Goal: Task Accomplishment & Management: Complete application form

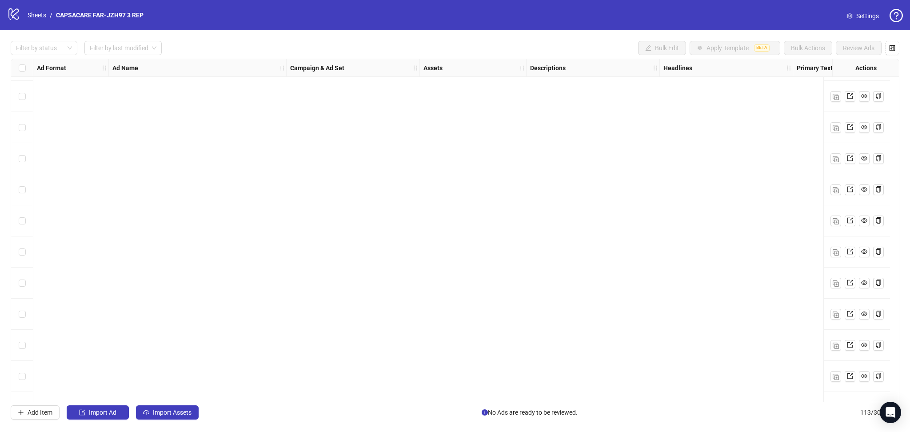
scroll to position [3193, 0]
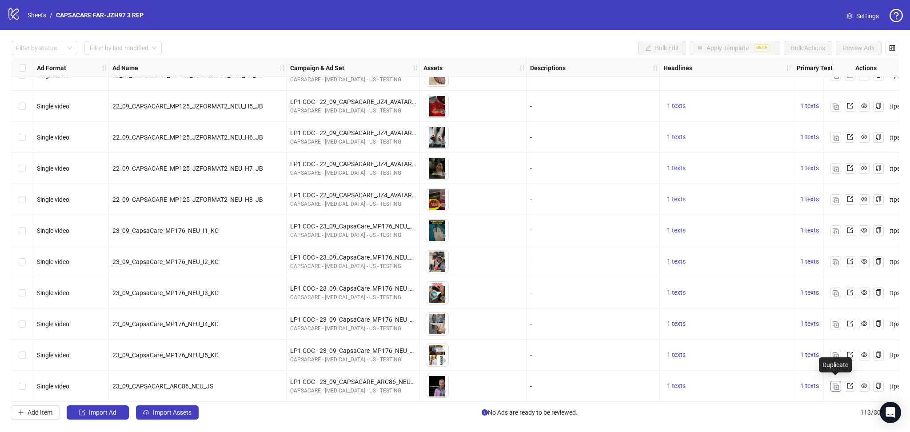
click at [639, 386] on img "button" at bounding box center [836, 387] width 6 height 6
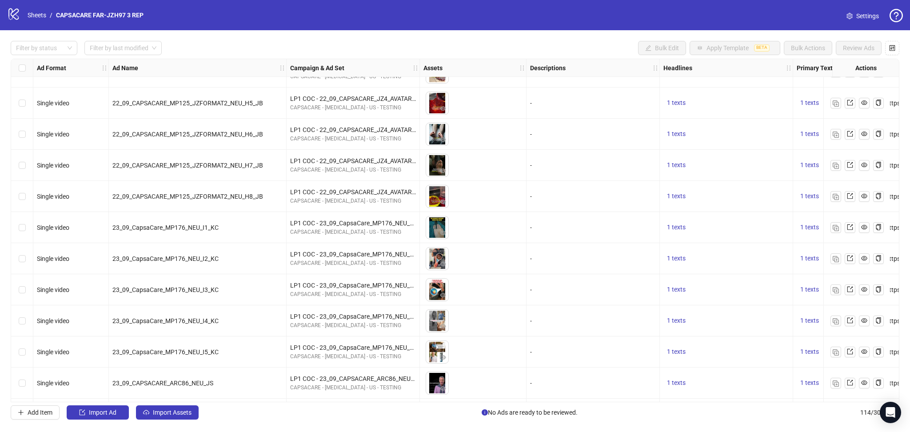
scroll to position [3224, 0]
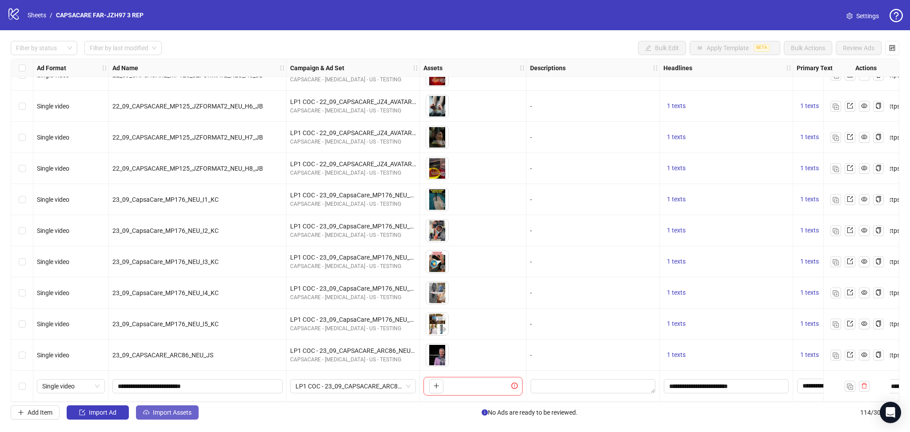
click at [172, 414] on span "Import Assets" at bounding box center [172, 412] width 39 height 7
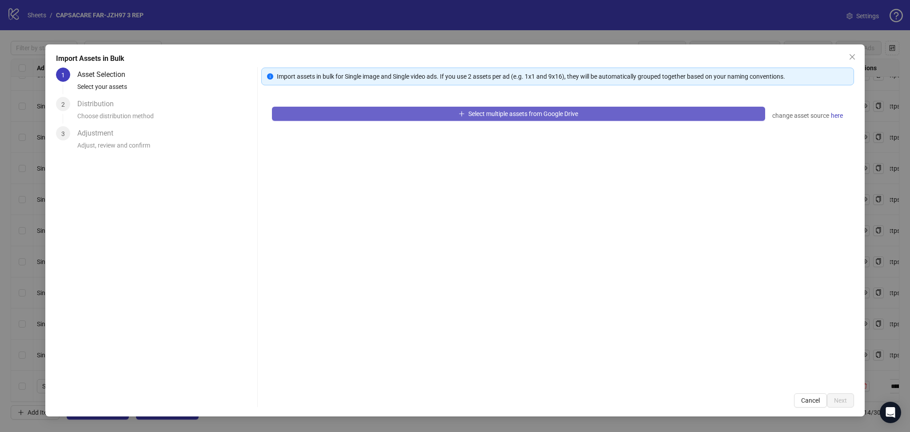
click at [356, 107] on button "Select multiple assets from Google Drive" at bounding box center [518, 114] width 493 height 14
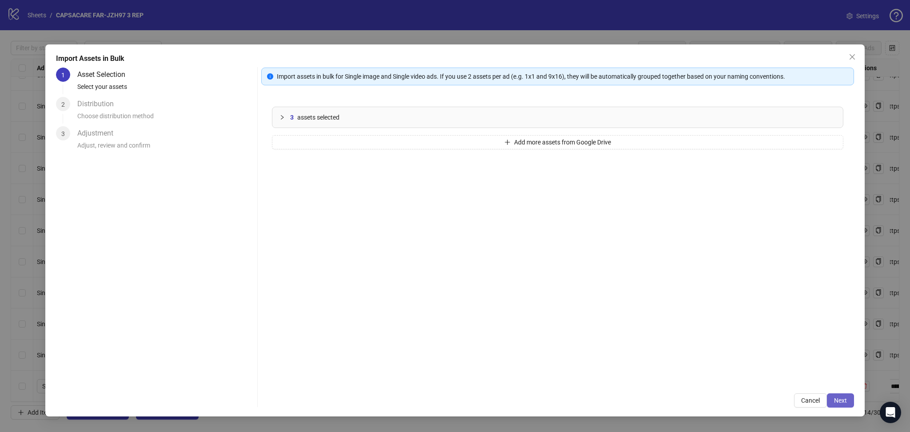
click at [639, 399] on button "Next" at bounding box center [840, 400] width 27 height 14
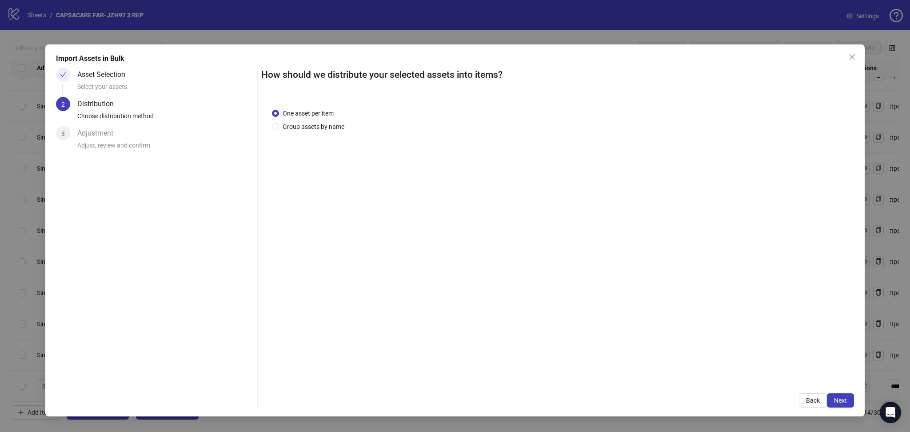
click at [639, 399] on span "Next" at bounding box center [840, 400] width 13 height 7
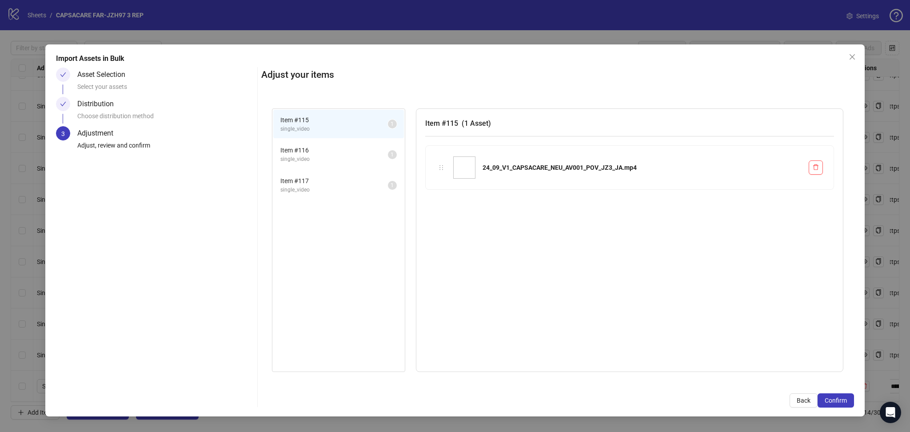
click at [639, 399] on span "Confirm" at bounding box center [836, 400] width 22 height 7
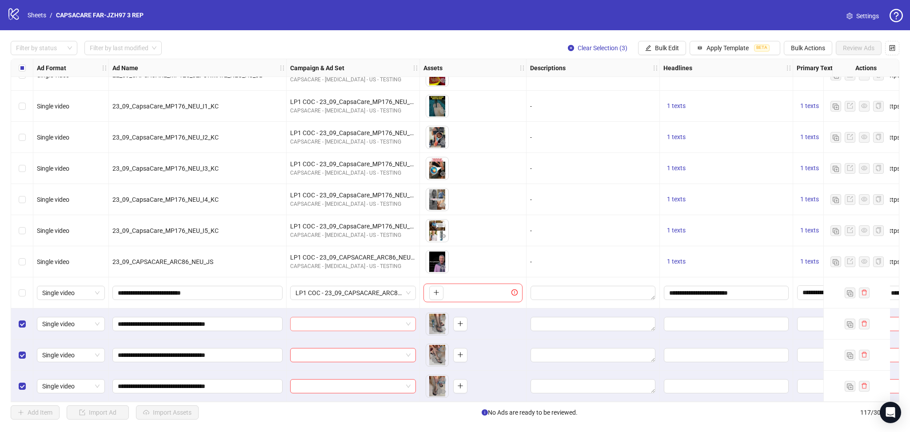
click at [341, 322] on input "search" at bounding box center [349, 323] width 107 height 13
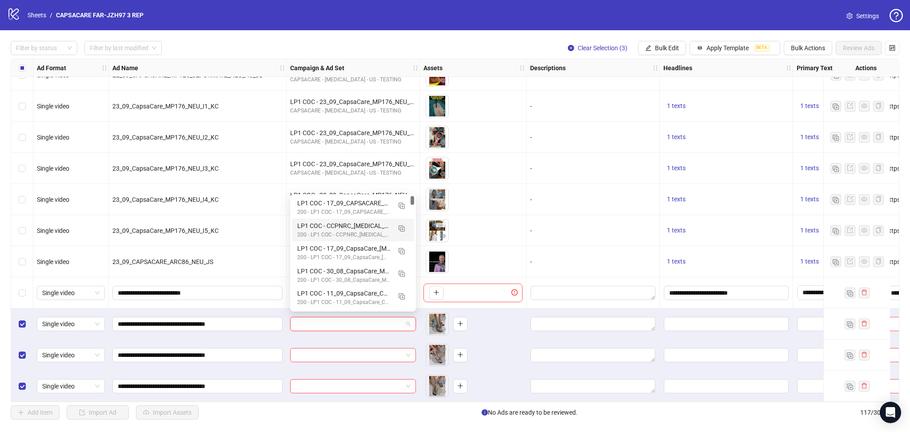
click at [502, 188] on div "To pick up a draggable item, press the space bar. While dragging, use the arrow…" at bounding box center [472, 200] width 99 height 28
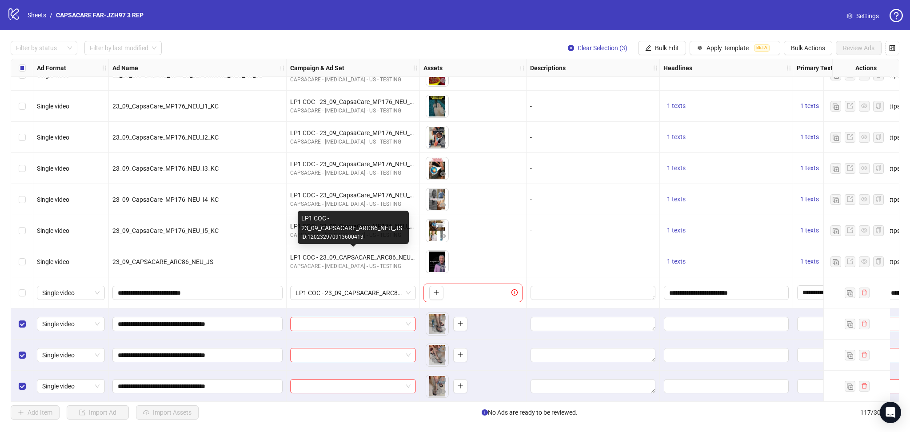
click at [336, 252] on div "LP1 COC - 23_09_CAPSACARE_ARC86_NEU_JS" at bounding box center [353, 257] width 126 height 10
copy div "LP1 COC - 23_09_CAPSACARE_ARC86_NEU_JS"
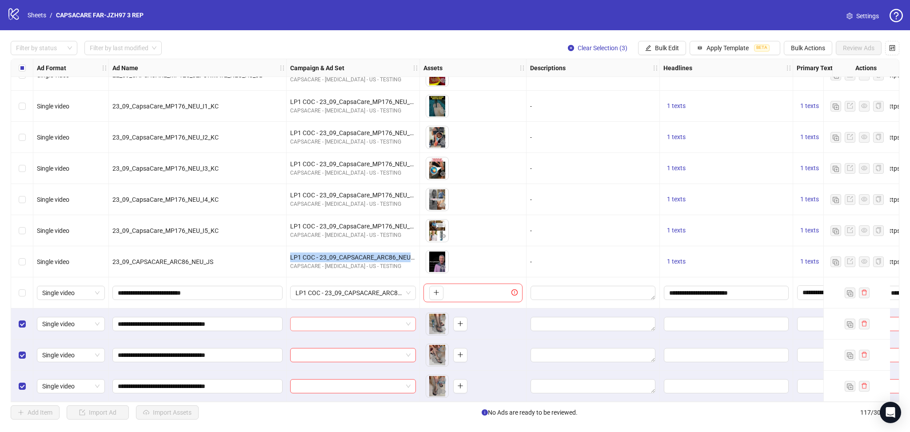
click at [331, 323] on input "search" at bounding box center [349, 323] width 107 height 13
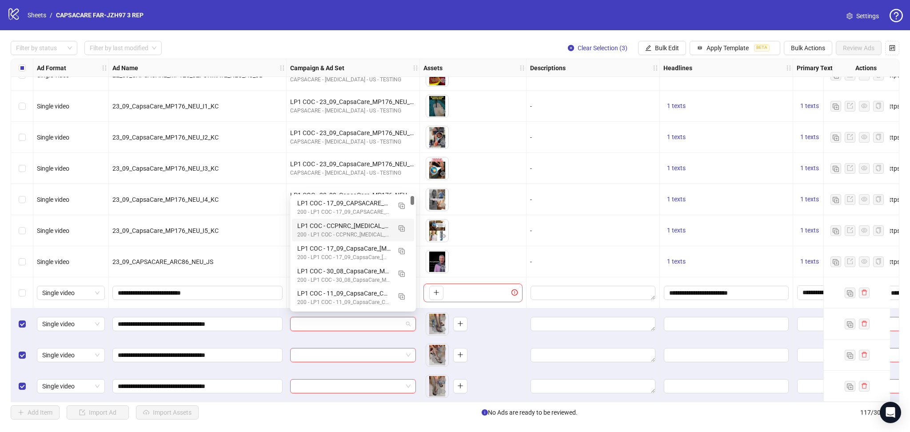
paste input "**********"
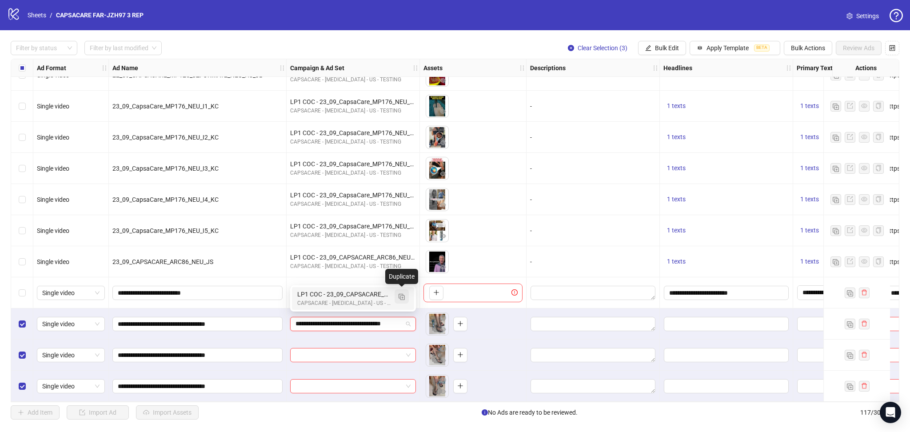
click at [406, 295] on button "button" at bounding box center [402, 296] width 14 height 14
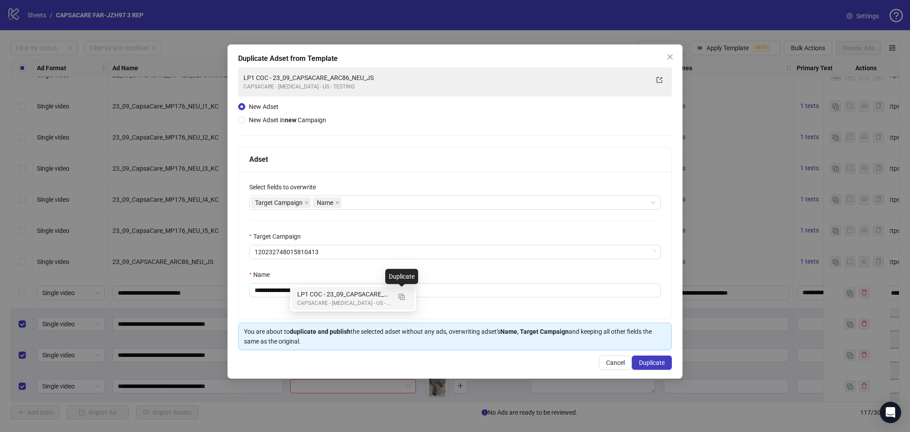
type input "**********"
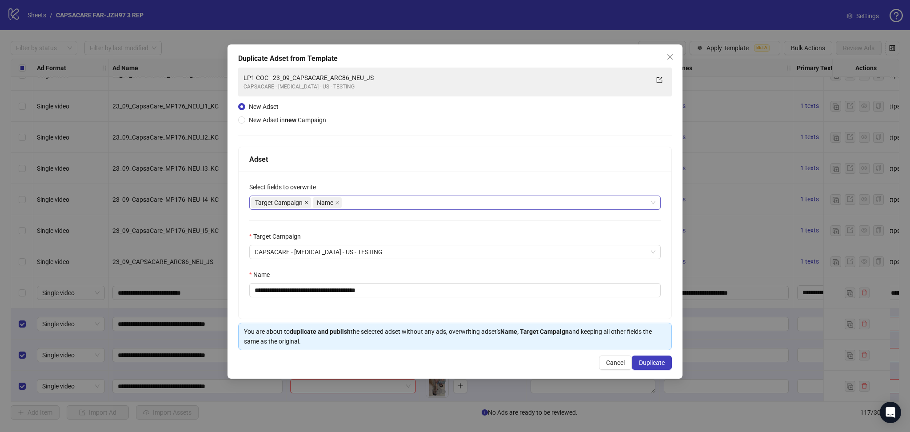
click at [307, 204] on icon "close" at bounding box center [306, 202] width 4 height 4
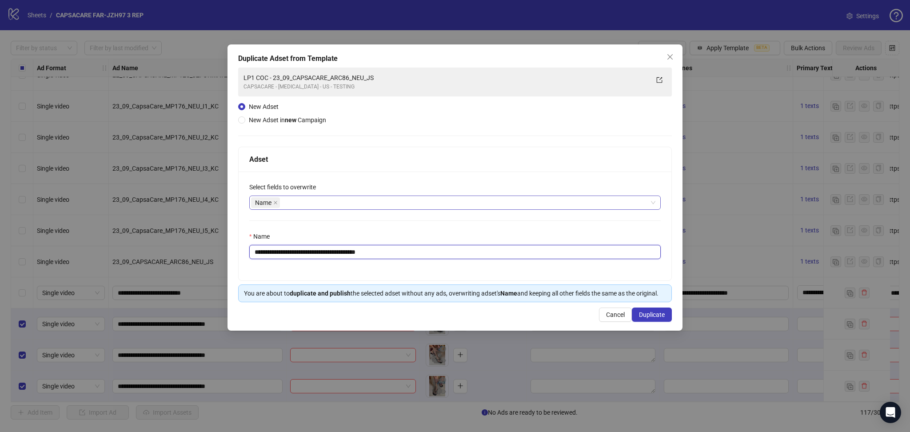
click at [284, 254] on input "**********" at bounding box center [454, 252] width 411 height 14
click at [290, 248] on input "**********" at bounding box center [454, 252] width 411 height 14
drag, startPoint x: 285, startPoint y: 251, endPoint x: 491, endPoint y: 263, distance: 207.0
click at [491, 263] on div "**********" at bounding box center [455, 226] width 433 height 109
paste input "*"
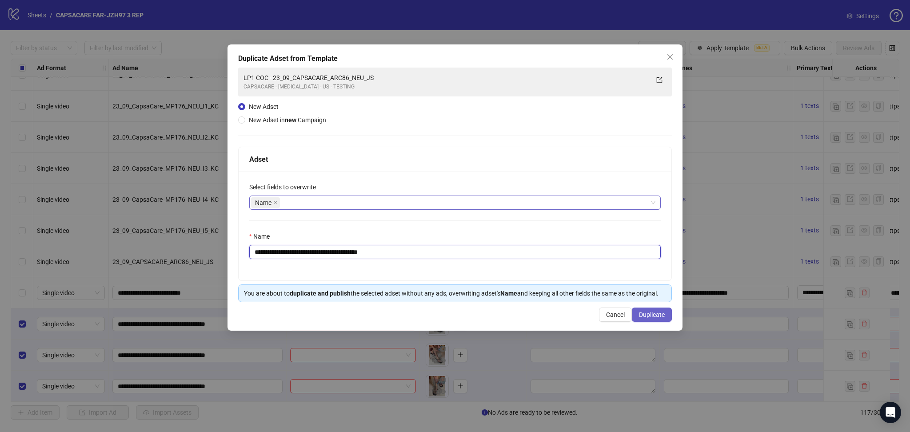
type input "**********"
click at [639, 315] on span "Duplicate" at bounding box center [652, 314] width 26 height 7
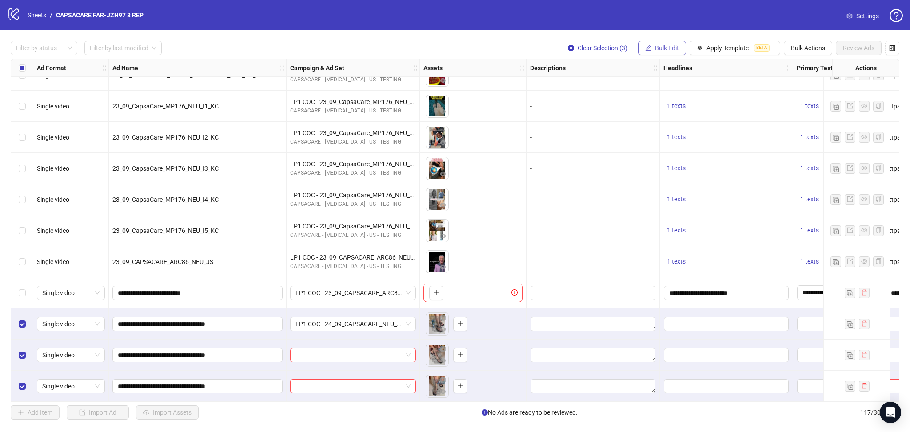
click at [639, 49] on span "Bulk Edit" at bounding box center [667, 47] width 24 height 7
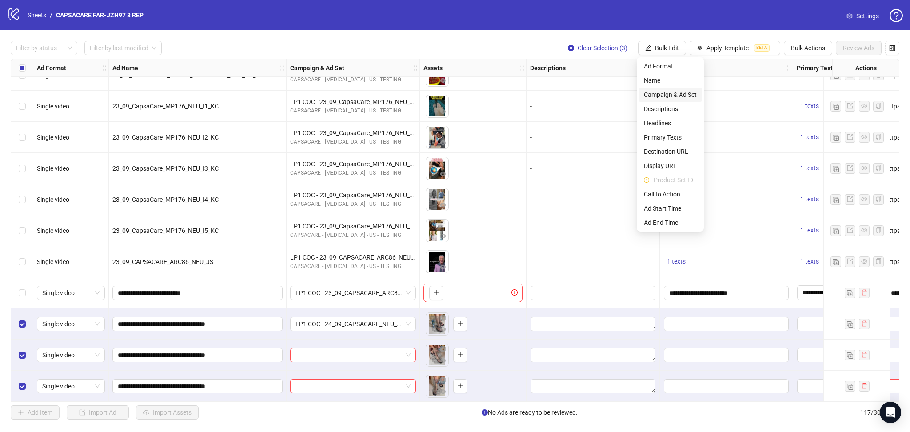
click at [639, 88] on li "Campaign & Ad Set" at bounding box center [671, 95] width 64 height 14
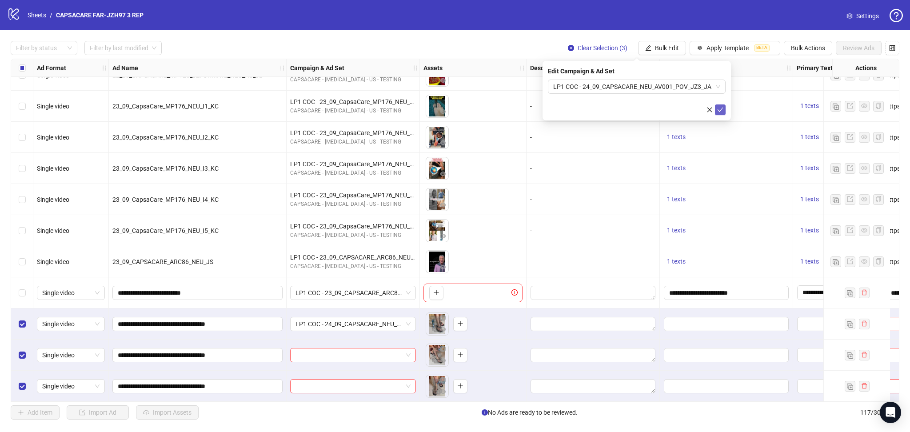
click at [639, 111] on button "submit" at bounding box center [720, 109] width 11 height 11
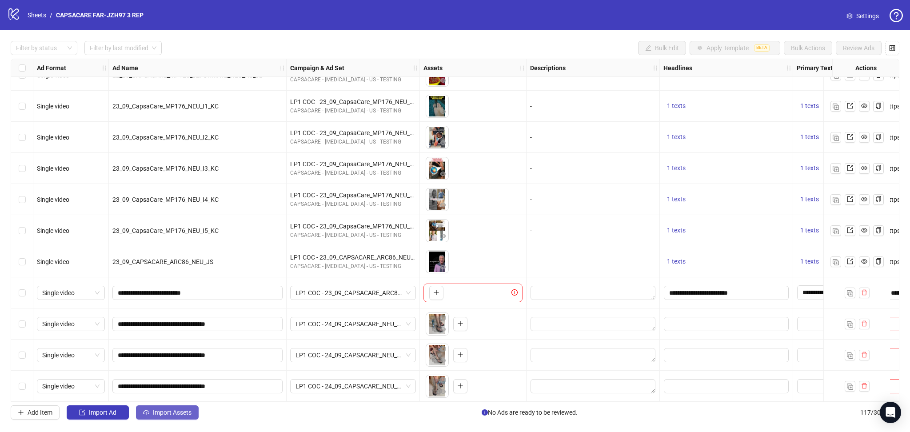
click at [176, 412] on span "Import Assets" at bounding box center [172, 412] width 39 height 7
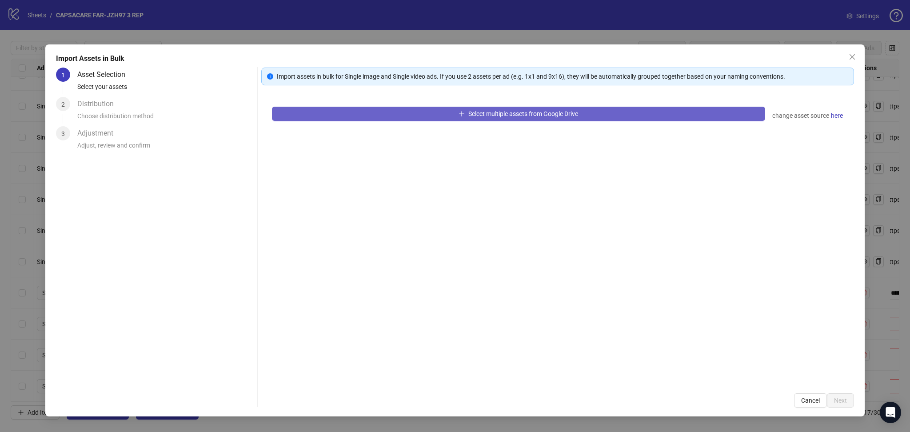
click at [426, 107] on button "Select multiple assets from Google Drive" at bounding box center [518, 114] width 493 height 14
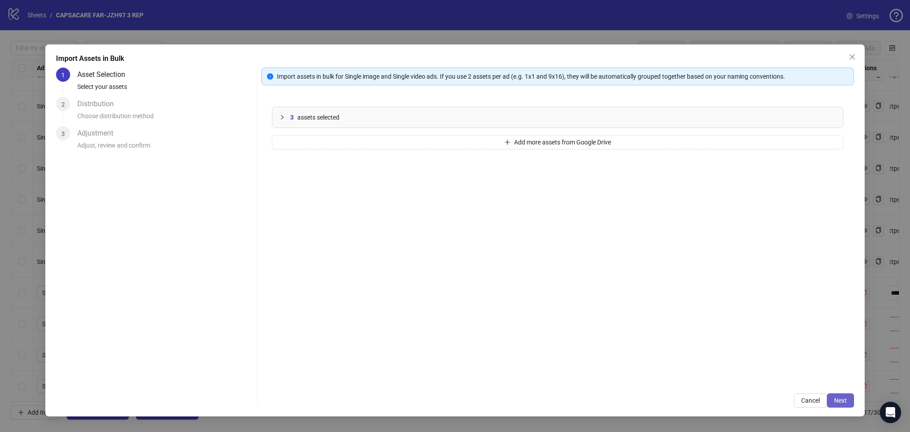
click at [639, 402] on span "Next" at bounding box center [840, 400] width 13 height 7
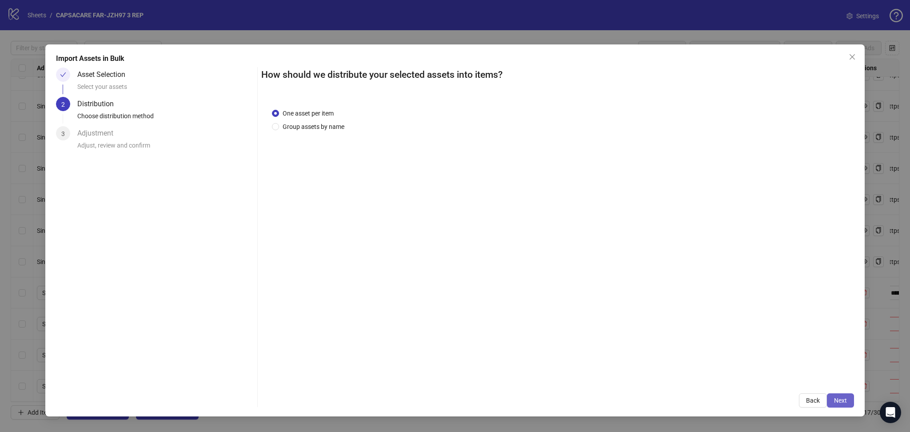
click at [639, 398] on span "Next" at bounding box center [840, 400] width 13 height 7
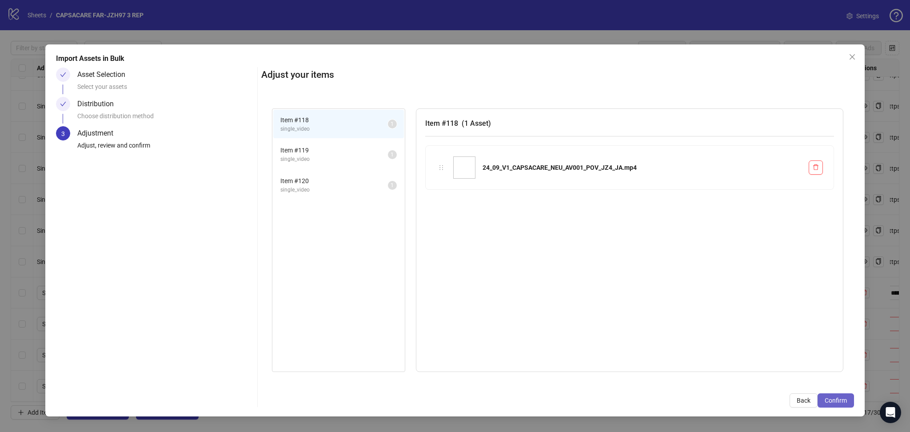
click at [639, 398] on span "Confirm" at bounding box center [836, 400] width 22 height 7
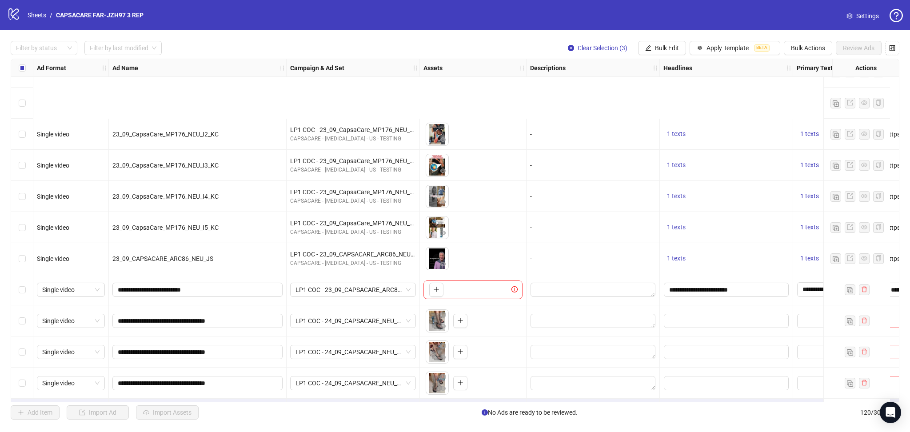
scroll to position [3411, 0]
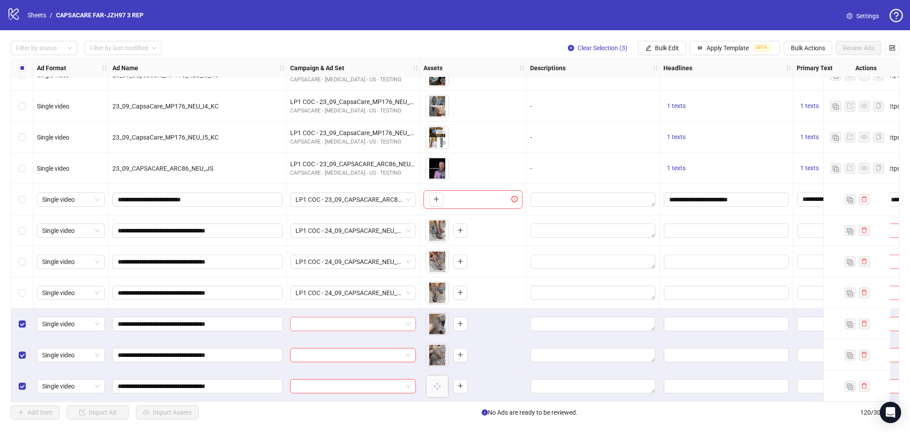
click at [340, 320] on input "search" at bounding box center [349, 323] width 107 height 13
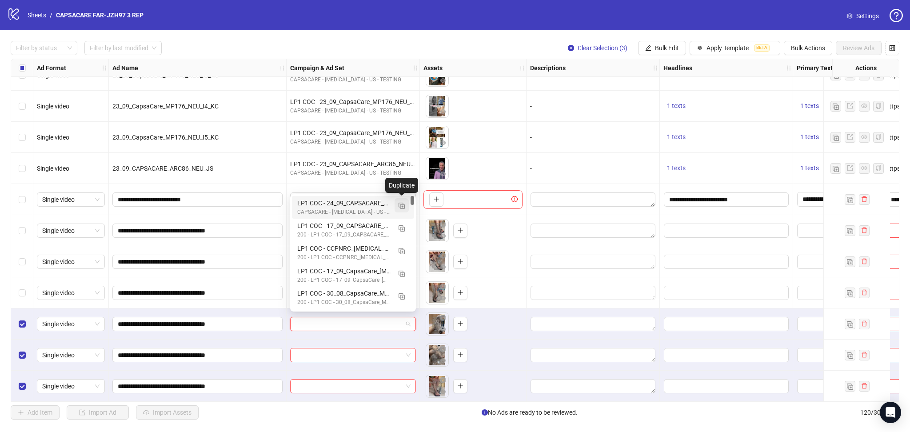
click at [406, 204] on button "button" at bounding box center [402, 205] width 14 height 14
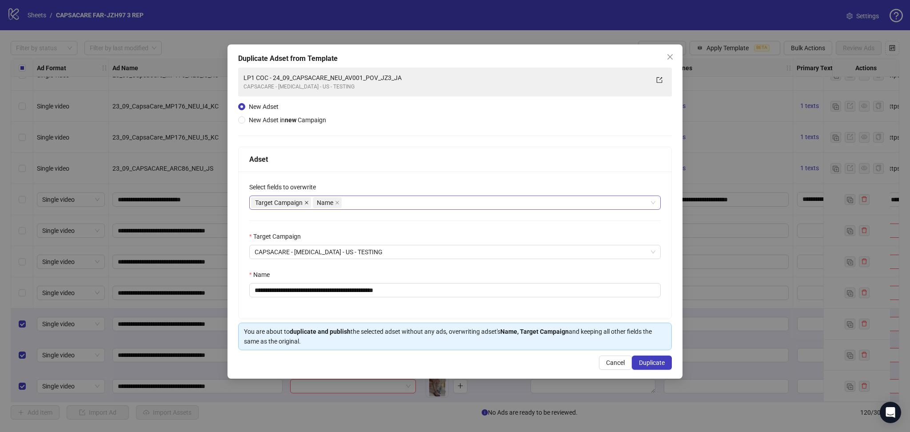
click at [306, 199] on span at bounding box center [306, 203] width 4 height 10
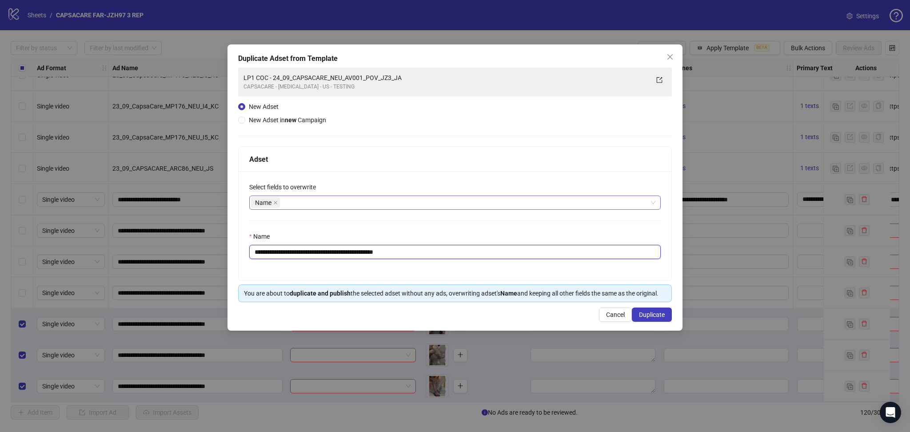
drag, startPoint x: 285, startPoint y: 251, endPoint x: 496, endPoint y: 255, distance: 210.7
click at [495, 255] on input "**********" at bounding box center [454, 252] width 411 height 14
paste input "text"
type input "**********"
click at [639, 315] on span "Duplicate" at bounding box center [652, 314] width 26 height 7
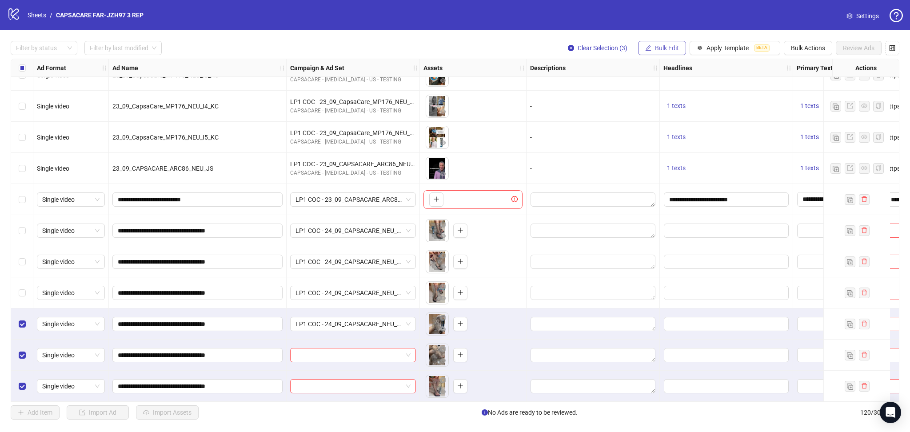
click at [639, 52] on button "Bulk Edit" at bounding box center [662, 48] width 48 height 14
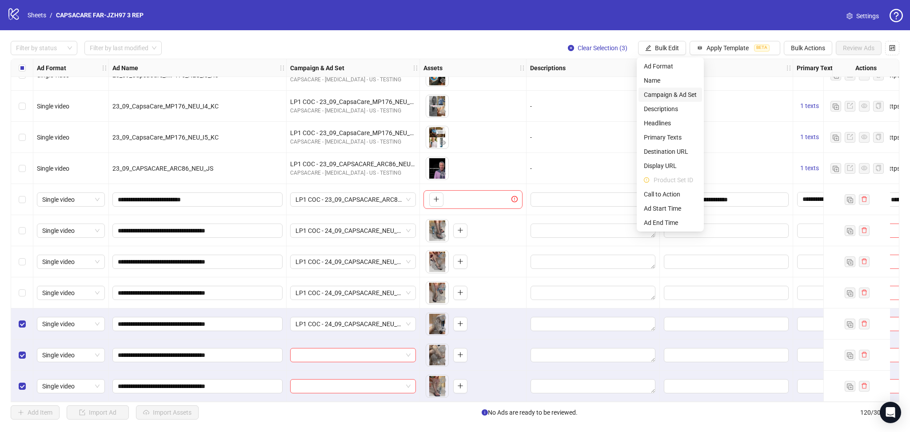
drag, startPoint x: 678, startPoint y: 95, endPoint x: 681, endPoint y: 98, distance: 5.0
click at [639, 95] on span "Campaign & Ad Set" at bounding box center [670, 95] width 53 height 10
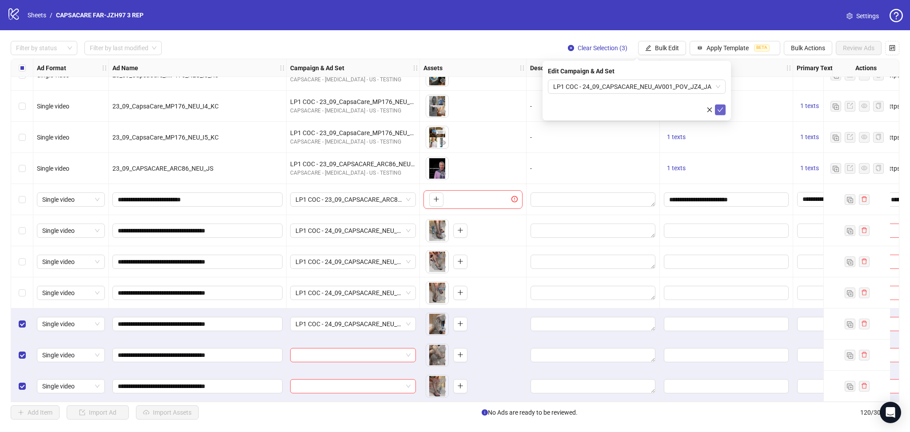
click at [639, 111] on icon "check" at bounding box center [720, 110] width 6 height 6
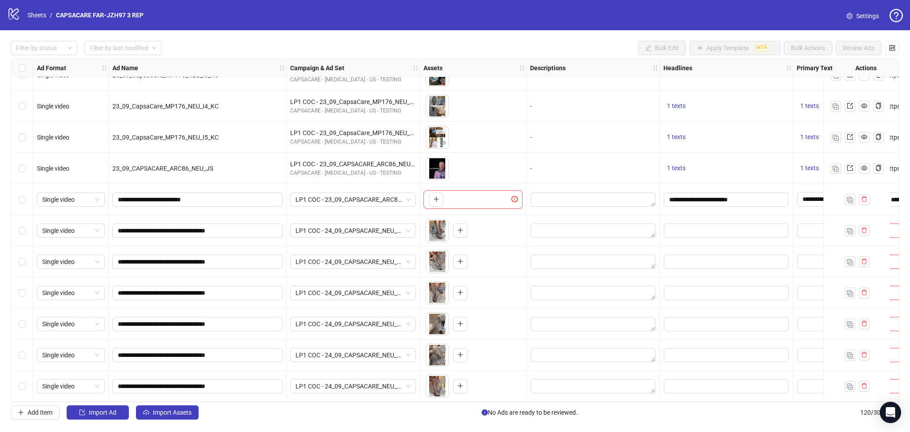
click at [177, 413] on span "Import Assets" at bounding box center [172, 412] width 39 height 7
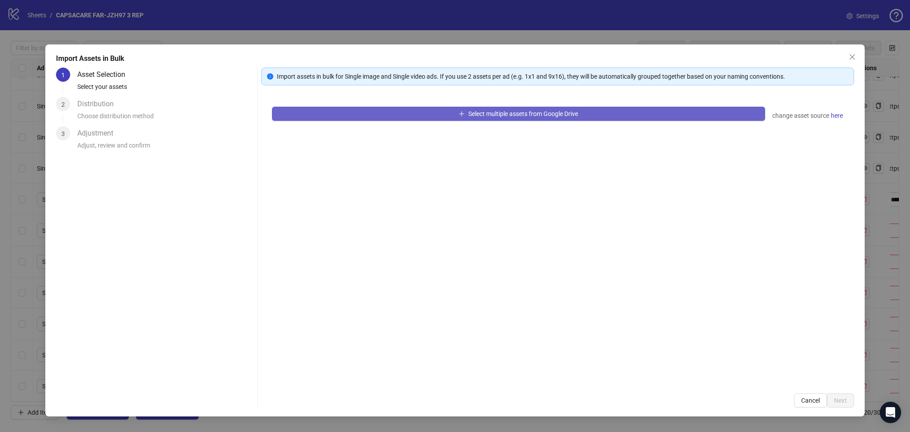
click at [406, 115] on button "Select multiple assets from Google Drive" at bounding box center [518, 114] width 493 height 14
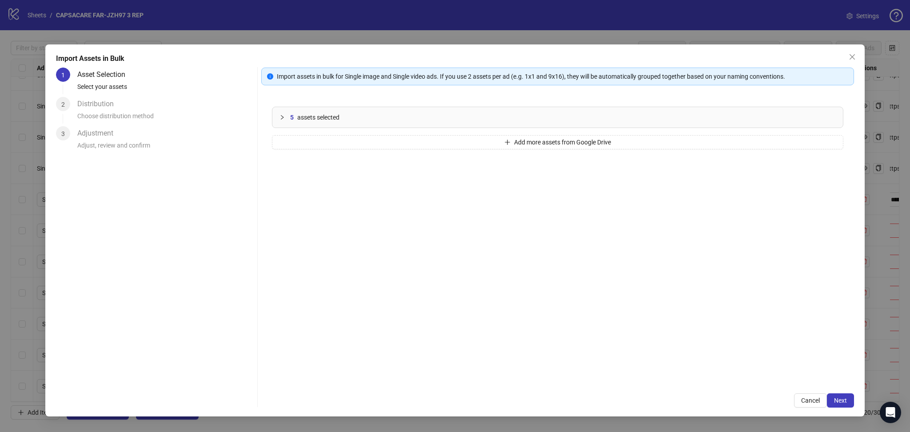
click at [639, 398] on span "Next" at bounding box center [840, 400] width 13 height 7
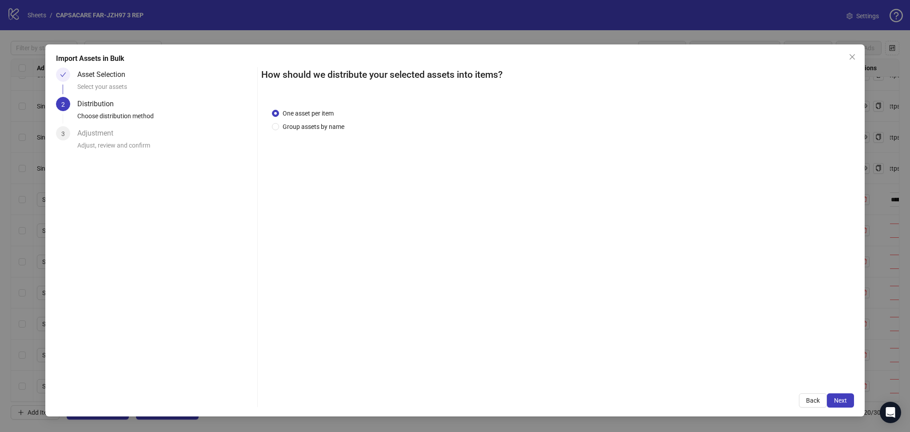
click at [639, 399] on span "Next" at bounding box center [840, 400] width 13 height 7
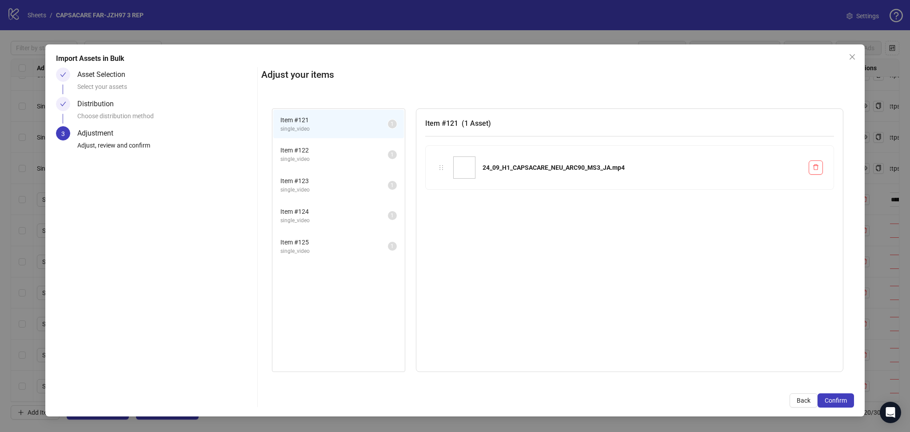
click at [639, 399] on span "Confirm" at bounding box center [836, 400] width 22 height 7
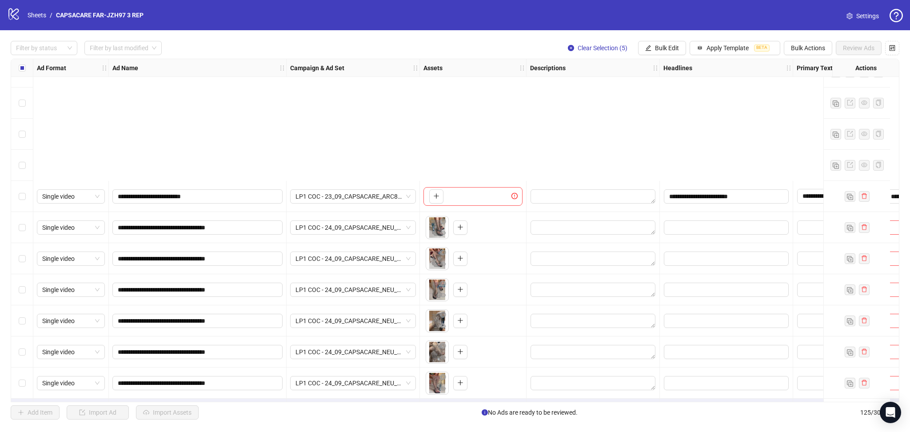
scroll to position [3567, 0]
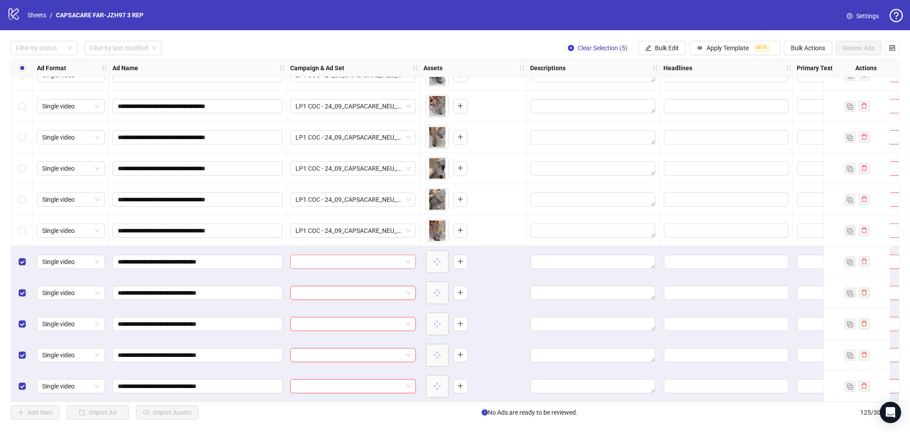
click at [326, 260] on input "search" at bounding box center [349, 261] width 107 height 13
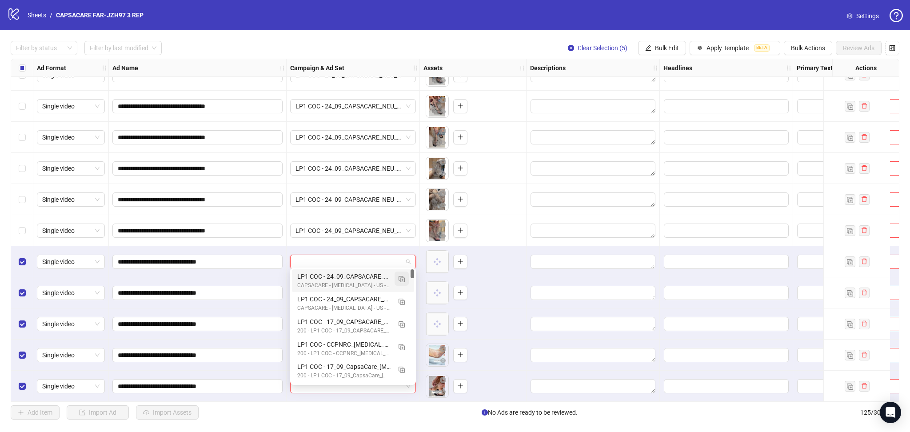
click at [405, 278] on button "button" at bounding box center [402, 279] width 14 height 14
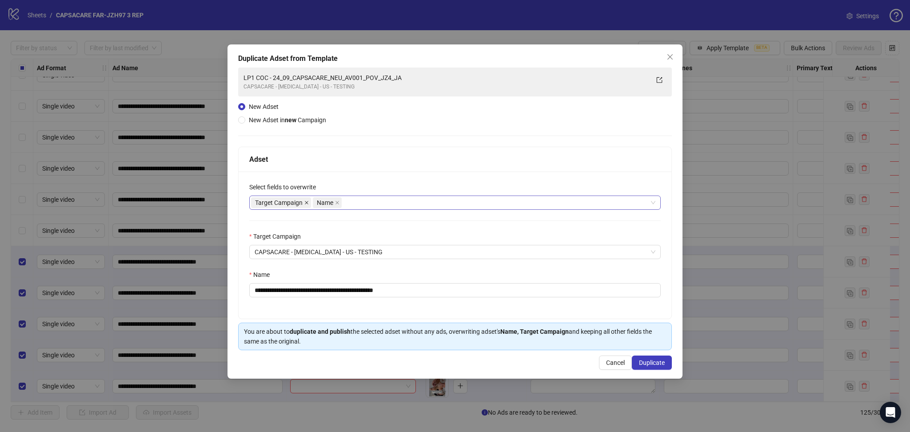
click at [307, 203] on icon "close" at bounding box center [307, 203] width 4 height 4
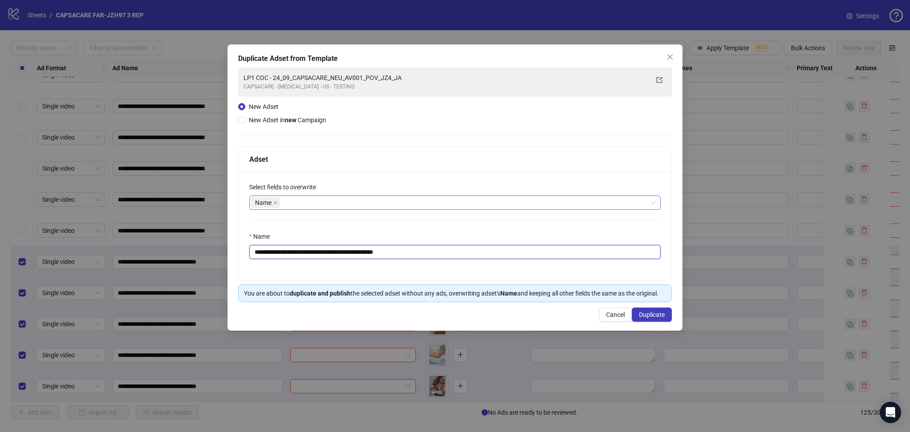
drag, startPoint x: 285, startPoint y: 251, endPoint x: 488, endPoint y: 265, distance: 203.6
click at [488, 265] on div "**********" at bounding box center [455, 226] width 433 height 109
paste input "text"
type input "**********"
click at [639, 315] on span "Duplicate" at bounding box center [652, 314] width 26 height 7
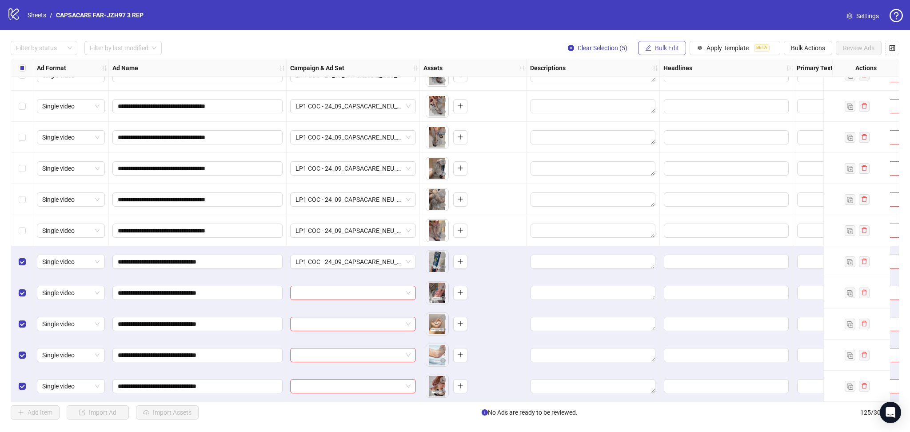
click at [639, 48] on span "Bulk Edit" at bounding box center [667, 47] width 24 height 7
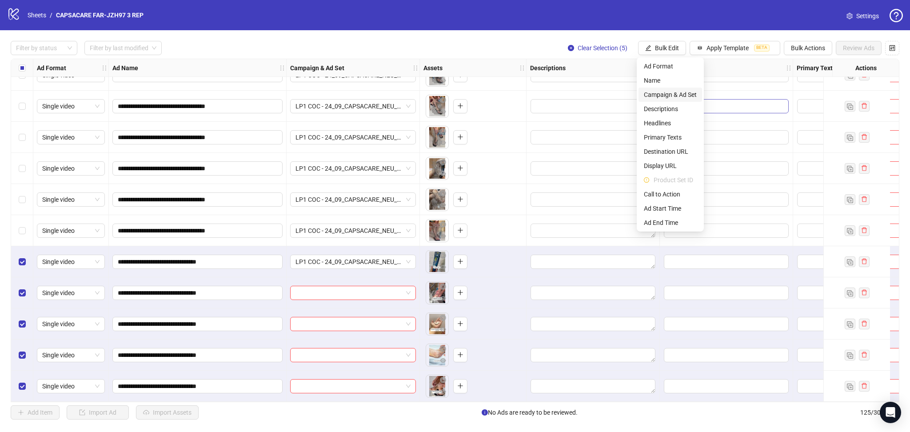
drag, startPoint x: 676, startPoint y: 92, endPoint x: 688, endPoint y: 102, distance: 16.4
click at [639, 92] on span "Campaign & Ad Set" at bounding box center [670, 95] width 53 height 10
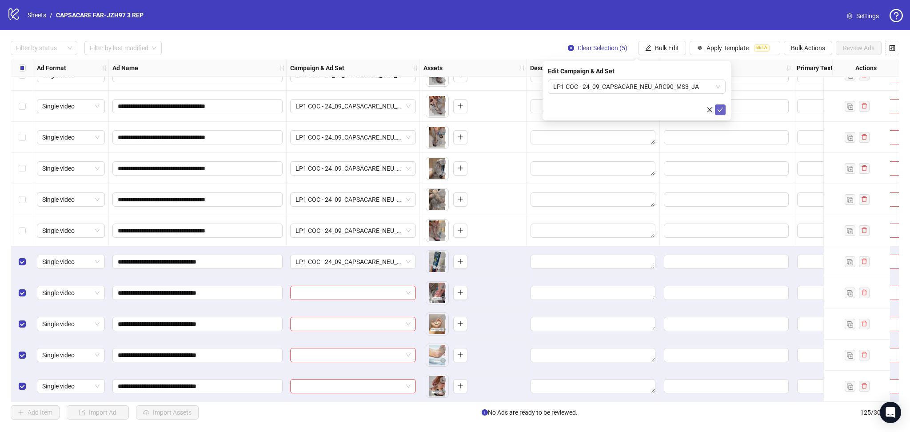
click at [639, 106] on span "submit" at bounding box center [720, 109] width 6 height 7
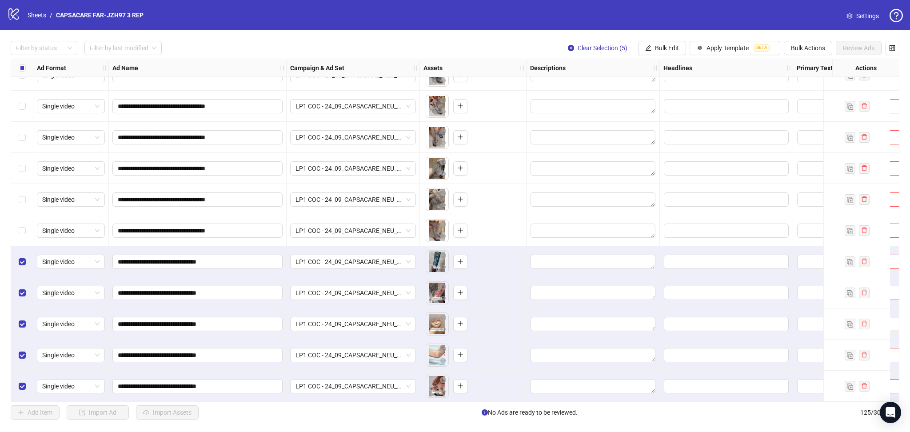
click at [15, 69] on div "Select all rows" at bounding box center [22, 68] width 22 height 18
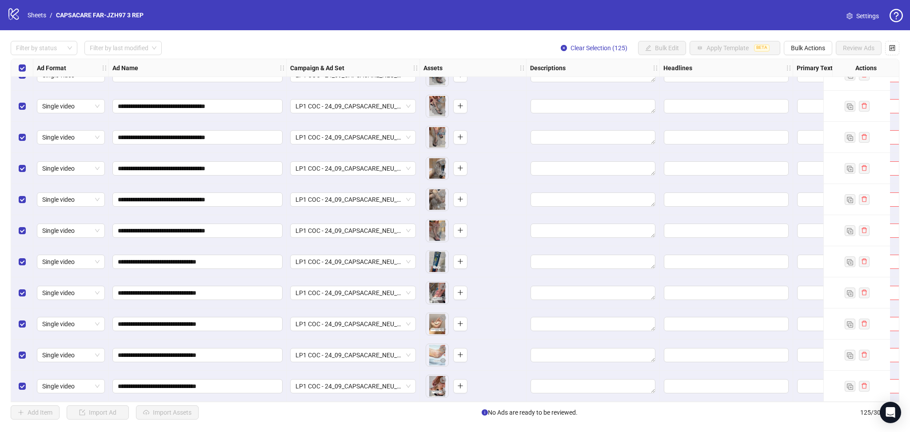
click at [15, 69] on div "Select all rows" at bounding box center [22, 68] width 22 height 18
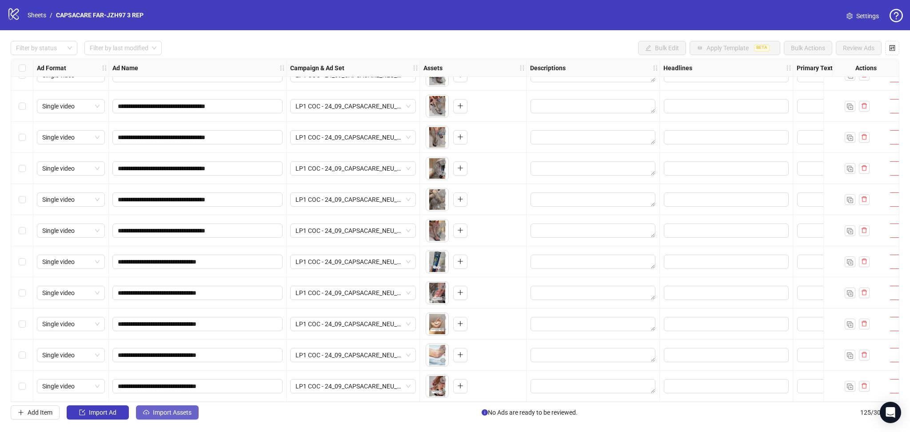
click at [154, 411] on span "Import Assets" at bounding box center [172, 412] width 39 height 7
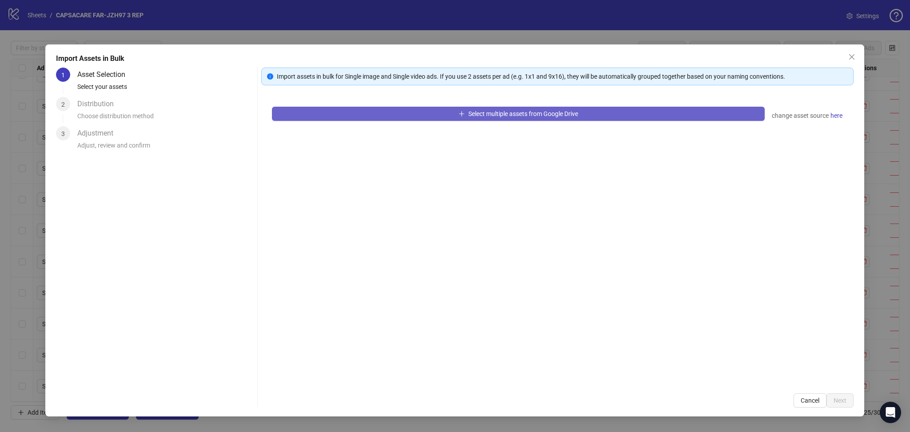
click at [348, 117] on button "Select multiple assets from Google Drive" at bounding box center [518, 114] width 493 height 14
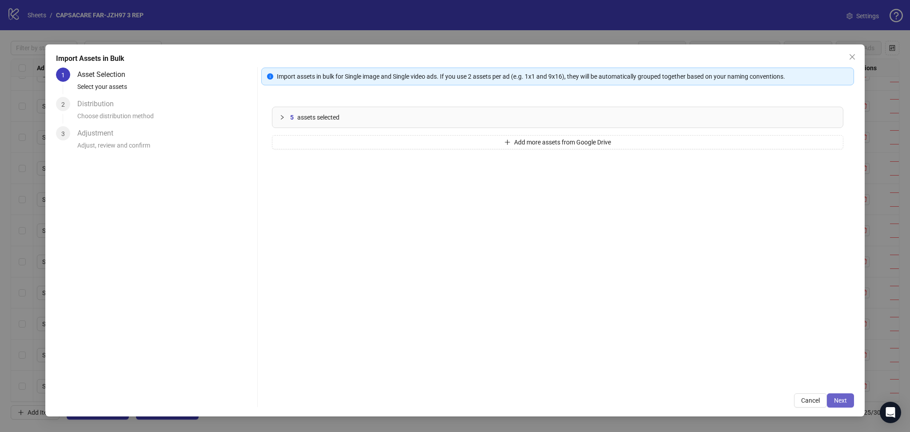
click at [639, 400] on button "Next" at bounding box center [840, 400] width 27 height 14
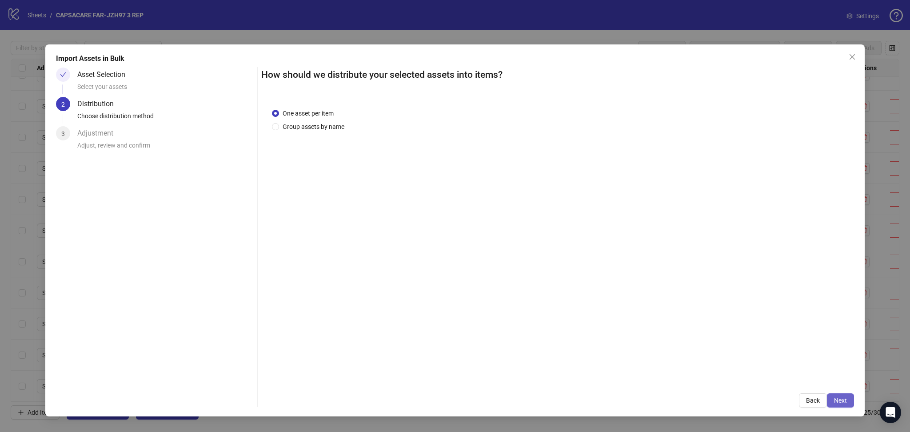
click at [639, 400] on span "Next" at bounding box center [840, 400] width 13 height 7
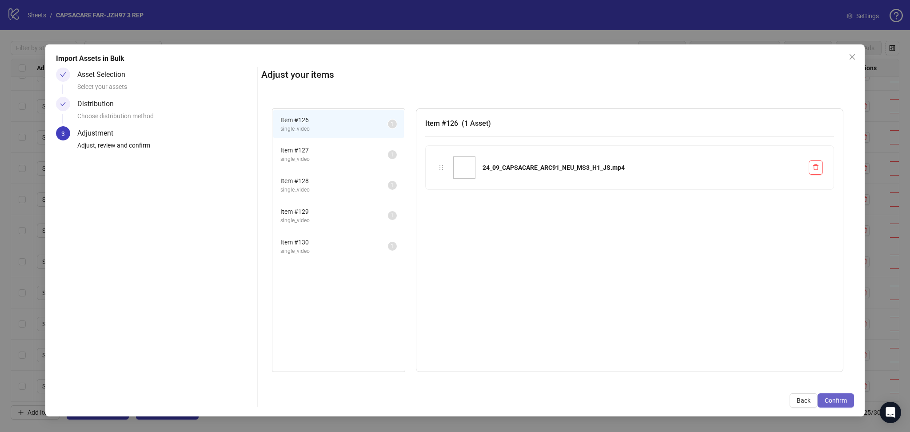
click at [639, 400] on span "Confirm" at bounding box center [836, 400] width 22 height 7
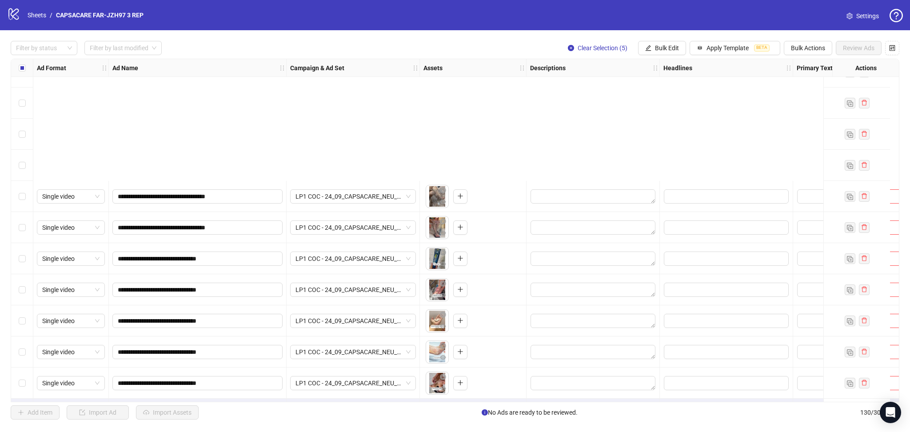
scroll to position [3722, 0]
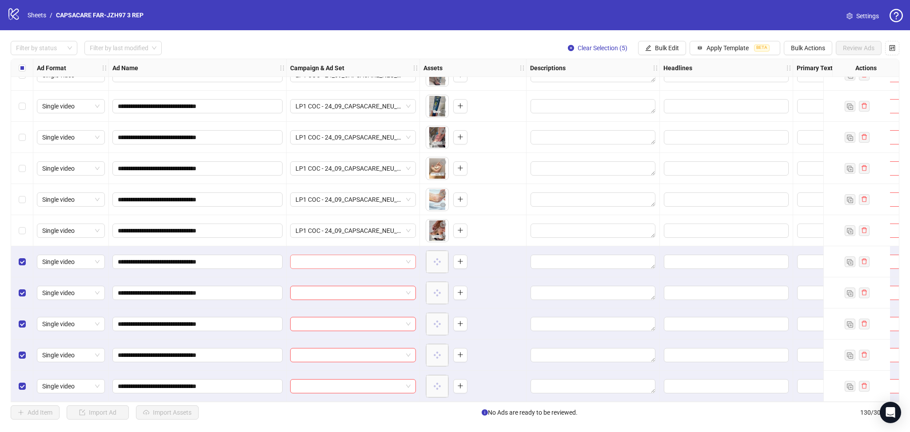
click at [350, 259] on input "search" at bounding box center [349, 261] width 107 height 13
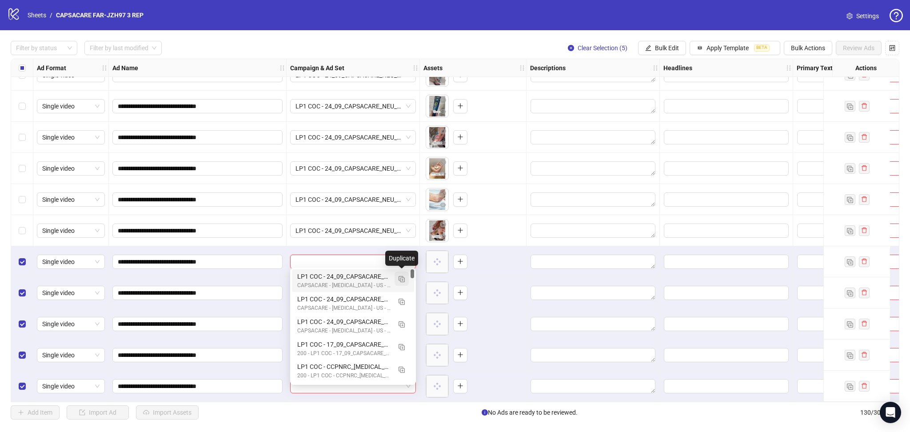
drag, startPoint x: 400, startPoint y: 279, endPoint x: 402, endPoint y: 285, distance: 6.0
click at [400, 280] on img "button" at bounding box center [402, 279] width 6 height 6
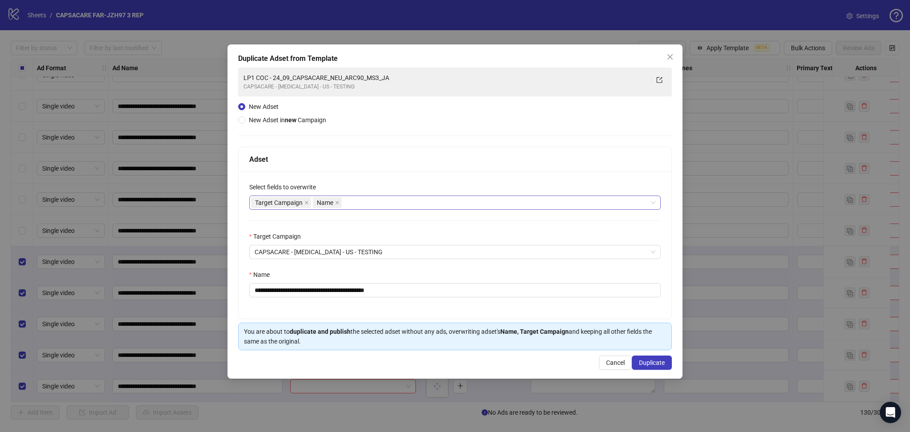
click at [305, 202] on icon "close" at bounding box center [306, 202] width 4 height 4
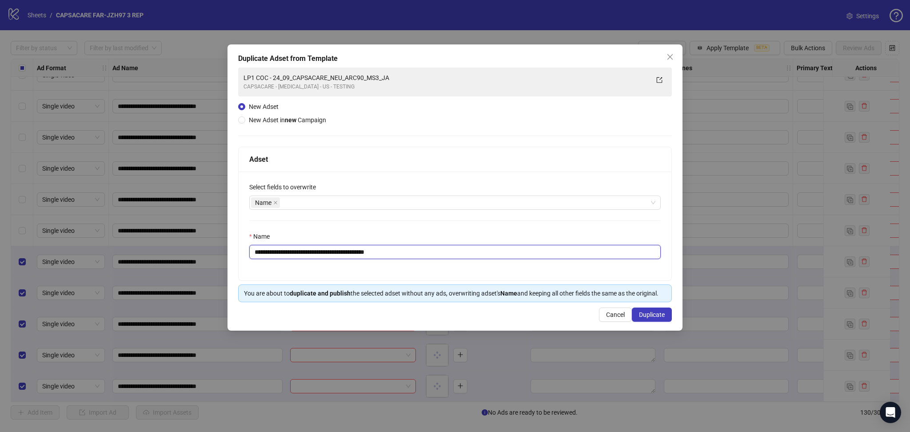
drag, startPoint x: 284, startPoint y: 253, endPoint x: 493, endPoint y: 274, distance: 210.3
click at [480, 270] on div "**********" at bounding box center [455, 226] width 433 height 109
paste input "text"
type input "**********"
click at [639, 311] on button "Duplicate" at bounding box center [652, 315] width 40 height 14
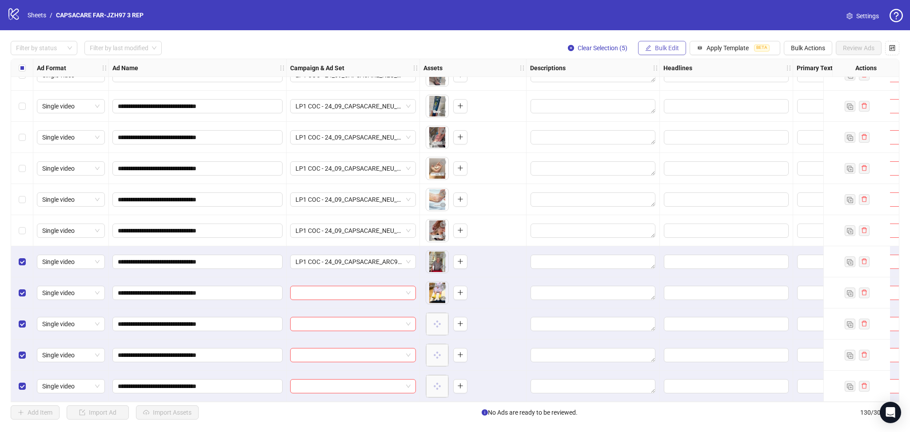
click at [639, 49] on span "Bulk Edit" at bounding box center [667, 47] width 24 height 7
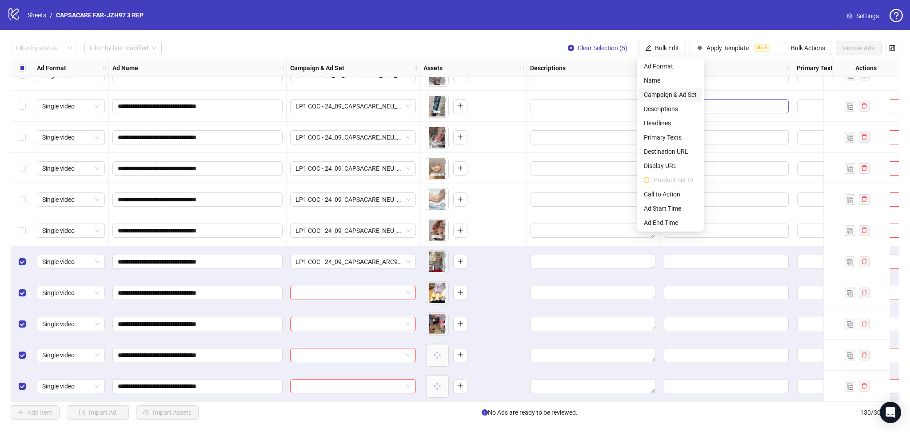
click at [639, 93] on span "Campaign & Ad Set" at bounding box center [670, 95] width 53 height 10
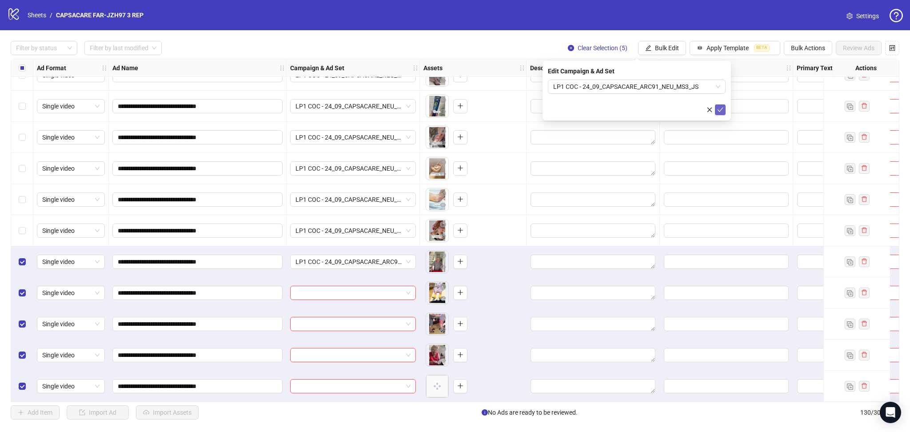
click at [639, 111] on icon "check" at bounding box center [720, 110] width 6 height 6
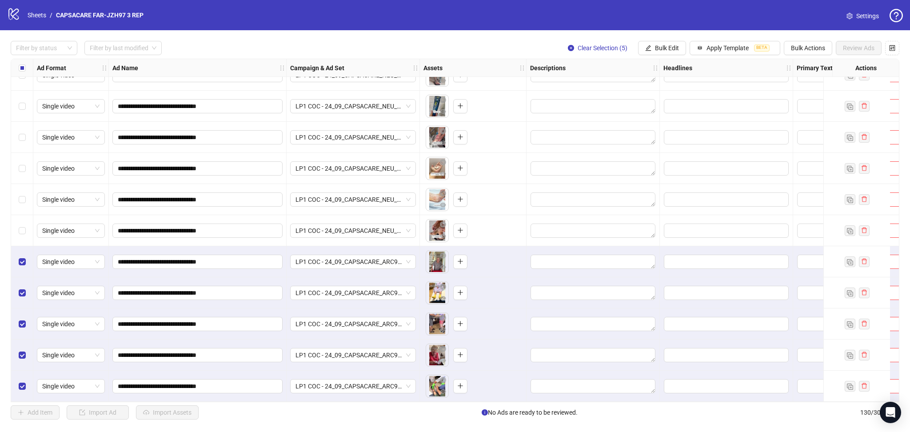
click at [17, 67] on div "Select all rows" at bounding box center [22, 68] width 22 height 18
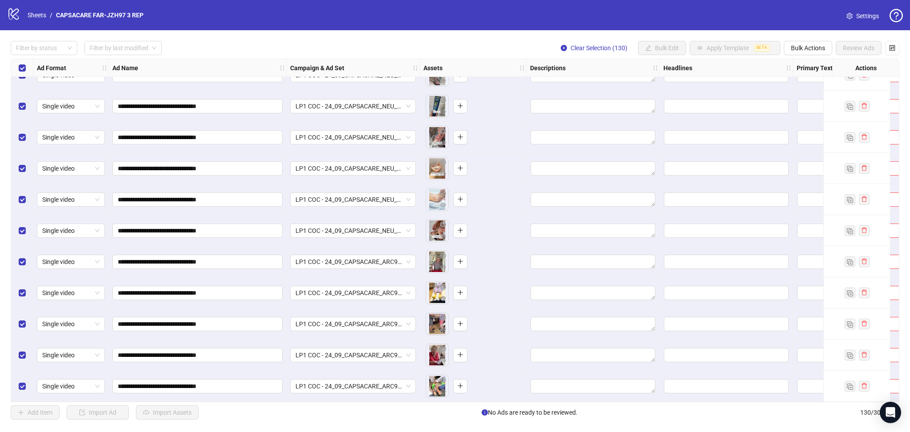
click at [17, 67] on div "Select all rows" at bounding box center [22, 68] width 22 height 18
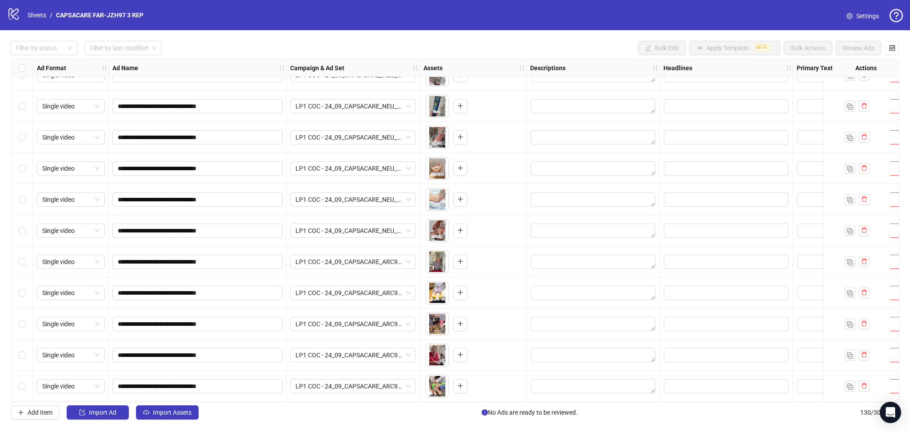
click at [176, 409] on button "Import Assets" at bounding box center [167, 412] width 63 height 14
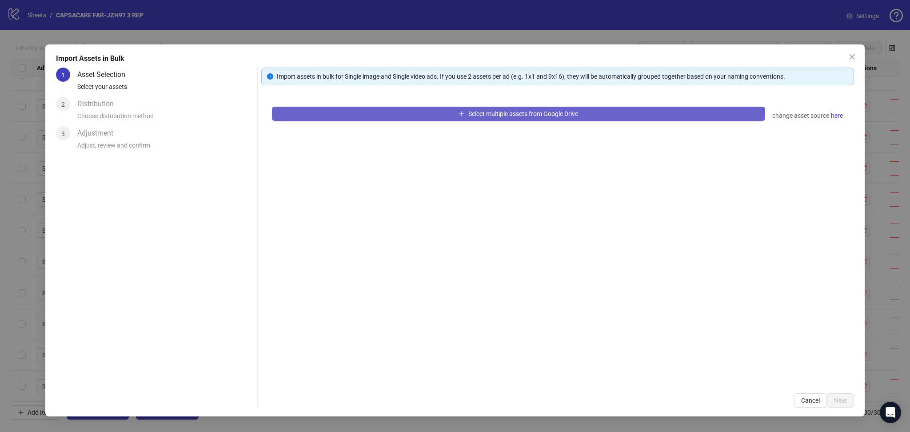
click at [396, 120] on button "Select multiple assets from Google Drive" at bounding box center [518, 114] width 493 height 14
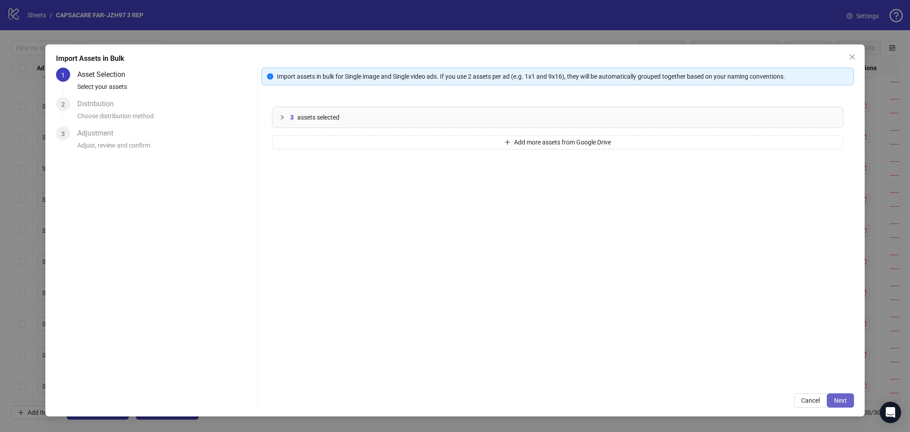
click at [639, 399] on button "Next" at bounding box center [840, 400] width 27 height 14
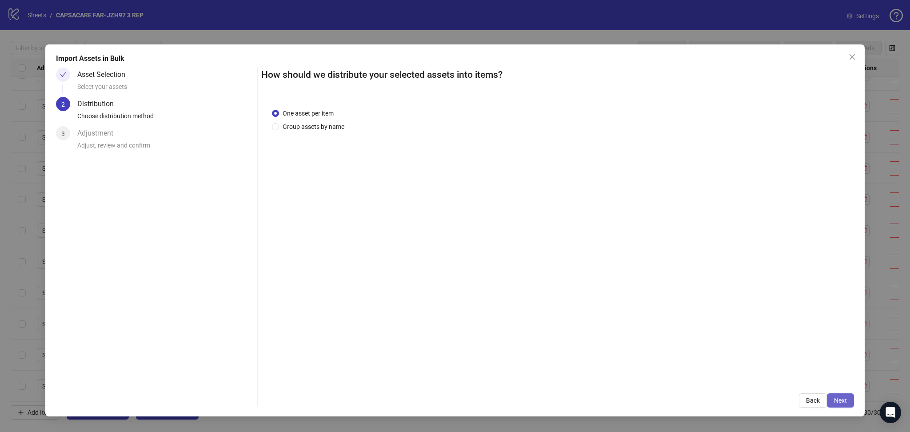
click at [639, 399] on span "Next" at bounding box center [840, 400] width 13 height 7
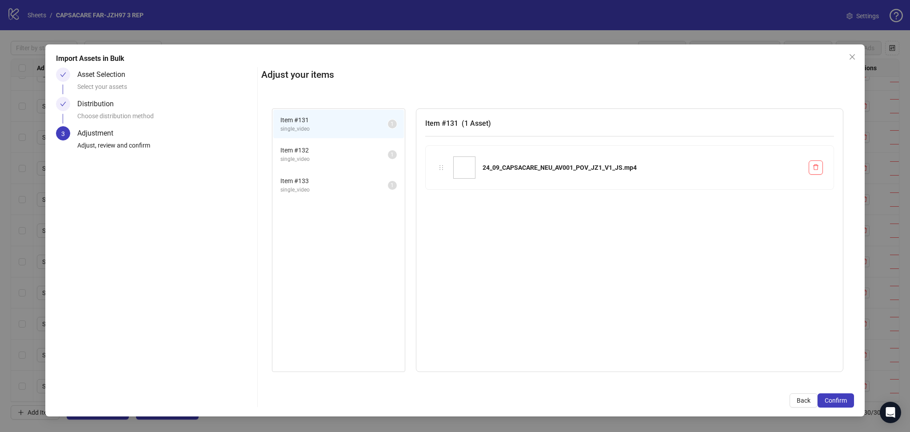
click at [639, 399] on span "Confirm" at bounding box center [836, 400] width 22 height 7
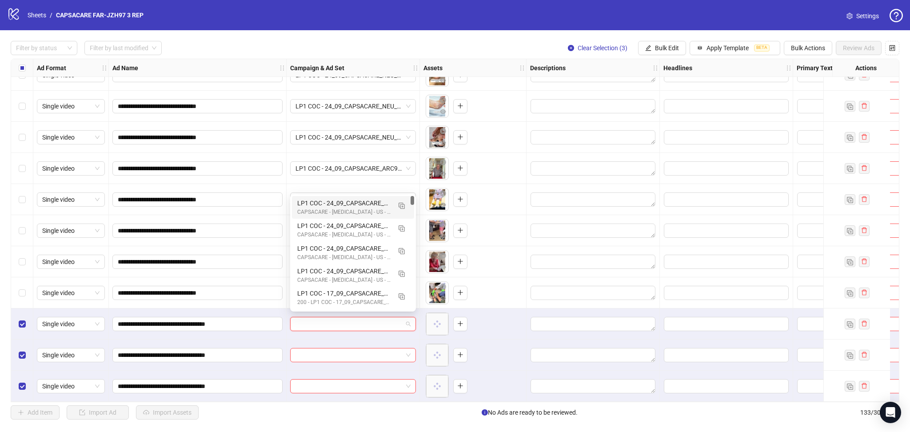
click at [323, 324] on input "search" at bounding box center [349, 323] width 107 height 13
click at [401, 206] on img "button" at bounding box center [402, 206] width 6 height 6
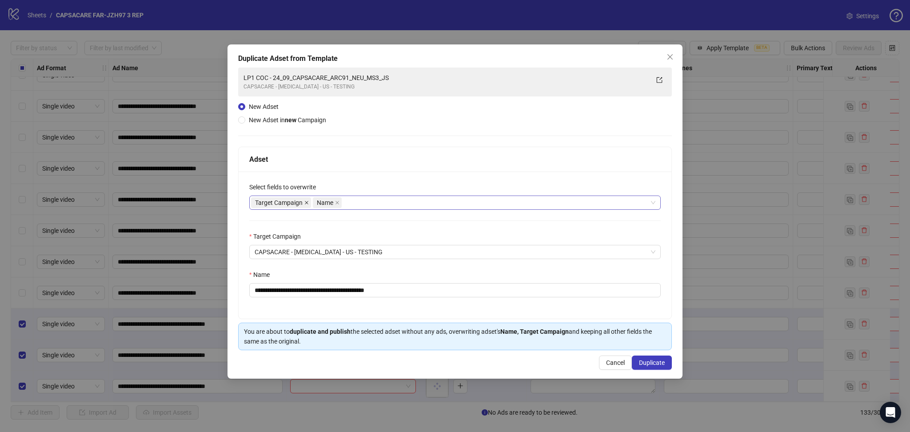
click at [305, 203] on icon "close" at bounding box center [306, 202] width 4 height 4
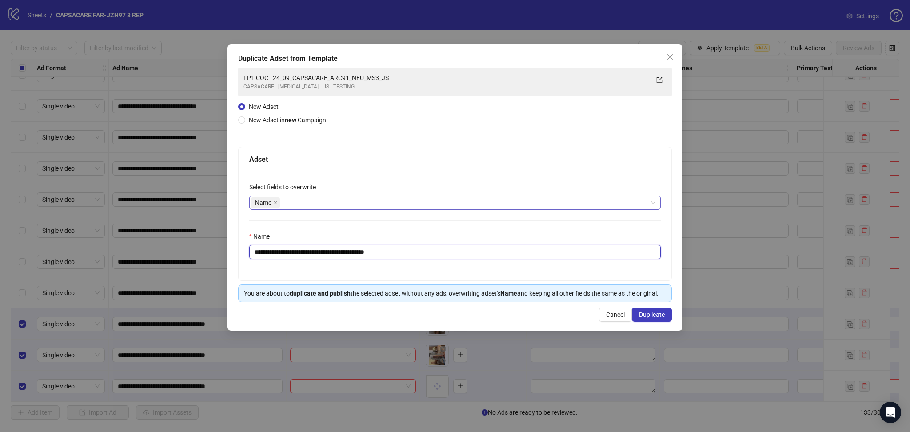
drag, startPoint x: 284, startPoint y: 251, endPoint x: 547, endPoint y: 267, distance: 263.6
click at [547, 267] on div "**********" at bounding box center [455, 226] width 433 height 109
paste input "text"
type input "**********"
click at [639, 312] on span "Duplicate" at bounding box center [652, 314] width 26 height 7
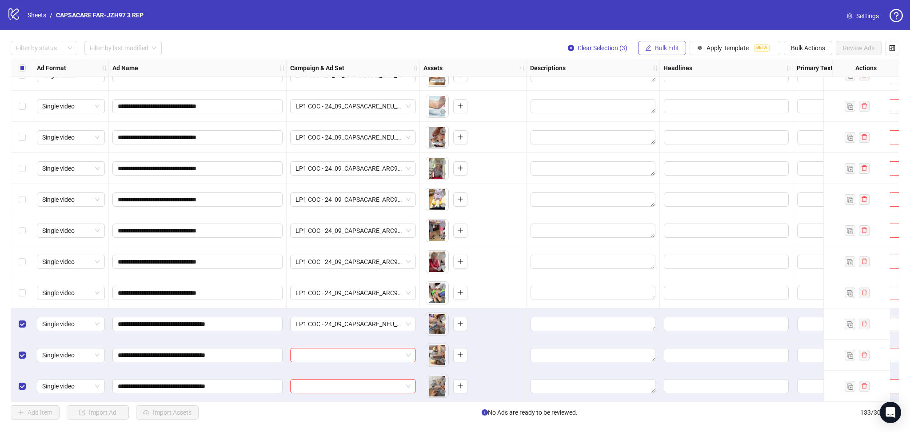
click at [639, 48] on span "Bulk Edit" at bounding box center [667, 47] width 24 height 7
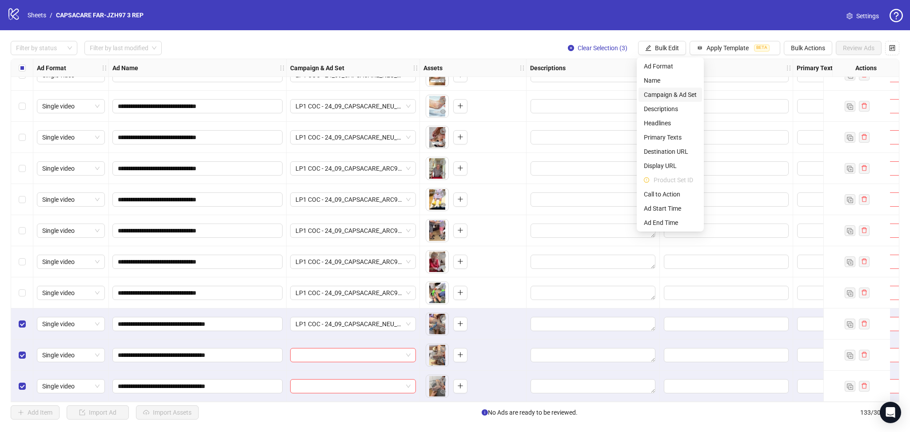
click at [639, 96] on span "Campaign & Ad Set" at bounding box center [670, 95] width 53 height 10
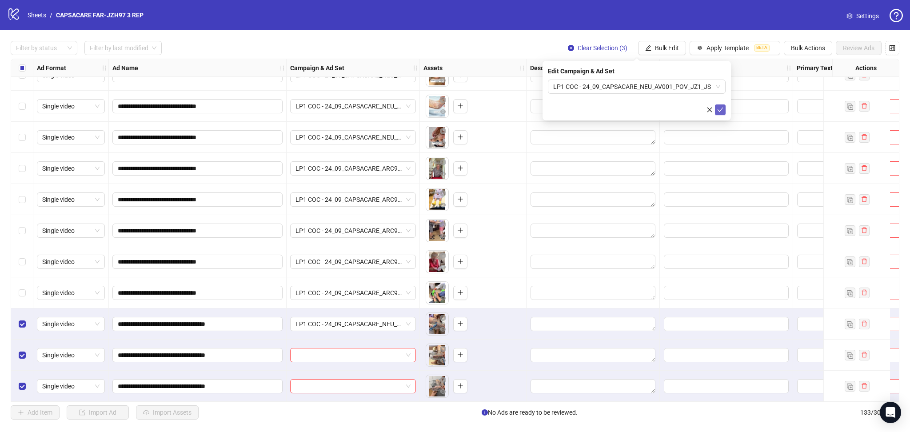
click at [639, 107] on button "submit" at bounding box center [720, 109] width 11 height 11
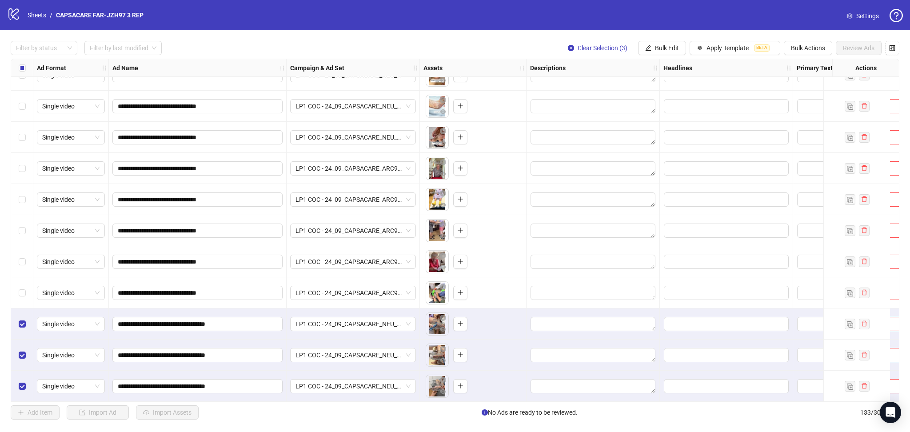
click at [14, 70] on div "Select all rows" at bounding box center [22, 68] width 22 height 18
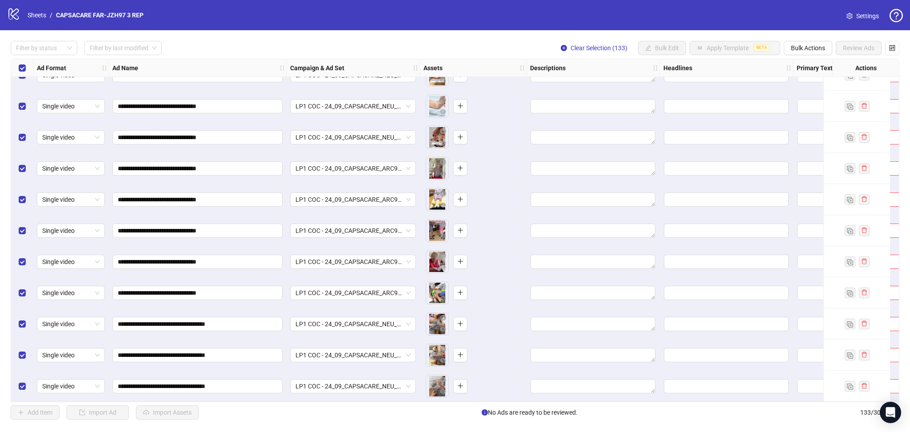
click at [14, 70] on div "Select all rows" at bounding box center [22, 68] width 22 height 18
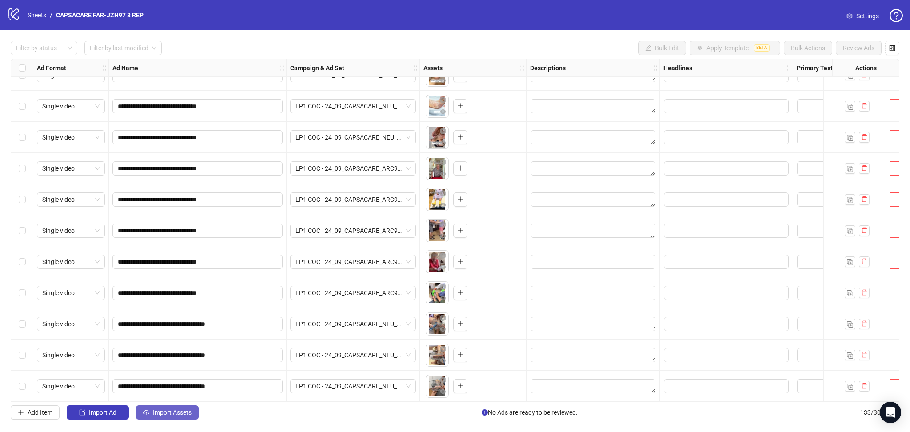
click at [162, 408] on button "Import Assets" at bounding box center [167, 412] width 63 height 14
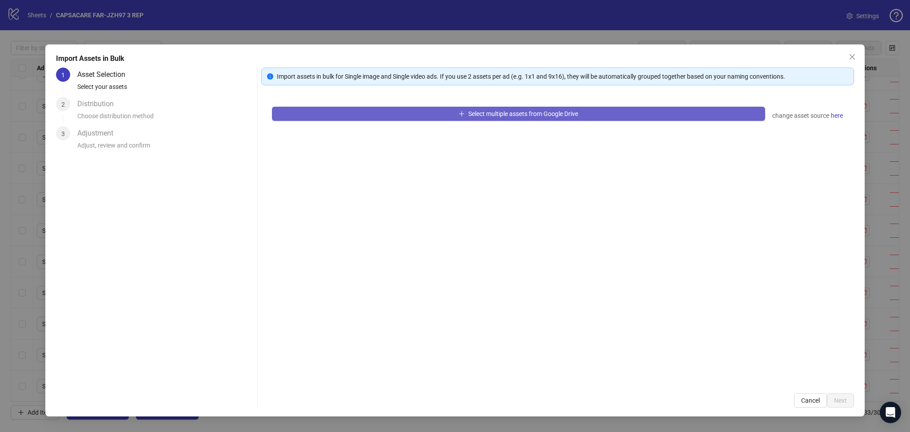
click at [372, 120] on button "Select multiple assets from Google Drive" at bounding box center [518, 114] width 493 height 14
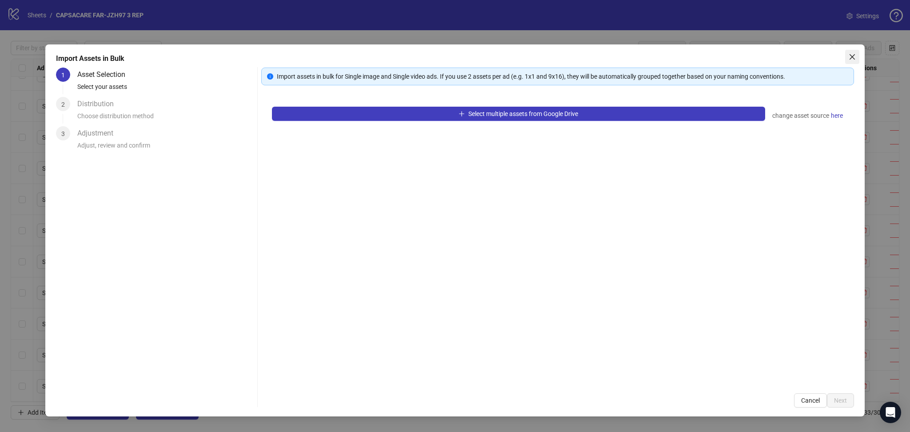
click at [639, 60] on span "Close" at bounding box center [852, 56] width 14 height 7
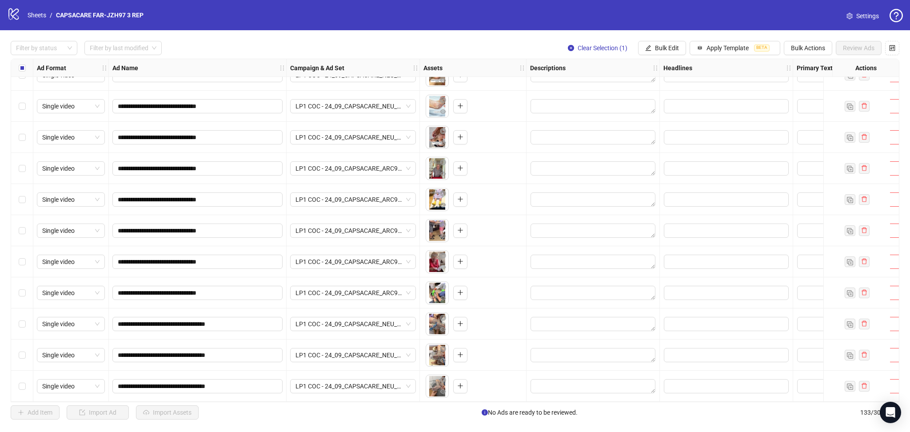
drag, startPoint x: 28, startPoint y: 379, endPoint x: 34, endPoint y: 391, distance: 13.5
click at [26, 380] on div "Select row 133" at bounding box center [22, 386] width 22 height 31
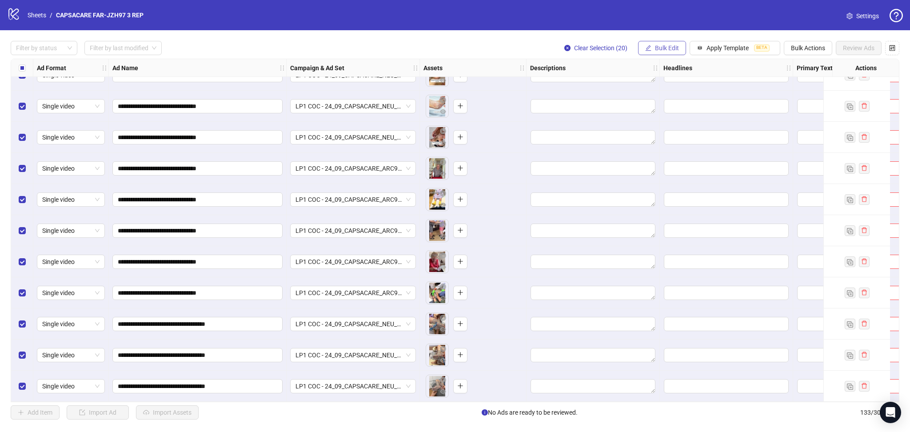
click at [639, 49] on span "Bulk Edit" at bounding box center [667, 47] width 24 height 7
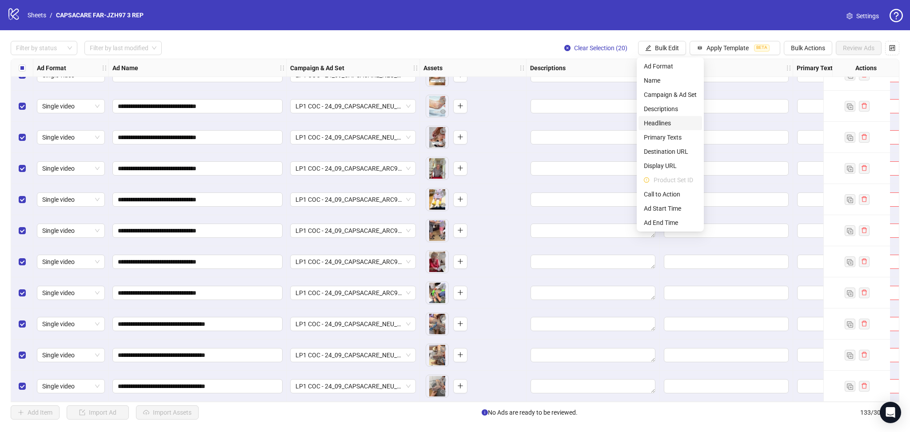
click at [639, 120] on span "Headlines" at bounding box center [670, 123] width 53 height 10
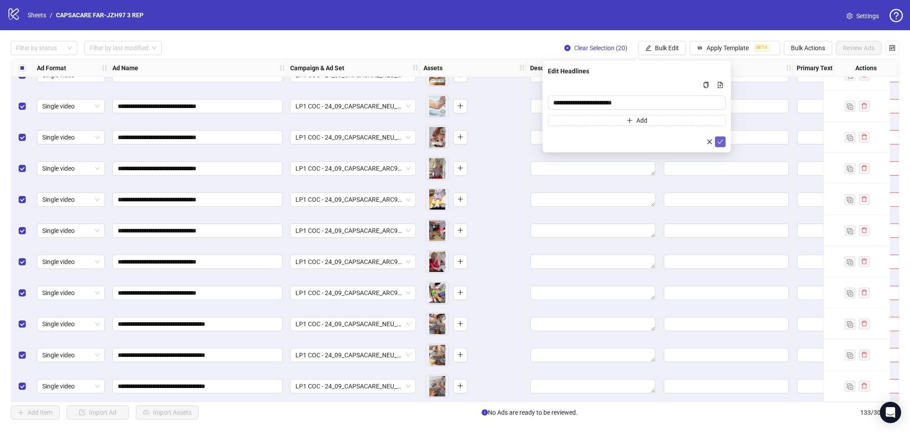
click at [639, 143] on icon "check" at bounding box center [720, 142] width 6 height 6
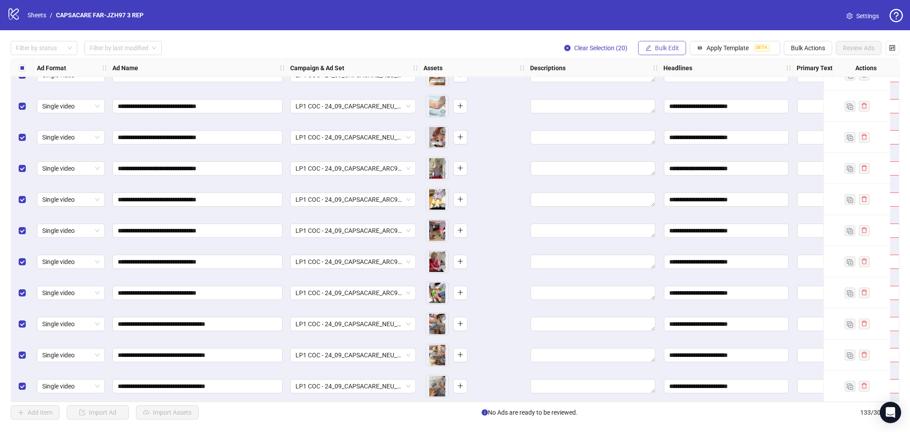
click at [639, 46] on span "Bulk Edit" at bounding box center [667, 47] width 24 height 7
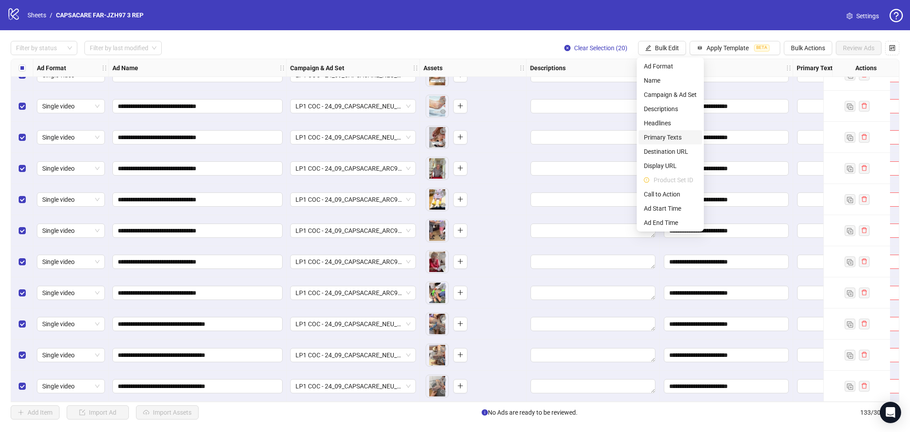
click at [639, 135] on span "Primary Texts" at bounding box center [670, 137] width 53 height 10
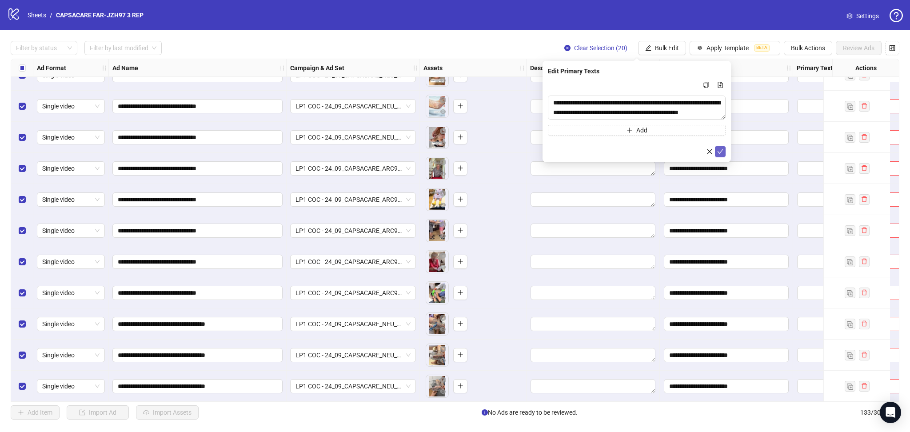
click at [639, 151] on icon "check" at bounding box center [720, 151] width 6 height 6
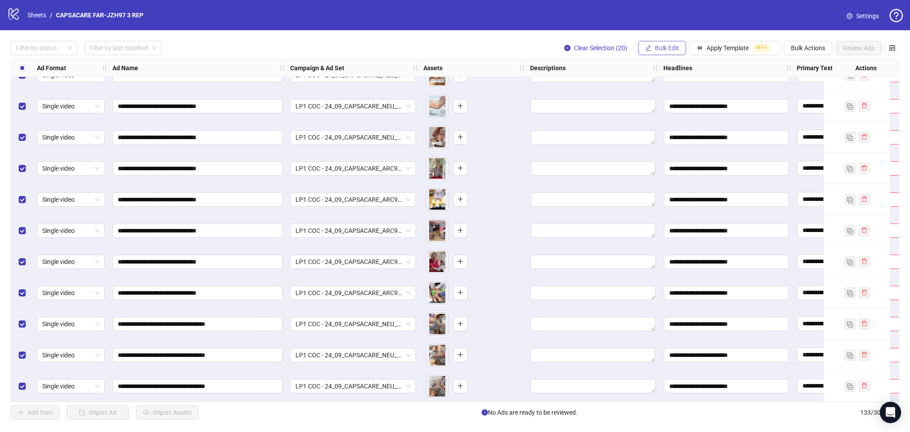
click at [639, 45] on span "Bulk Edit" at bounding box center [667, 47] width 24 height 7
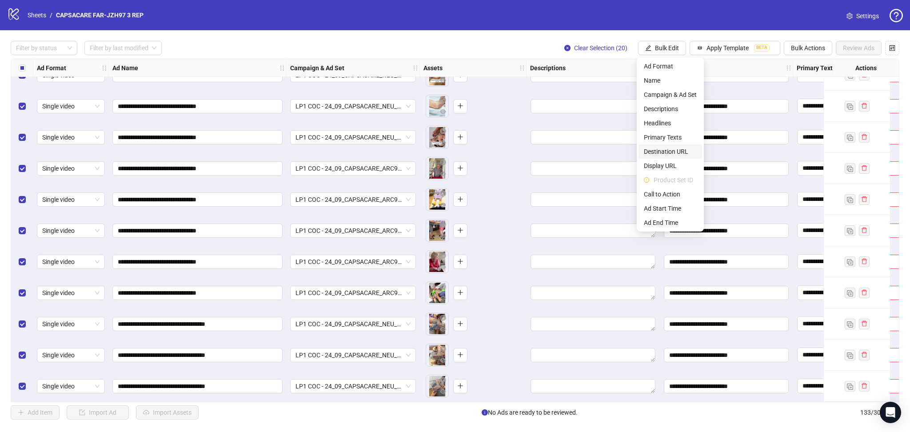
click at [639, 152] on span "Destination URL" at bounding box center [670, 152] width 53 height 10
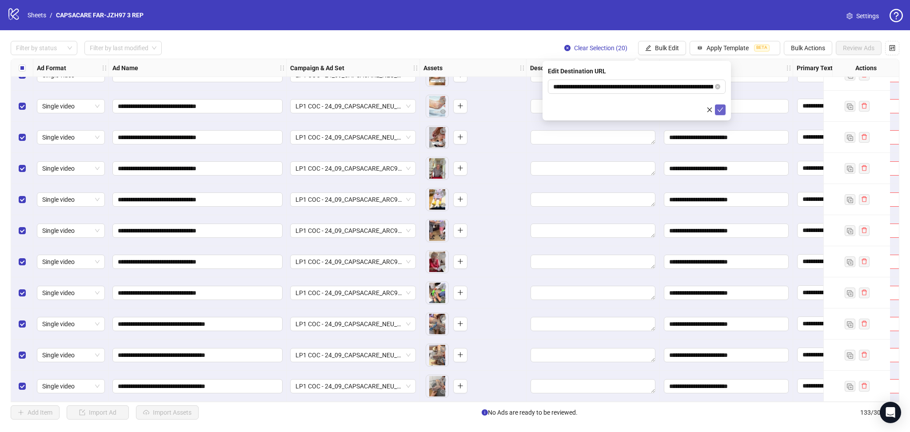
click at [639, 108] on icon "check" at bounding box center [720, 110] width 6 height 6
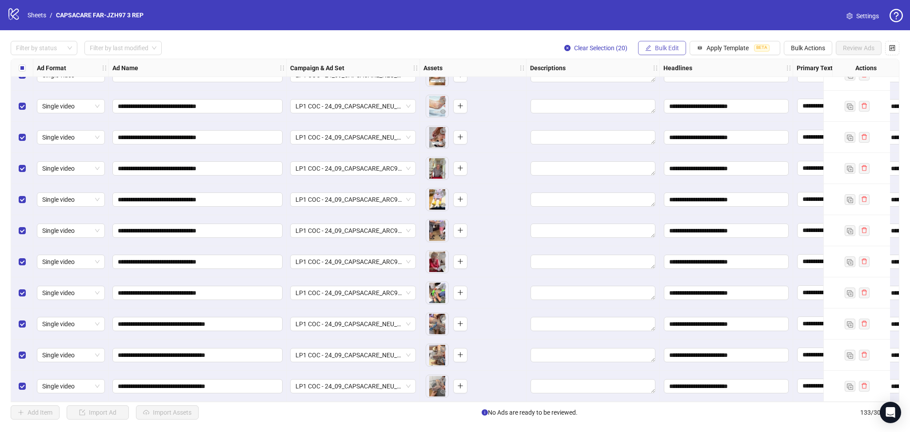
click at [639, 48] on span "Bulk Edit" at bounding box center [667, 47] width 24 height 7
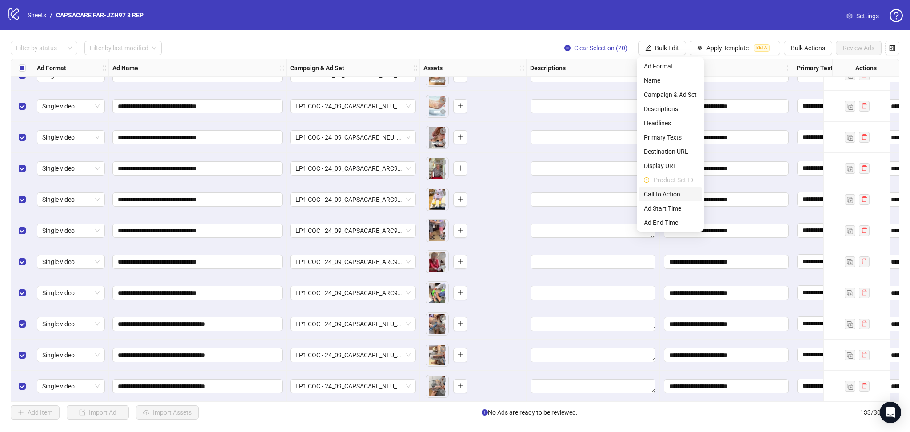
click at [639, 196] on span "Call to Action" at bounding box center [670, 194] width 53 height 10
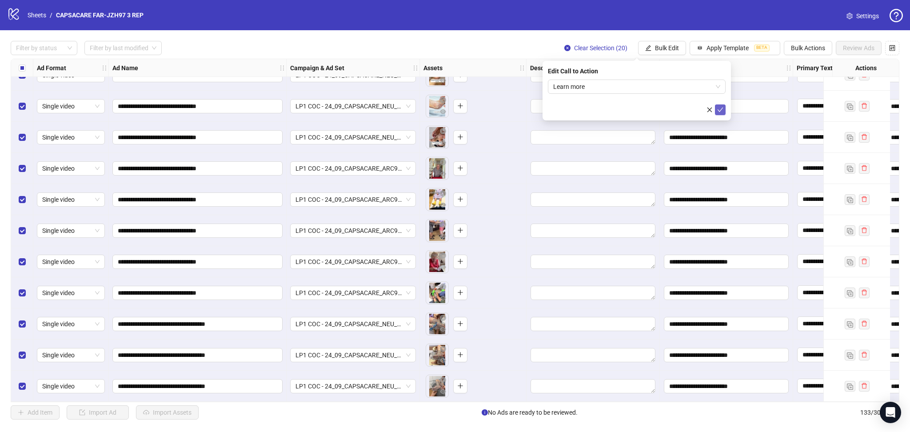
click at [639, 113] on button "submit" at bounding box center [720, 109] width 11 height 11
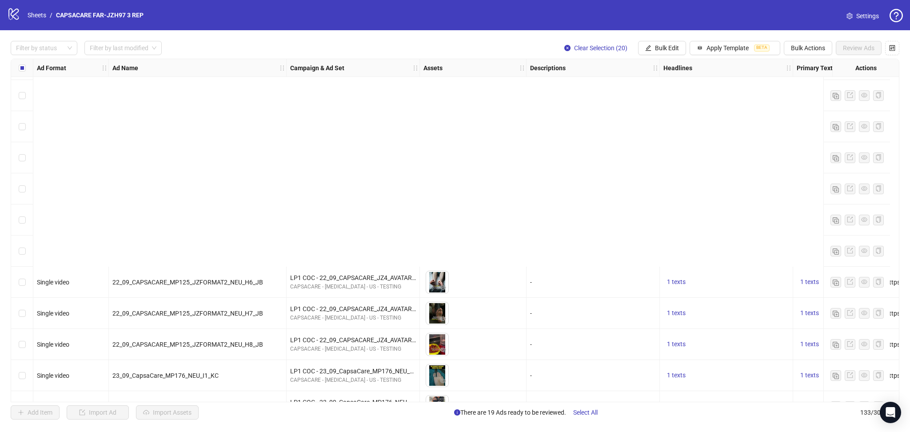
scroll to position [3302, 0]
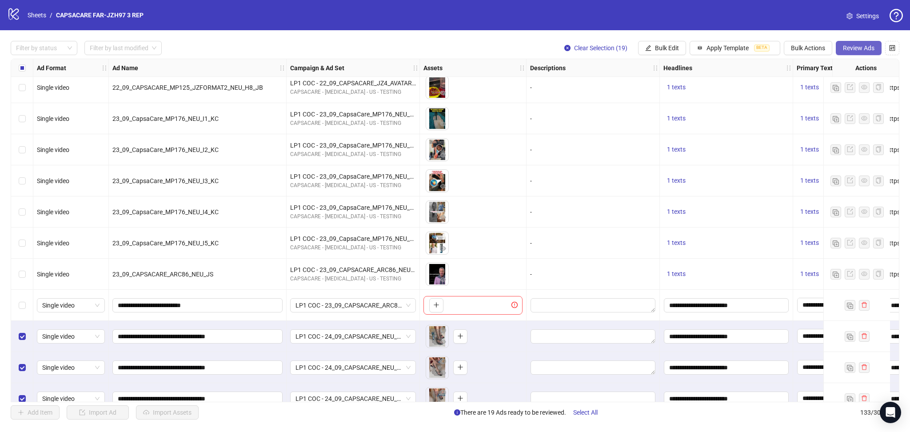
click at [639, 51] on span "Review Ads" at bounding box center [859, 47] width 32 height 7
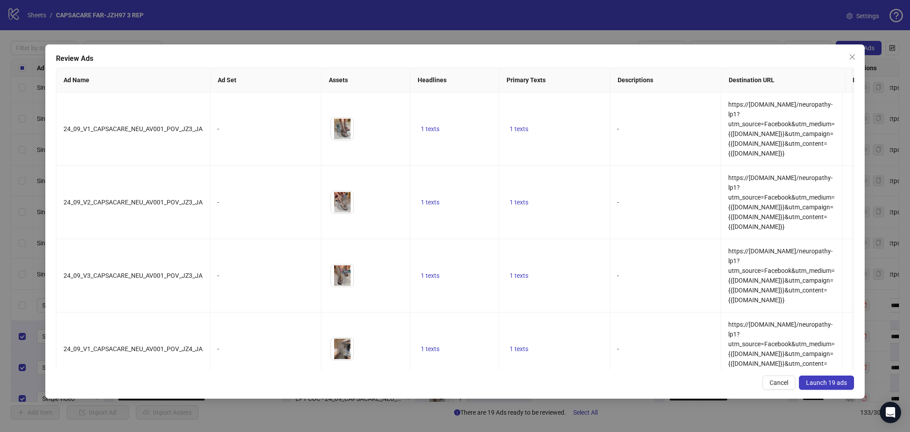
click at [639, 378] on button "Launch 19 ads" at bounding box center [826, 383] width 55 height 14
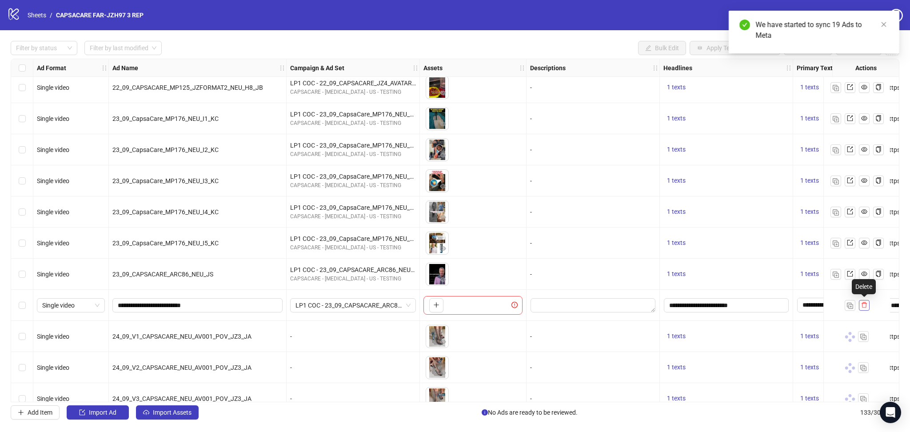
click at [639, 303] on icon "delete" at bounding box center [864, 305] width 5 height 6
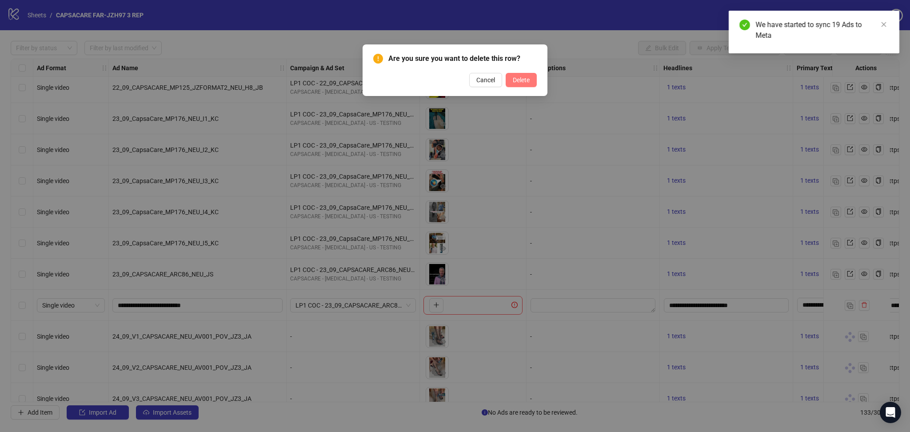
click at [520, 77] on span "Delete" at bounding box center [521, 79] width 17 height 7
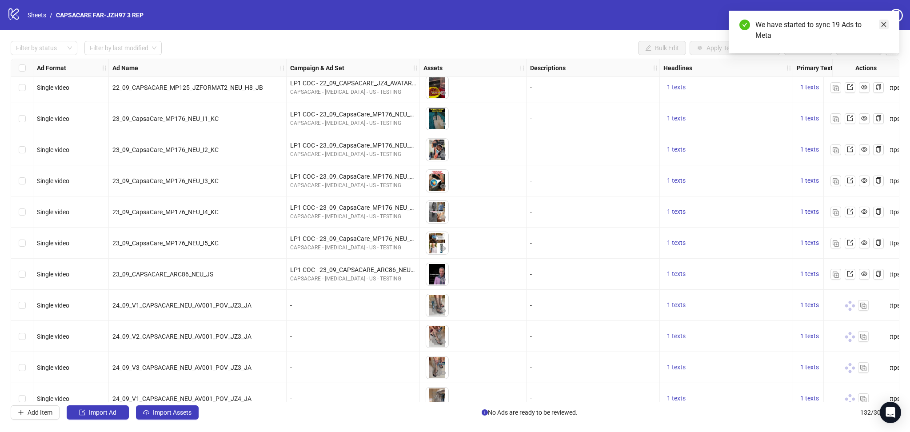
click at [639, 24] on icon "close" at bounding box center [884, 24] width 6 height 6
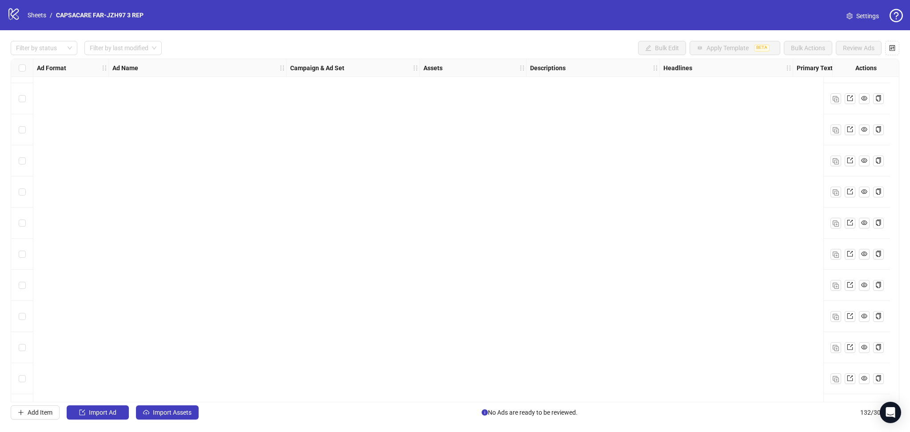
scroll to position [3784, 0]
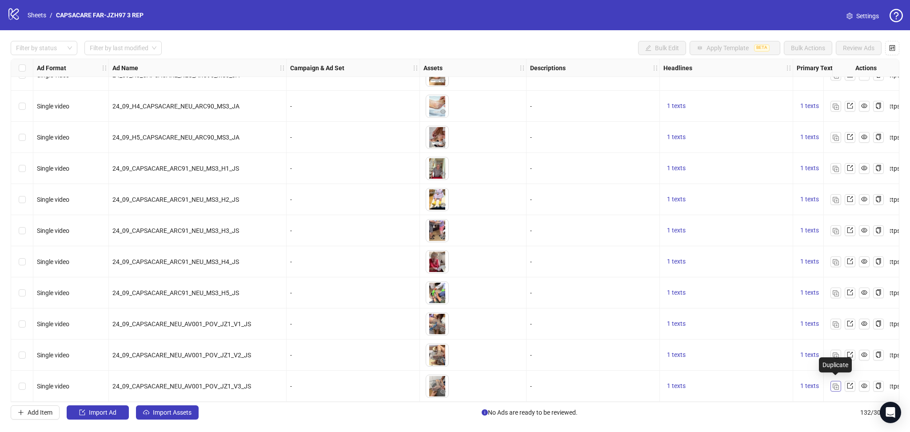
click at [639, 383] on button "button" at bounding box center [836, 386] width 11 height 11
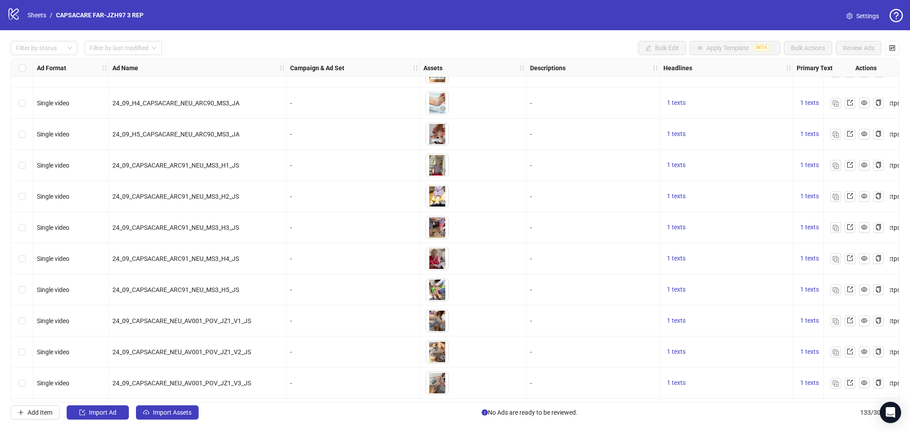
scroll to position [3815, 0]
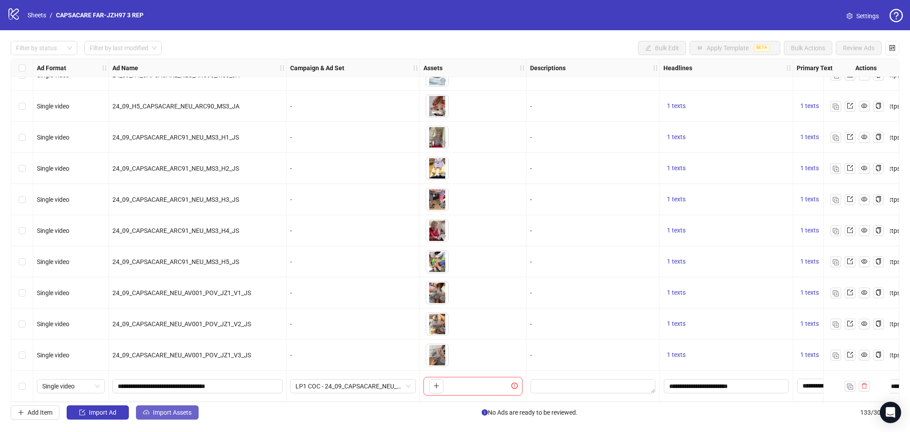
click at [186, 413] on span "Import Assets" at bounding box center [172, 412] width 39 height 7
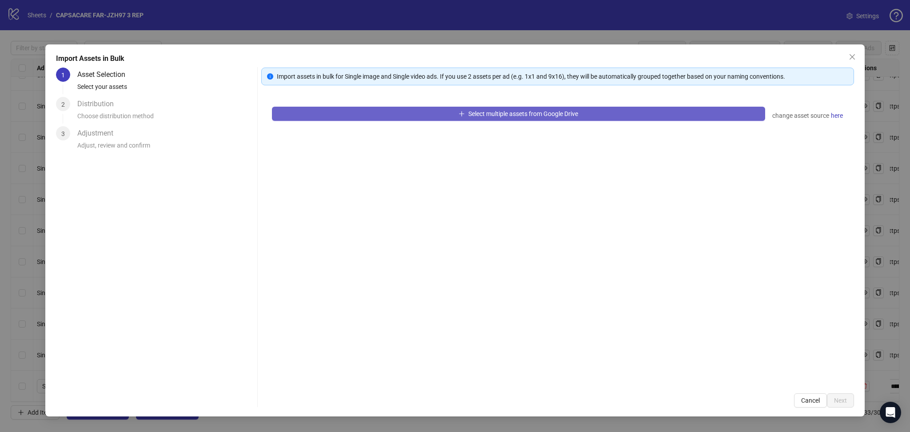
click at [336, 118] on button "Select multiple assets from Google Drive" at bounding box center [518, 114] width 493 height 14
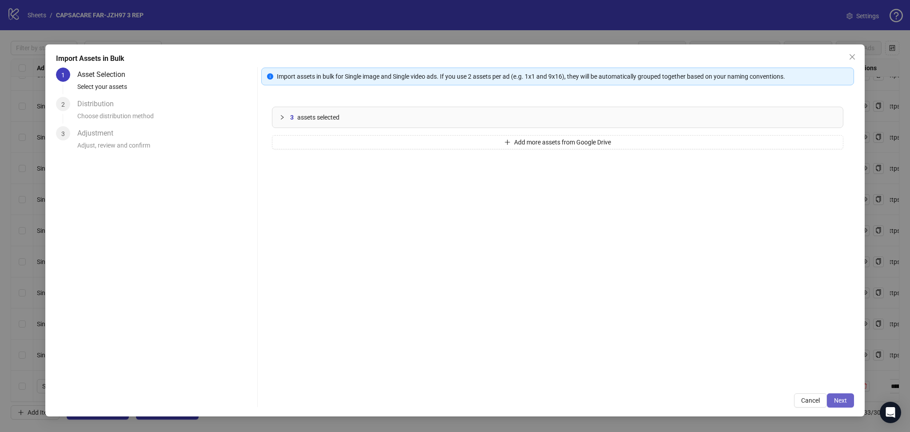
click at [639, 397] on button "Next" at bounding box center [840, 400] width 27 height 14
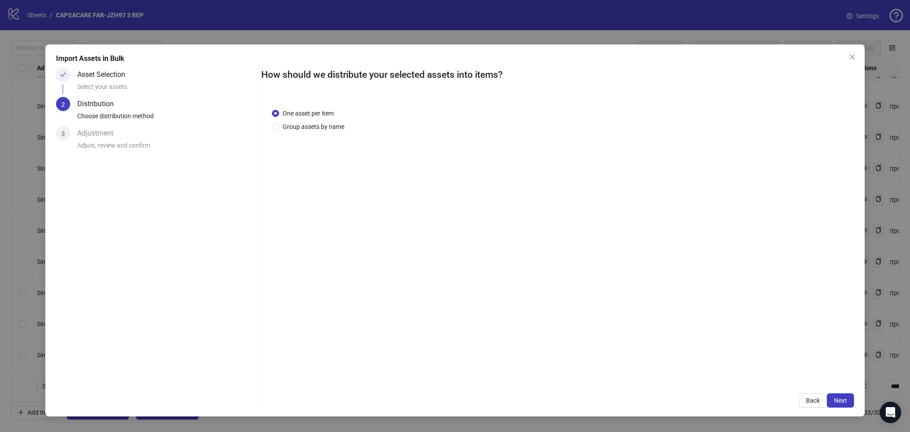
click at [639, 400] on span "Next" at bounding box center [840, 400] width 13 height 7
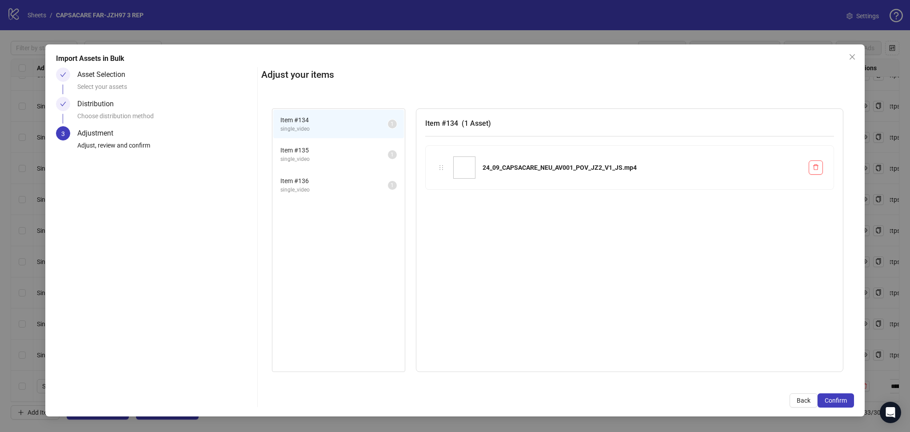
click at [639, 400] on span "Confirm" at bounding box center [836, 400] width 22 height 7
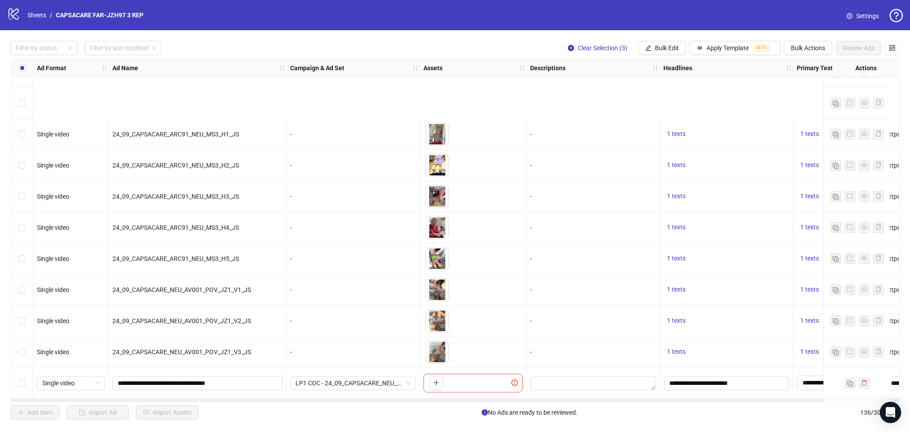
scroll to position [3909, 0]
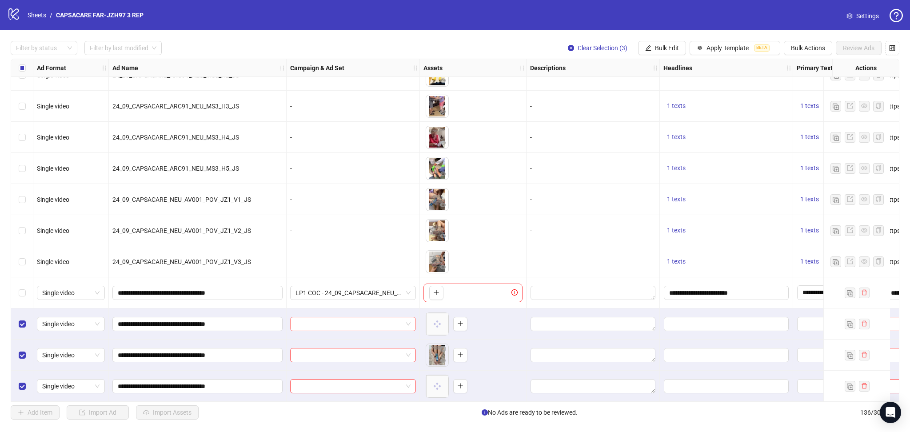
click at [322, 322] on input "search" at bounding box center [349, 323] width 107 height 13
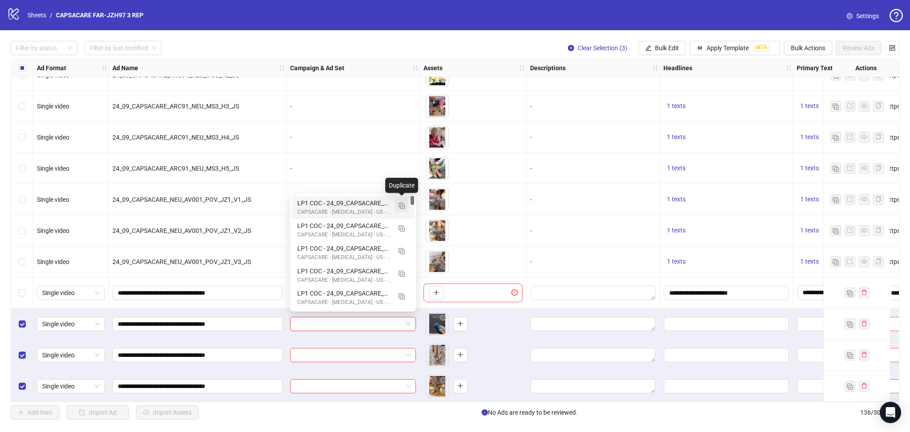
click at [400, 208] on img "button" at bounding box center [402, 206] width 6 height 6
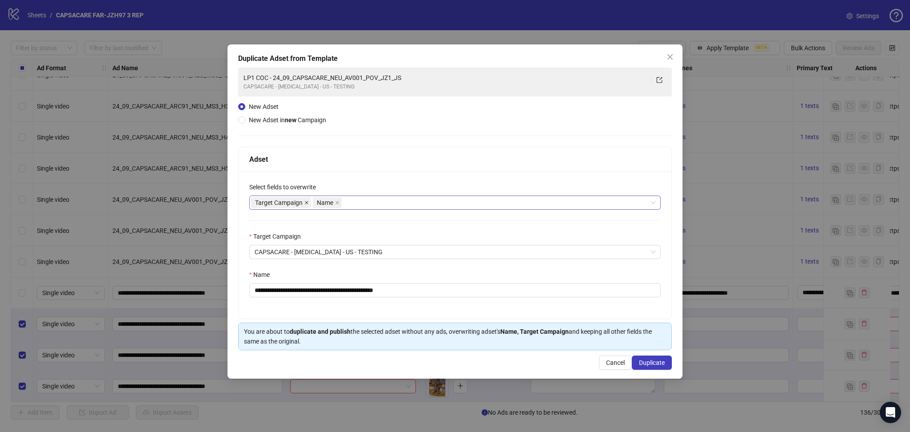
click at [305, 202] on icon "close" at bounding box center [306, 202] width 4 height 4
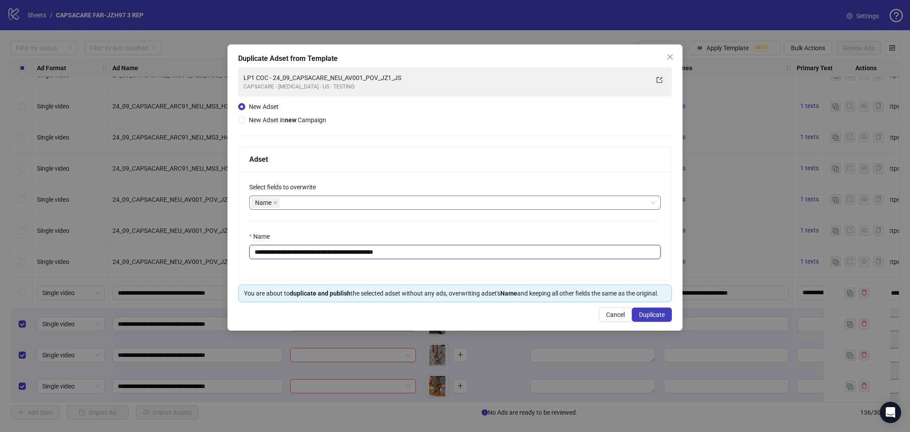
drag, startPoint x: 284, startPoint y: 250, endPoint x: 502, endPoint y: 256, distance: 217.8
click at [502, 256] on input "**********" at bounding box center [454, 252] width 411 height 14
paste input "text"
type input "**********"
click at [639, 317] on span "Duplicate" at bounding box center [652, 314] width 26 height 7
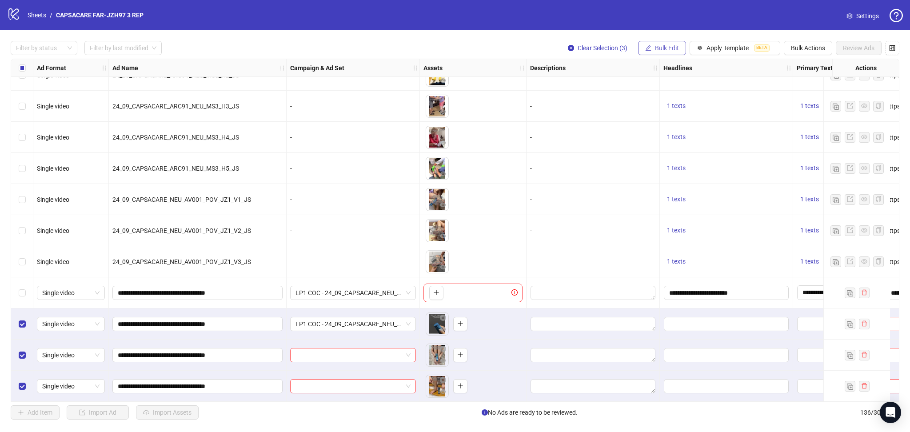
click at [639, 47] on span "Bulk Edit" at bounding box center [667, 47] width 24 height 7
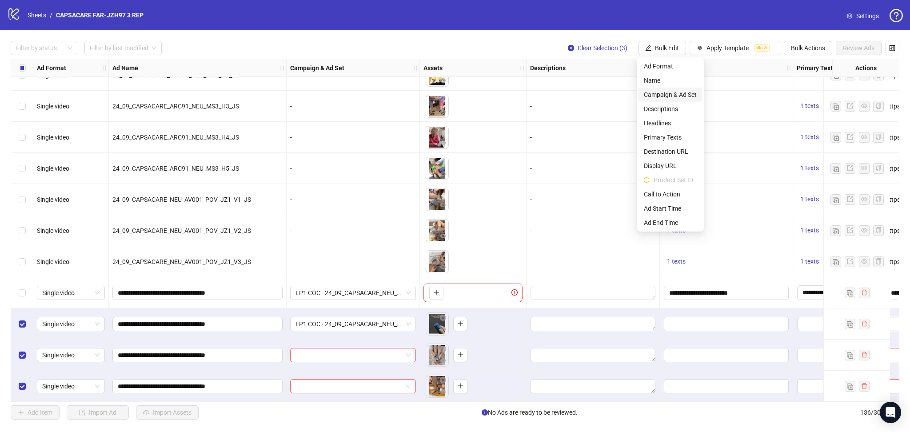
click at [639, 93] on span "Campaign & Ad Set" at bounding box center [670, 95] width 53 height 10
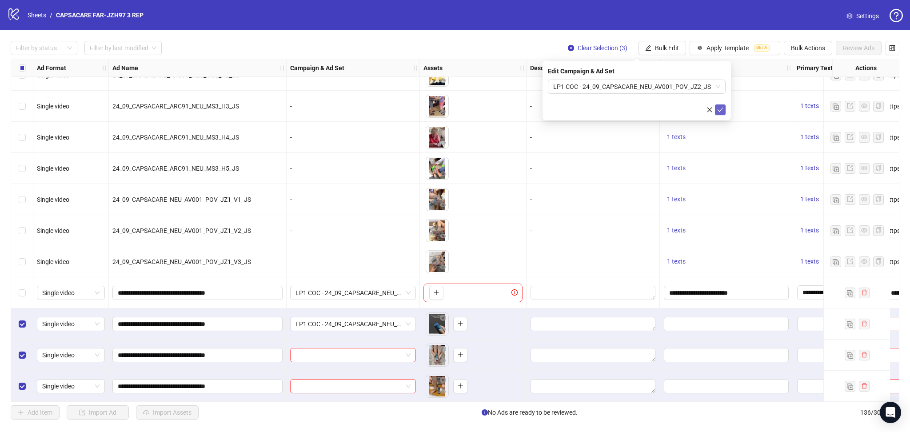
click at [639, 113] on button "submit" at bounding box center [720, 109] width 11 height 11
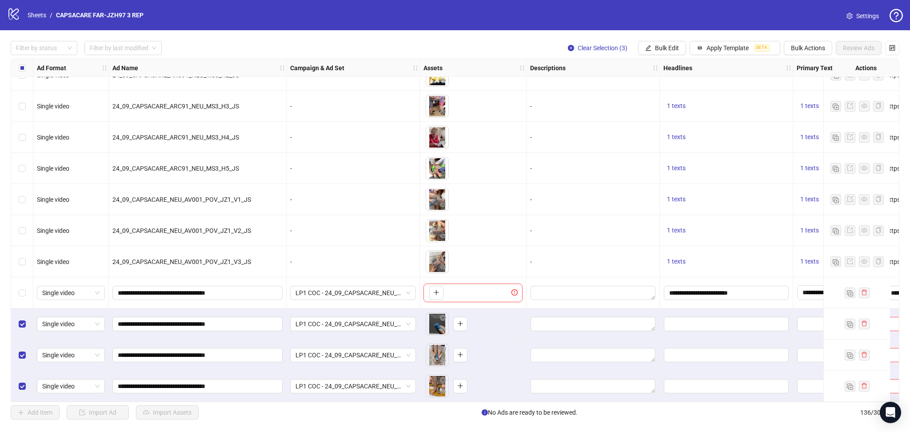
click at [27, 71] on div "Select all rows" at bounding box center [22, 68] width 22 height 18
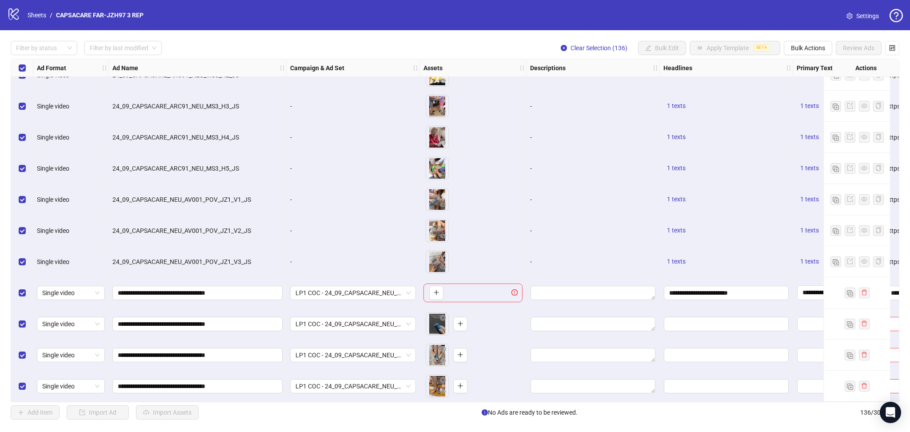
click at [27, 71] on div "Select all rows" at bounding box center [22, 68] width 22 height 18
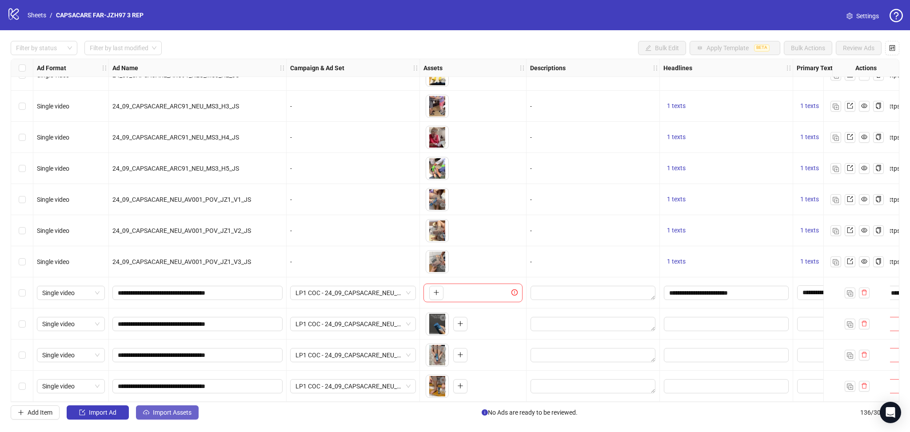
click at [166, 411] on span "Import Assets" at bounding box center [172, 412] width 39 height 7
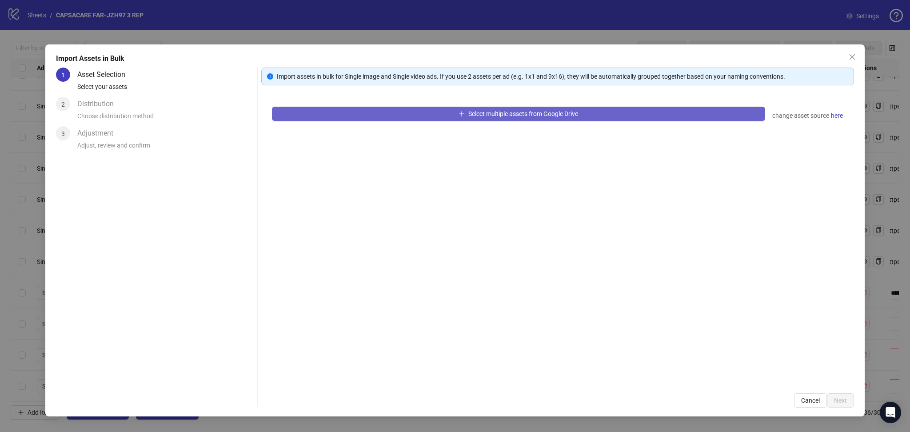
click at [331, 116] on button "Select multiple assets from Google Drive" at bounding box center [518, 114] width 493 height 14
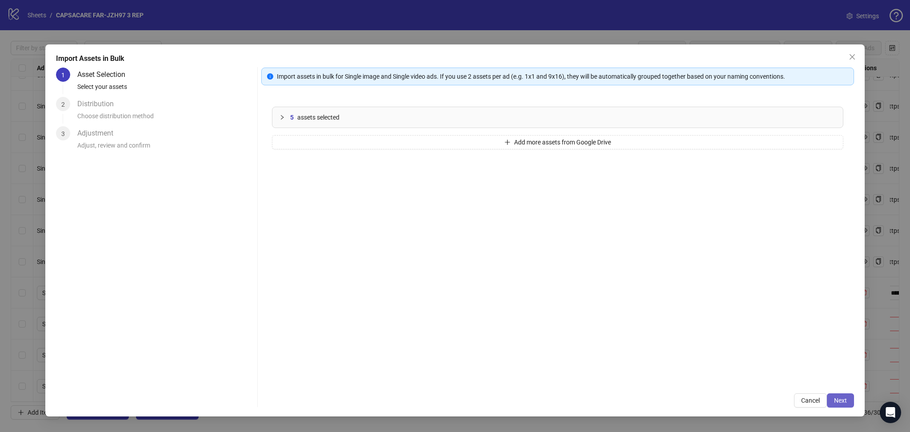
click at [639, 398] on span "Next" at bounding box center [840, 400] width 13 height 7
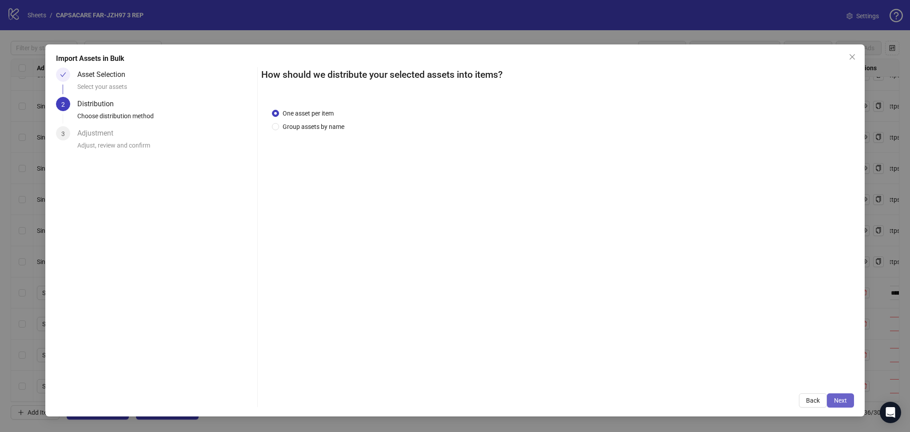
click at [639, 399] on span "Next" at bounding box center [840, 400] width 13 height 7
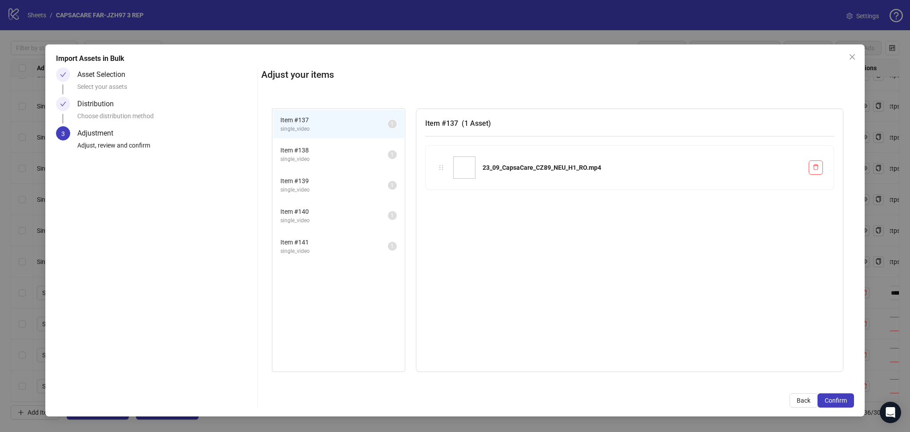
click at [639, 399] on span "Confirm" at bounding box center [836, 400] width 22 height 7
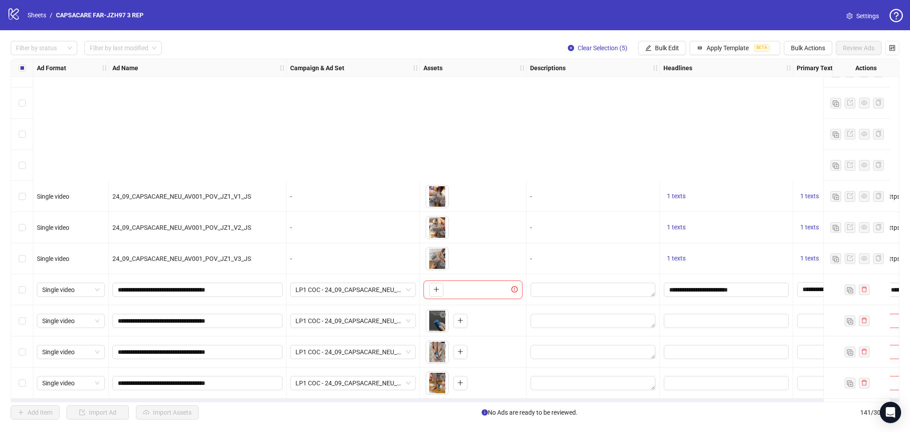
scroll to position [4064, 0]
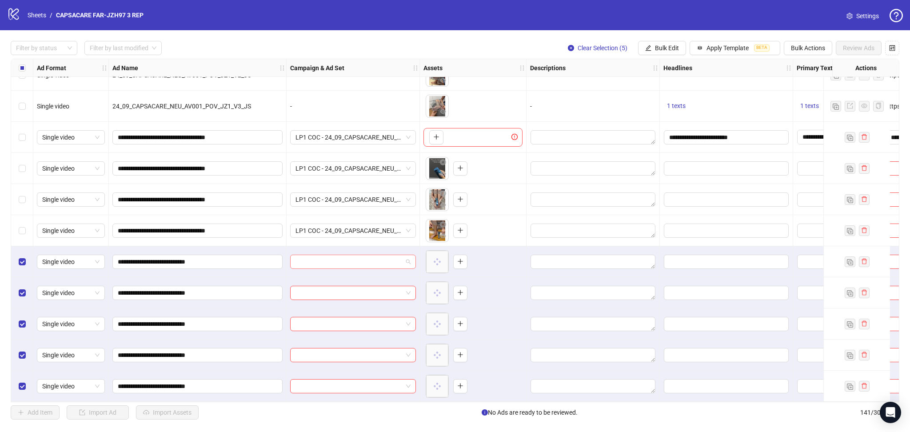
click at [340, 260] on input "search" at bounding box center [349, 261] width 107 height 13
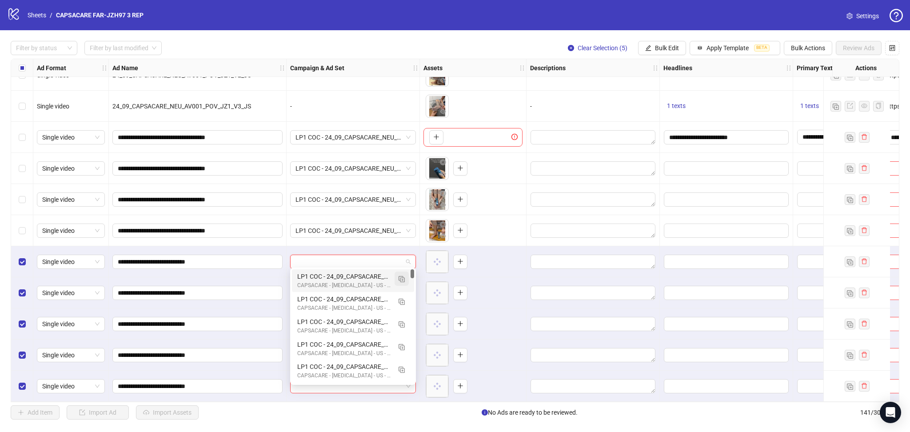
click at [401, 280] on img "button" at bounding box center [402, 279] width 6 height 6
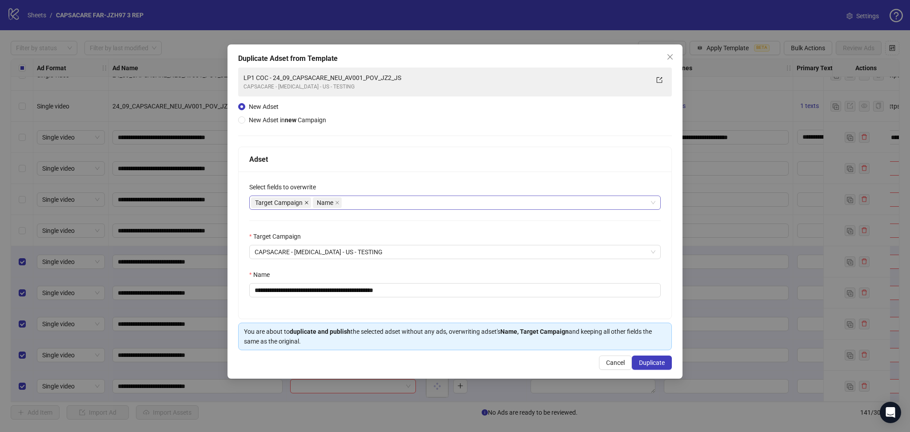
click at [308, 203] on icon "close" at bounding box center [306, 202] width 4 height 4
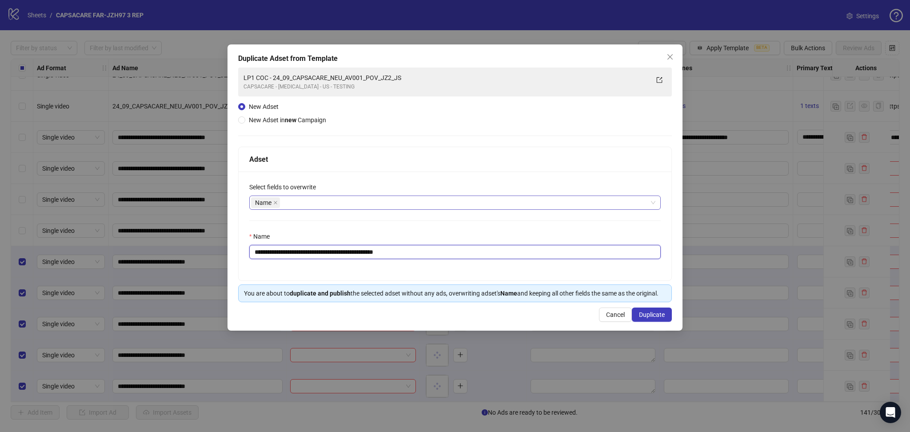
drag, startPoint x: 283, startPoint y: 252, endPoint x: 294, endPoint y: 253, distance: 11.7
click at [294, 253] on input "**********" at bounding box center [454, 252] width 411 height 14
click at [296, 253] on input "**********" at bounding box center [454, 252] width 411 height 14
drag, startPoint x: 286, startPoint y: 250, endPoint x: 512, endPoint y: 256, distance: 226.3
click at [512, 256] on input "**********" at bounding box center [454, 252] width 411 height 14
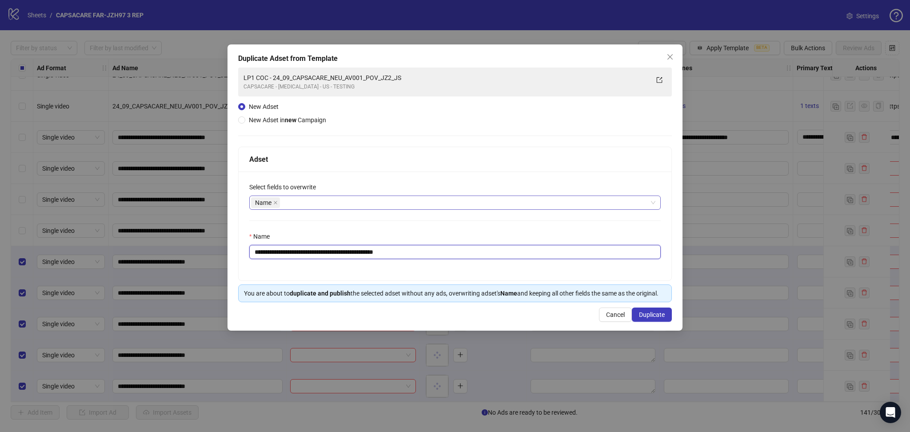
paste input "text"
type input "**********"
click at [639, 319] on button "Duplicate" at bounding box center [652, 315] width 40 height 14
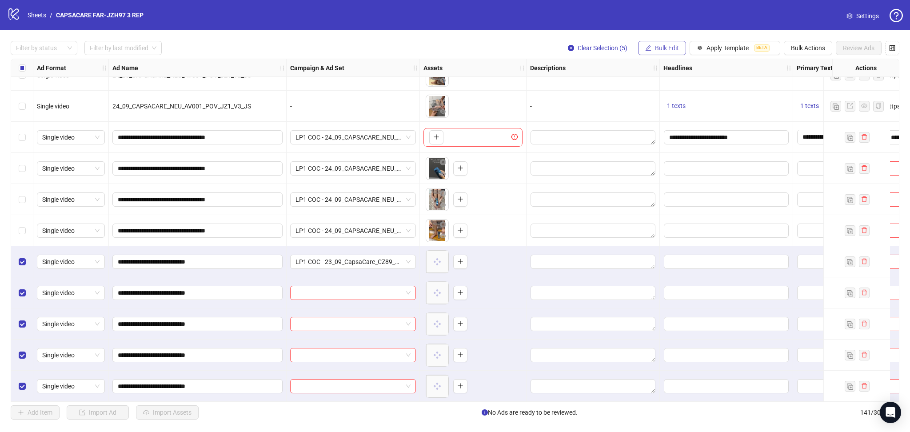
click at [639, 49] on span "Bulk Edit" at bounding box center [667, 47] width 24 height 7
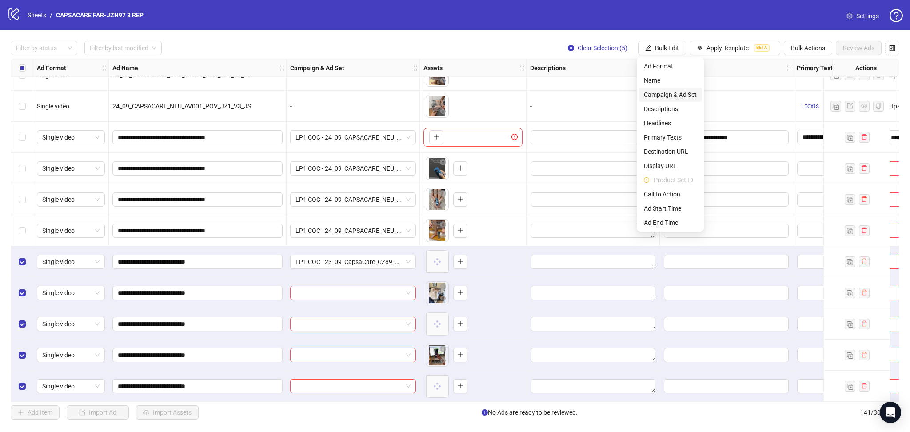
click at [639, 93] on span "Campaign & Ad Set" at bounding box center [670, 95] width 53 height 10
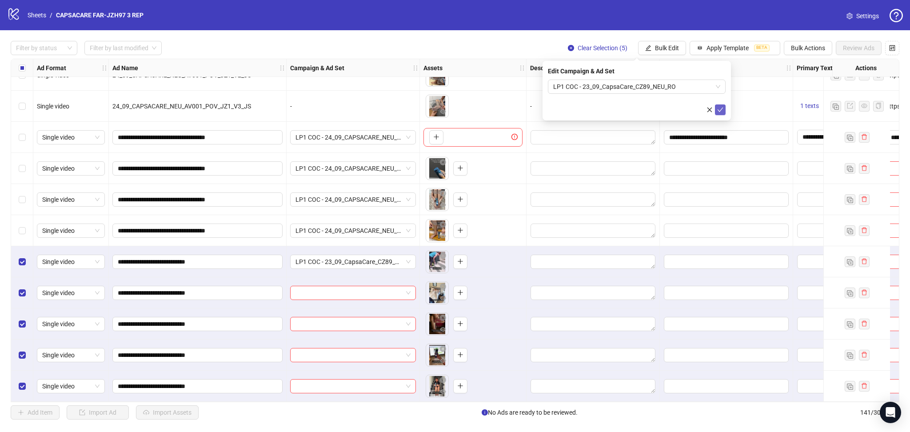
click at [639, 109] on icon "check" at bounding box center [720, 110] width 6 height 6
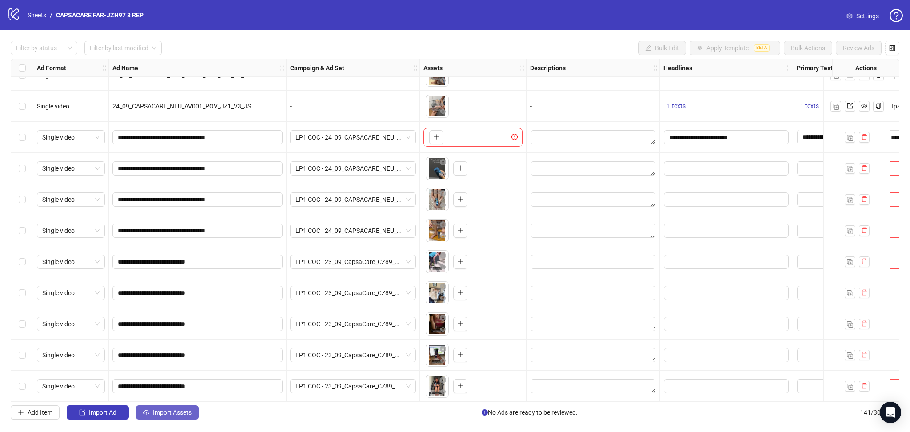
click at [182, 413] on span "Import Assets" at bounding box center [172, 412] width 39 height 7
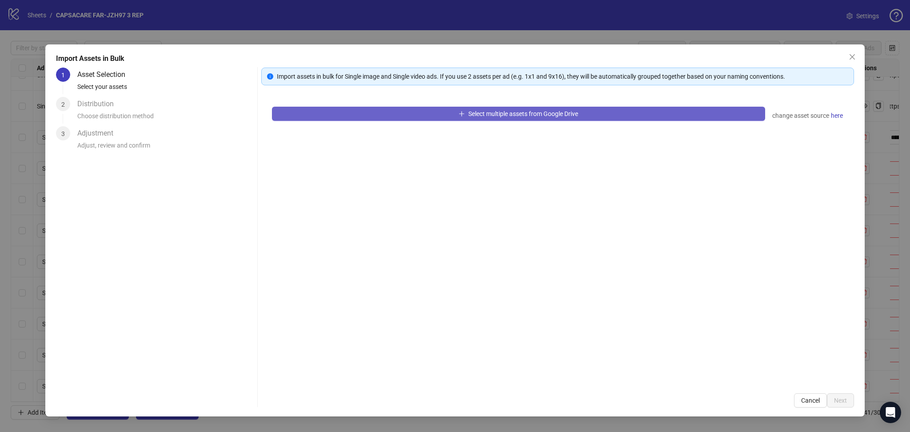
click at [360, 120] on button "Select multiple assets from Google Drive" at bounding box center [518, 114] width 493 height 14
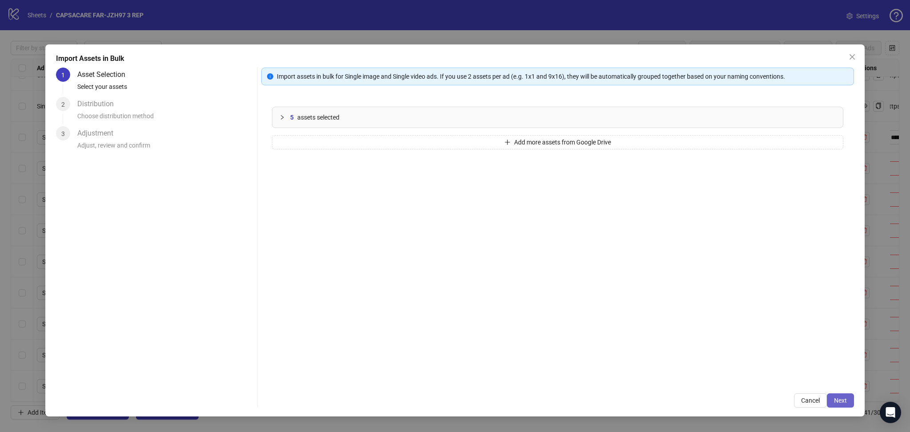
click at [639, 399] on span "Next" at bounding box center [840, 400] width 13 height 7
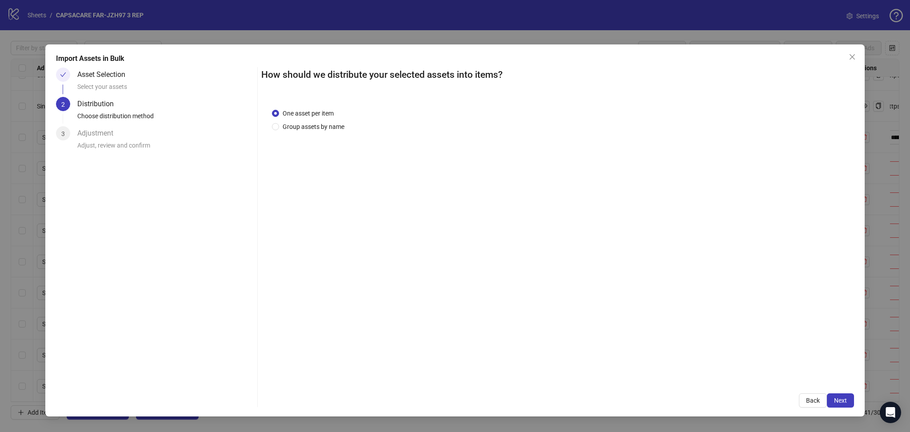
click at [639, 399] on span "Next" at bounding box center [840, 400] width 13 height 7
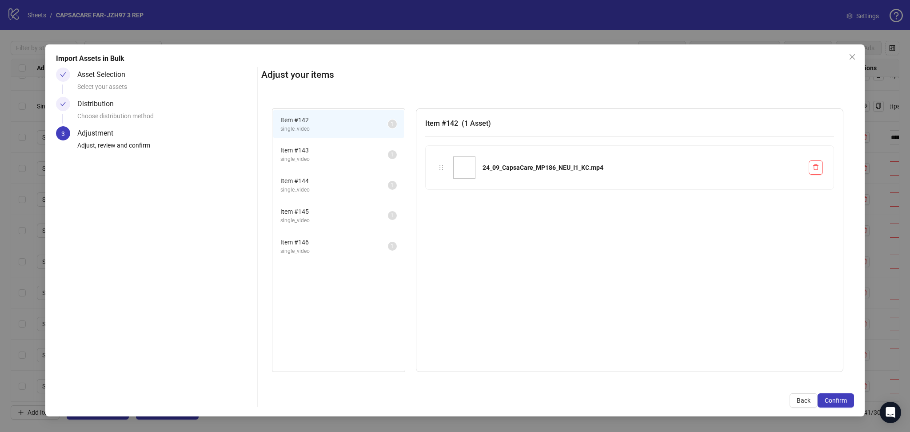
click at [639, 399] on span "Confirm" at bounding box center [836, 400] width 22 height 7
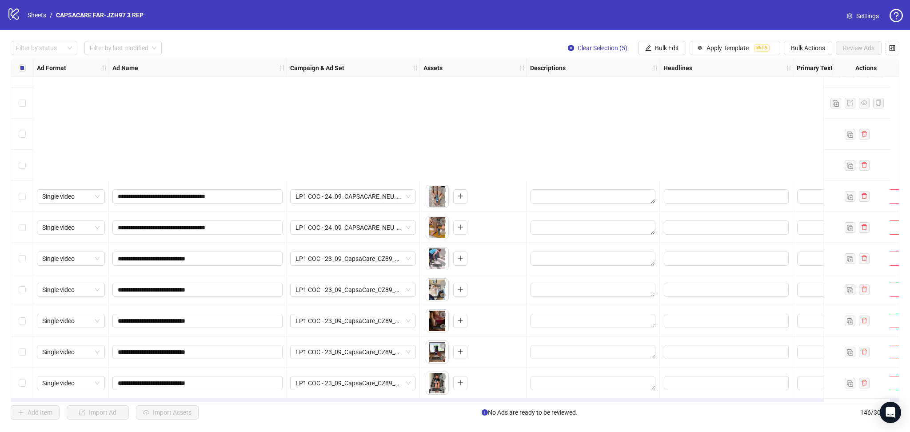
scroll to position [4220, 0]
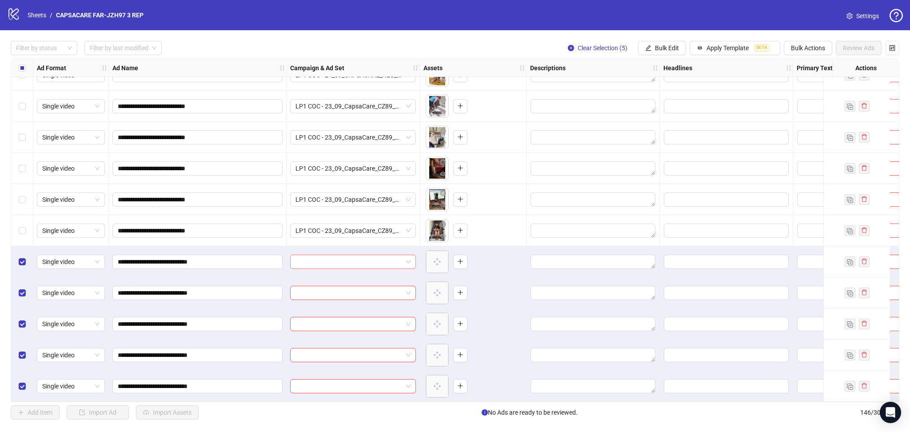
click at [324, 256] on input "search" at bounding box center [349, 261] width 107 height 13
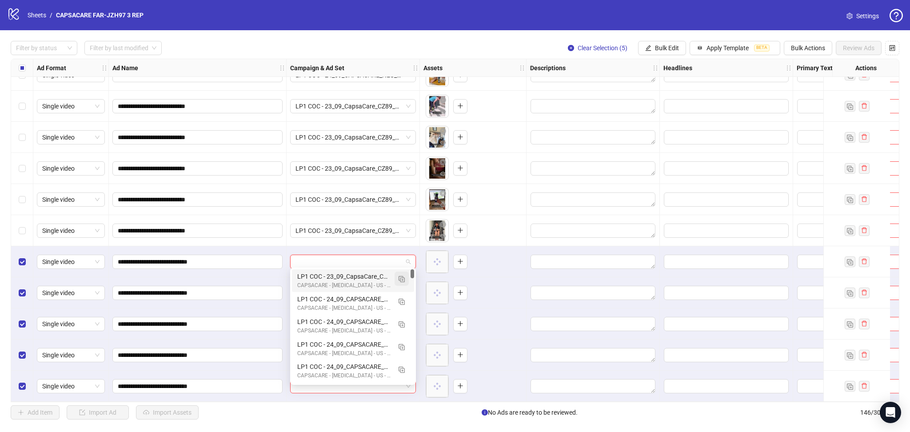
drag, startPoint x: 403, startPoint y: 276, endPoint x: 403, endPoint y: 282, distance: 5.4
click at [403, 277] on img "button" at bounding box center [402, 279] width 6 height 6
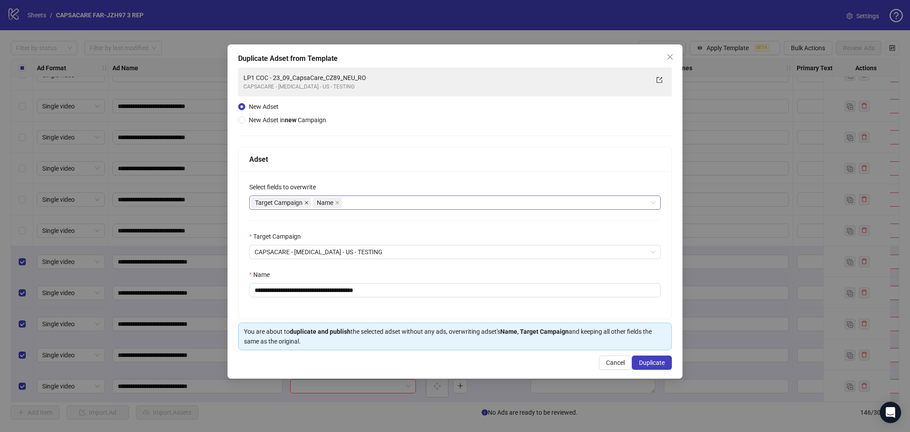
click at [308, 200] on icon "close" at bounding box center [306, 202] width 4 height 4
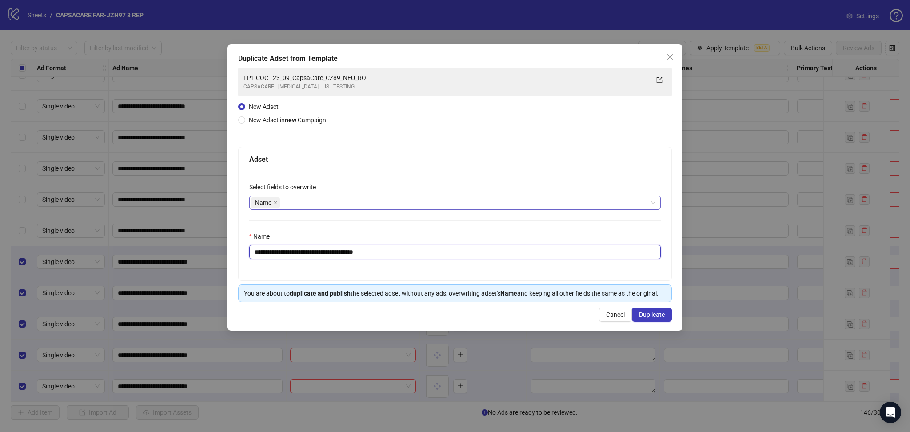
drag, startPoint x: 285, startPoint y: 252, endPoint x: 508, endPoint y: 287, distance: 225.3
click at [488, 269] on div "**********" at bounding box center [455, 226] width 433 height 109
paste input "text"
type input "**********"
click at [639, 315] on button "Duplicate" at bounding box center [652, 315] width 40 height 14
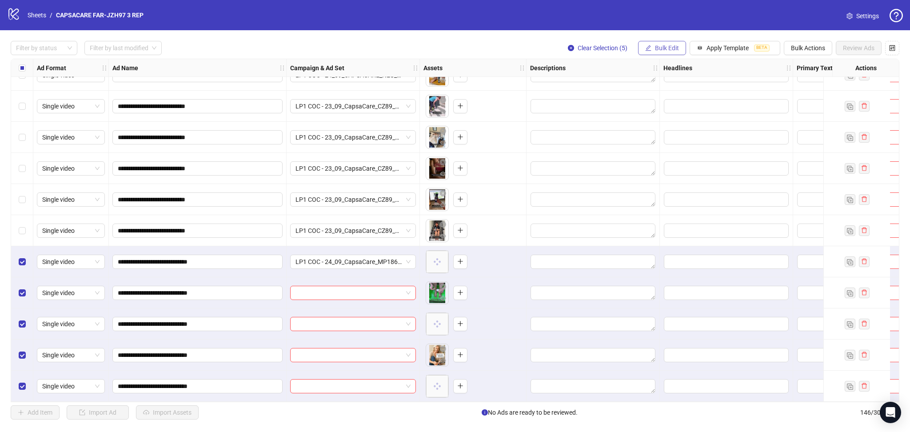
drag, startPoint x: 660, startPoint y: 46, endPoint x: 671, endPoint y: 54, distance: 13.3
click at [639, 48] on span "Bulk Edit" at bounding box center [667, 47] width 24 height 7
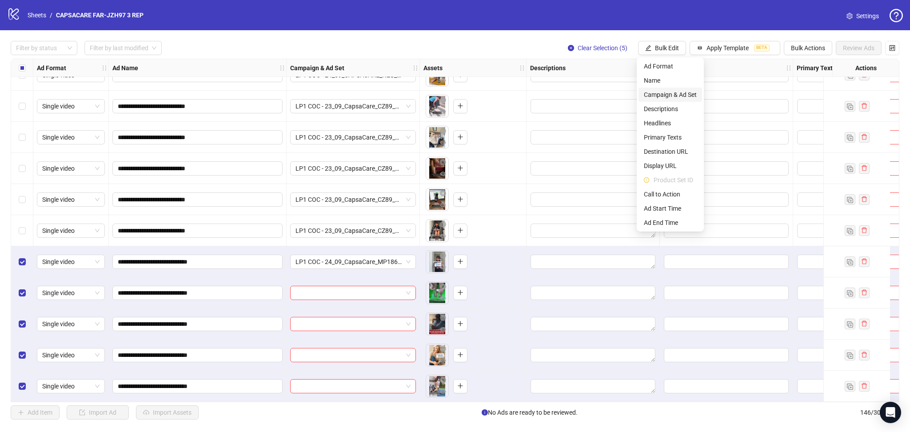
click at [639, 92] on span "Campaign & Ad Set" at bounding box center [670, 95] width 53 height 10
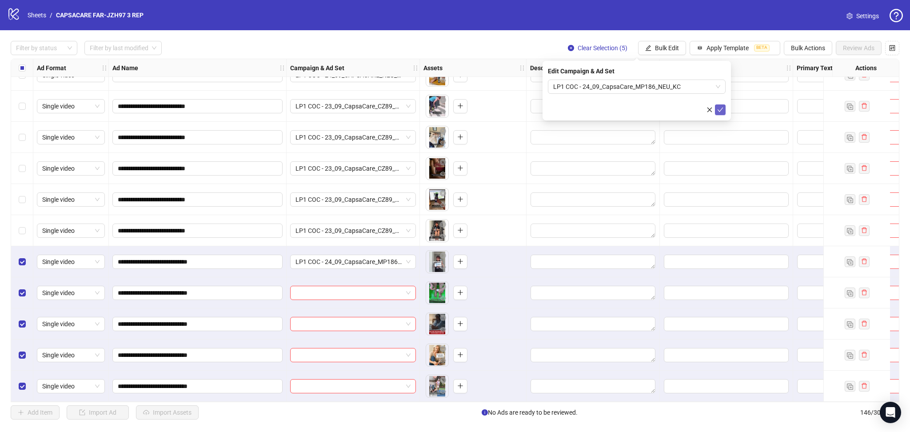
click at [639, 108] on icon "check" at bounding box center [720, 110] width 6 height 6
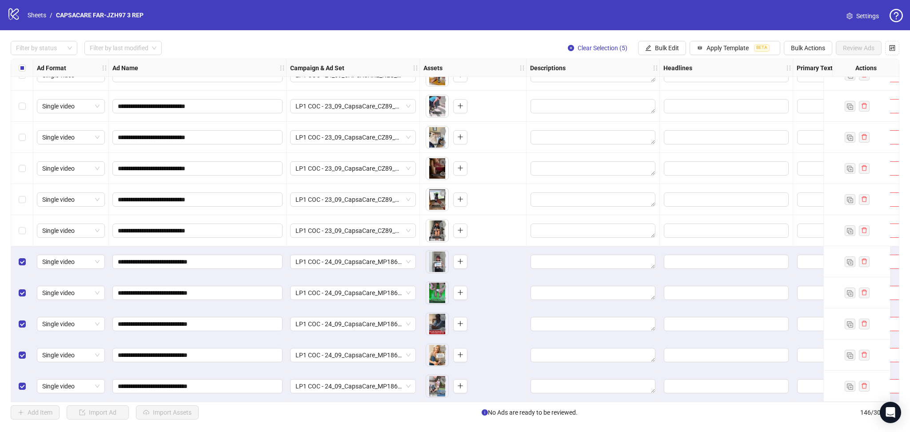
click at [17, 68] on div "Select all rows" at bounding box center [22, 68] width 22 height 18
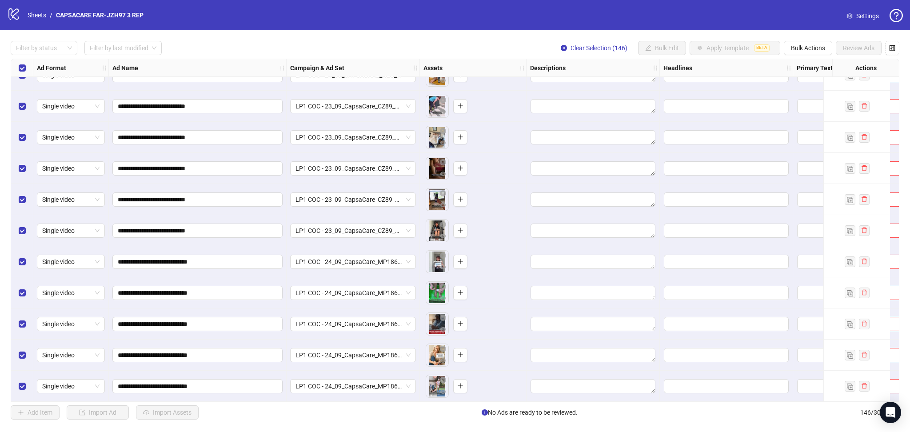
click at [17, 68] on div "Select all rows" at bounding box center [22, 68] width 22 height 18
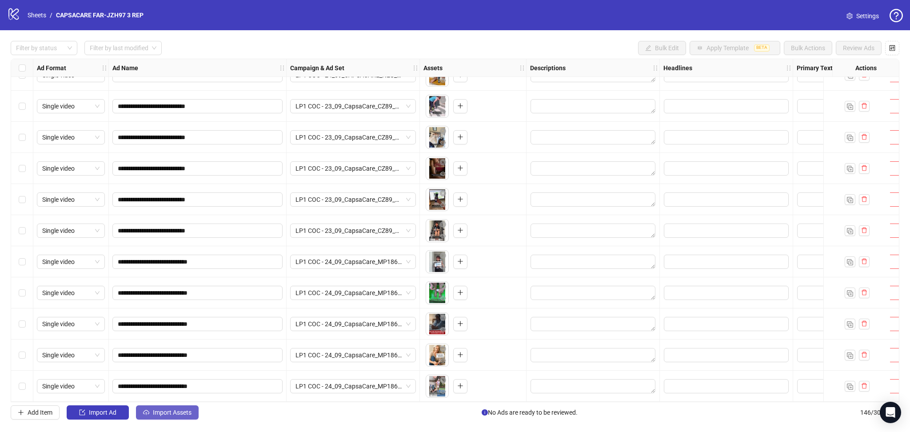
click at [156, 411] on span "Import Assets" at bounding box center [172, 412] width 39 height 7
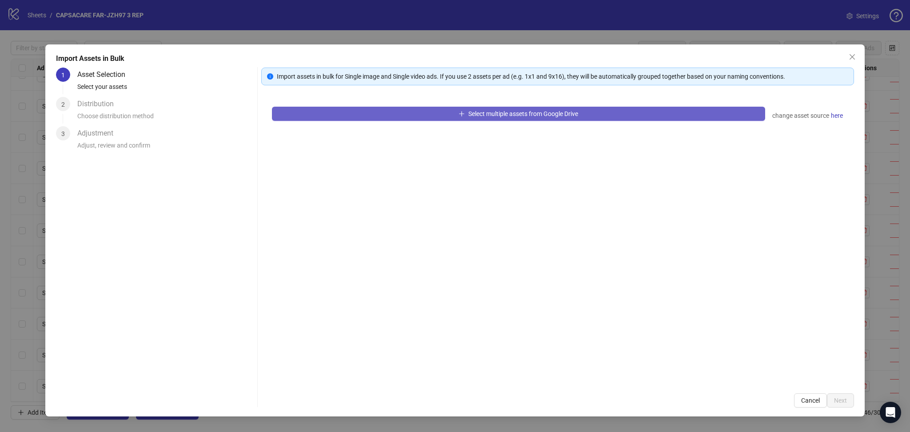
click at [370, 111] on button "Select multiple assets from Google Drive" at bounding box center [518, 114] width 493 height 14
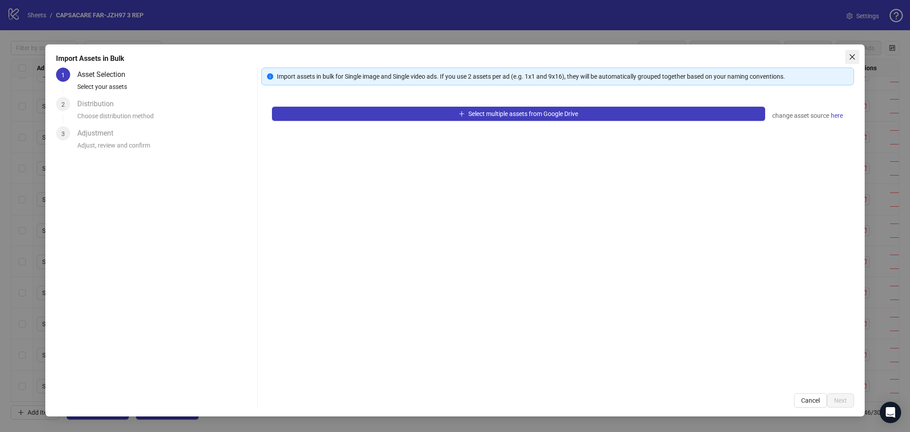
click at [639, 56] on icon "close" at bounding box center [852, 56] width 7 height 7
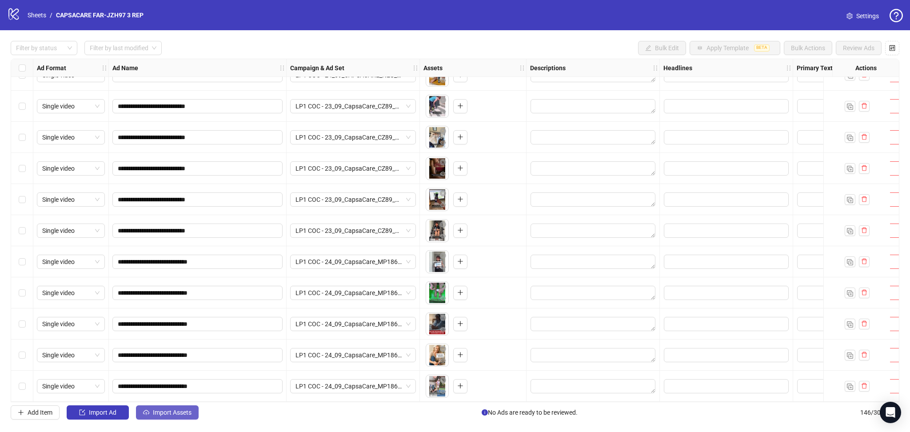
drag, startPoint x: 155, startPoint y: 411, endPoint x: 161, endPoint y: 412, distance: 6.7
click at [158, 411] on span "Import Assets" at bounding box center [172, 412] width 39 height 7
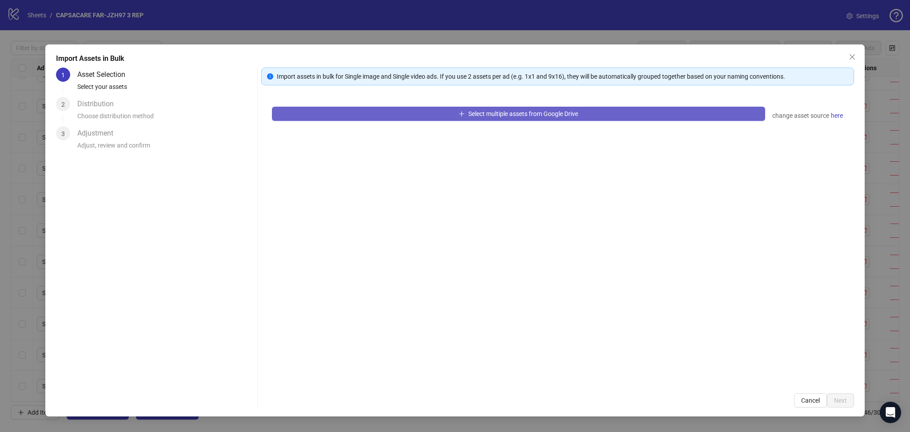
click at [365, 110] on button "Select multiple assets from Google Drive" at bounding box center [518, 114] width 493 height 14
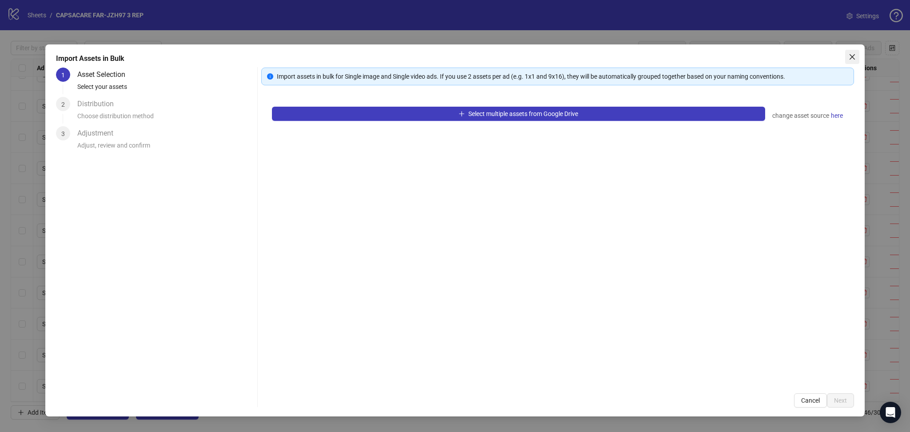
click at [639, 59] on span "Close" at bounding box center [852, 56] width 14 height 7
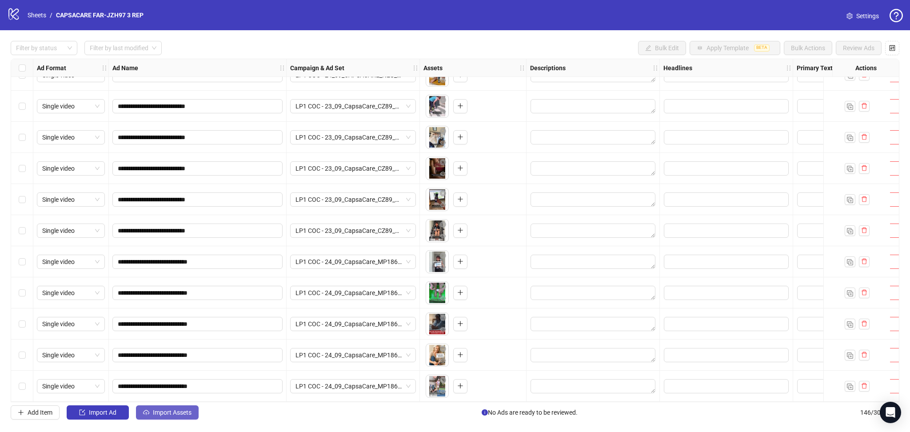
click at [160, 413] on span "Import Assets" at bounding box center [172, 412] width 39 height 7
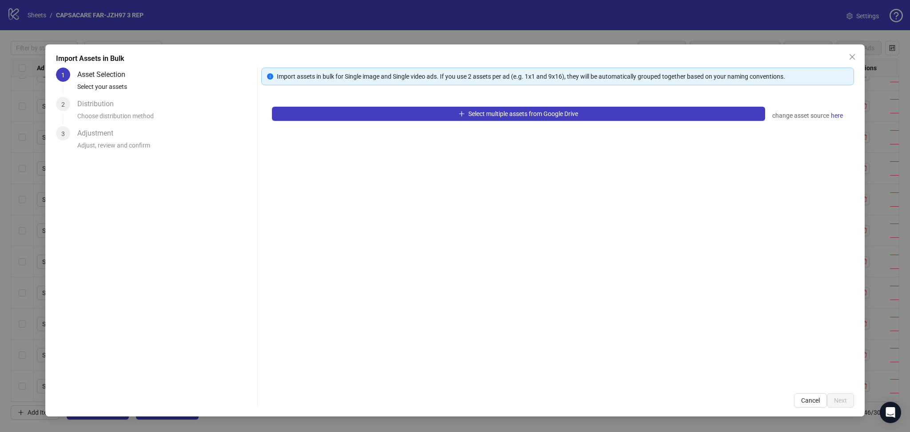
click at [342, 103] on div "Select multiple assets from Google Drive change asset source here" at bounding box center [557, 239] width 593 height 287
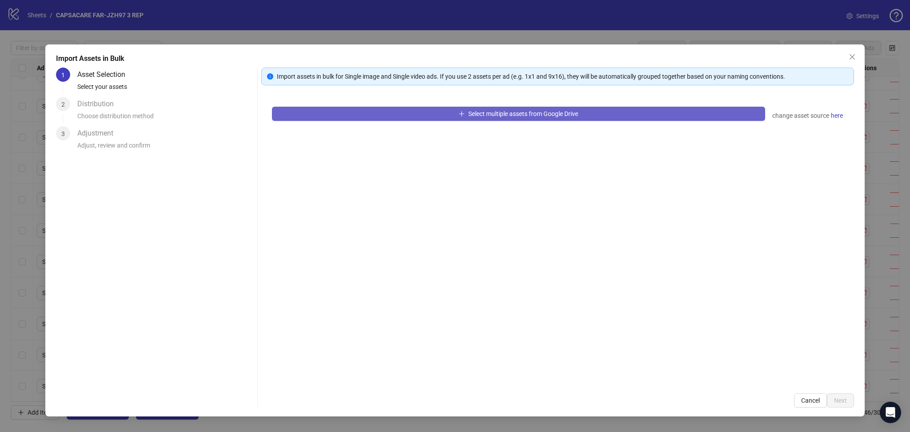
click at [344, 107] on button "Select multiple assets from Google Drive" at bounding box center [518, 114] width 493 height 14
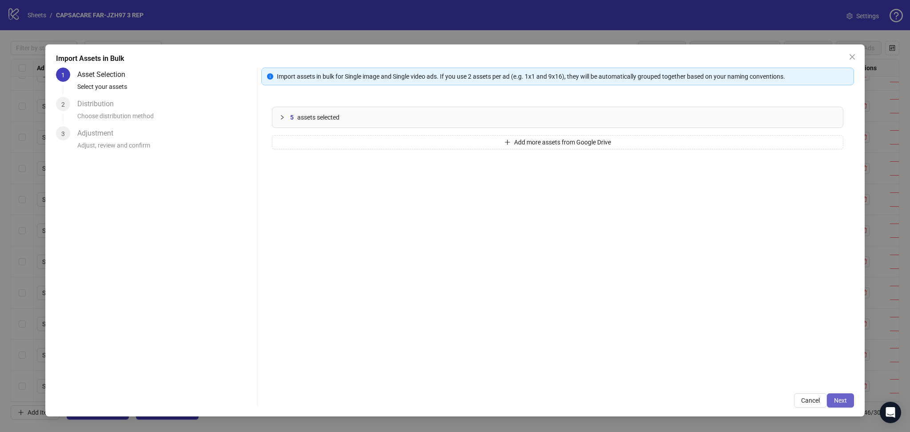
click at [639, 403] on span "Next" at bounding box center [840, 400] width 13 height 7
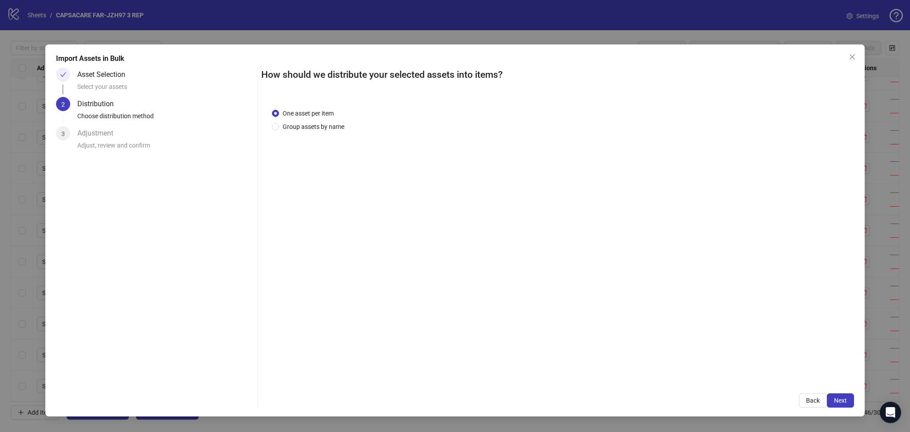
click at [639, 399] on span "Next" at bounding box center [840, 400] width 13 height 7
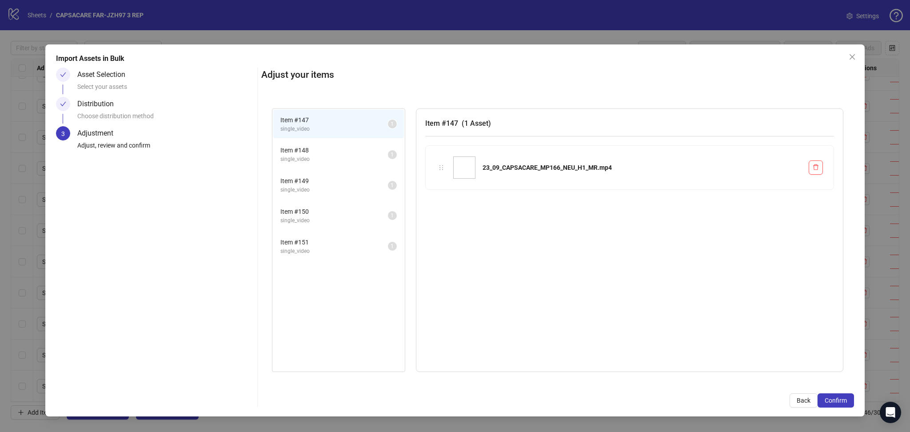
click at [639, 399] on span "Confirm" at bounding box center [836, 400] width 22 height 7
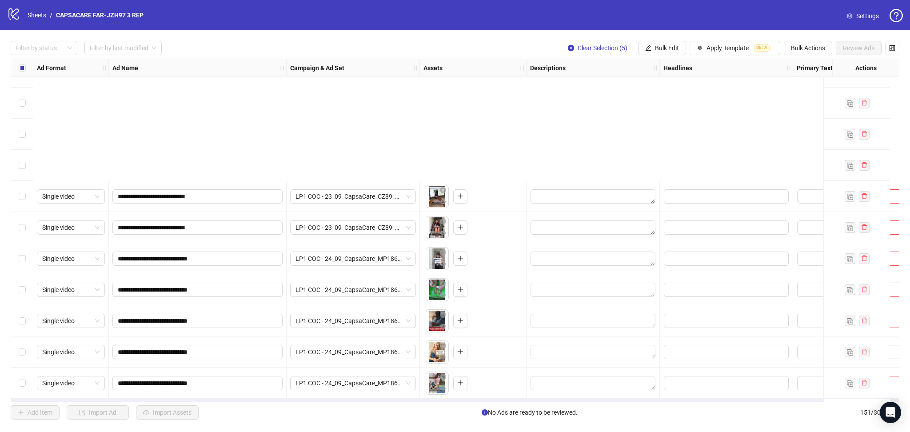
scroll to position [4375, 0]
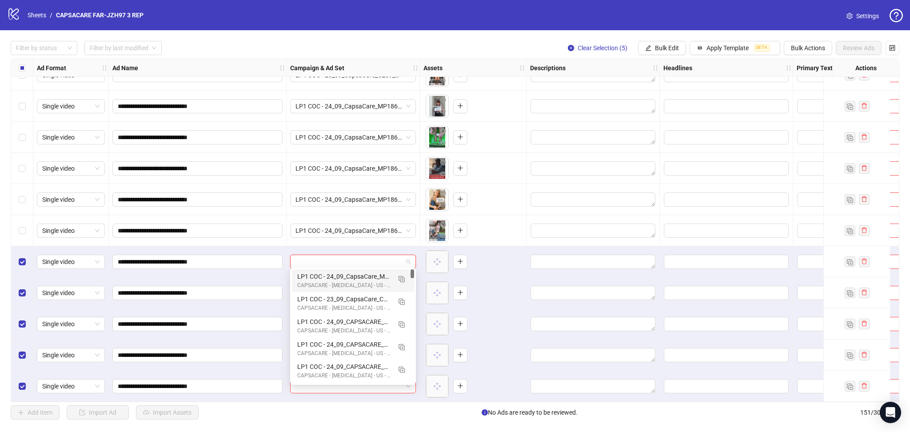
click at [339, 259] on input "search" at bounding box center [349, 261] width 107 height 13
drag, startPoint x: 407, startPoint y: 277, endPoint x: 407, endPoint y: 283, distance: 5.4
click at [407, 278] on button "button" at bounding box center [402, 279] width 14 height 14
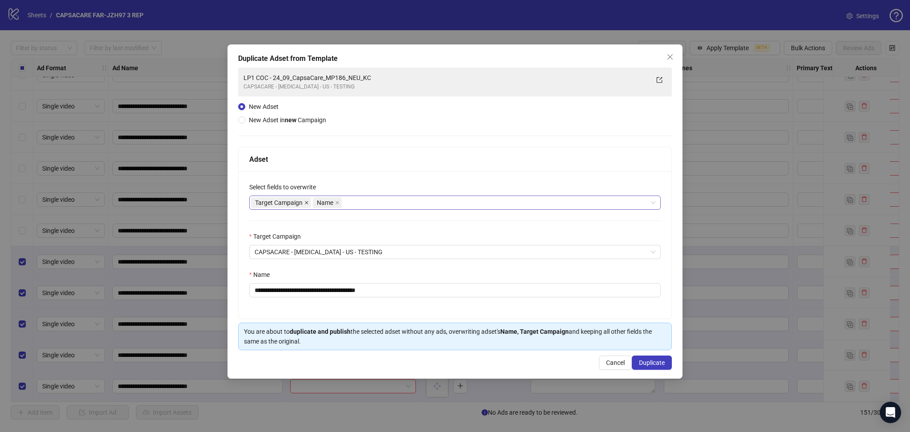
click at [307, 204] on icon "close" at bounding box center [306, 202] width 4 height 4
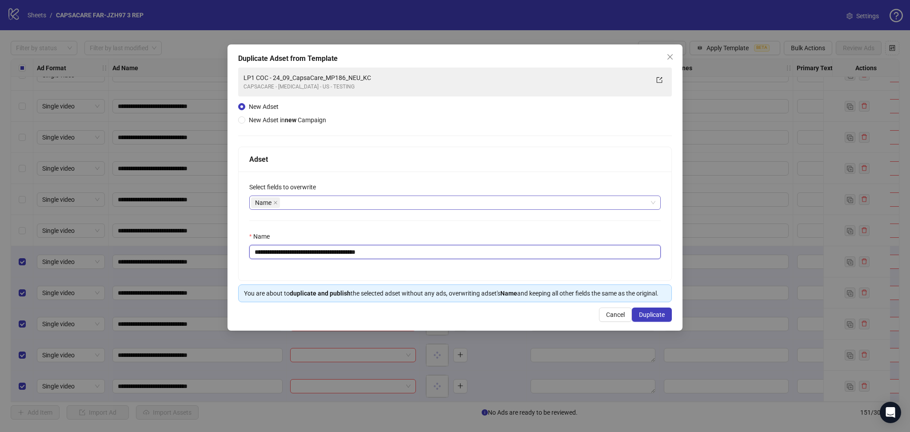
drag, startPoint x: 286, startPoint y: 252, endPoint x: 484, endPoint y: 273, distance: 199.7
click at [454, 259] on input "**********" at bounding box center [454, 252] width 411 height 14
paste input "text"
type input "**********"
click at [639, 316] on button "Duplicate" at bounding box center [652, 315] width 40 height 14
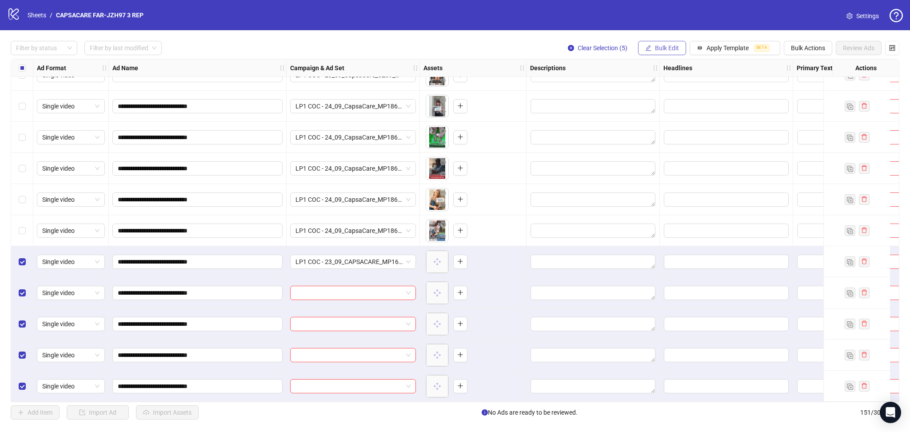
click at [639, 47] on span "Bulk Edit" at bounding box center [667, 47] width 24 height 7
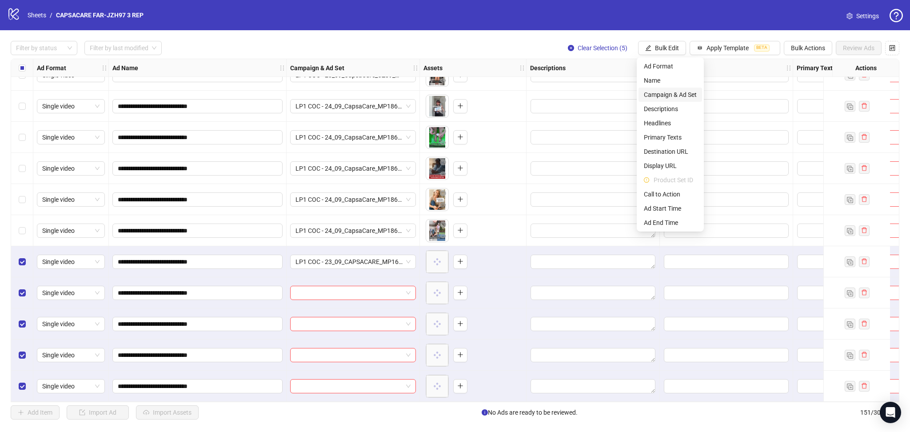
click at [639, 96] on span "Campaign & Ad Set" at bounding box center [670, 95] width 53 height 10
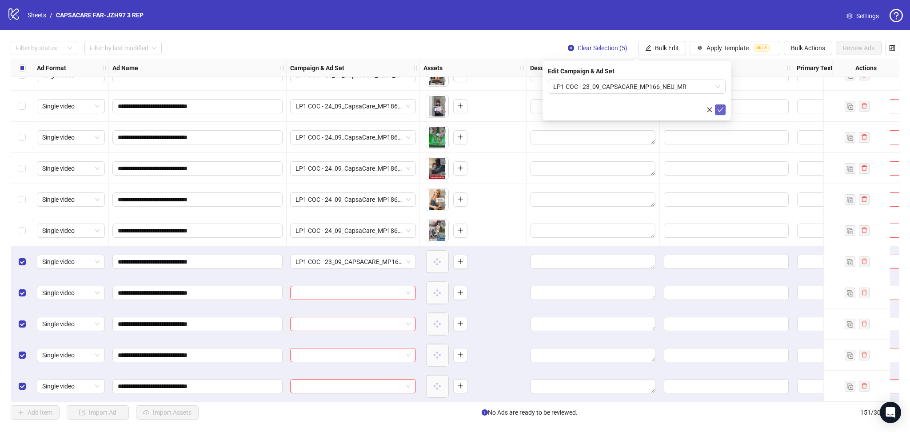
click at [639, 113] on button "submit" at bounding box center [720, 109] width 11 height 11
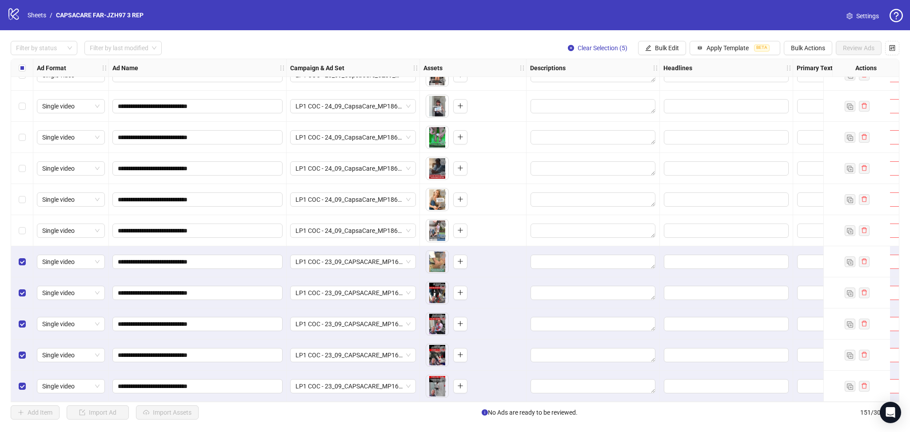
click at [16, 68] on div "Select all rows" at bounding box center [22, 68] width 22 height 18
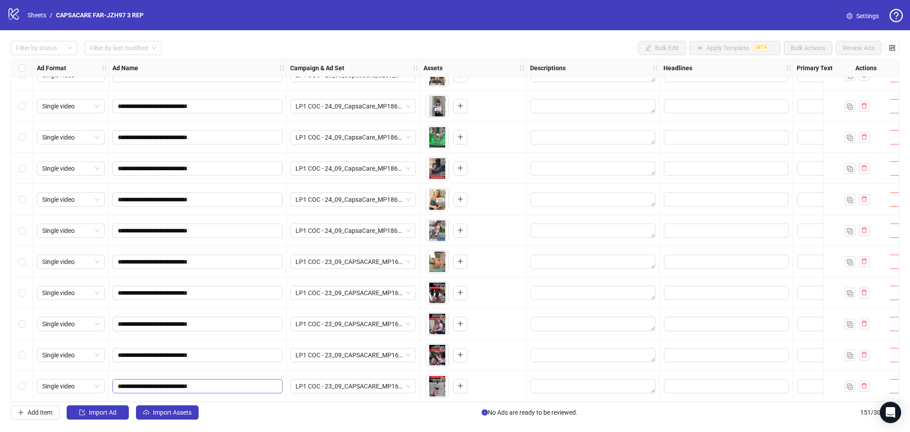
click at [167, 407] on button "Import Assets" at bounding box center [167, 412] width 63 height 14
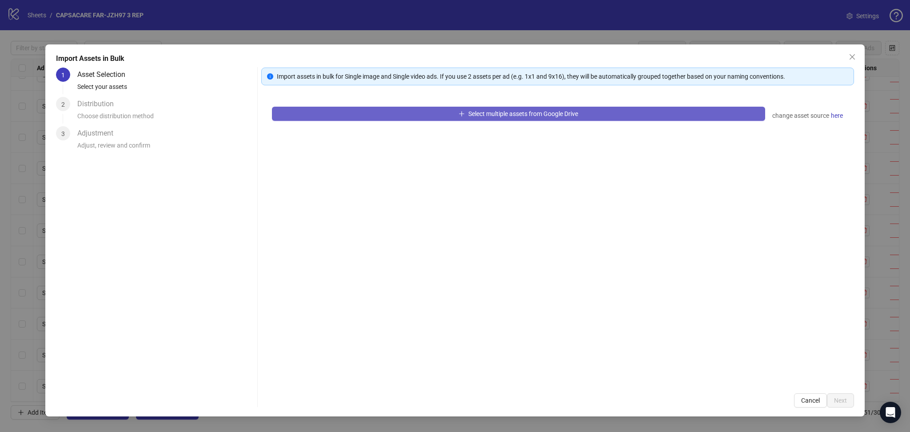
click at [363, 113] on button "Select multiple assets from Google Drive" at bounding box center [518, 114] width 493 height 14
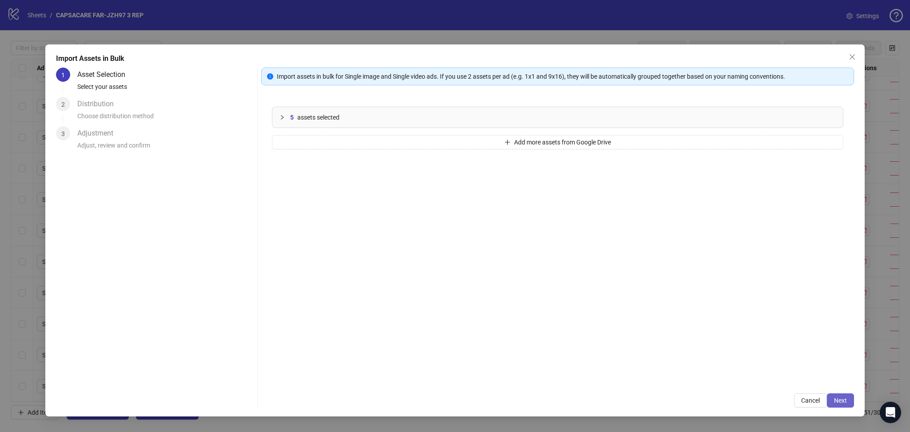
click at [639, 399] on span "Next" at bounding box center [840, 400] width 13 height 7
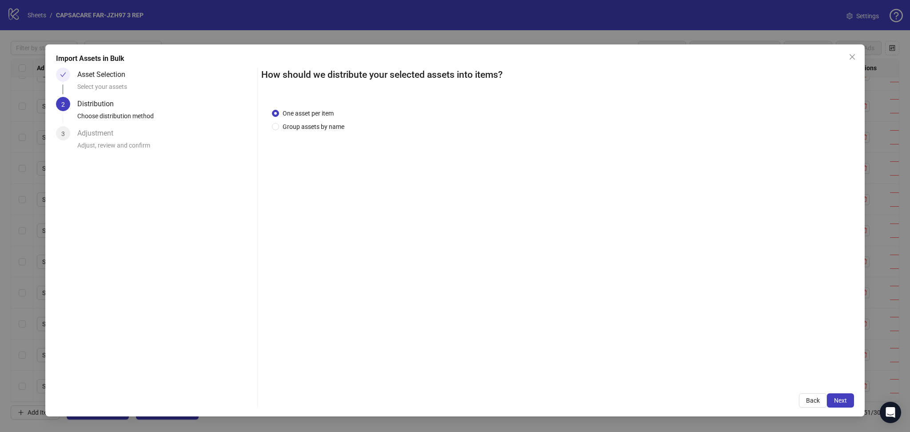
click at [639, 399] on span "Next" at bounding box center [840, 400] width 13 height 7
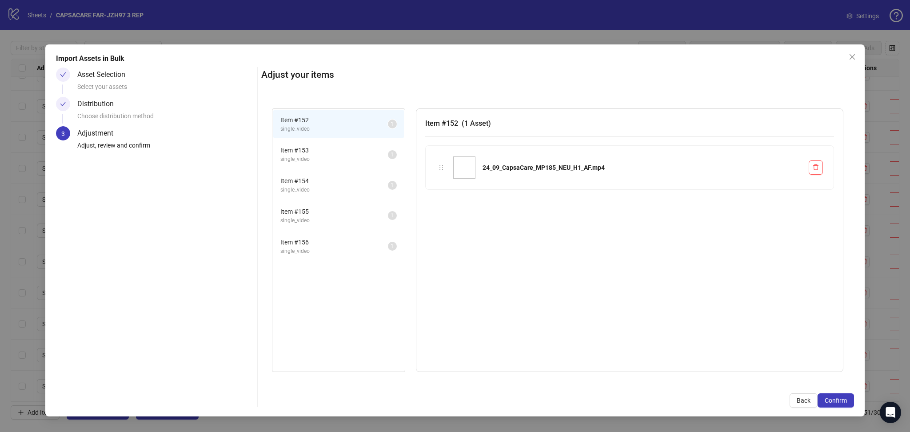
click at [639, 399] on span "Confirm" at bounding box center [836, 400] width 22 height 7
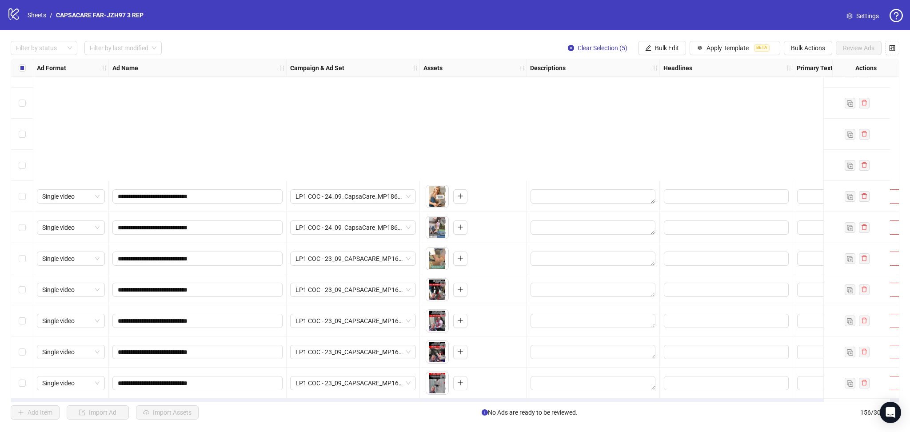
scroll to position [4531, 0]
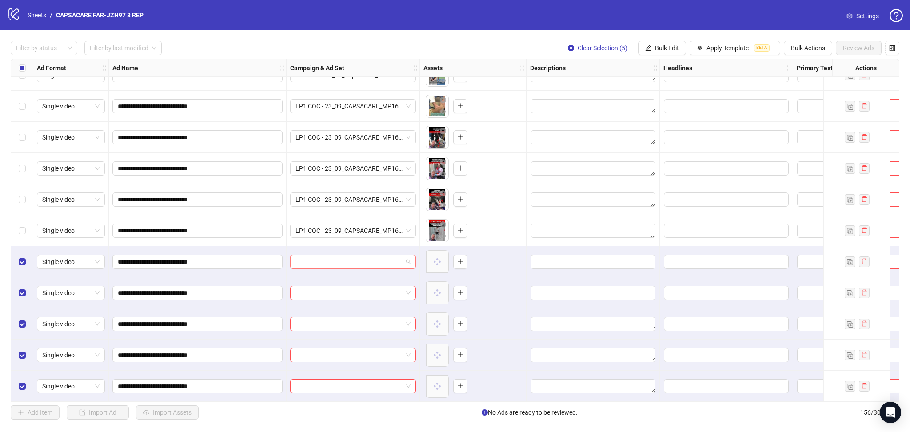
drag, startPoint x: 323, startPoint y: 253, endPoint x: 329, endPoint y: 253, distance: 6.2
click at [323, 255] on input "search" at bounding box center [349, 261] width 107 height 13
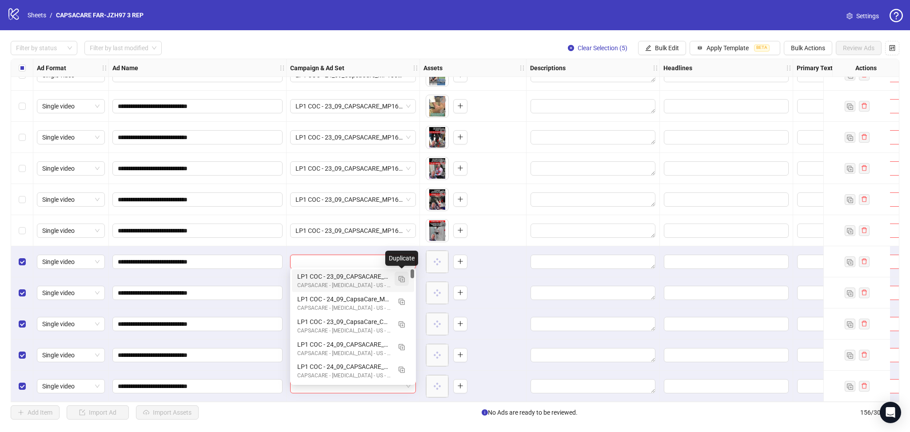
drag, startPoint x: 397, startPoint y: 277, endPoint x: 400, endPoint y: 281, distance: 5.2
click at [398, 277] on button "button" at bounding box center [402, 279] width 14 height 14
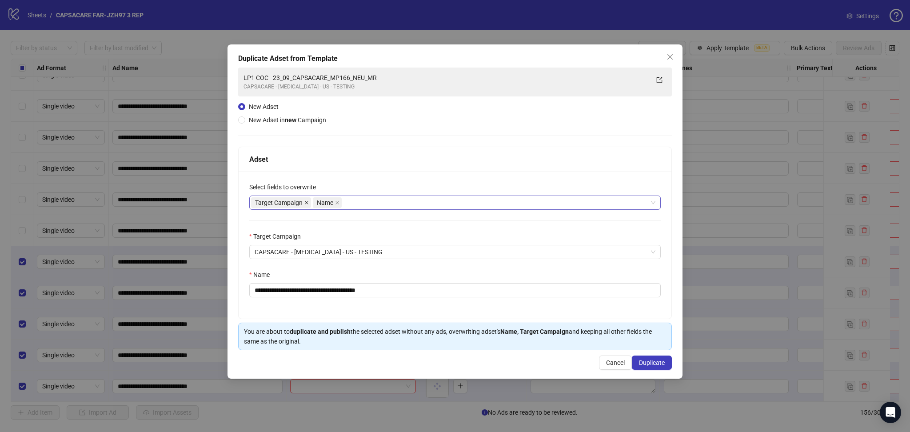
click at [304, 202] on icon "close" at bounding box center [306, 202] width 4 height 4
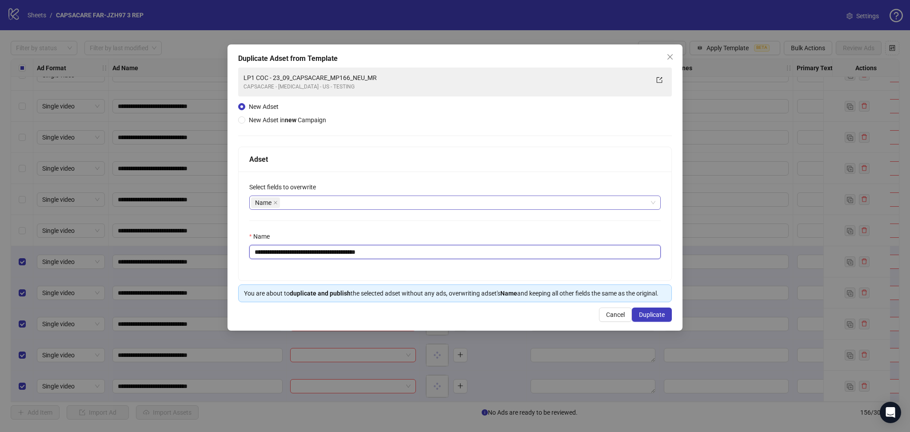
drag, startPoint x: 286, startPoint y: 250, endPoint x: 477, endPoint y: 269, distance: 192.5
click at [468, 268] on div "**********" at bounding box center [455, 226] width 433 height 109
paste input "text"
type input "**********"
drag, startPoint x: 660, startPoint y: 318, endPoint x: 654, endPoint y: 321, distance: 7.0
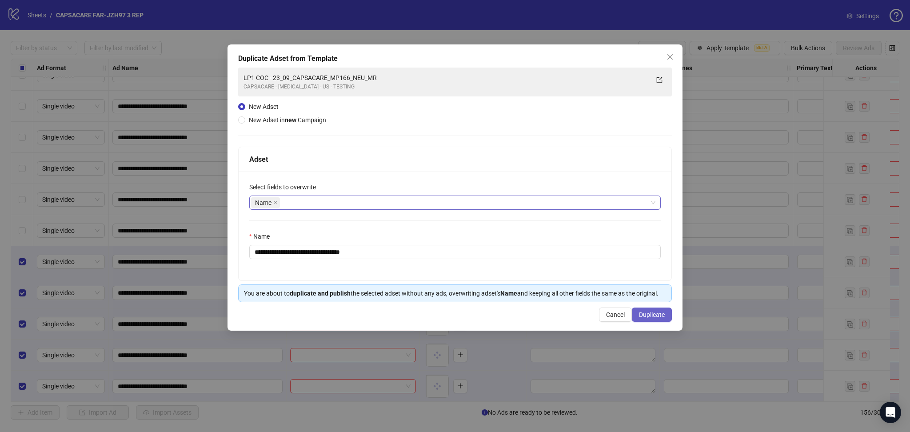
click at [639, 321] on button "Duplicate" at bounding box center [652, 315] width 40 height 14
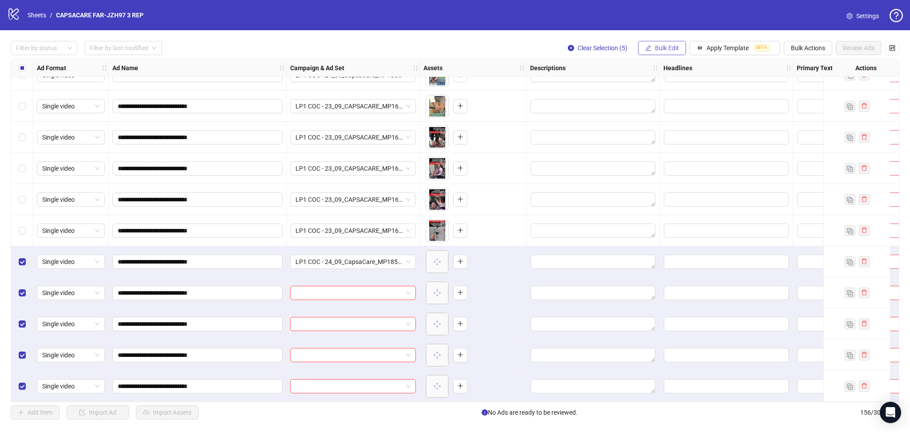
click at [639, 48] on span "Bulk Edit" at bounding box center [667, 47] width 24 height 7
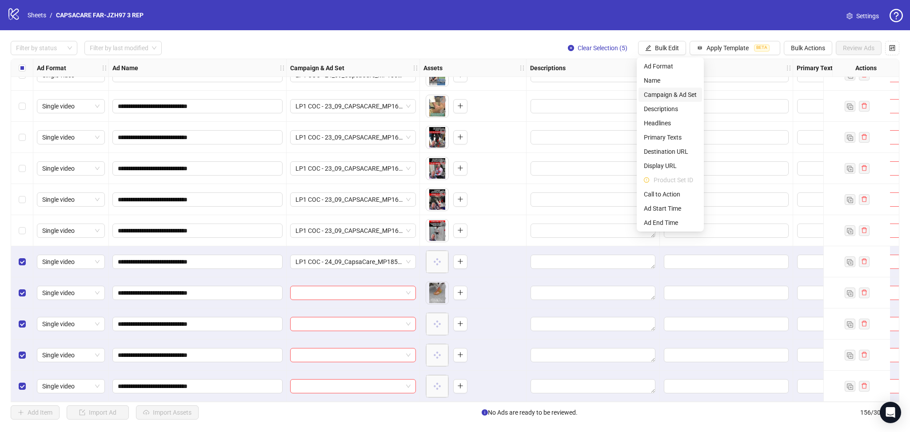
click at [639, 100] on li "Campaign & Ad Set" at bounding box center [671, 95] width 64 height 14
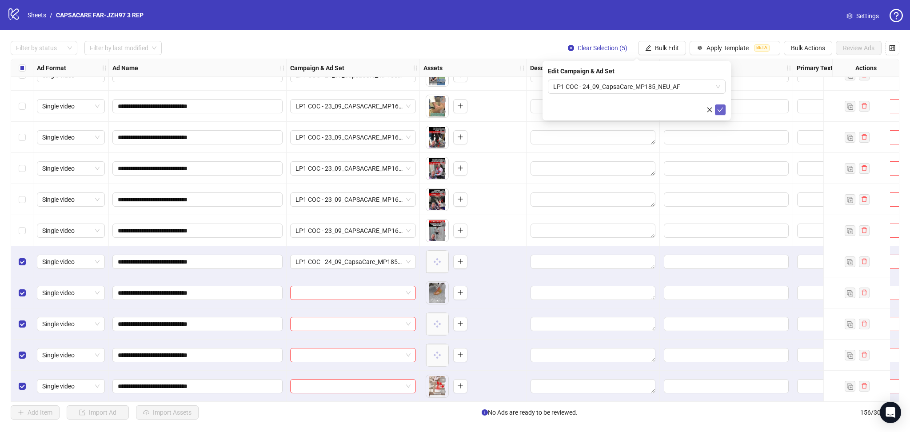
click at [639, 110] on icon "check" at bounding box center [720, 110] width 6 height 6
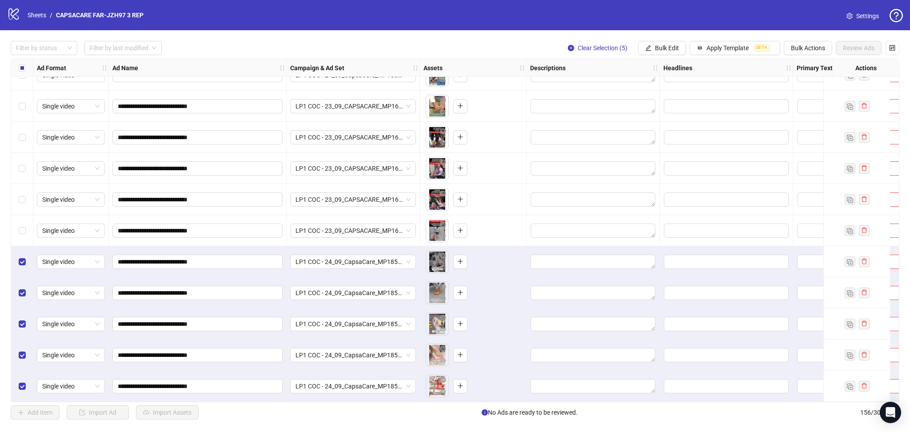
click at [17, 70] on div "Select all rows" at bounding box center [22, 68] width 22 height 18
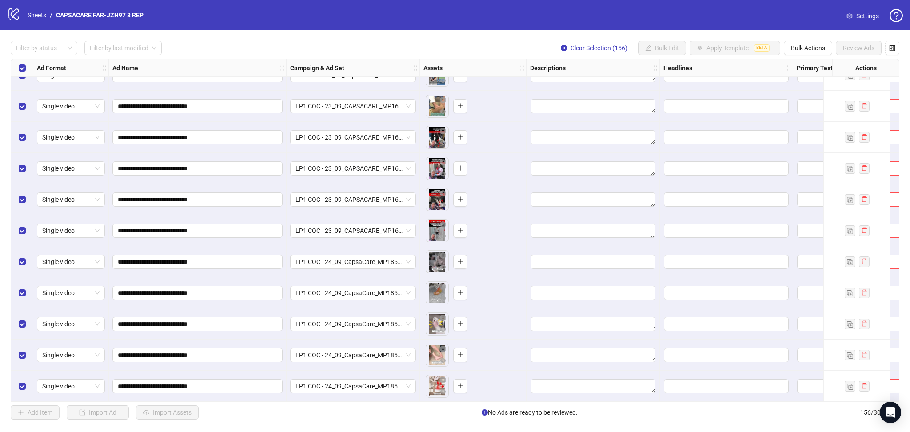
click at [17, 70] on div "Select all rows" at bounding box center [22, 68] width 22 height 18
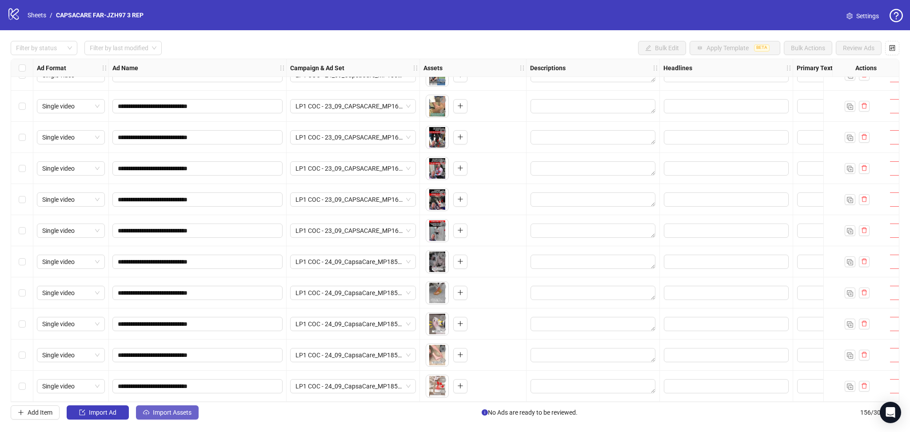
click at [172, 408] on button "Import Assets" at bounding box center [167, 412] width 63 height 14
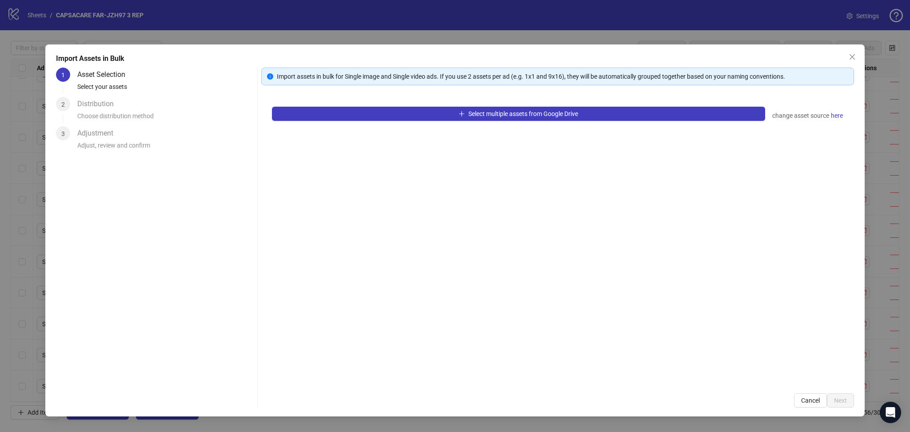
click at [362, 121] on div "Select multiple assets from Google Drive change asset source here" at bounding box center [557, 239] width 593 height 287
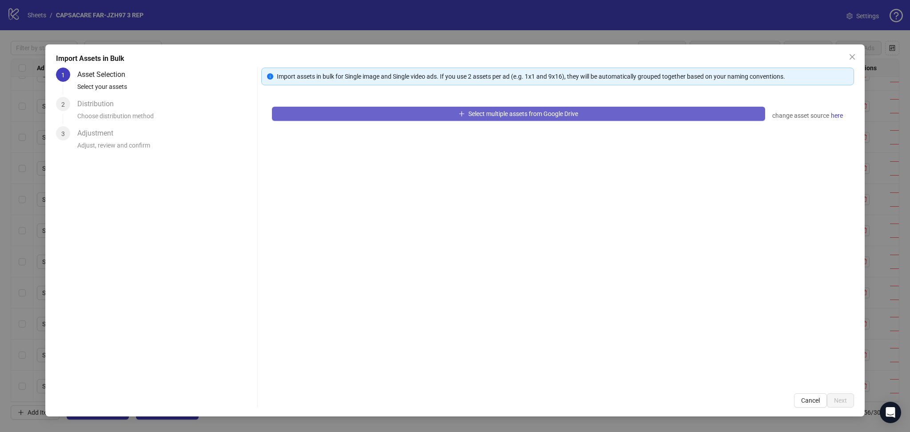
click at [368, 113] on button "Select multiple assets from Google Drive" at bounding box center [518, 114] width 493 height 14
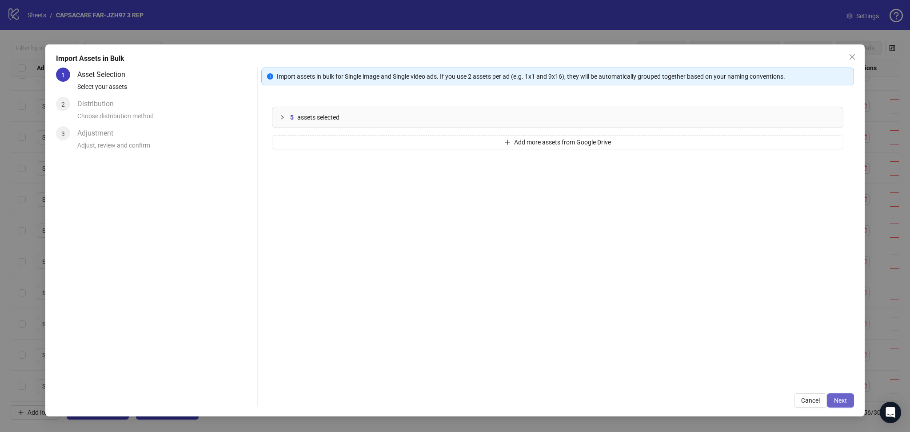
click at [639, 401] on span "Next" at bounding box center [840, 400] width 13 height 7
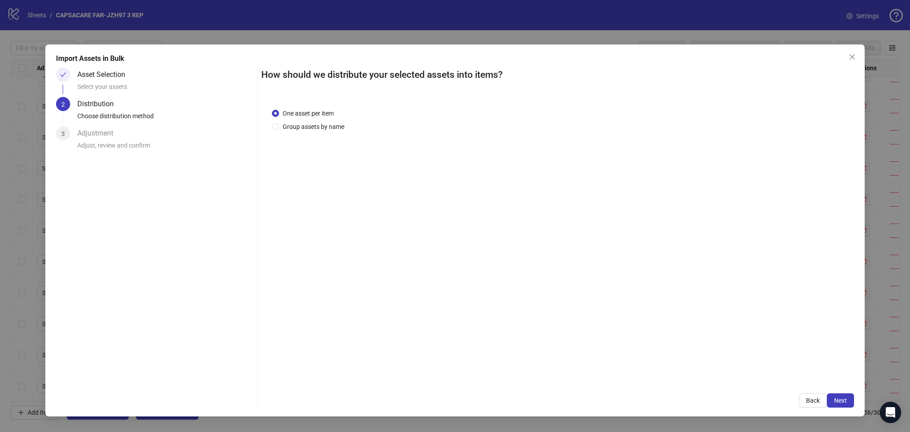
click at [639, 398] on span "Next" at bounding box center [840, 400] width 13 height 7
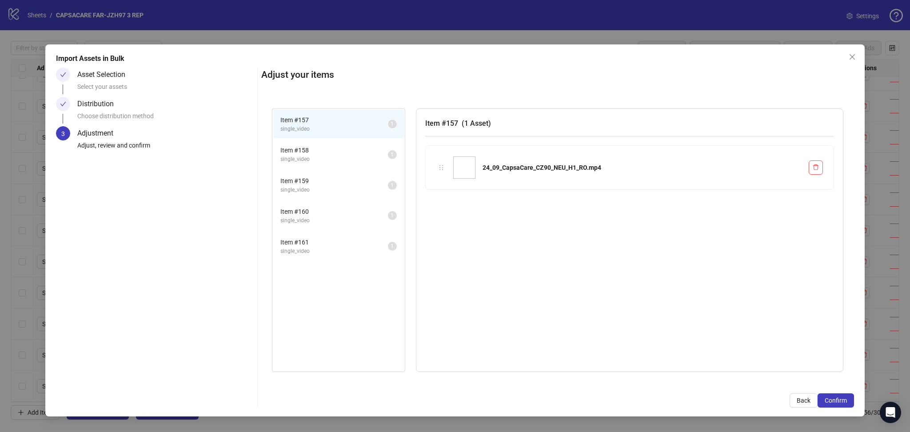
click at [639, 398] on span "Confirm" at bounding box center [836, 400] width 22 height 7
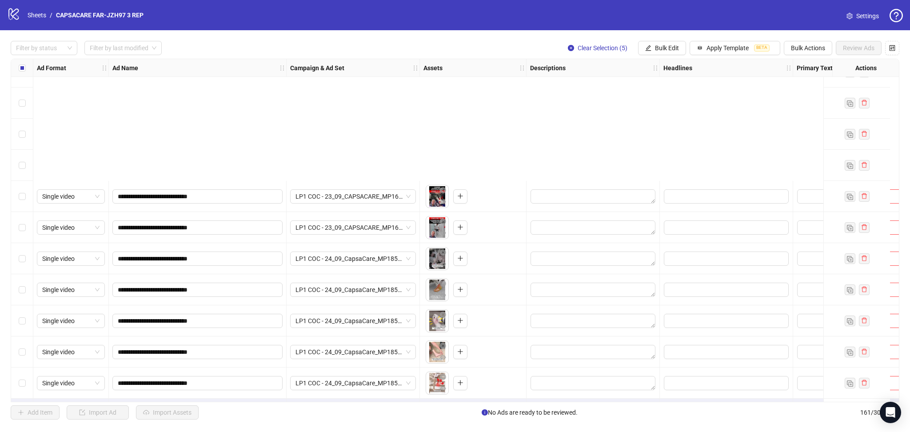
scroll to position [4686, 0]
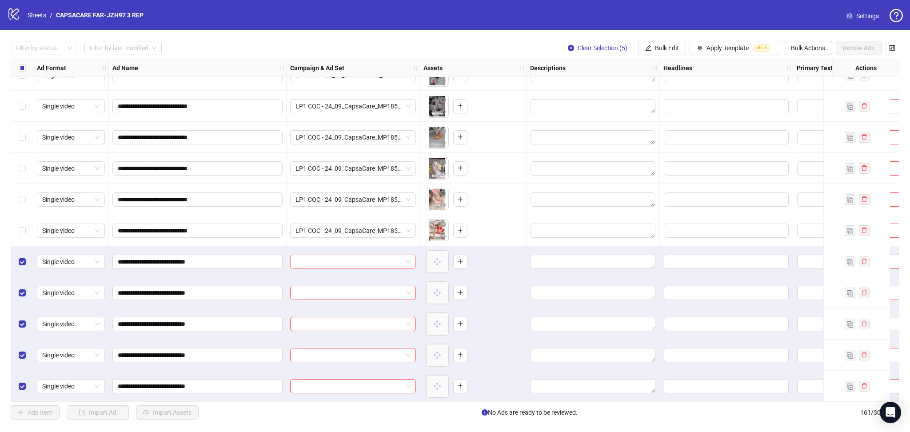
click at [334, 258] on input "search" at bounding box center [349, 261] width 107 height 13
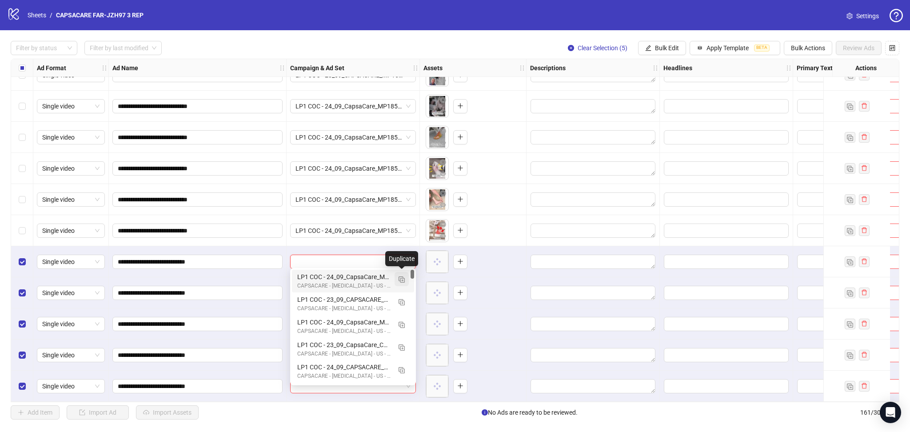
click at [402, 280] on img "button" at bounding box center [402, 279] width 6 height 6
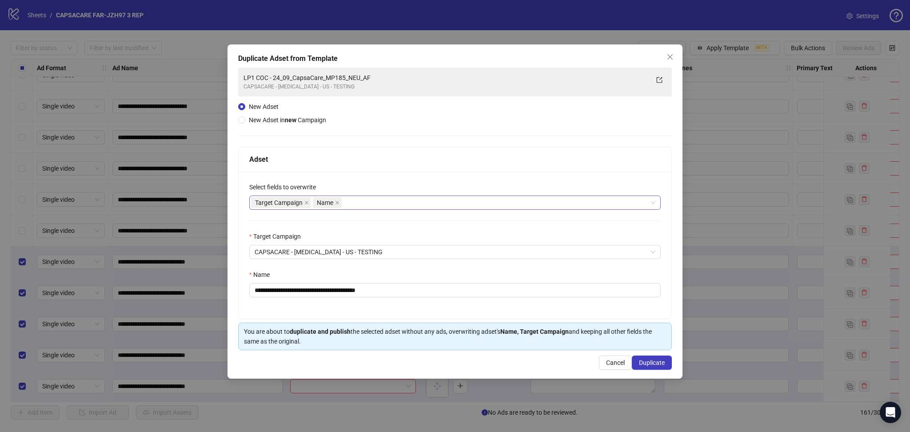
click at [304, 201] on span "Target Campaign" at bounding box center [281, 202] width 60 height 11
click at [307, 204] on icon "close" at bounding box center [306, 202] width 4 height 4
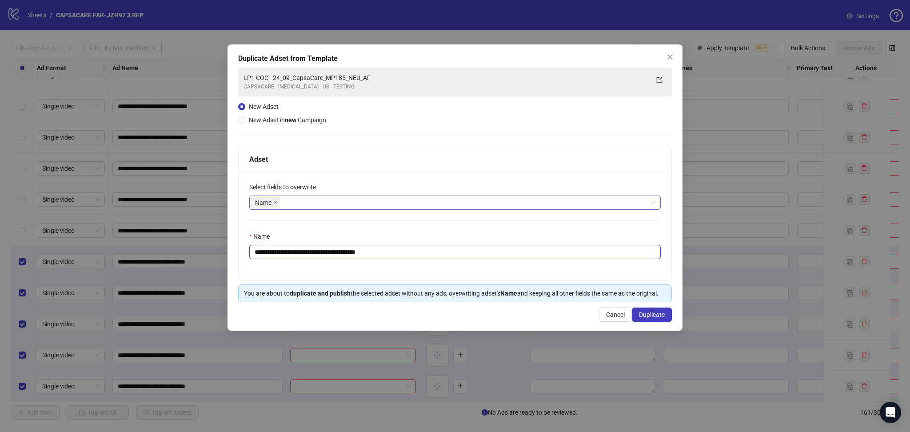
drag, startPoint x: 285, startPoint y: 252, endPoint x: 469, endPoint y: 262, distance: 184.2
click at [466, 262] on div "**********" at bounding box center [455, 226] width 433 height 109
paste input "text"
type input "**********"
click at [639, 310] on button "Duplicate" at bounding box center [652, 315] width 40 height 14
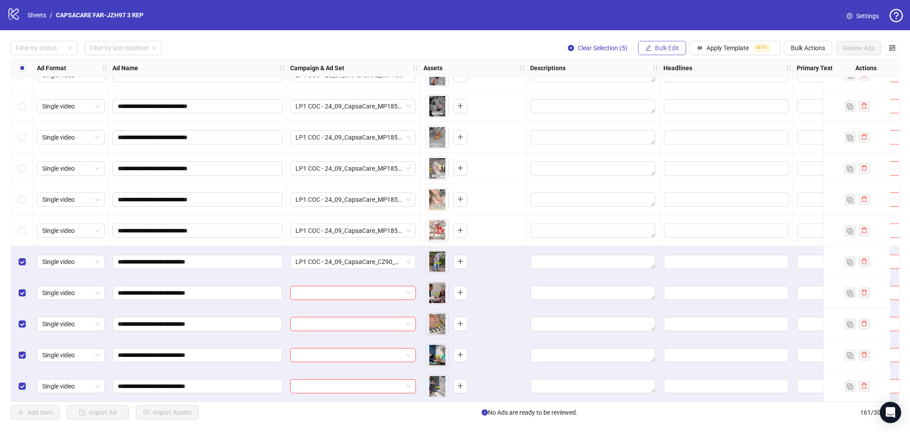
click at [639, 48] on span "Bulk Edit" at bounding box center [667, 47] width 24 height 7
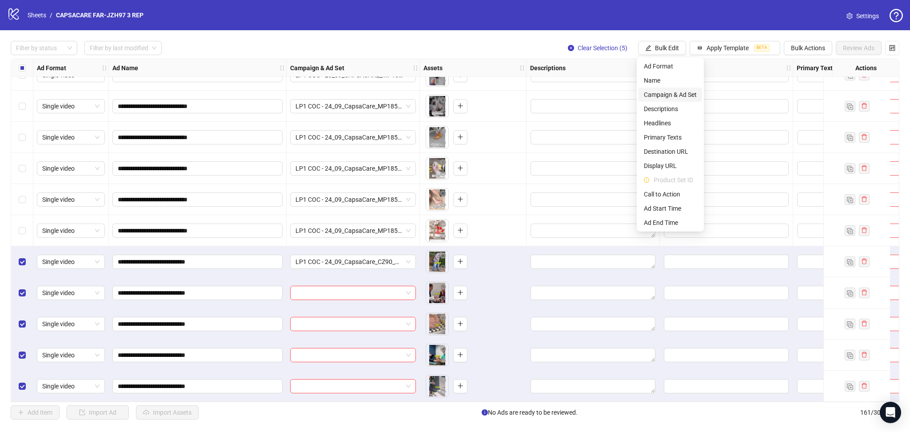
click at [639, 93] on span "Campaign & Ad Set" at bounding box center [670, 95] width 53 height 10
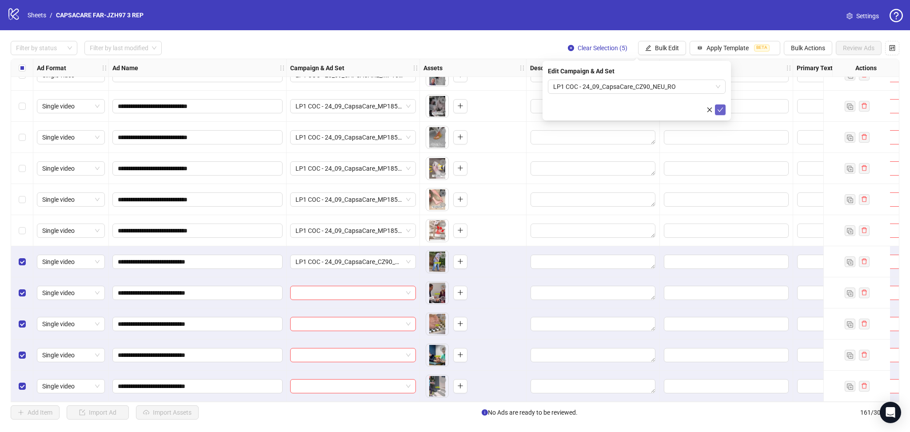
click at [639, 110] on icon "check" at bounding box center [720, 110] width 6 height 6
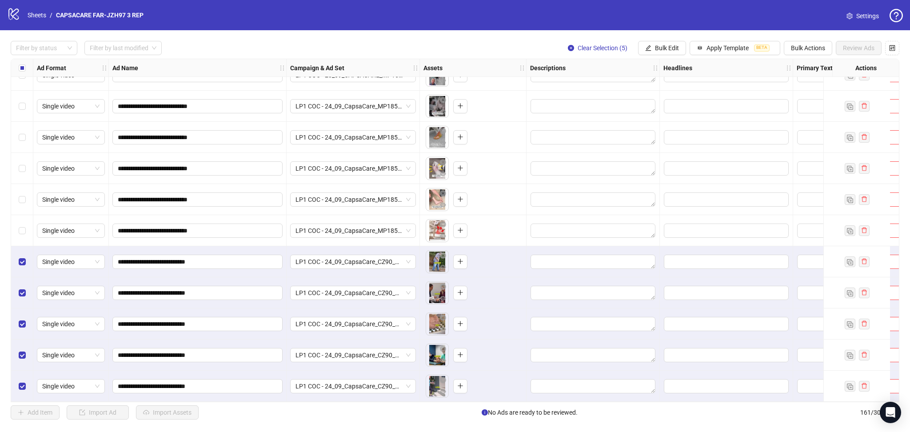
click at [16, 64] on div "Select all rows" at bounding box center [22, 68] width 22 height 18
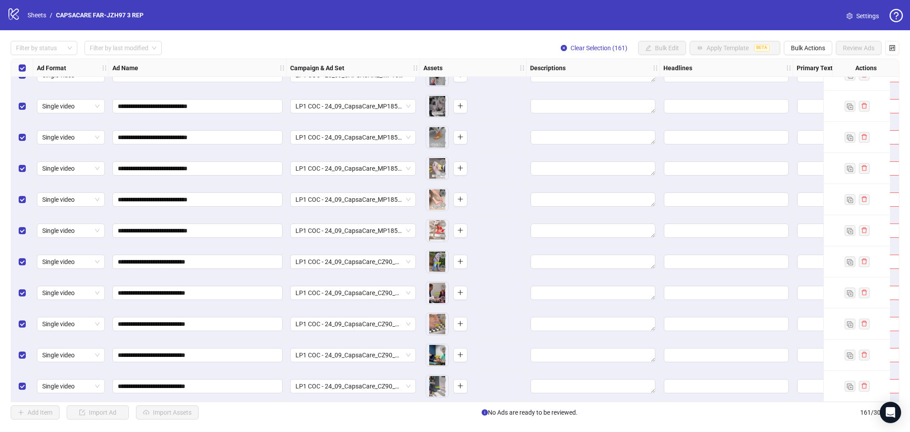
click at [16, 64] on div "Select all rows" at bounding box center [22, 68] width 22 height 18
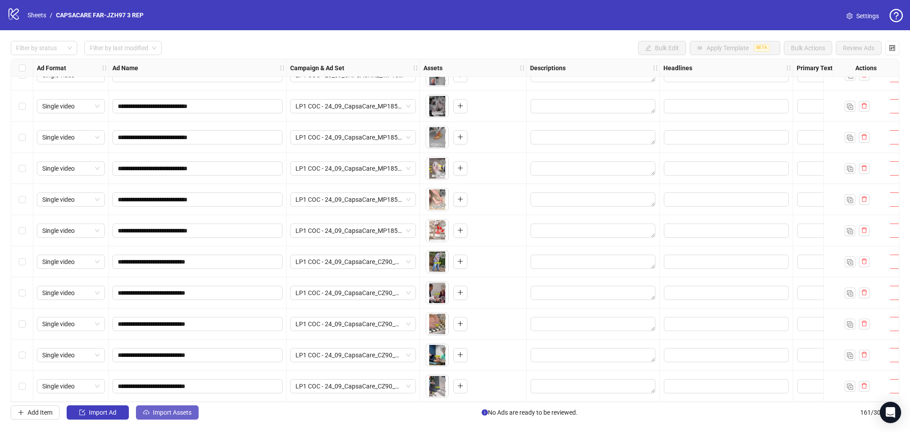
click at [158, 415] on span "Import Assets" at bounding box center [172, 412] width 39 height 7
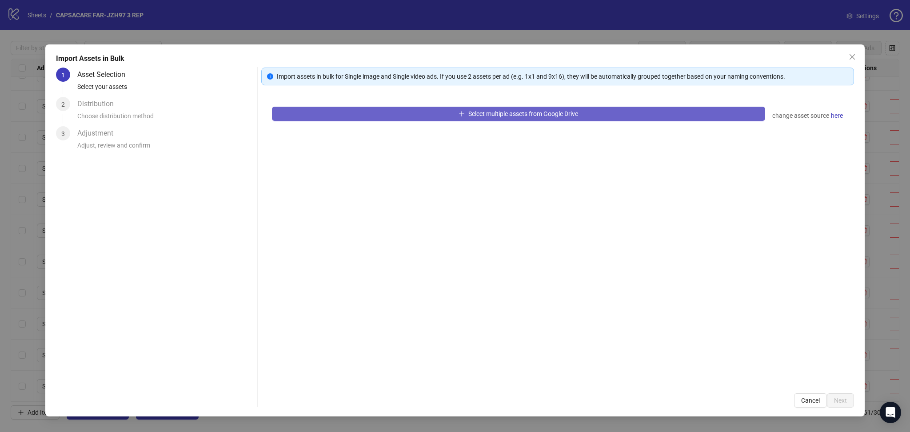
click at [364, 114] on button "Select multiple assets from Google Drive" at bounding box center [518, 114] width 493 height 14
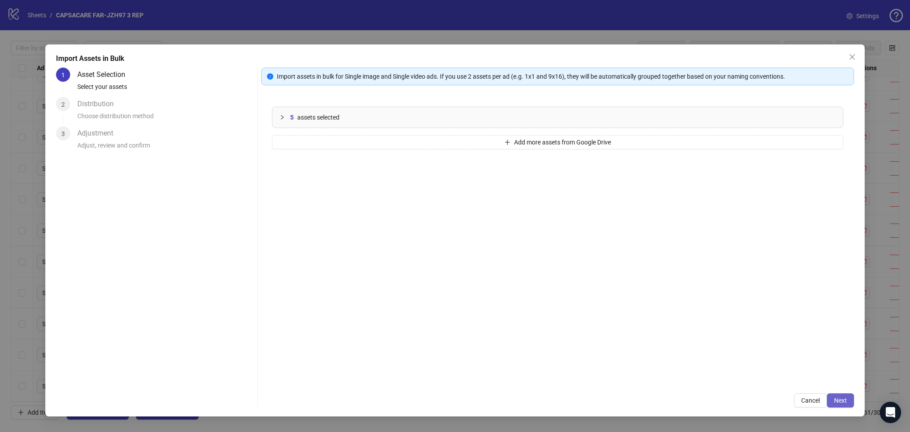
click at [639, 395] on button "Next" at bounding box center [840, 400] width 27 height 14
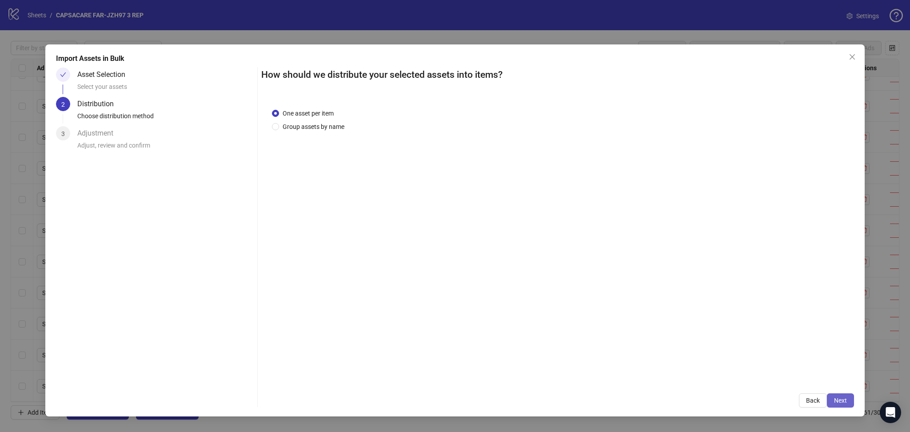
click at [639, 401] on span "Next" at bounding box center [840, 400] width 13 height 7
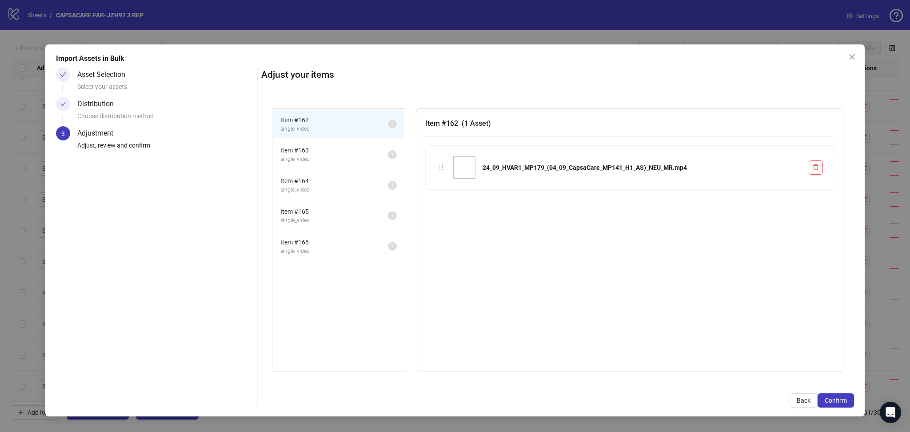
click at [639, 401] on span "Confirm" at bounding box center [836, 400] width 22 height 7
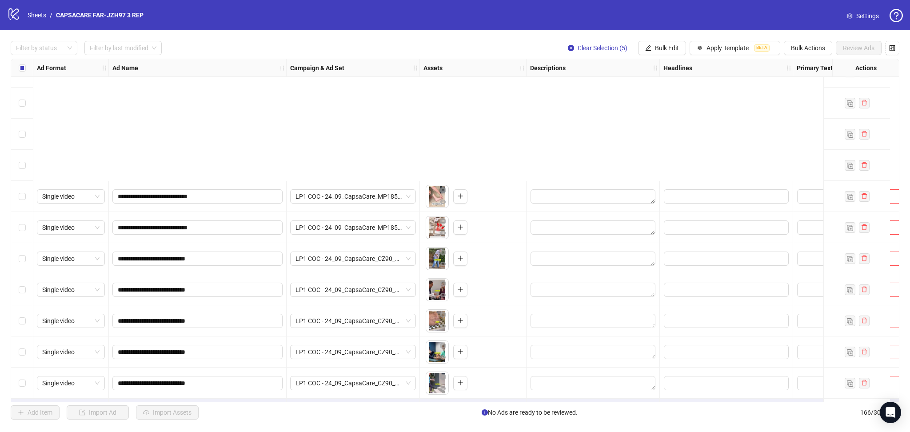
scroll to position [4842, 0]
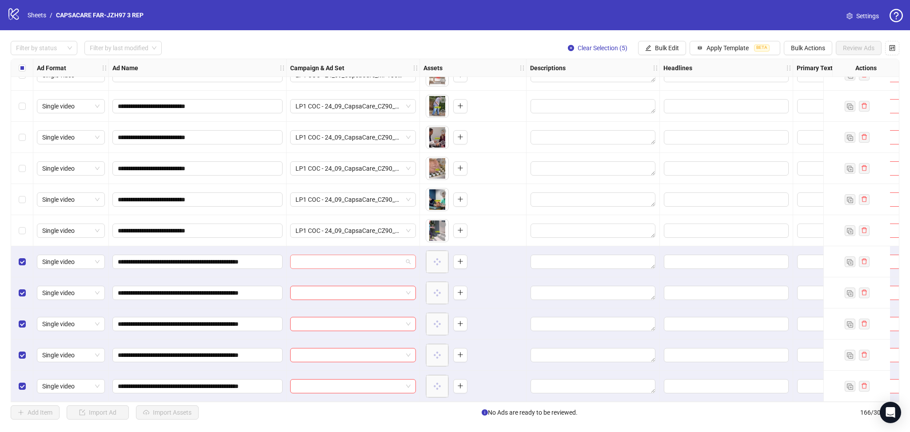
click at [339, 262] on input "search" at bounding box center [349, 261] width 107 height 13
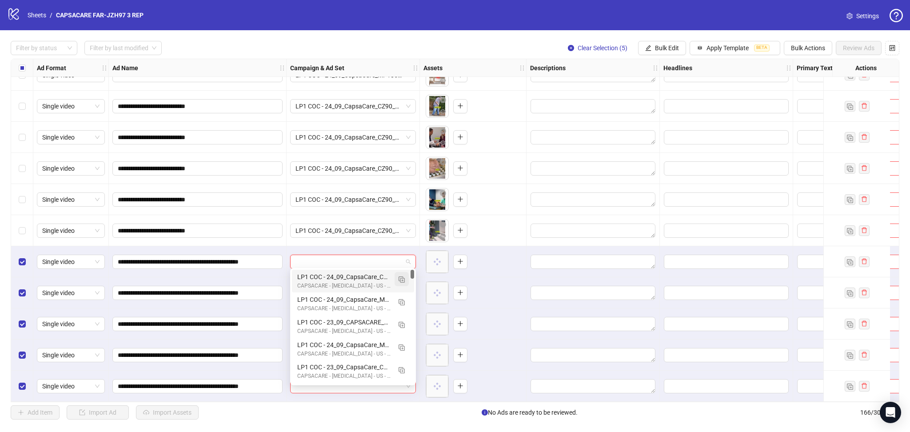
click at [400, 280] on img "button" at bounding box center [402, 279] width 6 height 6
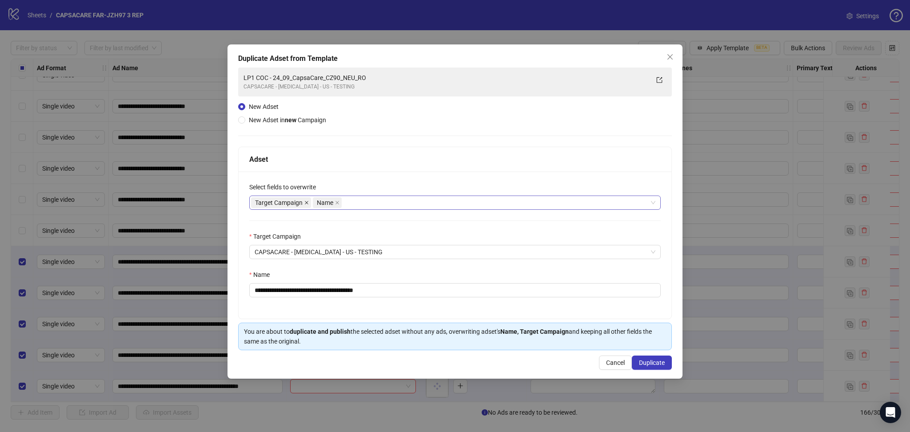
click at [305, 203] on icon "close" at bounding box center [306, 202] width 4 height 4
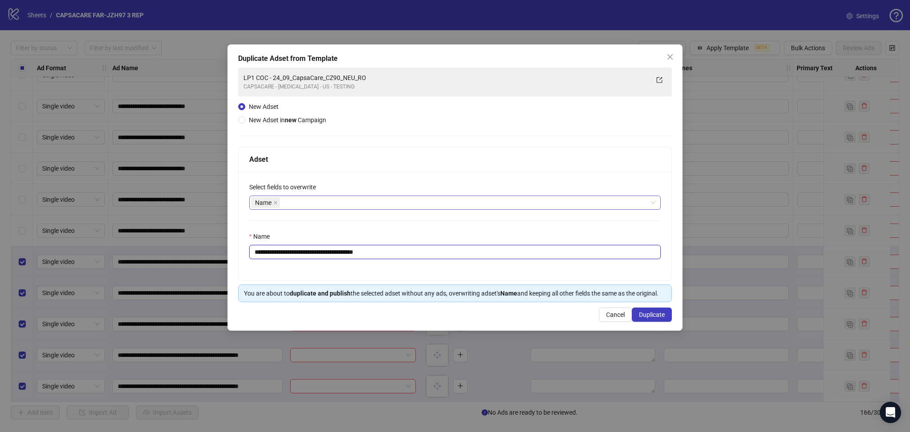
drag, startPoint x: 284, startPoint y: 249, endPoint x: 580, endPoint y: 295, distance: 300.4
click at [501, 264] on div "**********" at bounding box center [455, 226] width 433 height 109
paste input "**********"
type input "**********"
click at [639, 318] on span "Duplicate" at bounding box center [652, 314] width 26 height 7
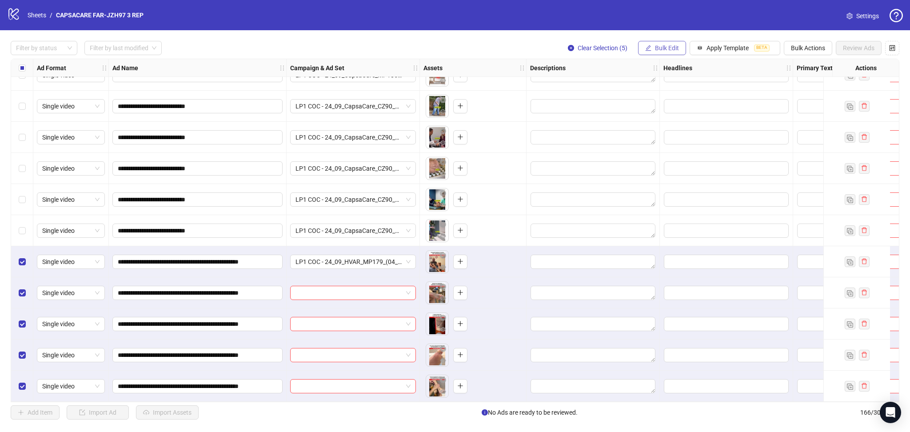
click at [639, 43] on button "Bulk Edit" at bounding box center [662, 48] width 48 height 14
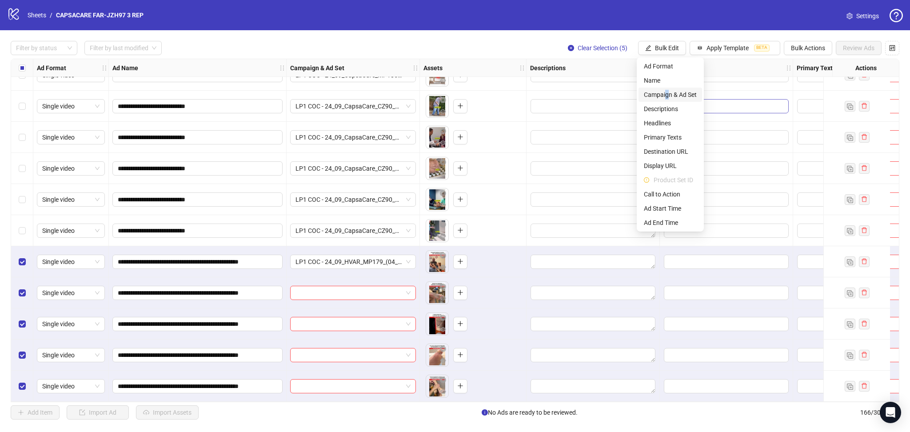
click at [639, 96] on span "Campaign & Ad Set" at bounding box center [670, 95] width 53 height 10
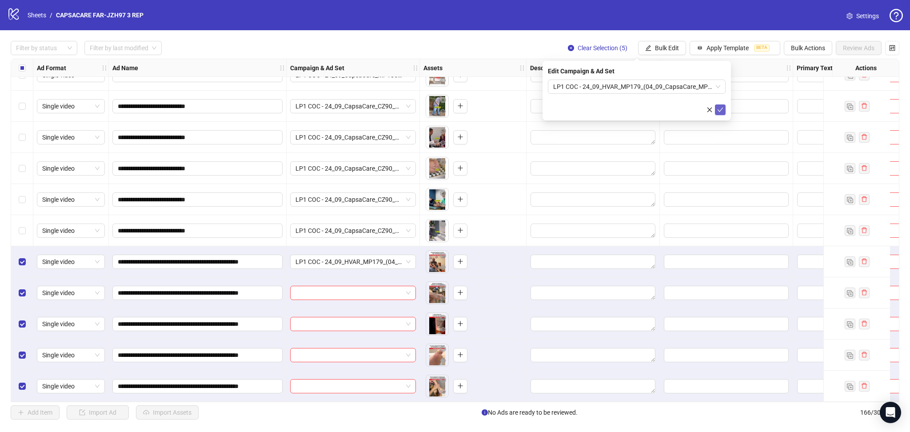
click at [639, 108] on icon "check" at bounding box center [720, 110] width 6 height 6
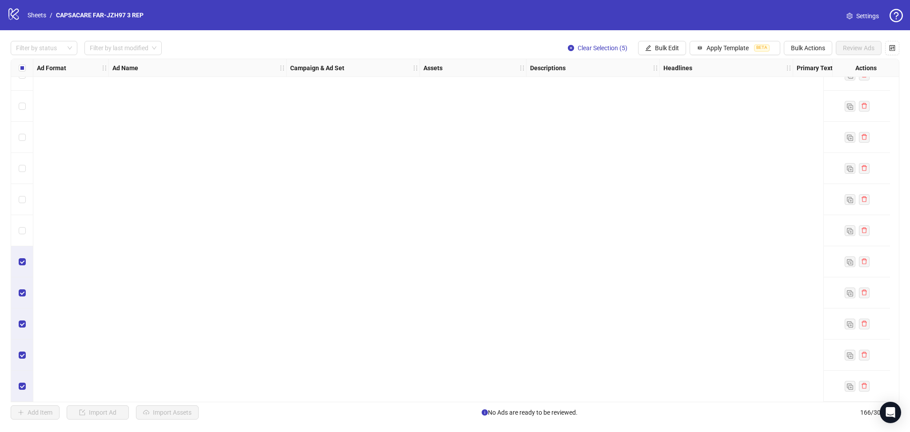
scroll to position [4071, 0]
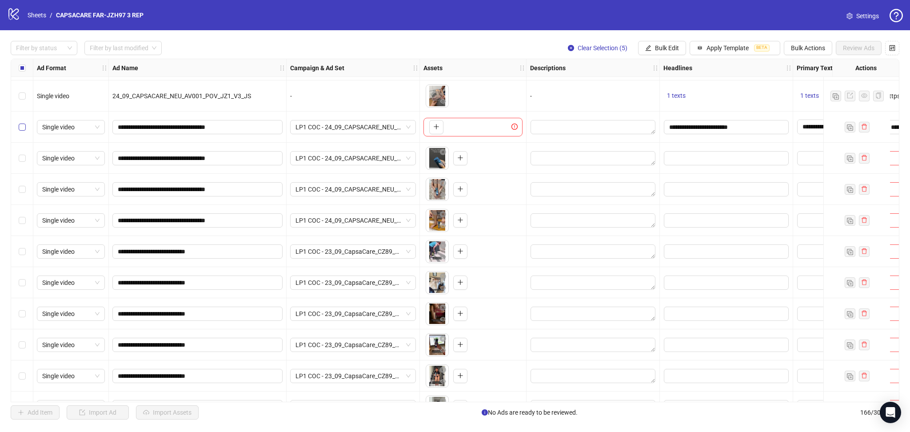
click at [23, 132] on label "Select row 133" at bounding box center [22, 127] width 7 height 10
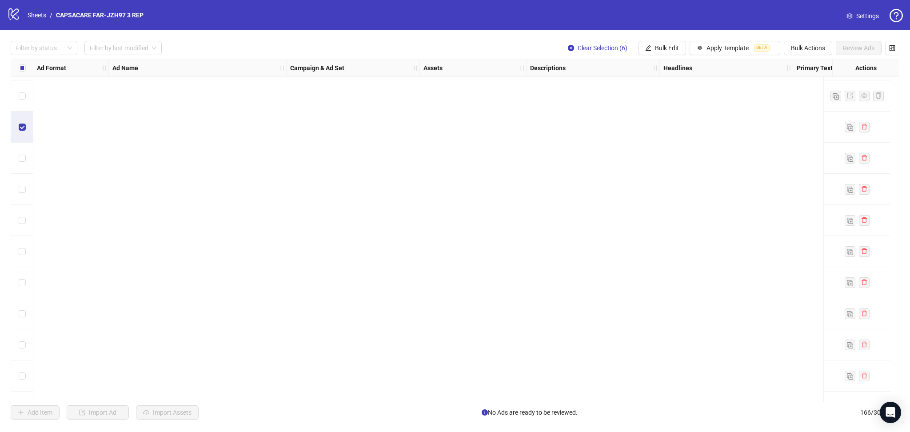
scroll to position [4842, 0]
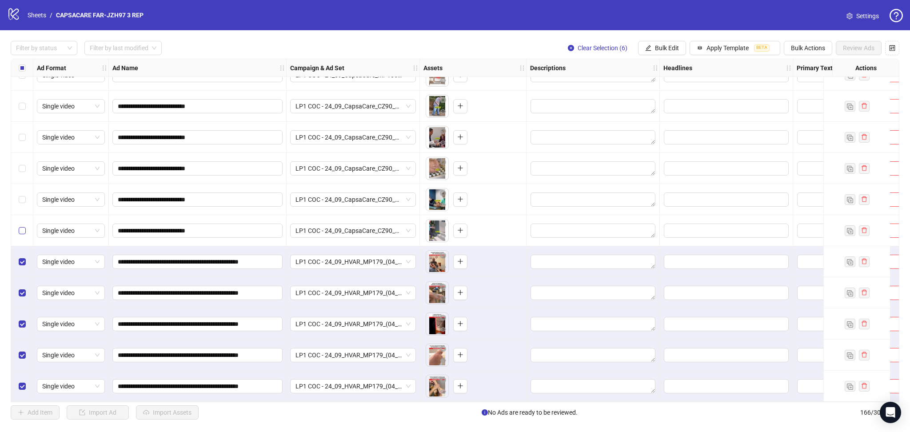
click at [19, 226] on label "Select row 161" at bounding box center [22, 231] width 7 height 10
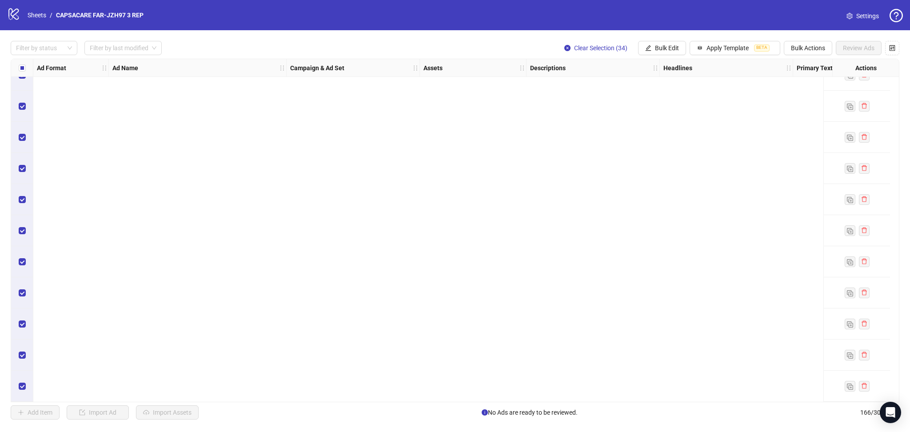
scroll to position [4071, 0]
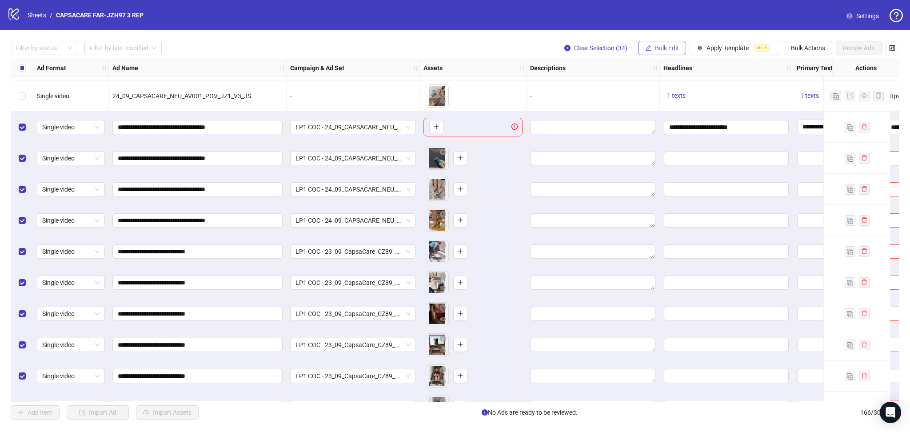
click at [639, 47] on span "Bulk Edit" at bounding box center [667, 47] width 24 height 7
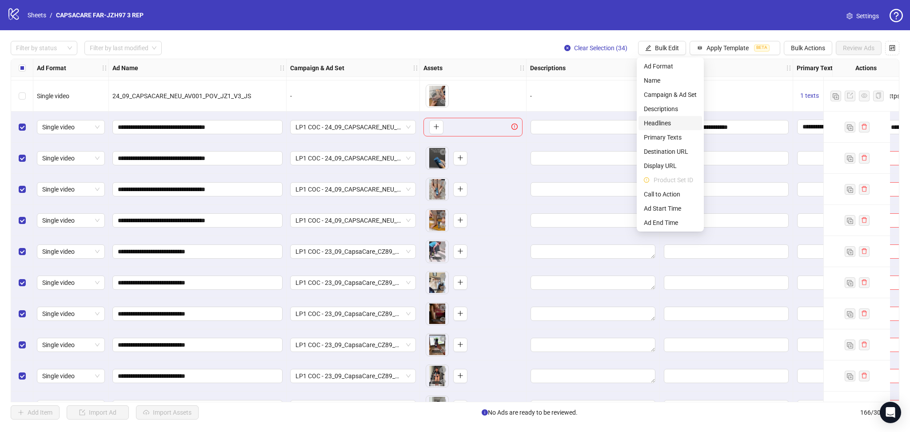
click at [639, 121] on span "Headlines" at bounding box center [670, 123] width 53 height 10
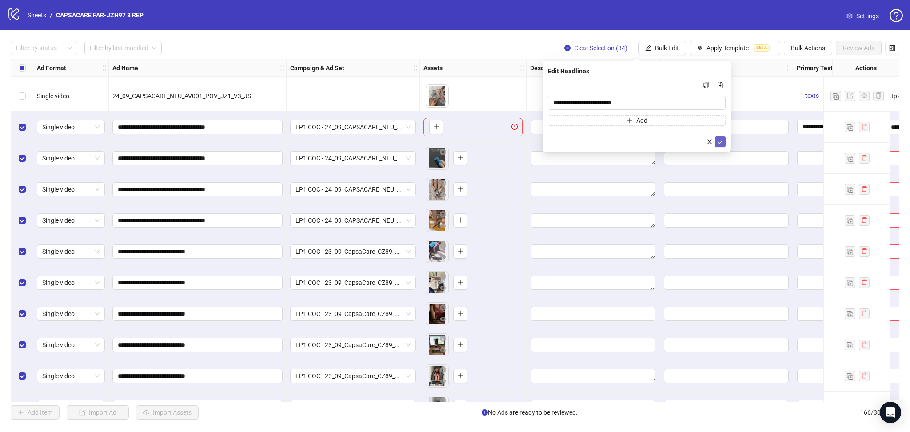
click at [639, 140] on icon "check" at bounding box center [720, 142] width 6 height 6
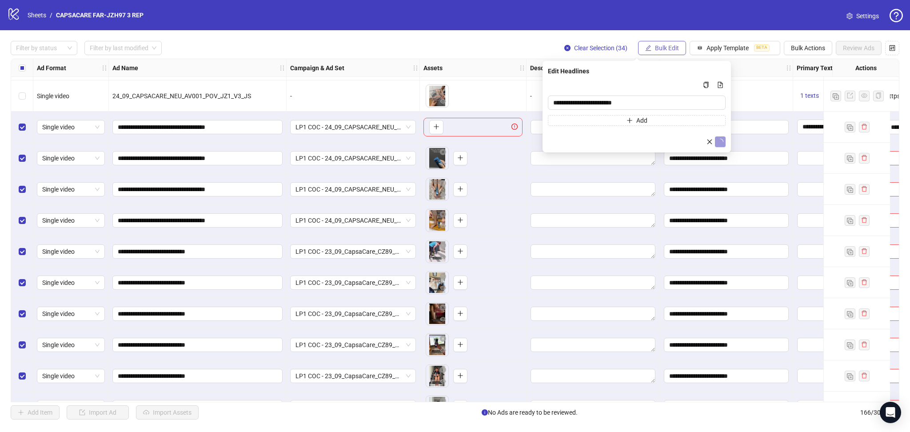
click at [639, 50] on span "Bulk Edit" at bounding box center [667, 47] width 24 height 7
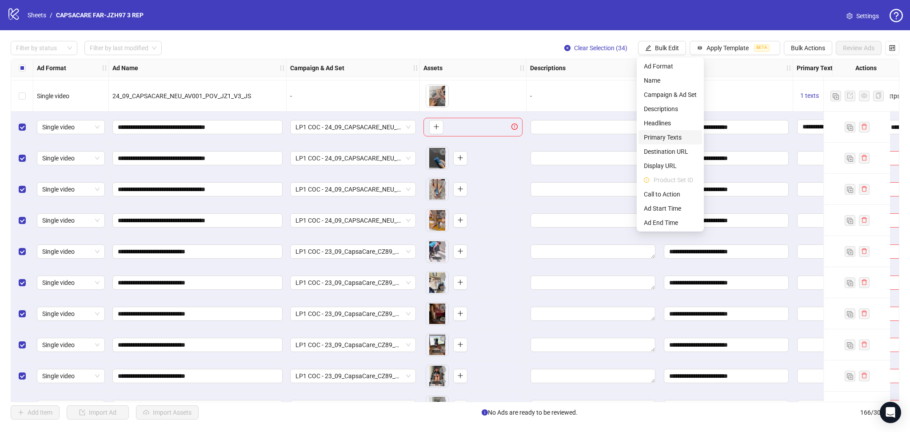
click at [639, 132] on span "Primary Texts" at bounding box center [670, 137] width 53 height 10
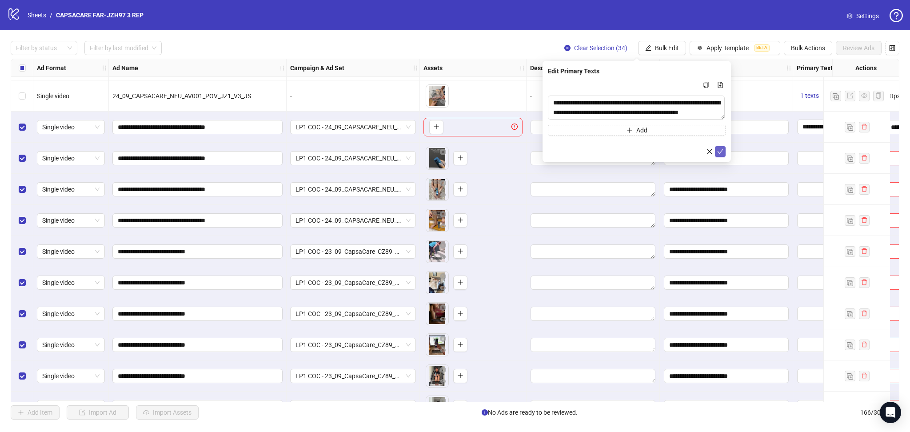
click at [639, 152] on icon "check" at bounding box center [720, 151] width 6 height 6
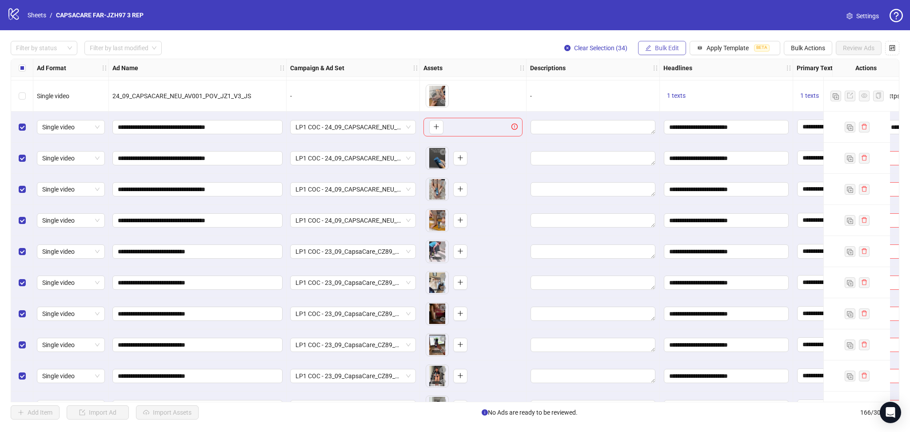
click at [639, 44] on button "Bulk Edit" at bounding box center [662, 48] width 48 height 14
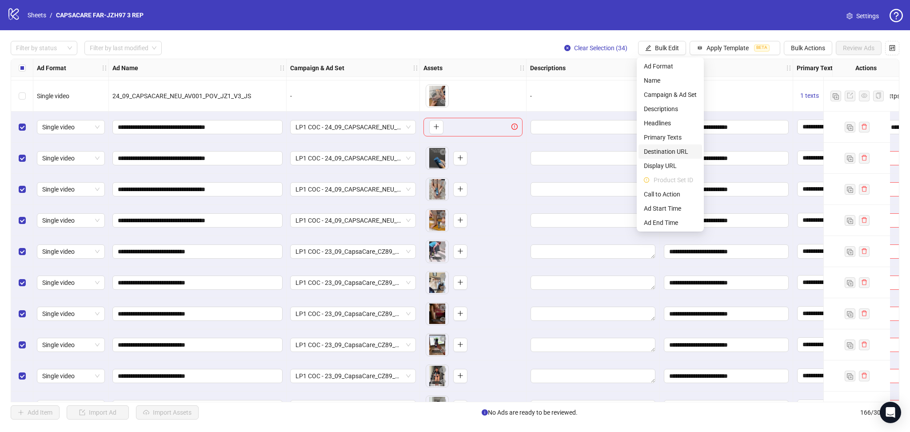
click at [639, 152] on span "Destination URL" at bounding box center [670, 152] width 53 height 10
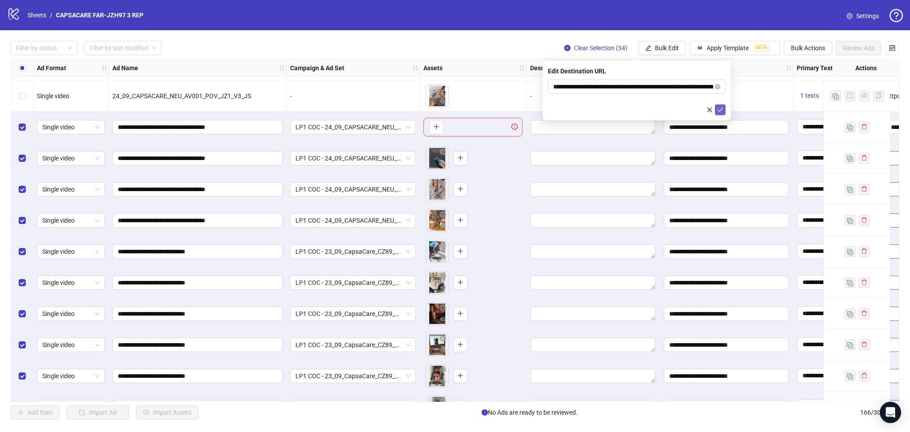
click at [639, 111] on icon "check" at bounding box center [720, 110] width 6 height 6
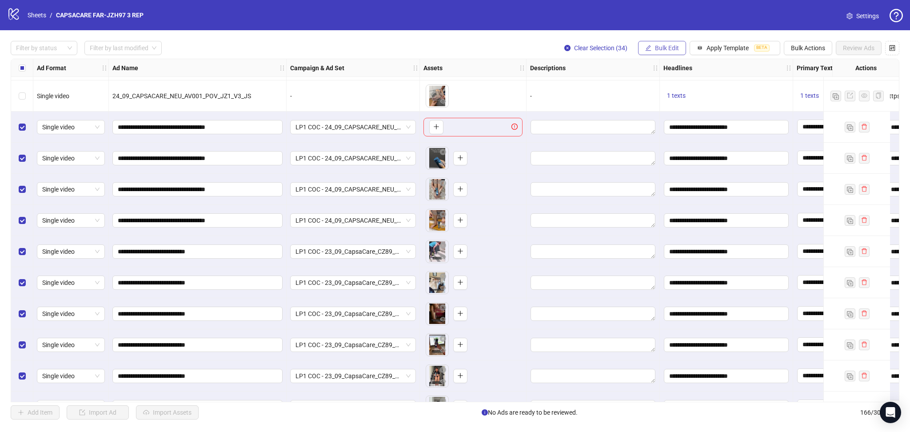
click at [639, 46] on span "Bulk Edit" at bounding box center [667, 47] width 24 height 7
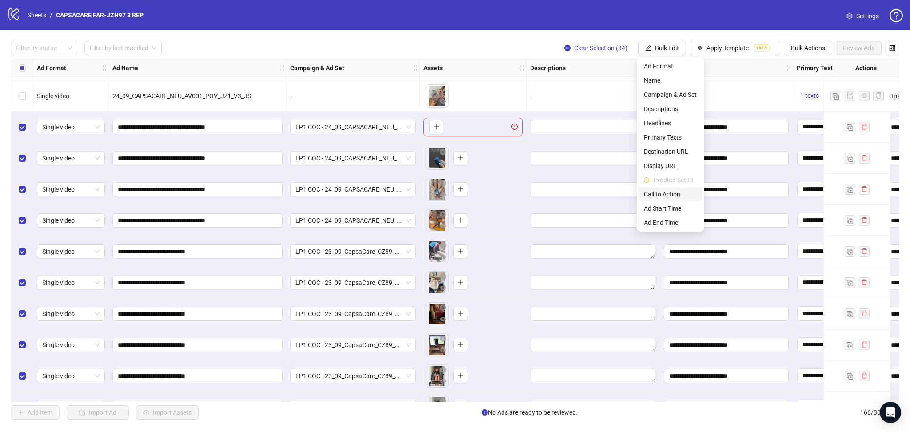
click at [639, 188] on li "Call to Action" at bounding box center [671, 194] width 64 height 14
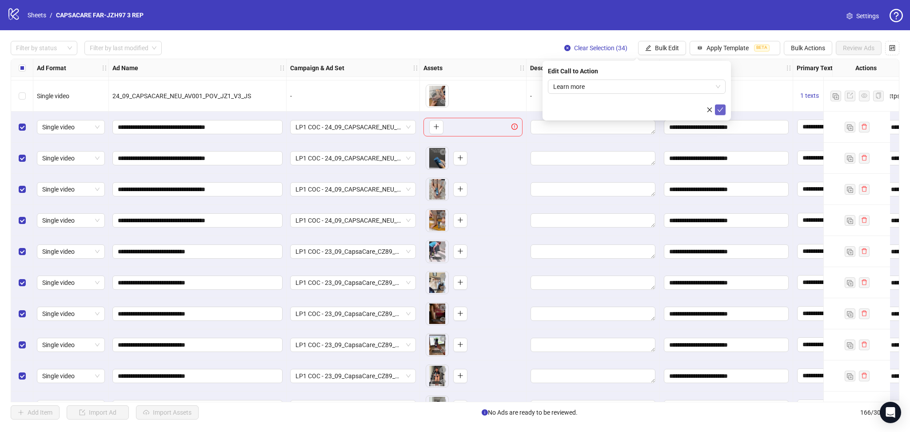
click at [639, 110] on button "submit" at bounding box center [720, 109] width 11 height 11
click at [17, 125] on div "Select row 133" at bounding box center [22, 127] width 22 height 31
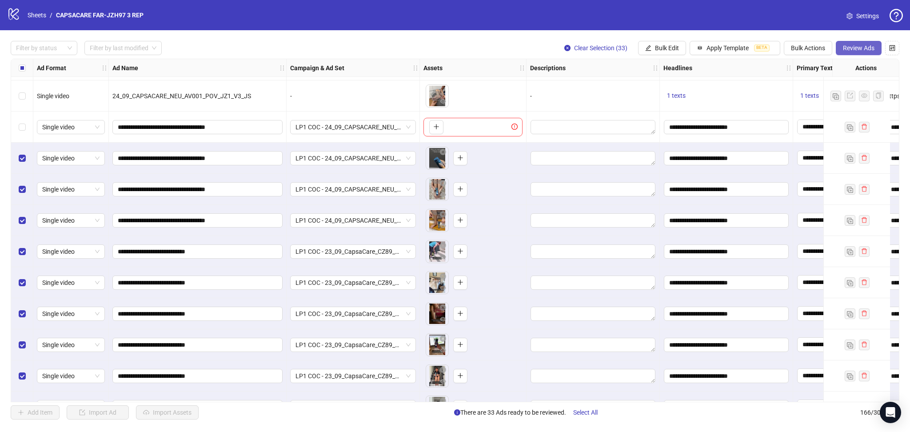
click at [639, 49] on span "Review Ads" at bounding box center [859, 47] width 32 height 7
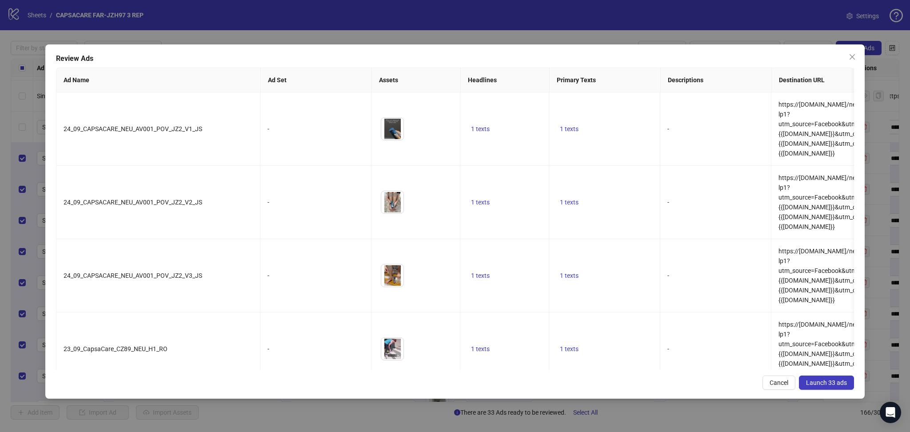
click at [639, 382] on span "Launch 33 ads" at bounding box center [826, 382] width 41 height 7
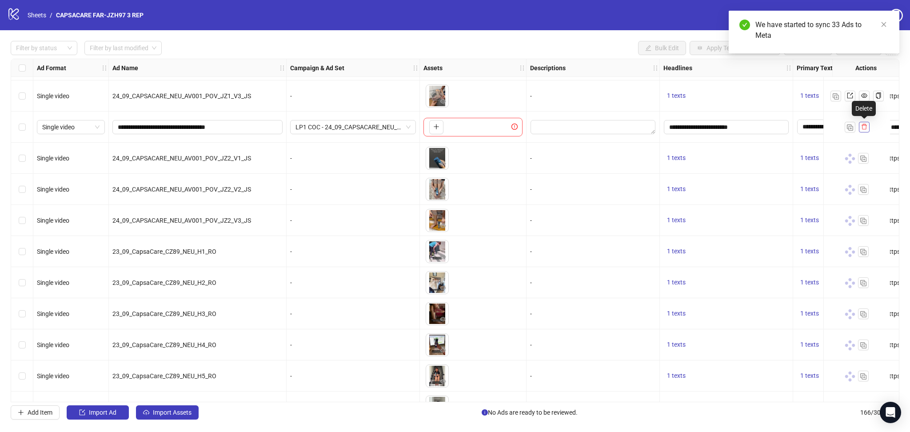
click at [639, 128] on icon "delete" at bounding box center [864, 127] width 6 height 6
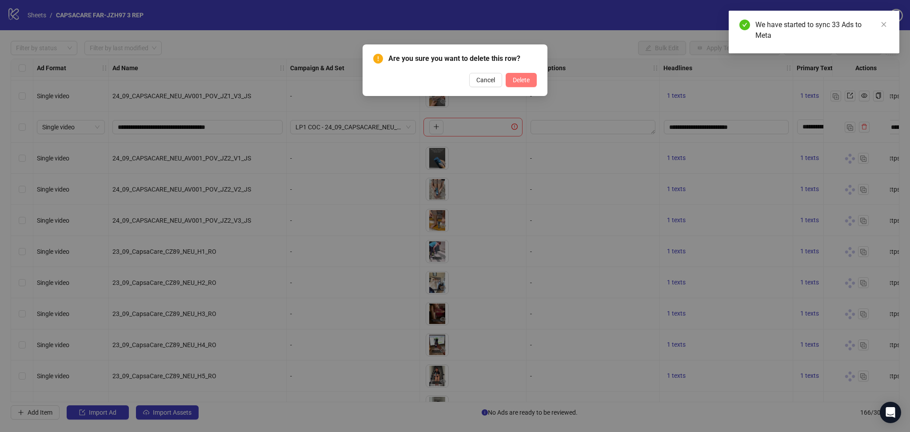
click at [528, 78] on span "Delete" at bounding box center [521, 79] width 17 height 7
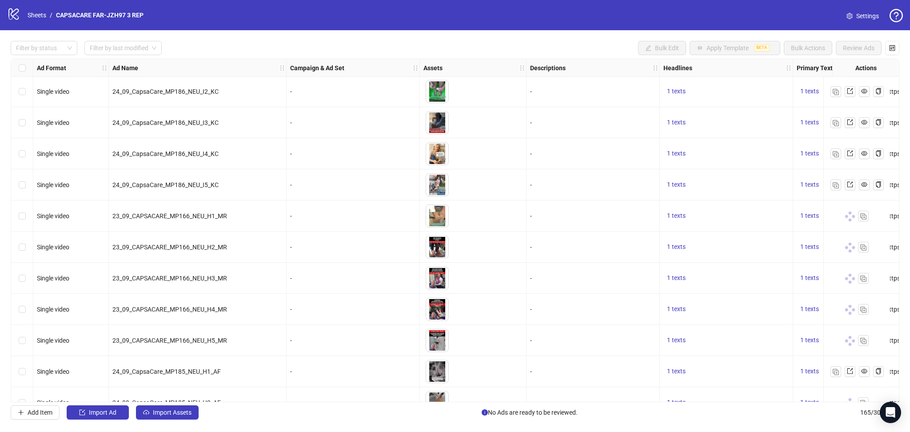
scroll to position [4452, 0]
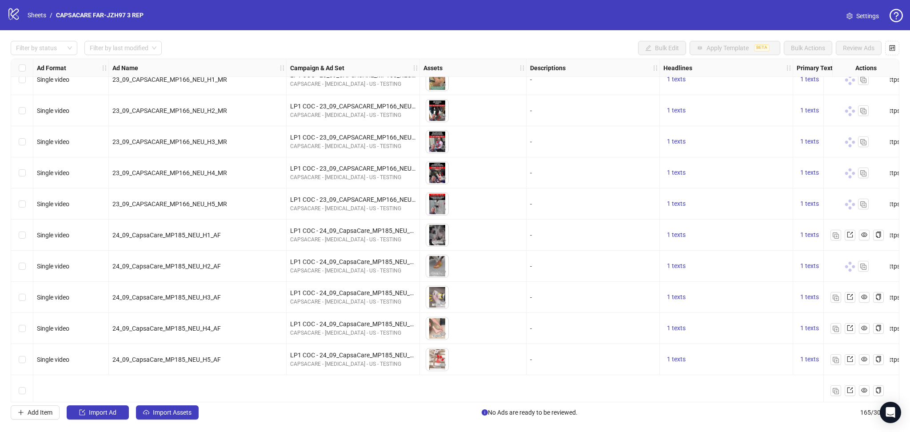
scroll to position [4459, 0]
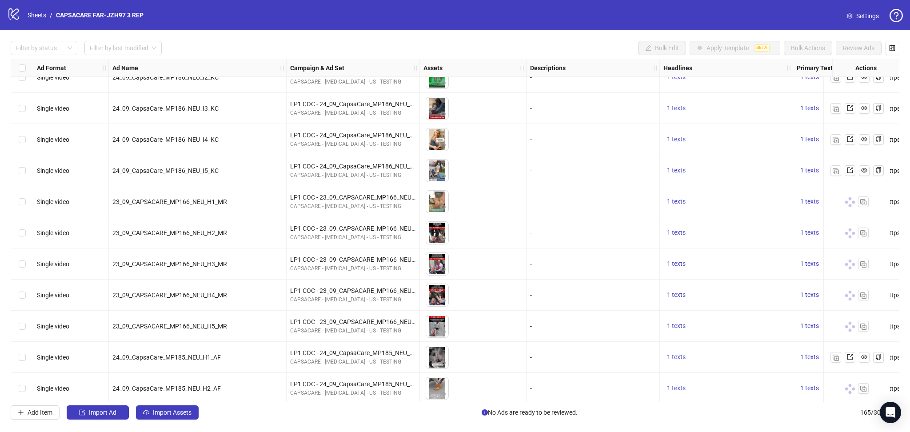
scroll to position [4444, 0]
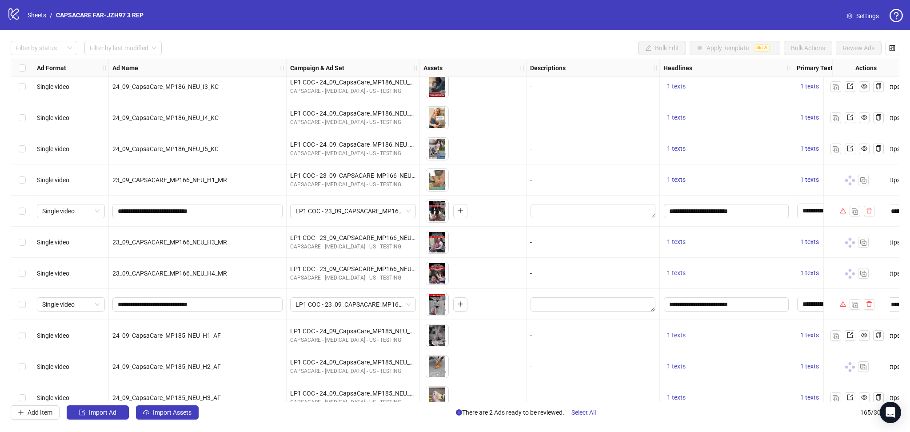
scroll to position [4811, 0]
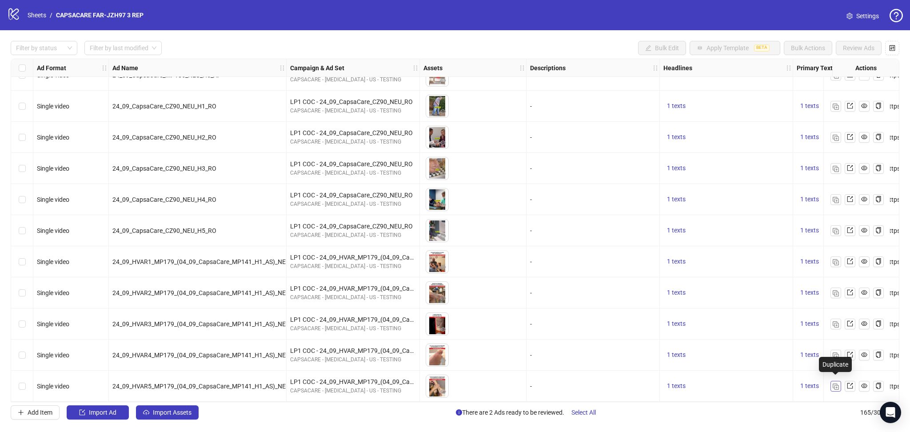
click at [834, 384] on img "button" at bounding box center [836, 387] width 6 height 6
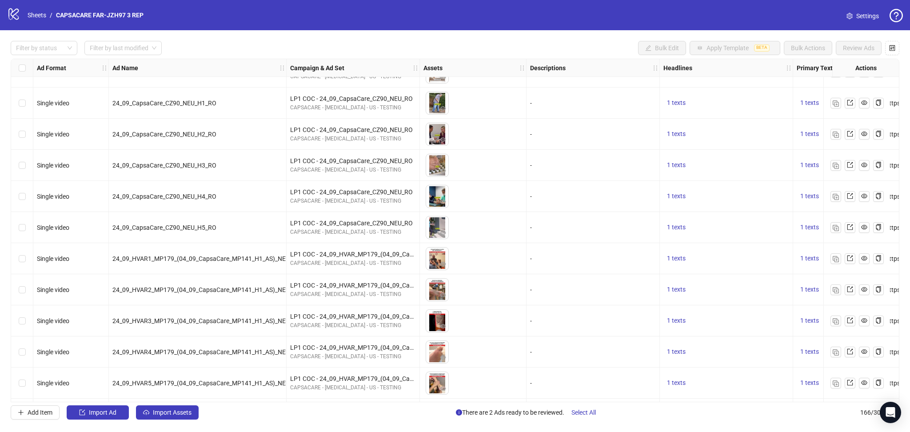
scroll to position [4842, 0]
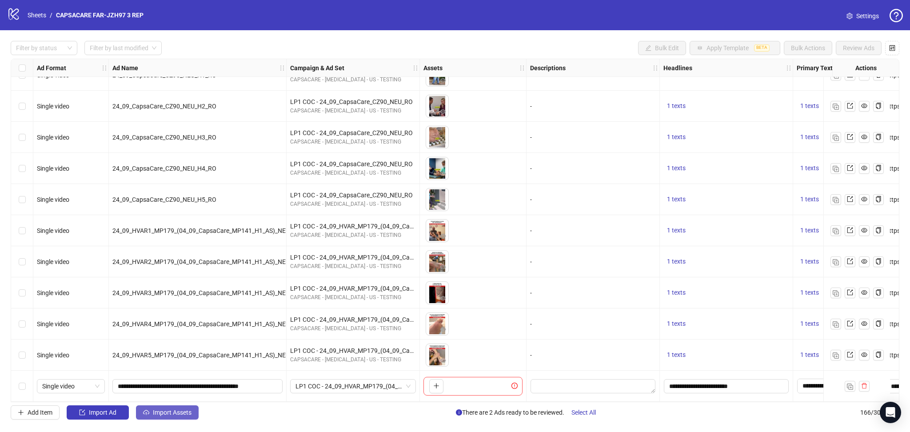
click at [180, 413] on span "Import Assets" at bounding box center [172, 412] width 39 height 7
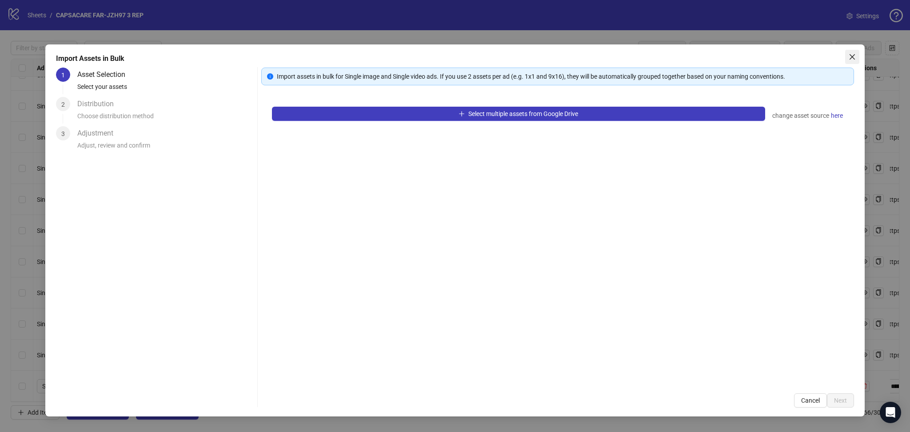
click at [855, 60] on button "Close" at bounding box center [852, 57] width 14 height 14
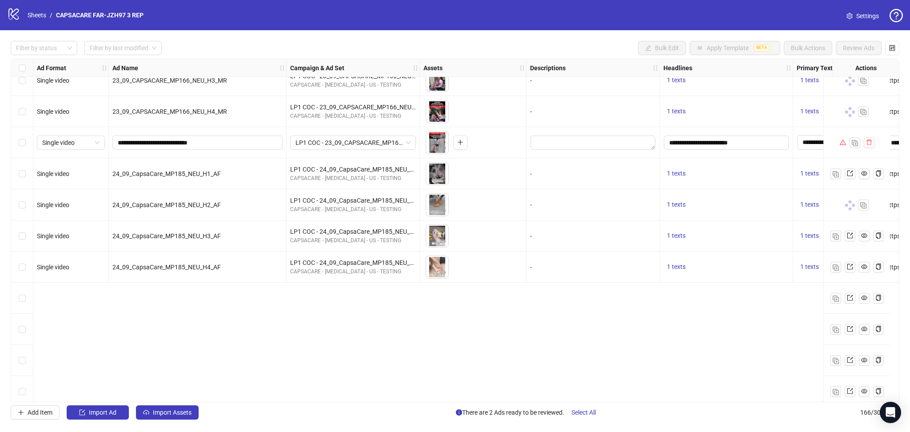
scroll to position [4422, 0]
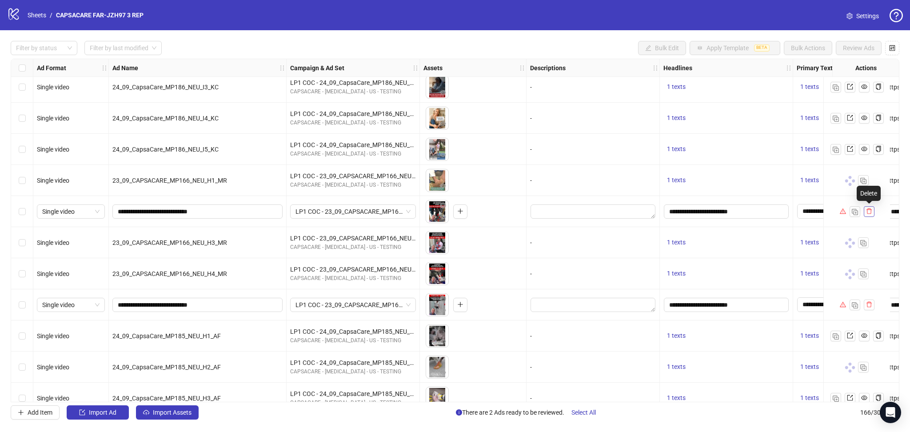
click at [869, 212] on icon "delete" at bounding box center [869, 211] width 6 height 6
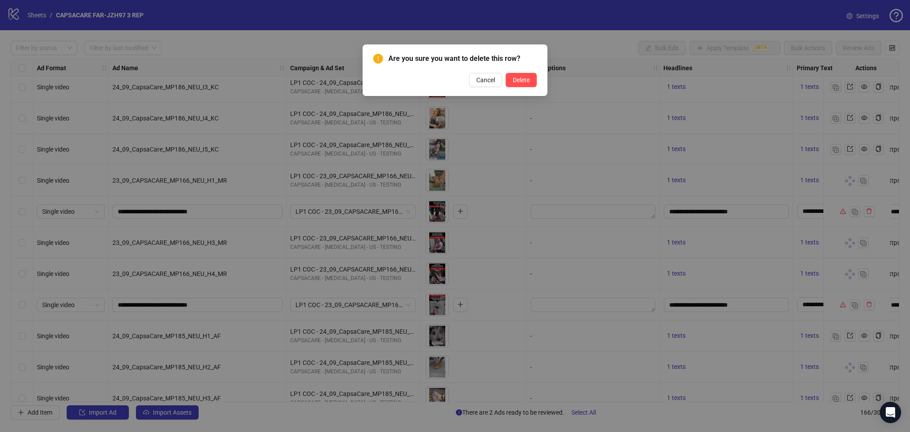
click at [518, 72] on div "Are you sure you want to delete this row? Cancel Delete" at bounding box center [455, 70] width 164 height 34
click at [525, 80] on span "Delete" at bounding box center [521, 79] width 17 height 7
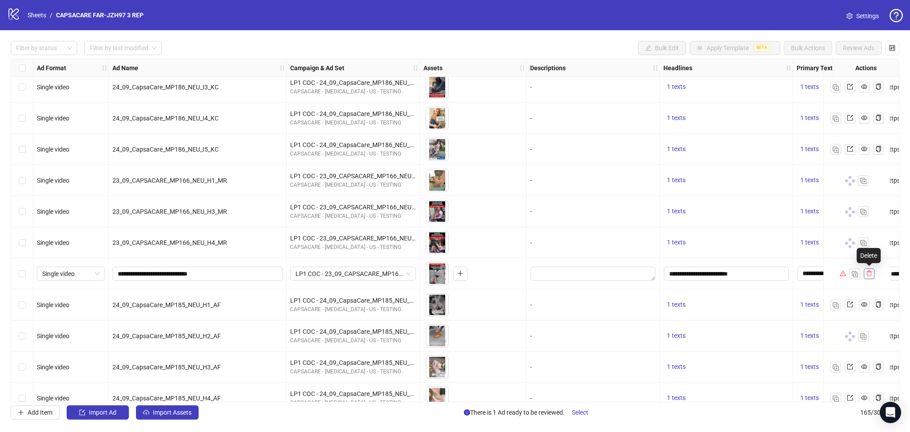
click at [870, 273] on icon "delete" at bounding box center [869, 273] width 6 height 6
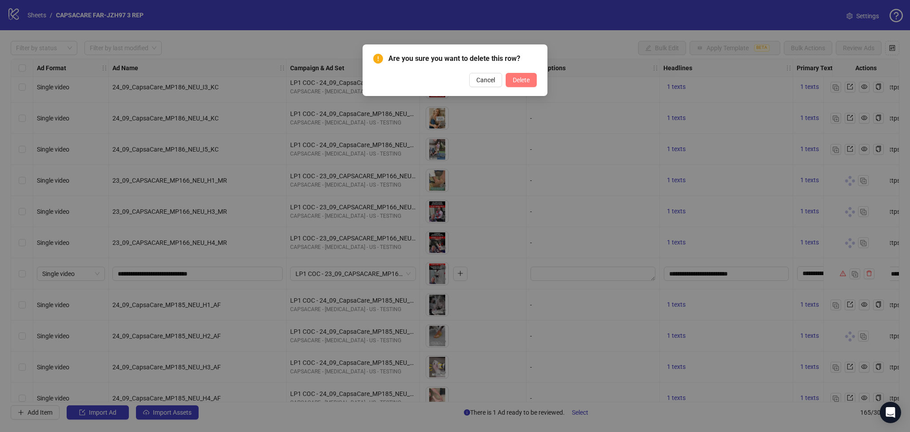
click at [518, 81] on span "Delete" at bounding box center [521, 79] width 17 height 7
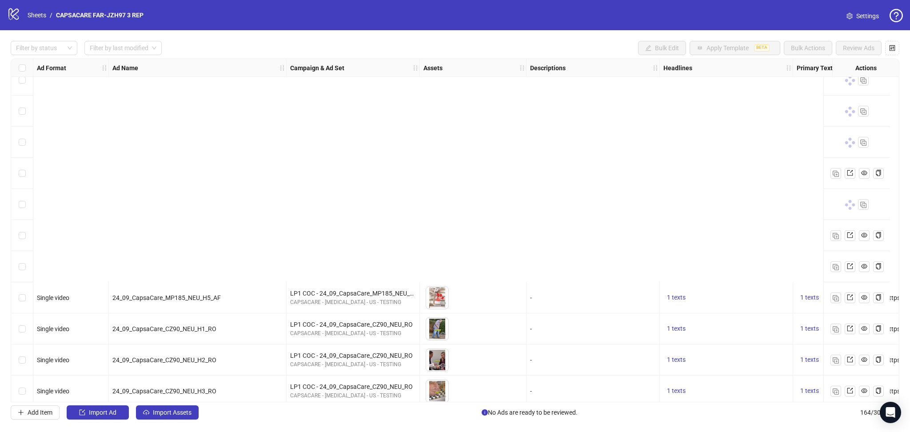
scroll to position [4780, 0]
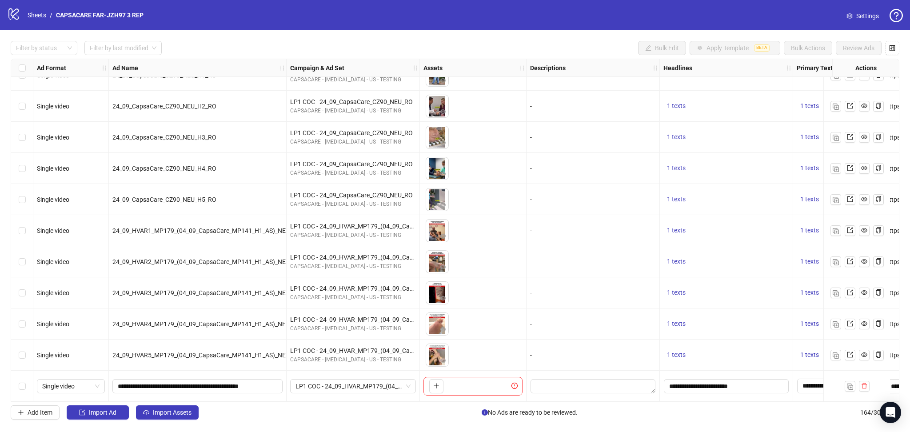
drag, startPoint x: 168, startPoint y: 420, endPoint x: 173, endPoint y: 423, distance: 6.4
click at [170, 419] on button "Import Assets" at bounding box center [167, 412] width 63 height 14
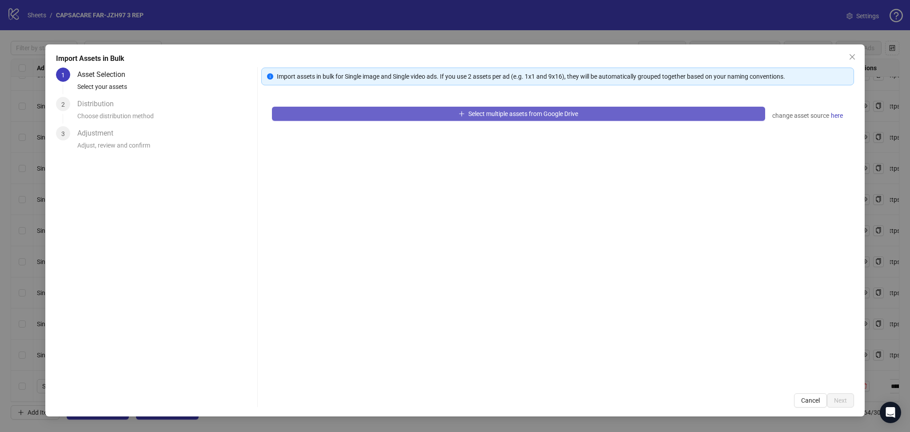
click at [361, 118] on button "Select multiple assets from Google Drive" at bounding box center [518, 114] width 493 height 14
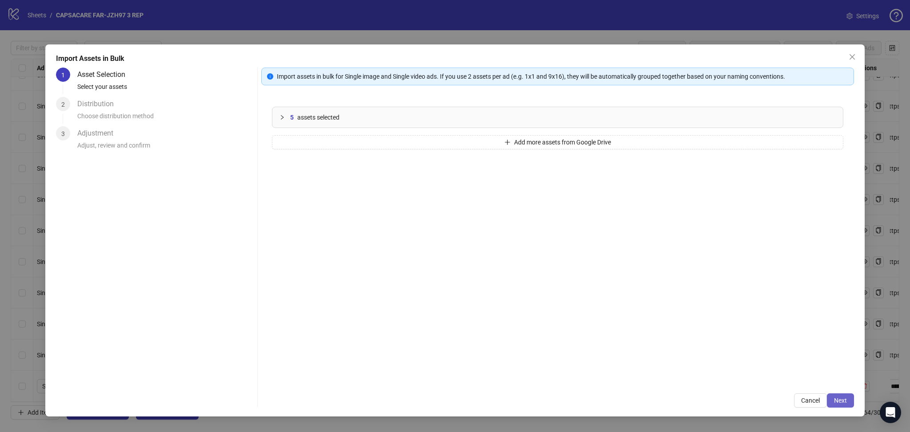
click at [845, 399] on span "Next" at bounding box center [840, 400] width 13 height 7
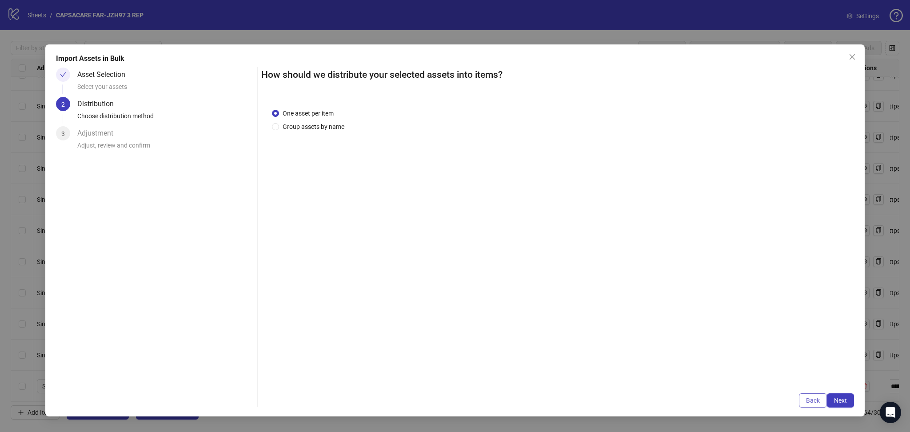
click at [807, 399] on span "Back" at bounding box center [813, 400] width 14 height 7
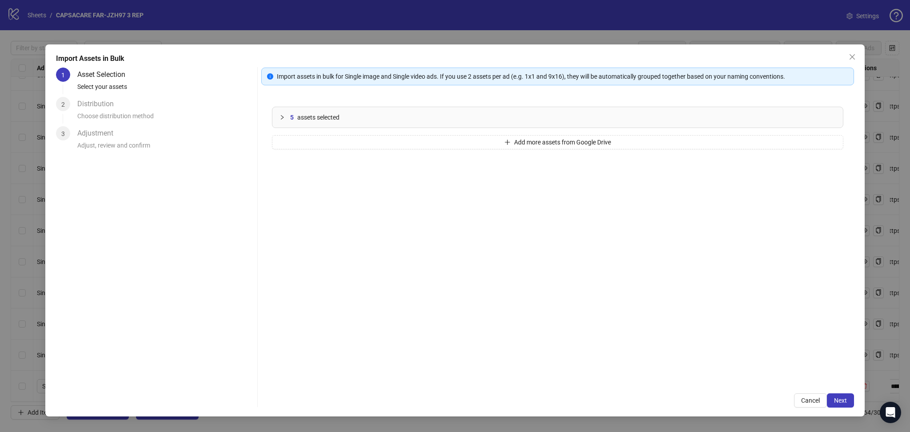
click at [807, 399] on span "Cancel" at bounding box center [810, 400] width 19 height 7
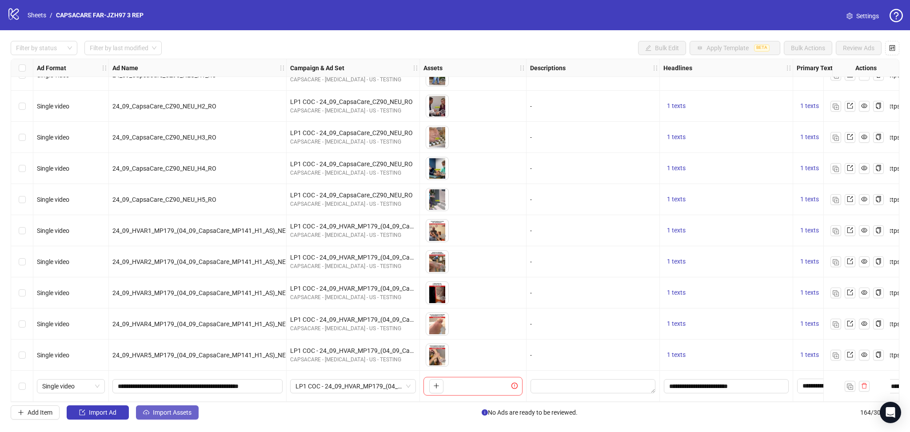
click at [158, 415] on span "Import Assets" at bounding box center [172, 412] width 39 height 7
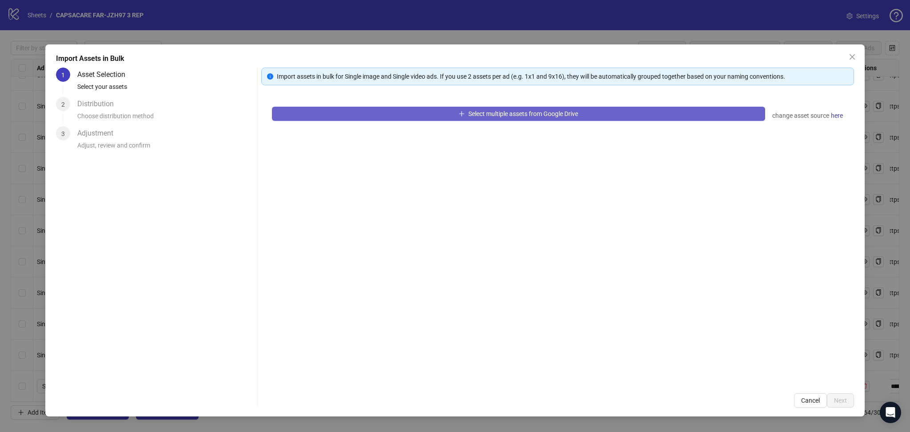
click at [399, 111] on button "Select multiple assets from Google Drive" at bounding box center [518, 114] width 493 height 14
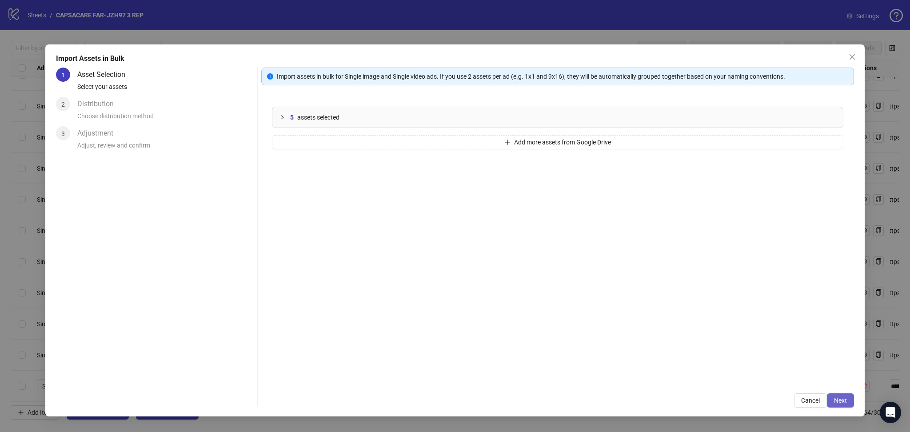
click at [845, 402] on span "Next" at bounding box center [840, 400] width 13 height 7
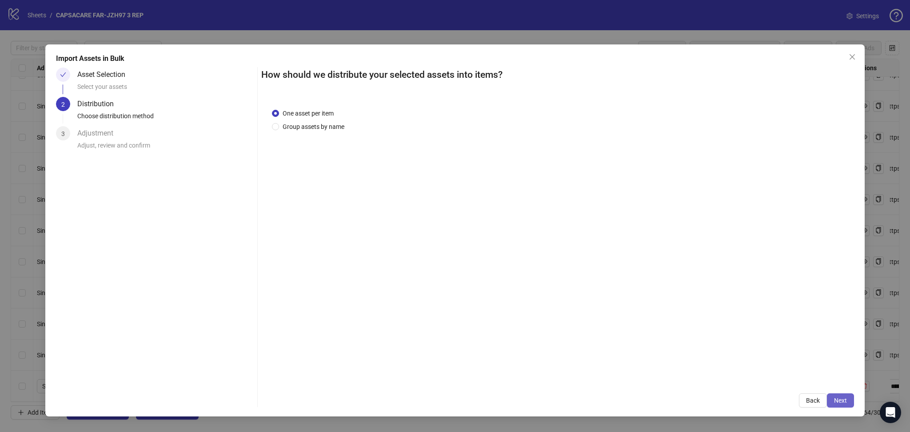
click at [844, 397] on span "Next" at bounding box center [840, 400] width 13 height 7
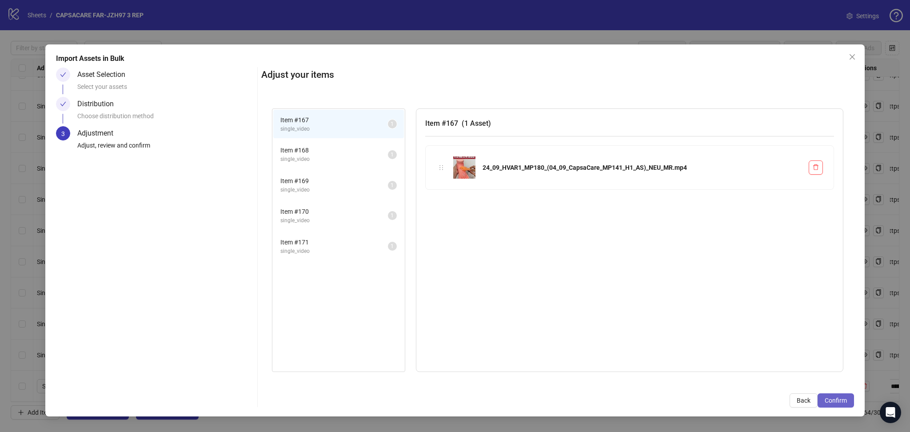
click at [842, 398] on span "Confirm" at bounding box center [836, 400] width 22 height 7
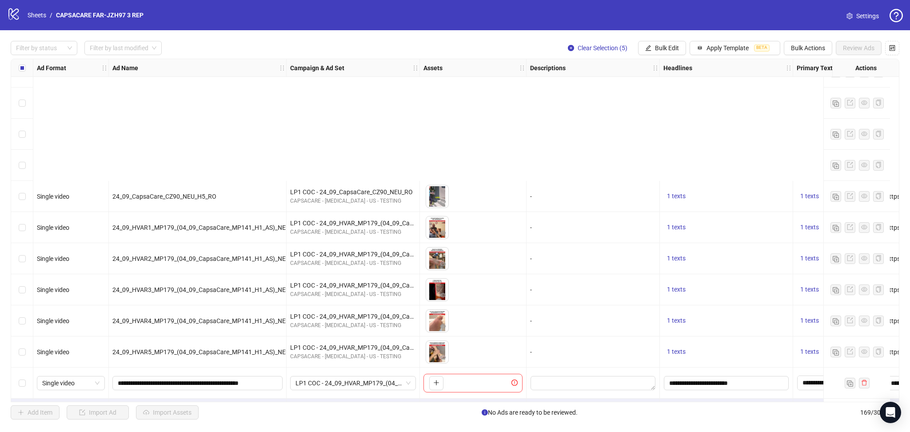
scroll to position [4935, 0]
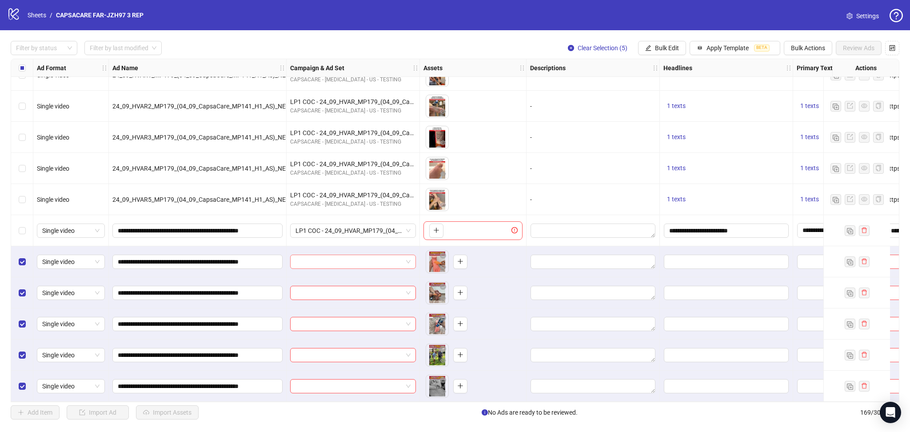
click at [324, 258] on input "search" at bounding box center [349, 261] width 107 height 13
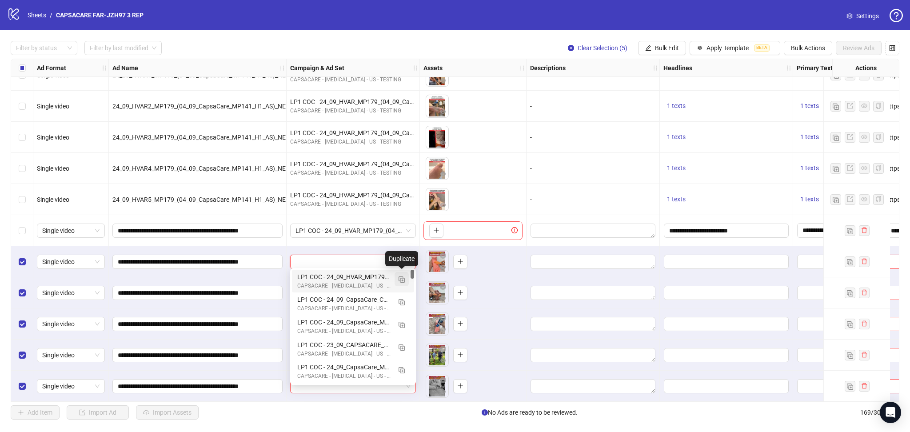
drag, startPoint x: 405, startPoint y: 277, endPoint x: 399, endPoint y: 285, distance: 10.1
click at [406, 276] on button "button" at bounding box center [402, 279] width 14 height 14
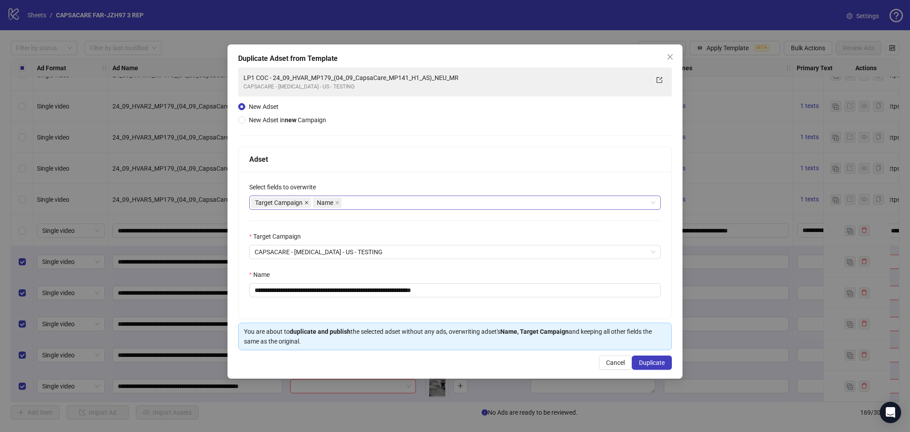
click at [305, 202] on icon "close" at bounding box center [306, 202] width 4 height 4
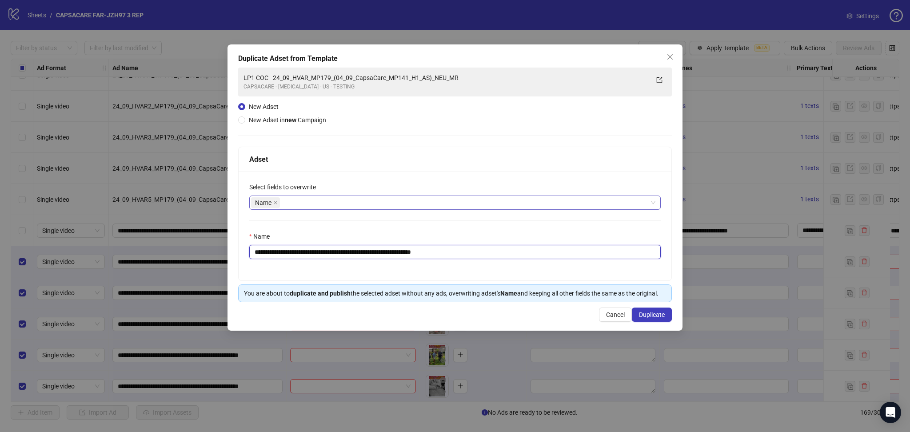
drag, startPoint x: 285, startPoint y: 252, endPoint x: 619, endPoint y: 276, distance: 335.5
click at [604, 250] on input "**********" at bounding box center [454, 252] width 411 height 14
paste input "text"
type input "**********"
click at [656, 315] on span "Duplicate" at bounding box center [652, 314] width 26 height 7
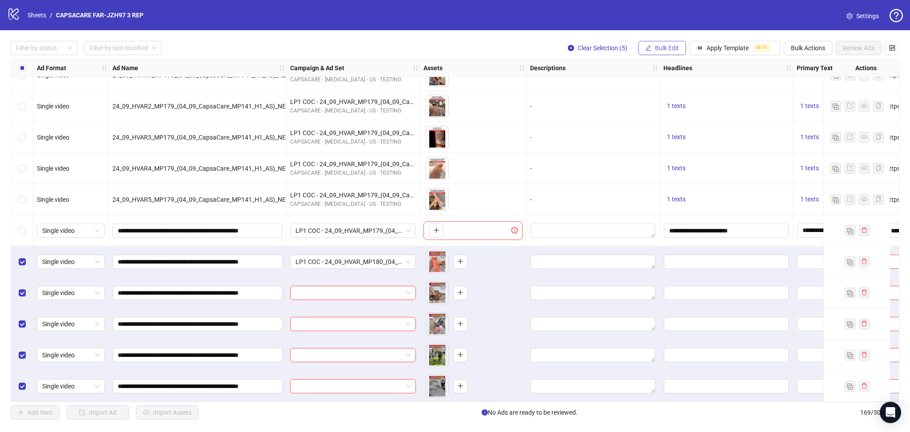
click at [665, 46] on span "Bulk Edit" at bounding box center [667, 47] width 24 height 7
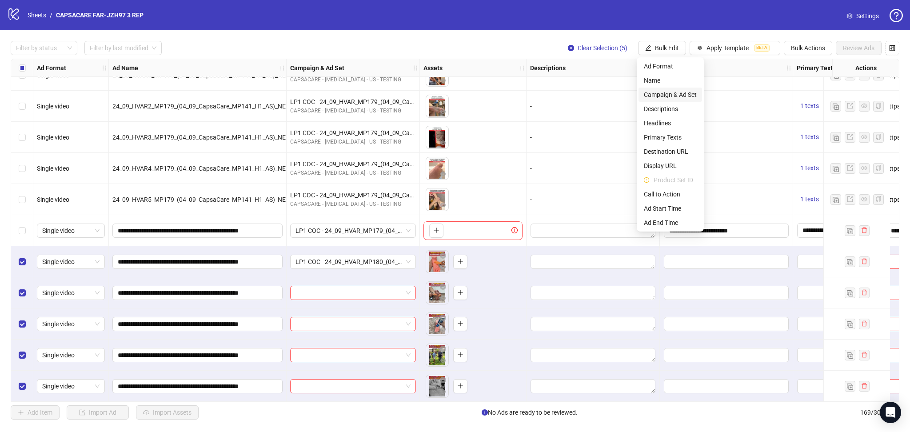
click at [678, 93] on span "Campaign & Ad Set" at bounding box center [670, 95] width 53 height 10
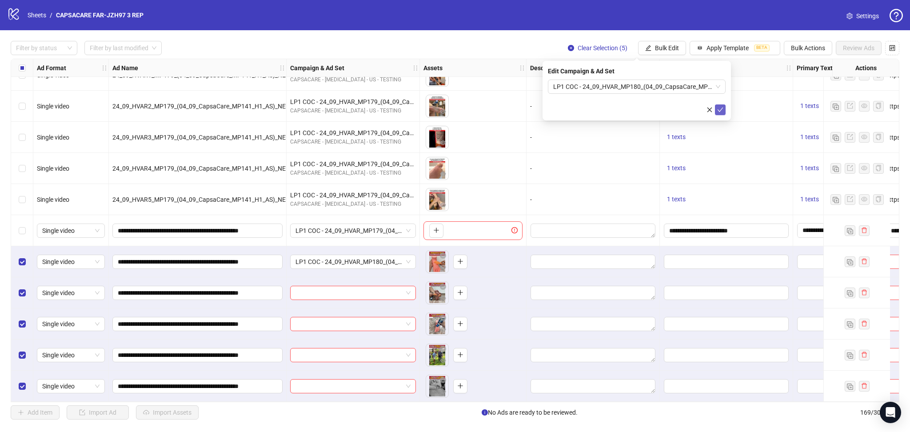
click at [719, 108] on icon "check" at bounding box center [720, 110] width 6 height 6
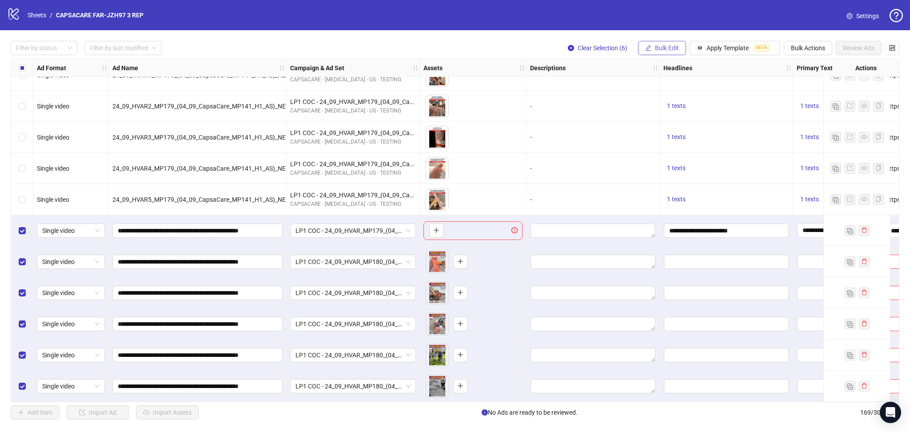
click at [652, 49] on button "Bulk Edit" at bounding box center [662, 48] width 48 height 14
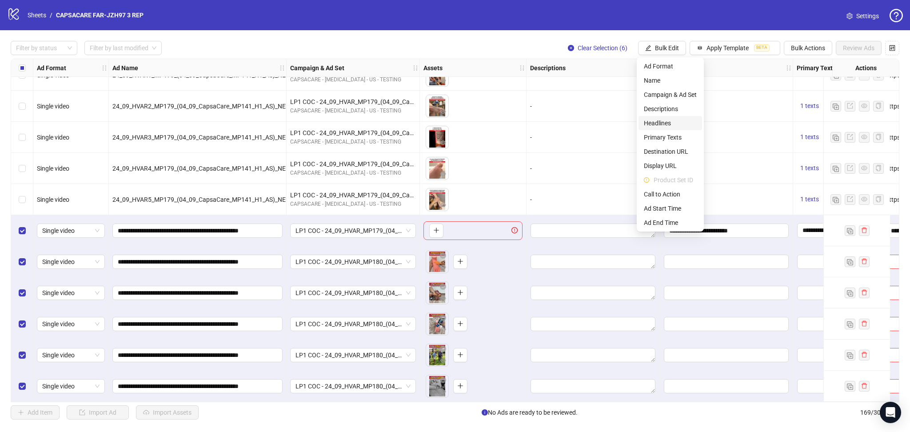
click at [679, 122] on span "Headlines" at bounding box center [670, 123] width 53 height 10
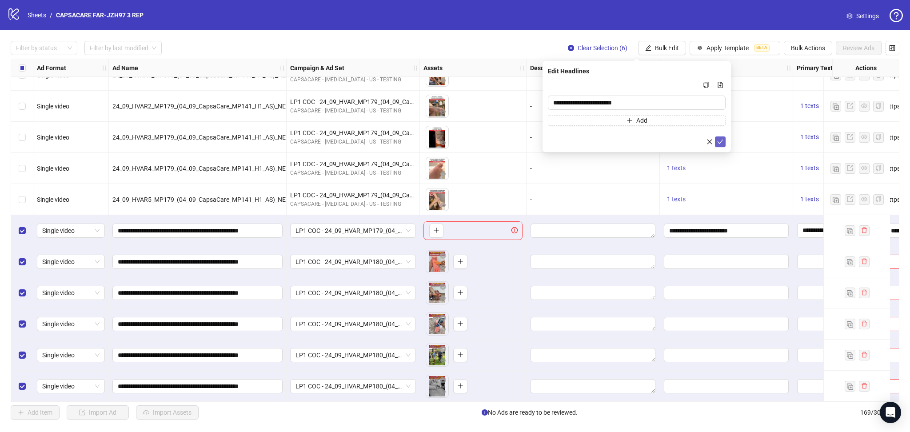
click at [721, 141] on icon "check" at bounding box center [720, 142] width 6 height 6
click at [662, 47] on span "Bulk Edit" at bounding box center [667, 47] width 24 height 7
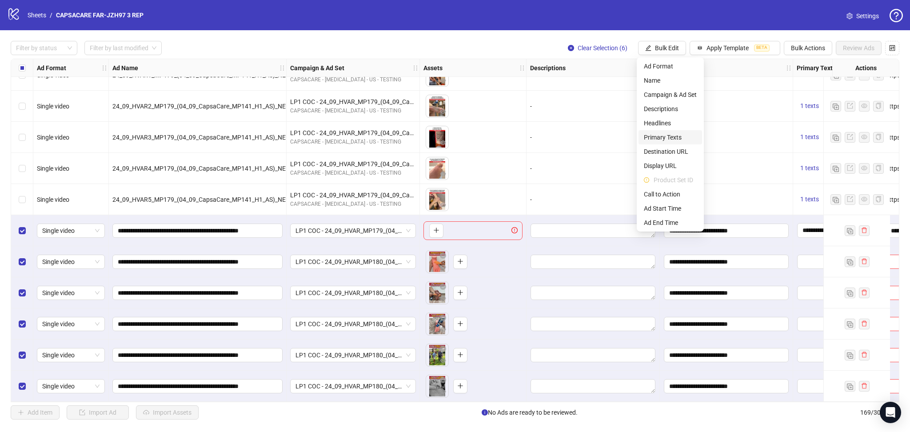
click at [663, 132] on span "Primary Texts" at bounding box center [670, 137] width 53 height 10
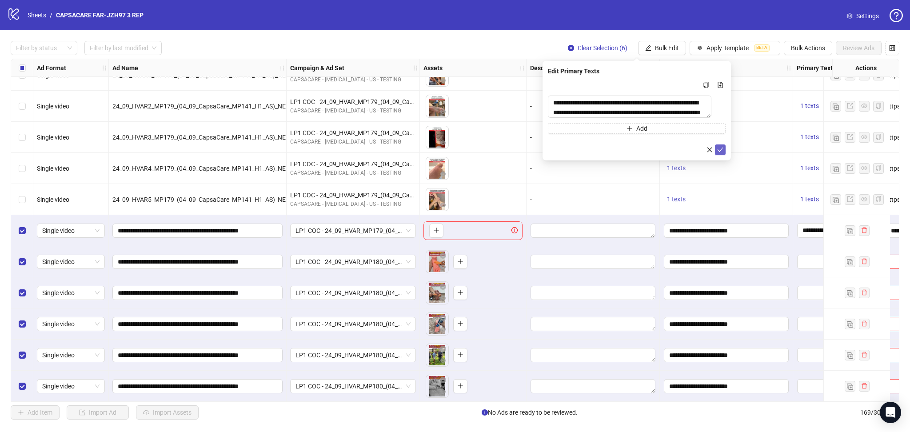
click at [717, 150] on icon "check" at bounding box center [720, 150] width 6 height 6
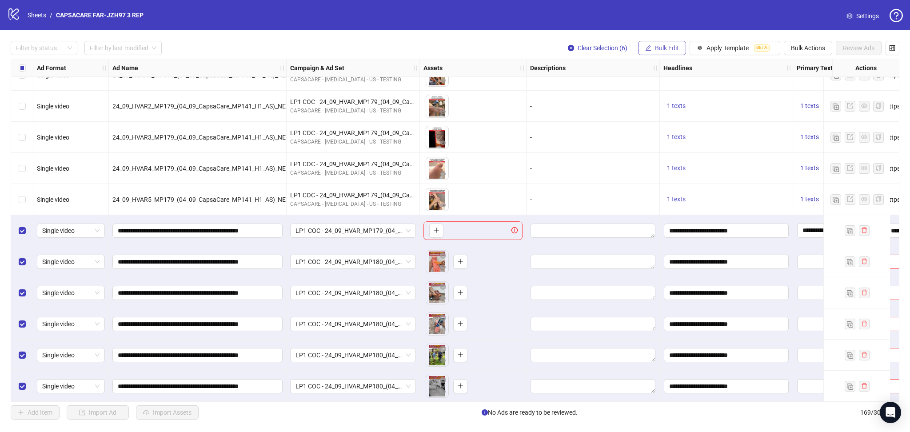
click at [658, 51] on span "Bulk Edit" at bounding box center [667, 47] width 24 height 7
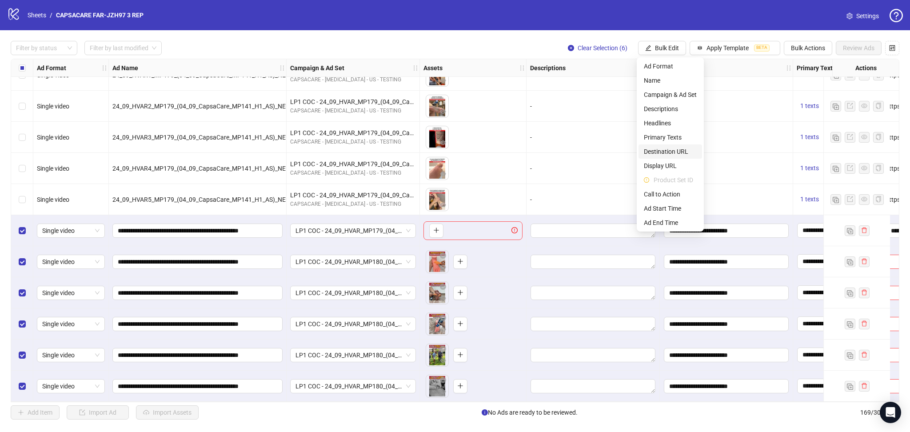
click at [666, 147] on span "Destination URL" at bounding box center [670, 152] width 53 height 10
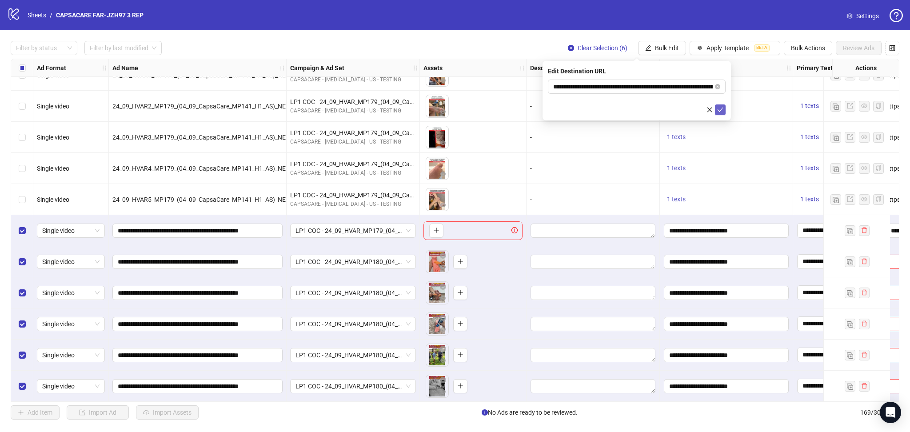
click at [717, 110] on icon "check" at bounding box center [720, 110] width 6 height 6
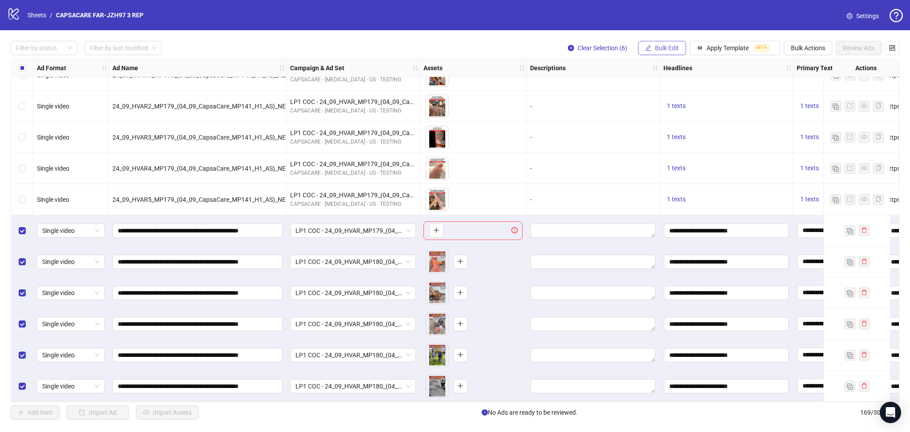
click at [670, 51] on span "Bulk Edit" at bounding box center [667, 47] width 24 height 7
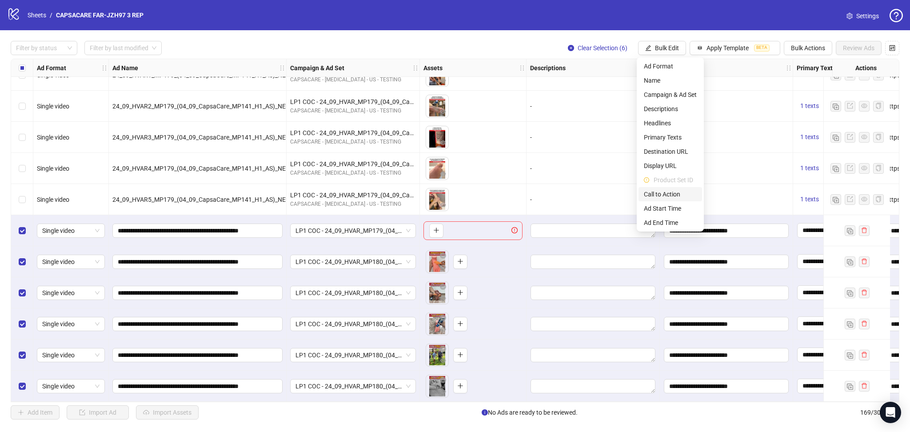
click at [670, 193] on span "Call to Action" at bounding box center [670, 194] width 53 height 10
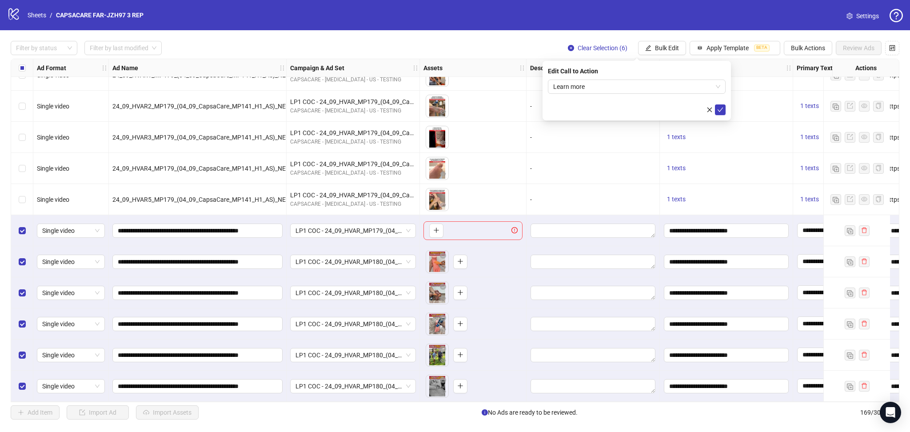
drag, startPoint x: 720, startPoint y: 109, endPoint x: 717, endPoint y: 116, distance: 8.2
click at [720, 110] on icon "check" at bounding box center [720, 110] width 6 height 6
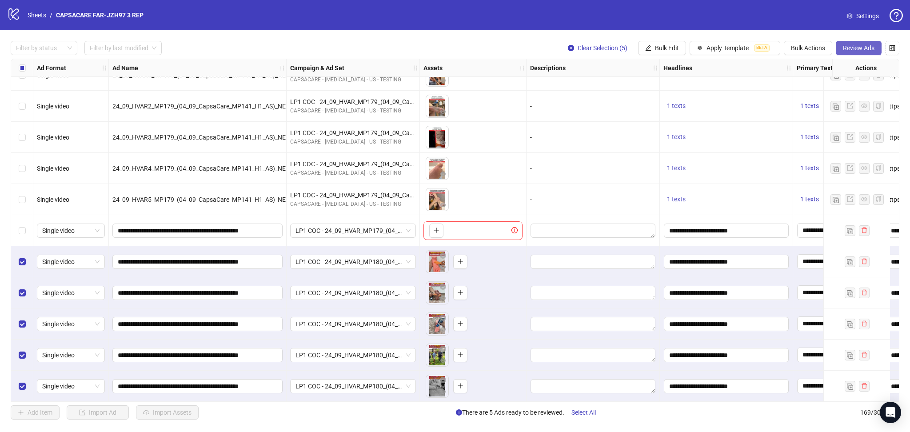
click at [854, 48] on span "Review Ads" at bounding box center [859, 47] width 32 height 7
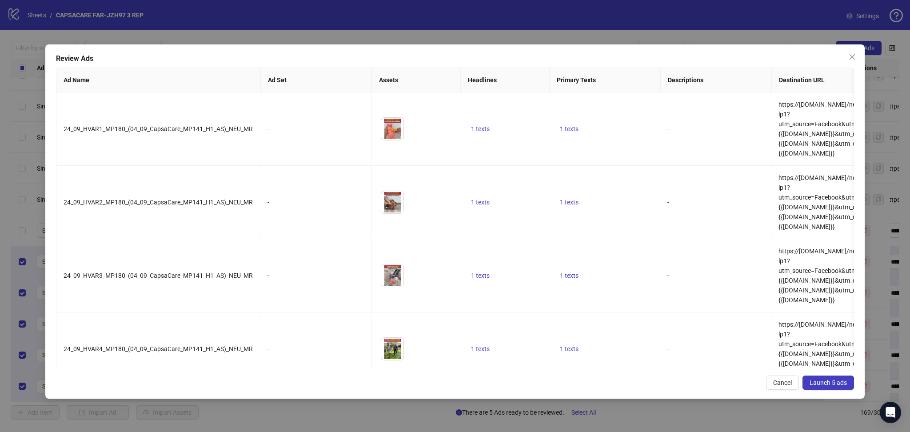
click at [836, 378] on button "Launch 5 ads" at bounding box center [829, 383] width 52 height 14
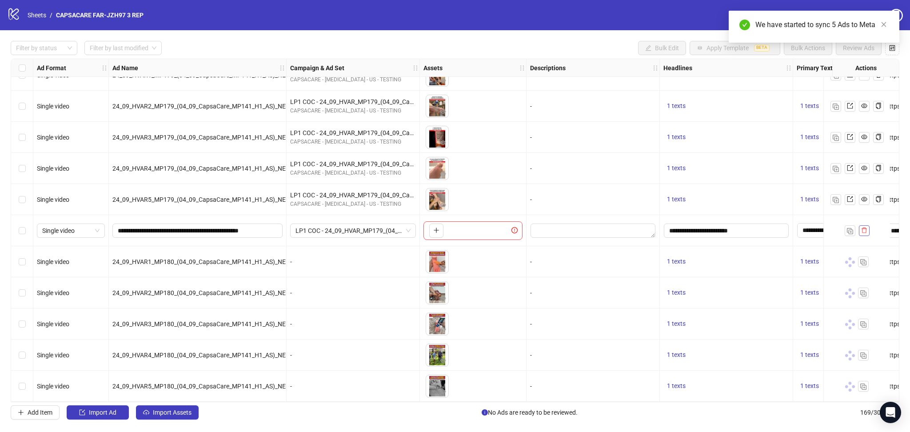
click at [869, 228] on button "button" at bounding box center [864, 230] width 11 height 11
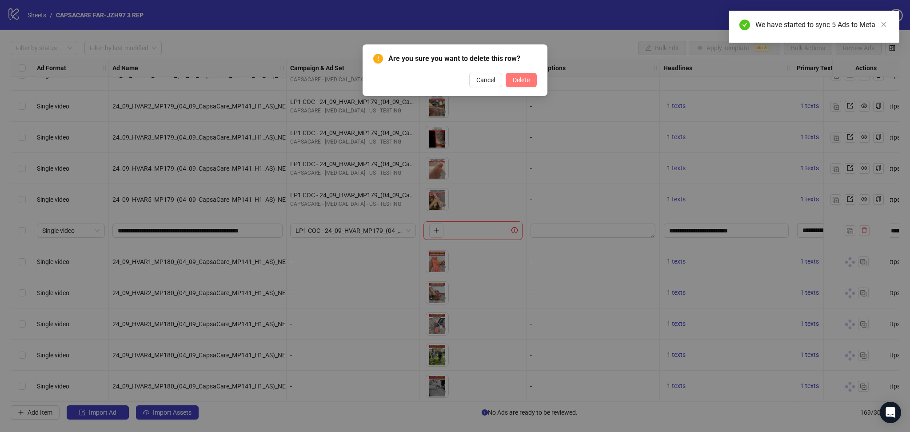
click at [530, 82] on button "Delete" at bounding box center [521, 80] width 31 height 14
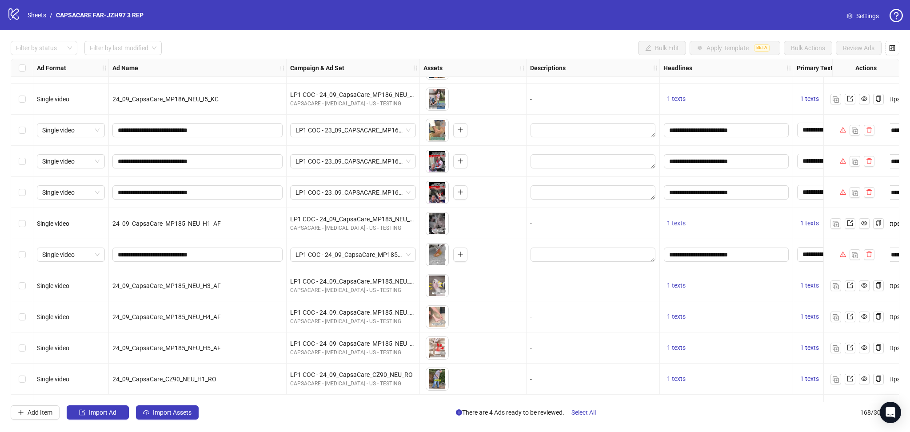
scroll to position [4421, 0]
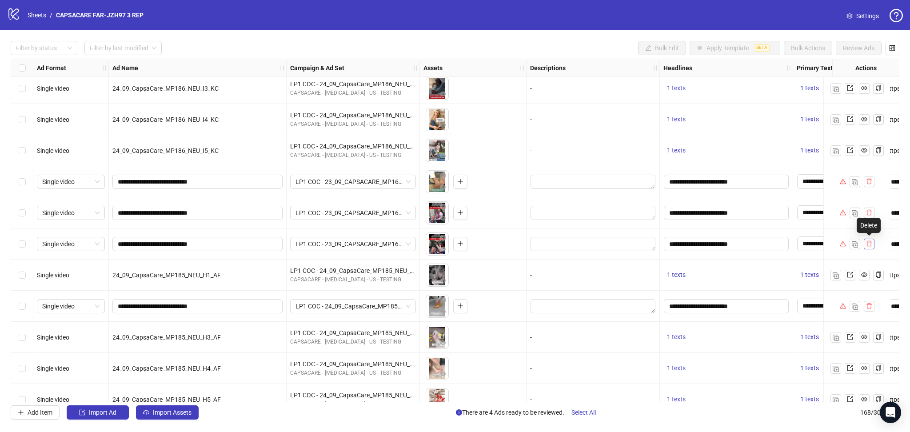
click at [868, 246] on icon "delete" at bounding box center [869, 243] width 6 height 6
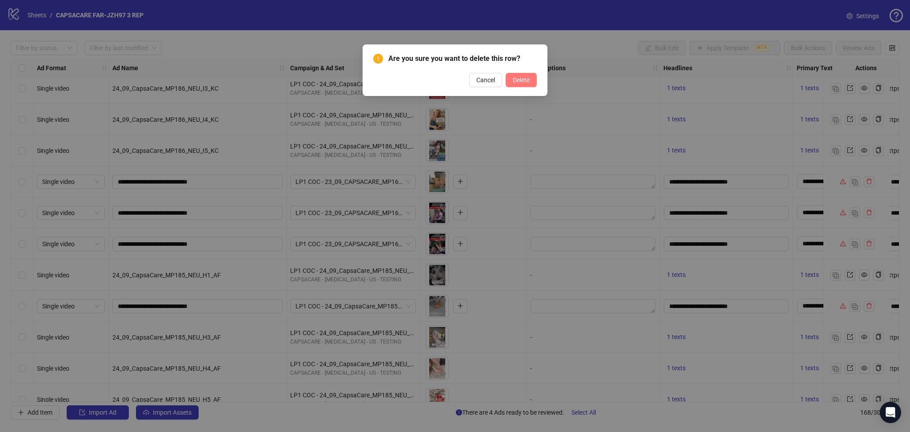
click at [521, 79] on span "Delete" at bounding box center [521, 79] width 17 height 7
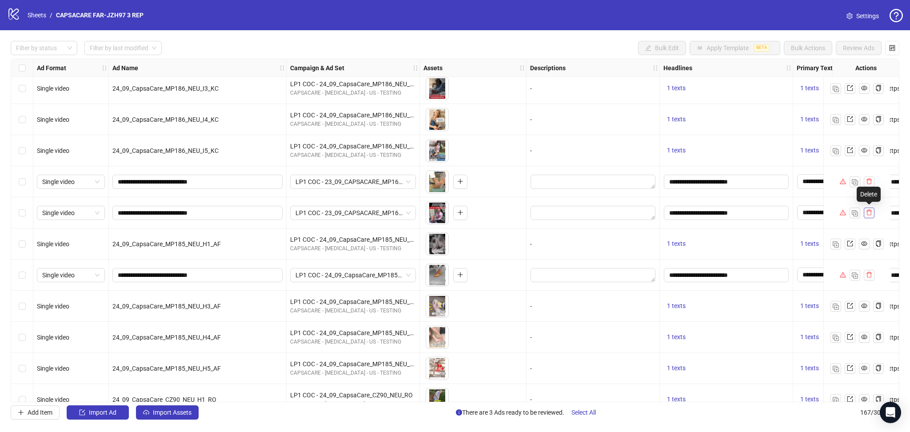
click at [867, 212] on icon "delete" at bounding box center [869, 212] width 6 height 6
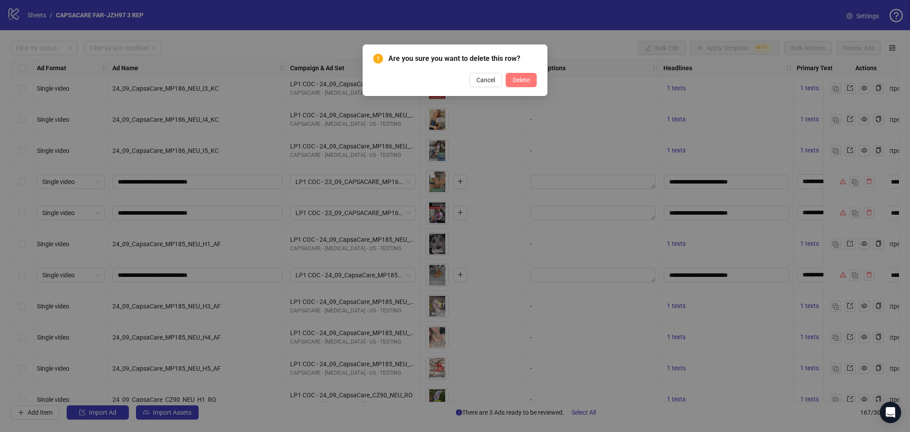
click at [531, 78] on button "Delete" at bounding box center [521, 80] width 31 height 14
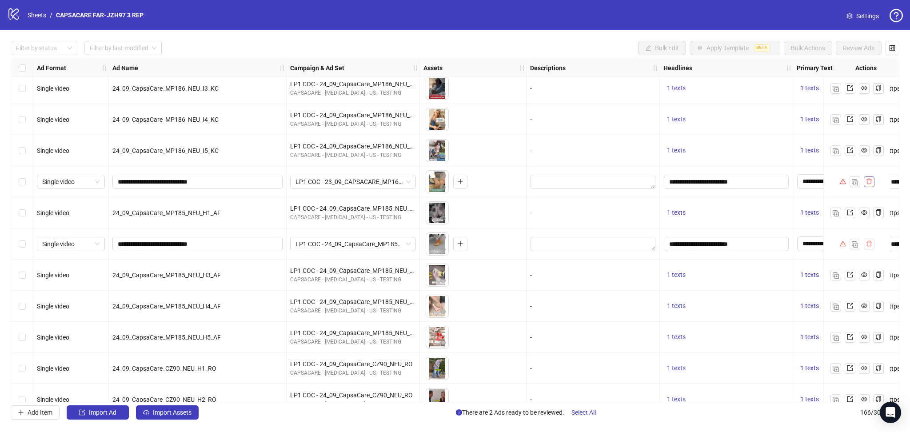
click at [870, 177] on button "button" at bounding box center [869, 181] width 11 height 11
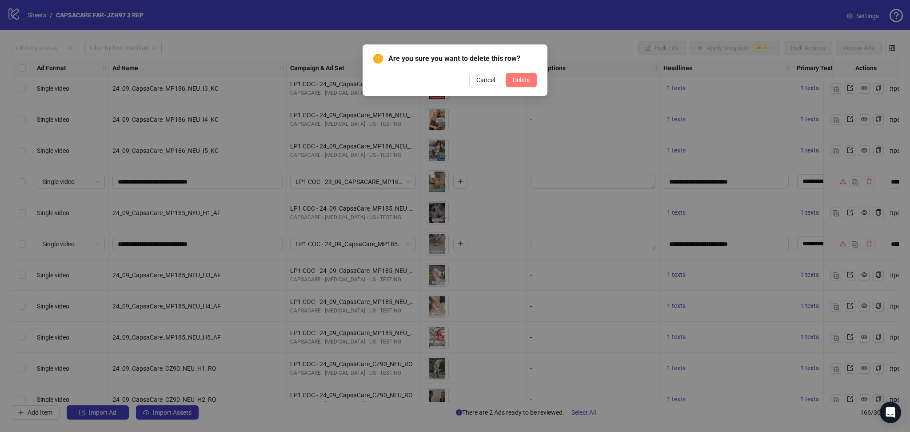
click at [522, 79] on span "Delete" at bounding box center [521, 79] width 17 height 7
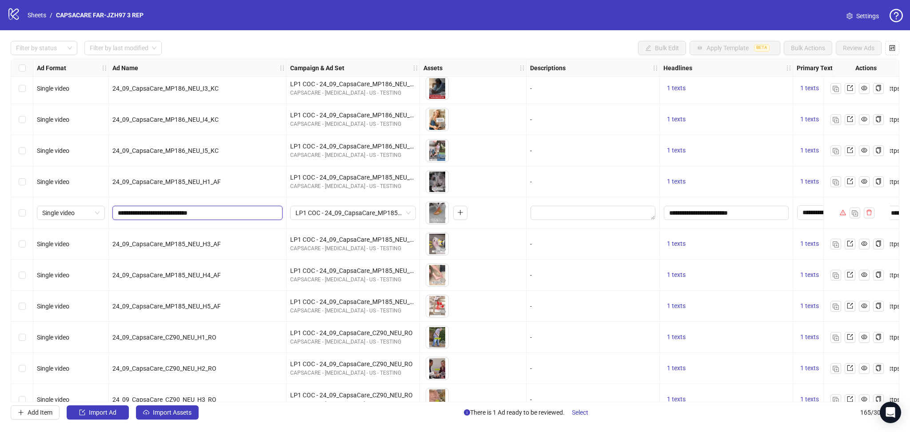
click at [188, 212] on input "**********" at bounding box center [197, 213] width 158 height 10
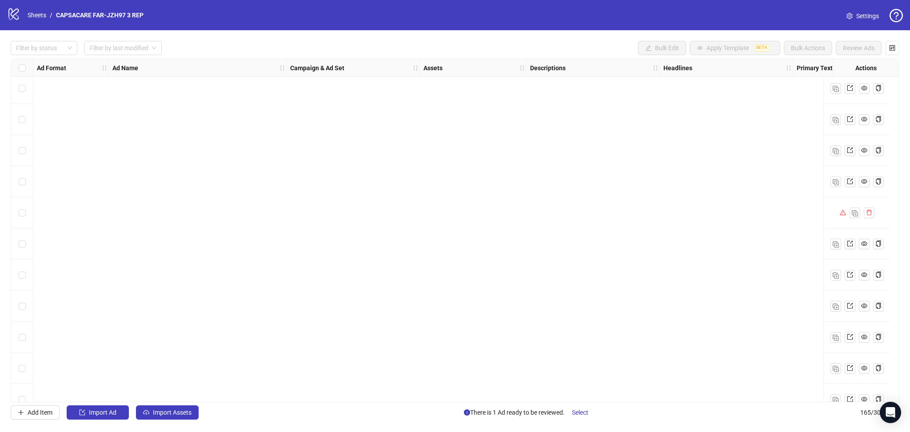
scroll to position [4811, 0]
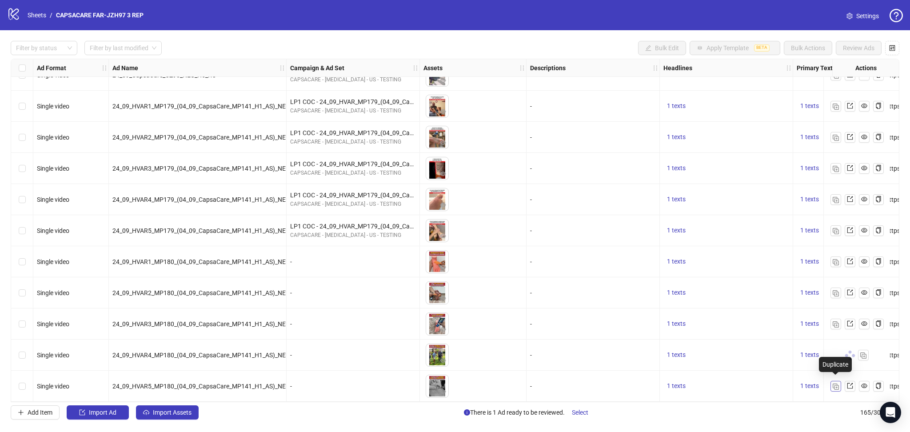
click at [834, 384] on img "button" at bounding box center [836, 387] width 6 height 6
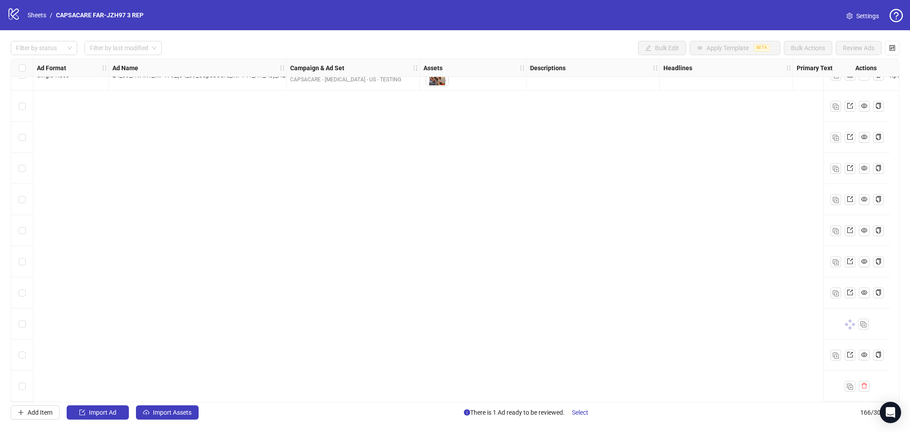
scroll to position [4306, 0]
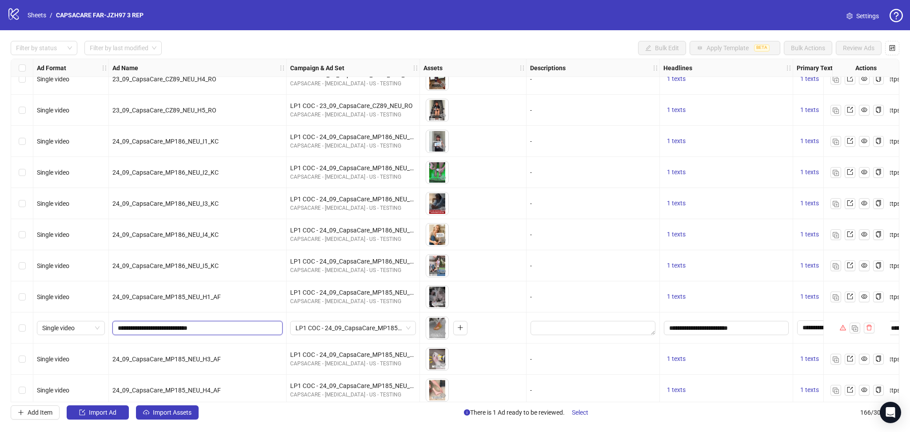
click at [211, 329] on input "**********" at bounding box center [197, 328] width 158 height 10
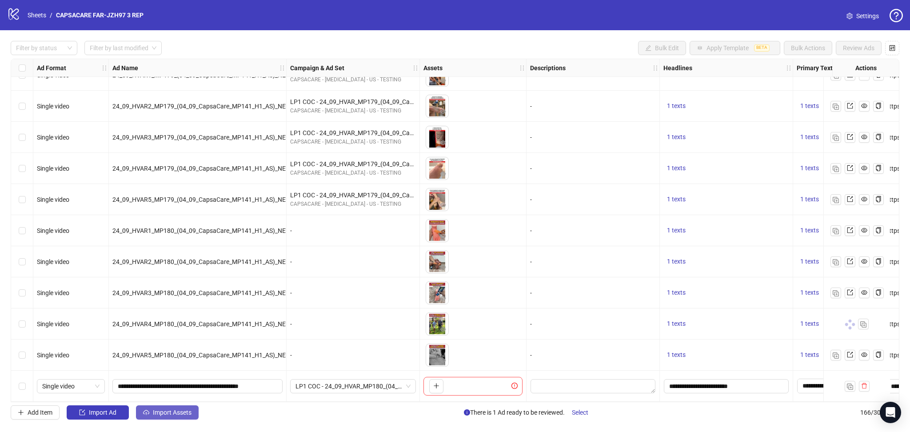
click at [181, 411] on span "Import Assets" at bounding box center [172, 412] width 39 height 7
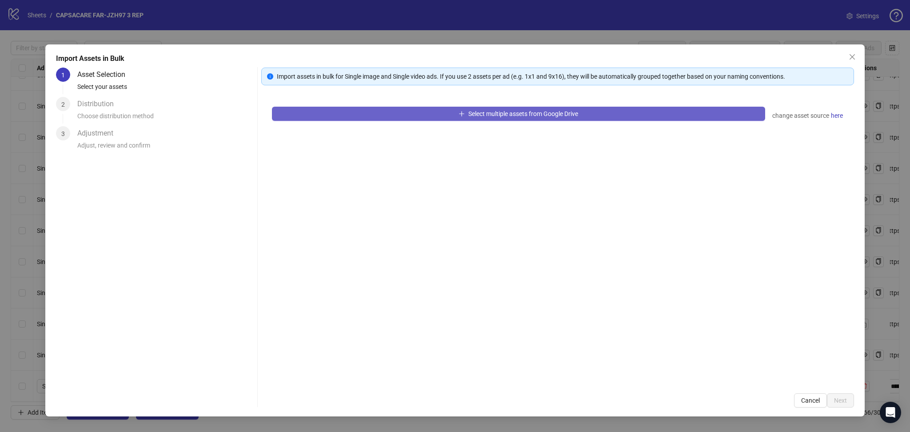
click at [335, 120] on button "Select multiple assets from Google Drive" at bounding box center [518, 114] width 493 height 14
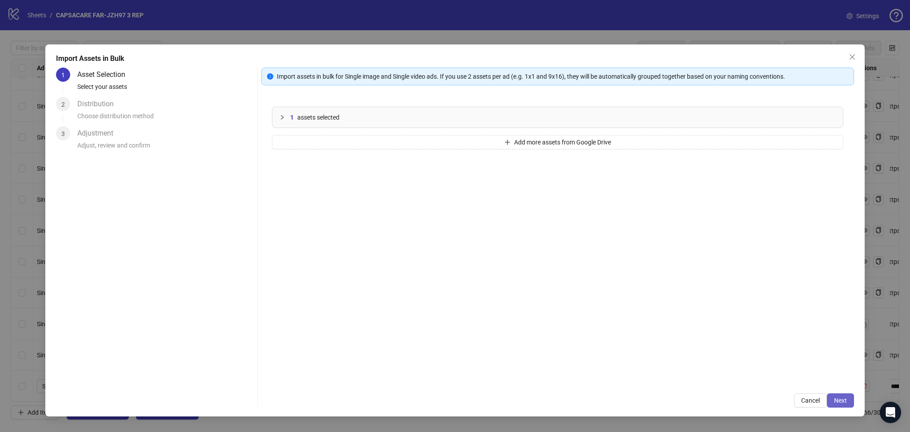
click at [844, 400] on span "Next" at bounding box center [840, 400] width 13 height 7
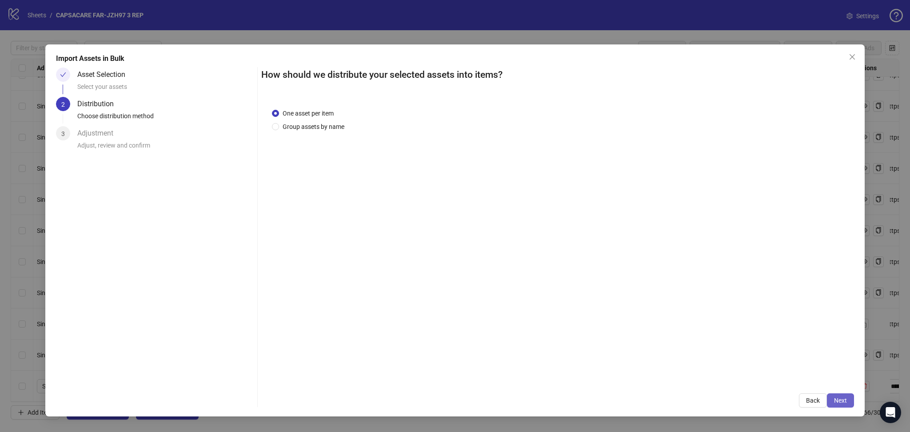
click at [842, 399] on span "Next" at bounding box center [840, 400] width 13 height 7
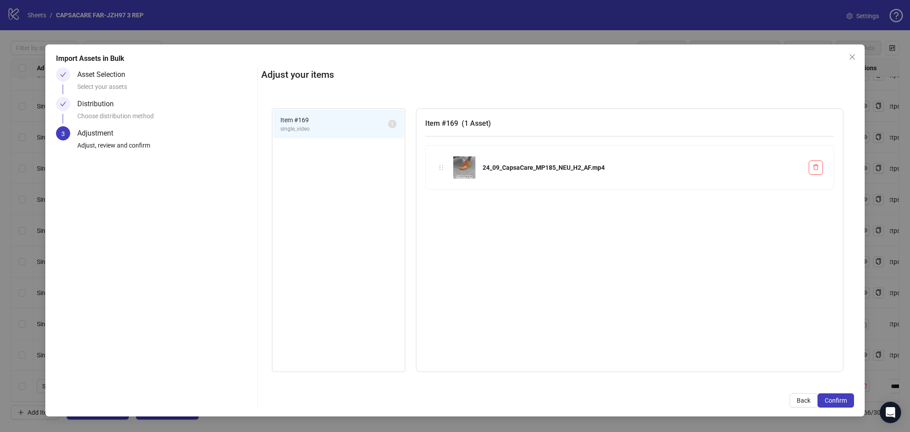
click at [842, 399] on span "Confirm" at bounding box center [836, 400] width 22 height 7
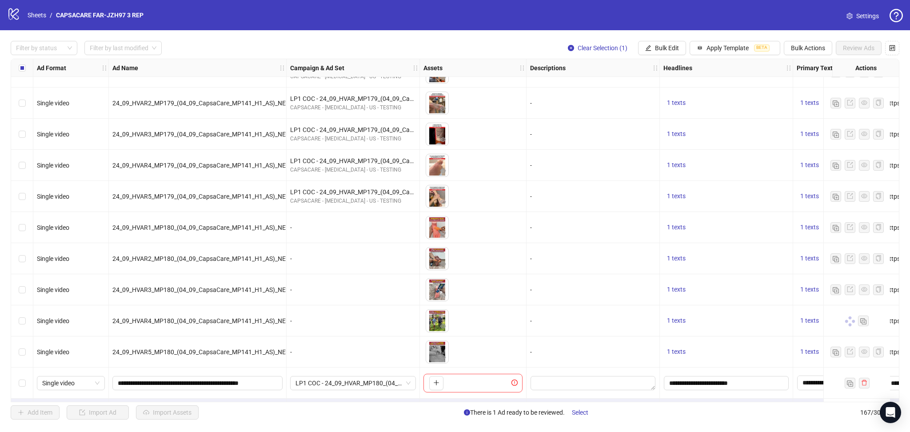
scroll to position [4873, 0]
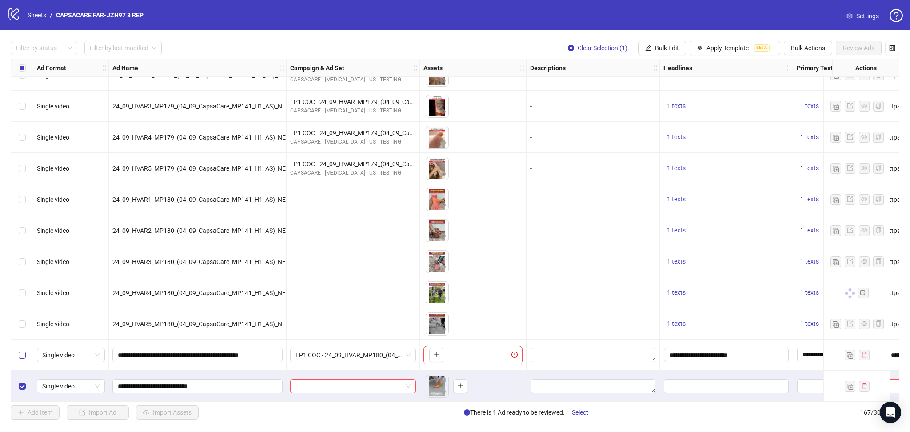
click at [19, 356] on label "Select row 166" at bounding box center [22, 355] width 7 height 10
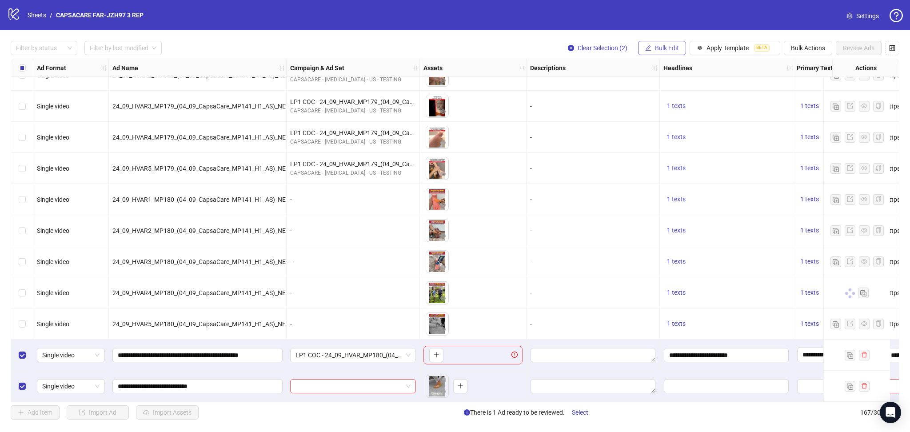
click at [672, 48] on span "Bulk Edit" at bounding box center [667, 47] width 24 height 7
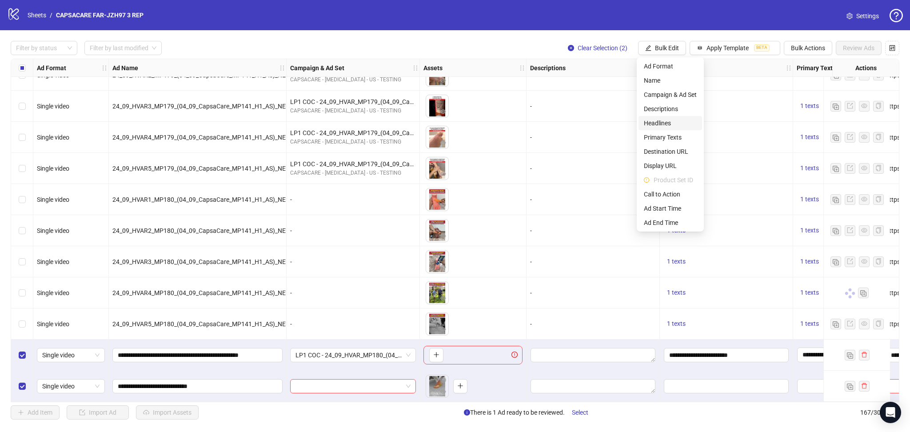
click at [659, 123] on span "Headlines" at bounding box center [670, 123] width 53 height 10
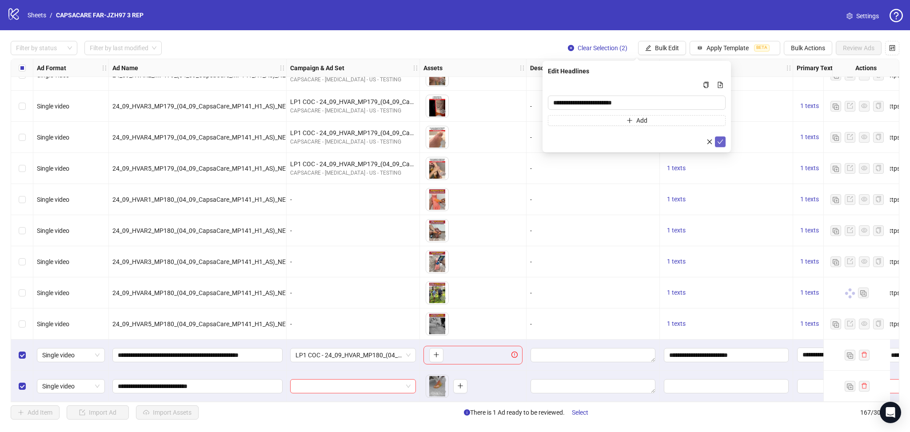
click at [719, 139] on icon "check" at bounding box center [720, 142] width 6 height 6
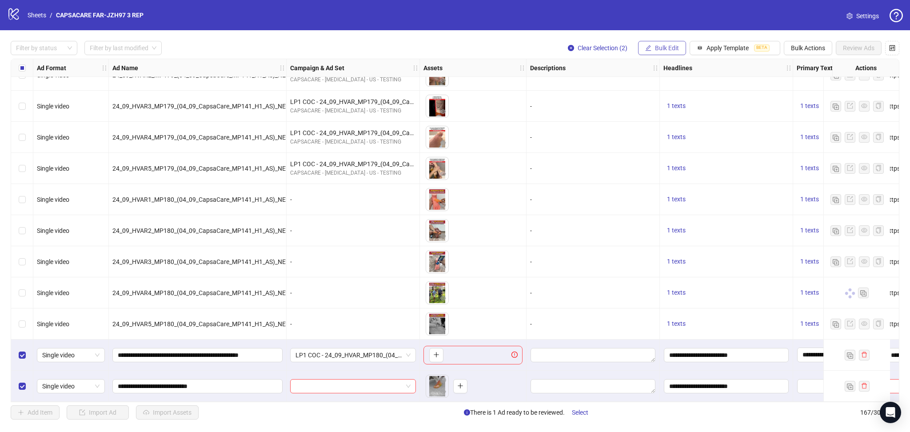
click at [665, 46] on span "Bulk Edit" at bounding box center [667, 47] width 24 height 7
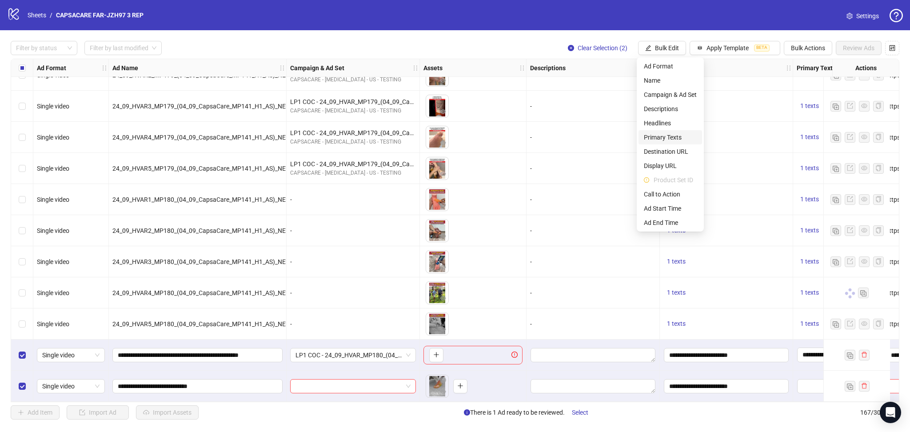
click at [674, 134] on span "Primary Texts" at bounding box center [670, 137] width 53 height 10
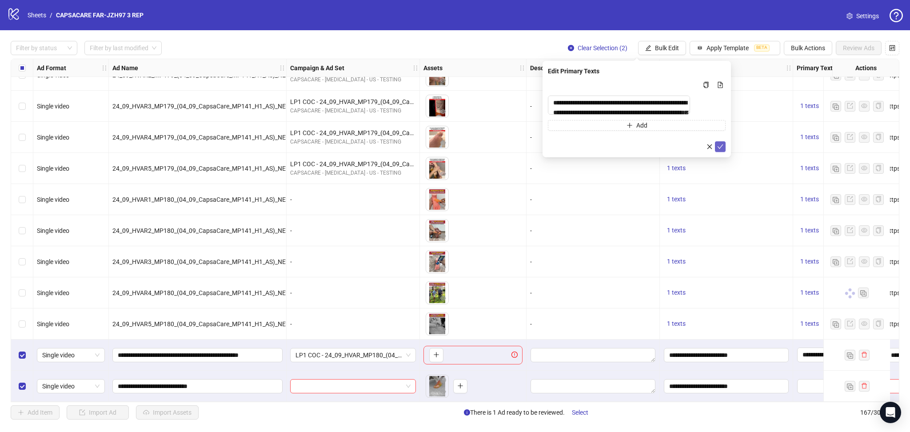
click at [722, 149] on icon "check" at bounding box center [720, 147] width 6 height 6
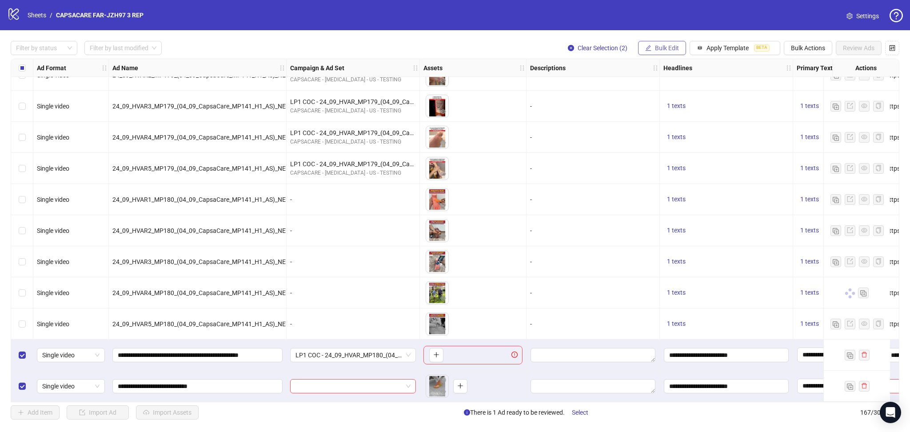
click at [667, 46] on span "Bulk Edit" at bounding box center [667, 47] width 24 height 7
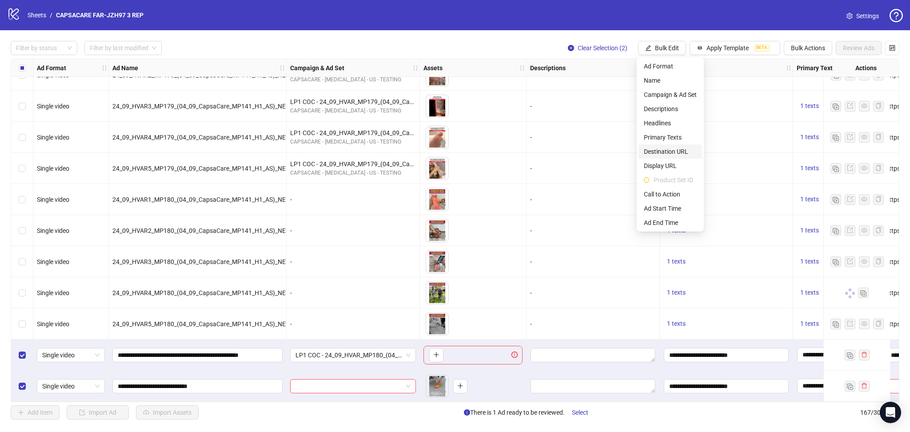
click at [671, 148] on span "Destination URL" at bounding box center [670, 152] width 53 height 10
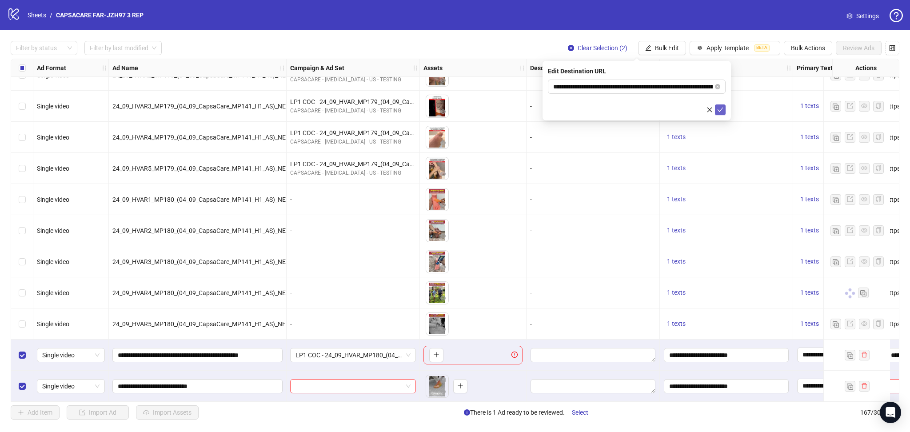
click at [722, 108] on icon "check" at bounding box center [720, 110] width 6 height 6
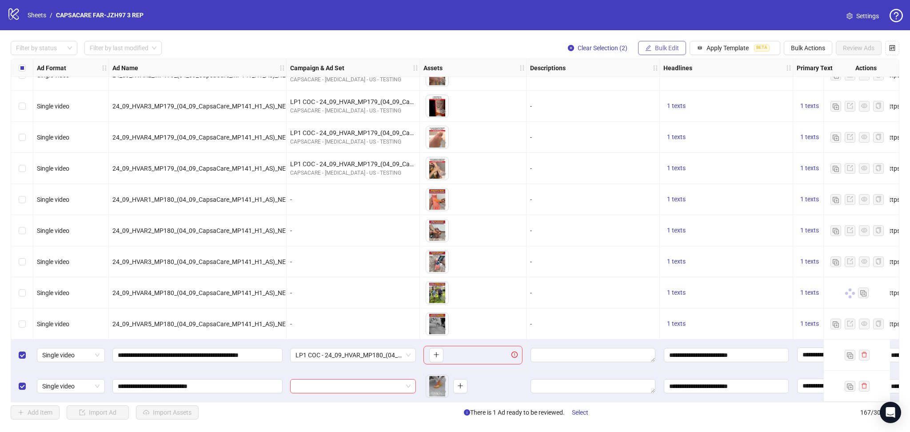
click at [667, 48] on span "Bulk Edit" at bounding box center [667, 47] width 24 height 7
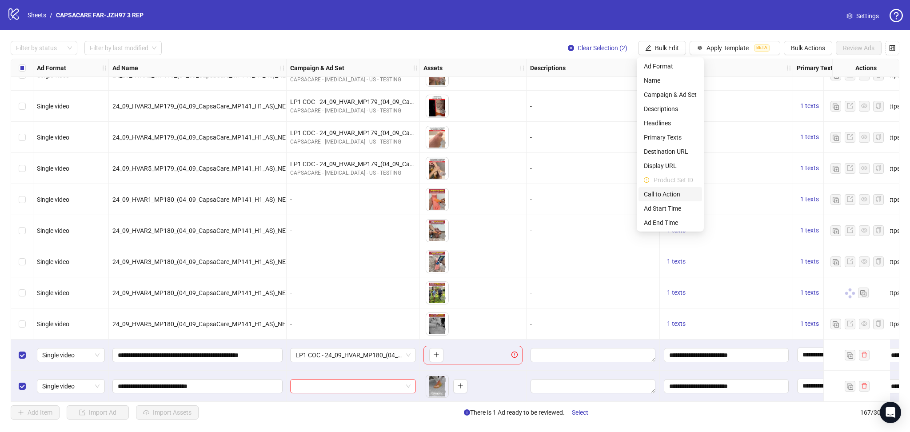
click at [675, 191] on span "Call to Action" at bounding box center [670, 194] width 53 height 10
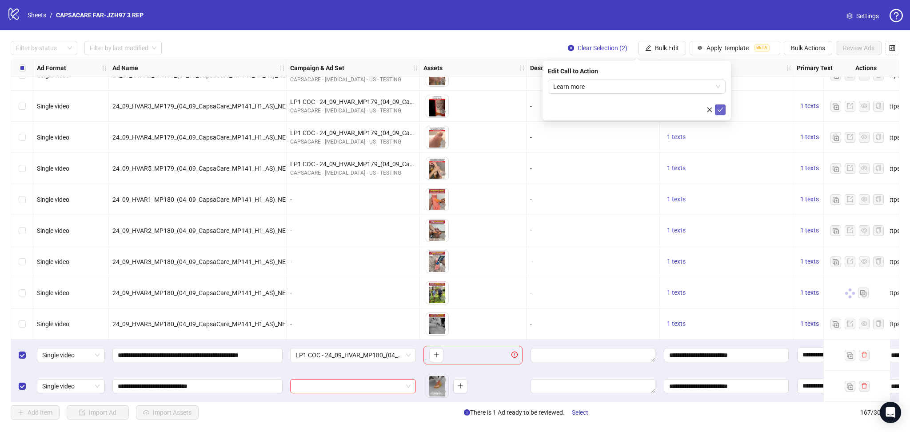
click at [717, 110] on icon "check" at bounding box center [720, 110] width 6 height 6
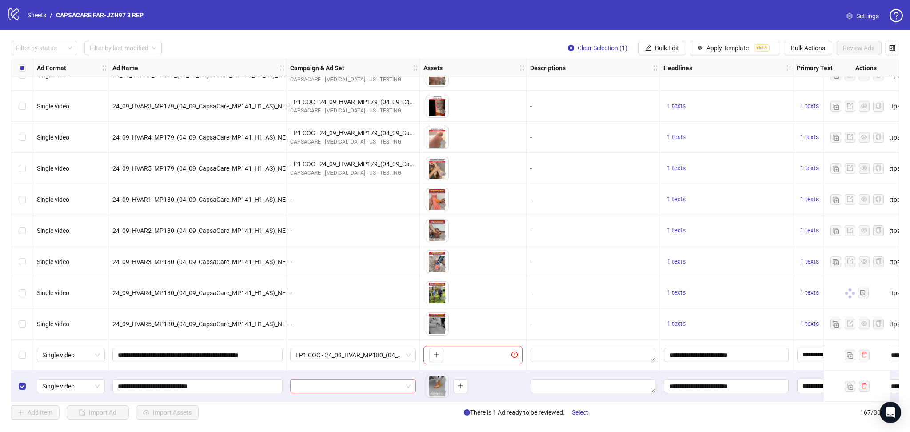
click at [357, 384] on input "search" at bounding box center [349, 386] width 107 height 13
paste input "**********"
type input "**********"
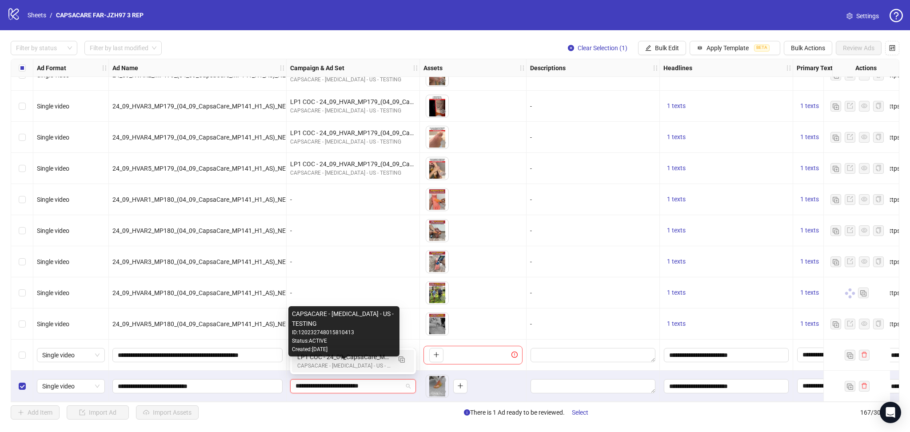
click at [344, 359] on div "LP1 COC - 24_09_CapsaCare_MP185_NEU_AF" at bounding box center [344, 357] width 94 height 10
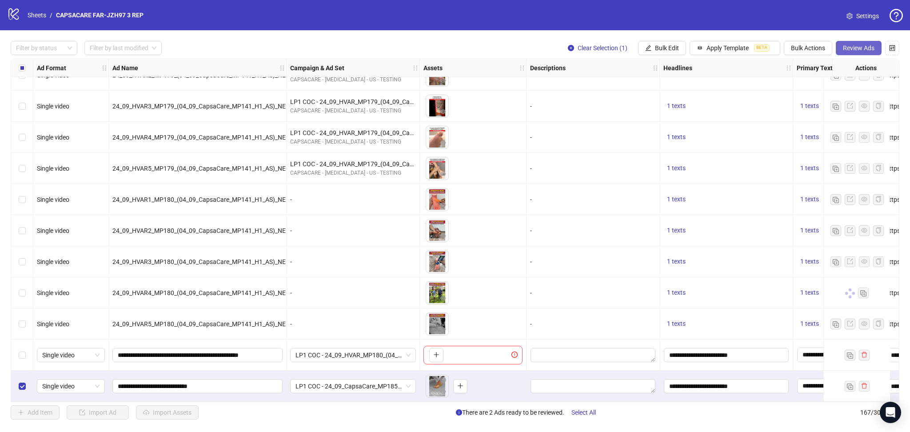
click at [862, 50] on span "Review Ads" at bounding box center [859, 47] width 32 height 7
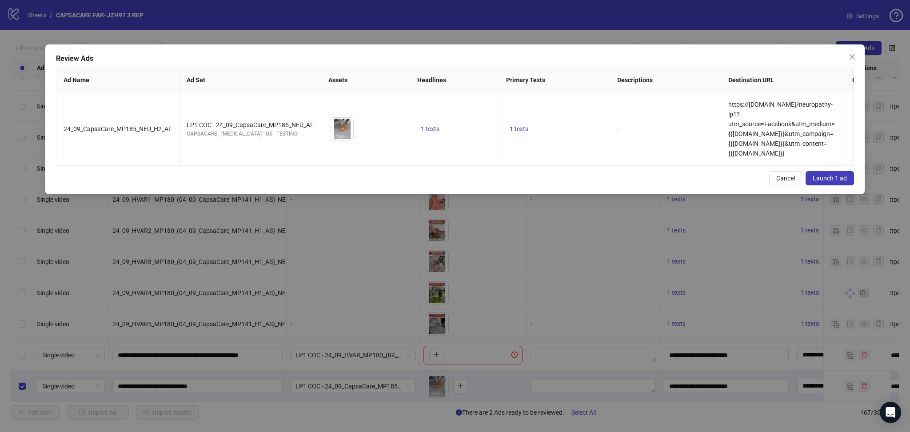
click at [826, 182] on span "Launch 1 ad" at bounding box center [830, 178] width 34 height 7
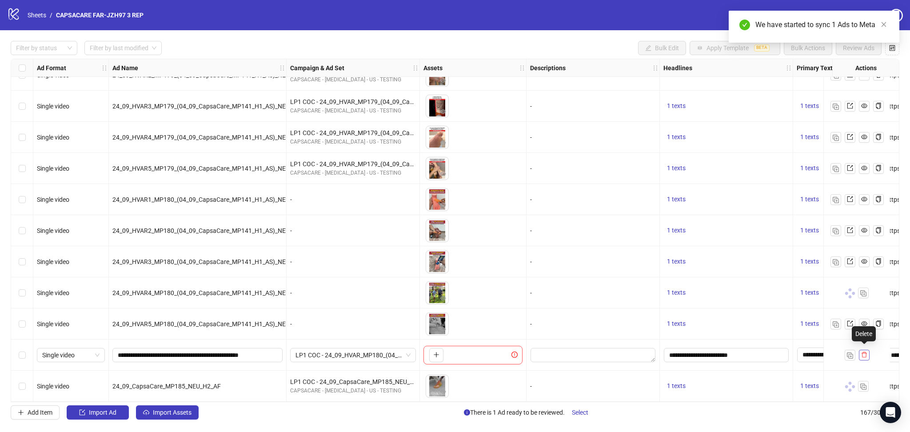
click at [864, 354] on icon "delete" at bounding box center [864, 355] width 6 height 6
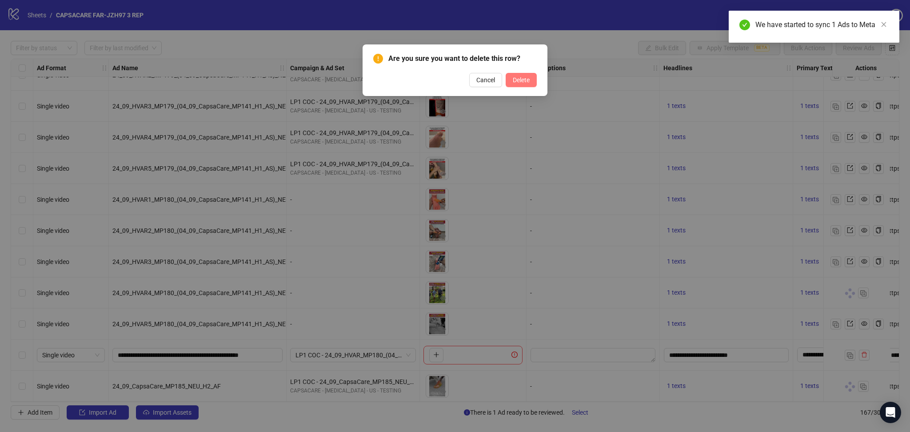
click at [529, 78] on span "Delete" at bounding box center [521, 79] width 17 height 7
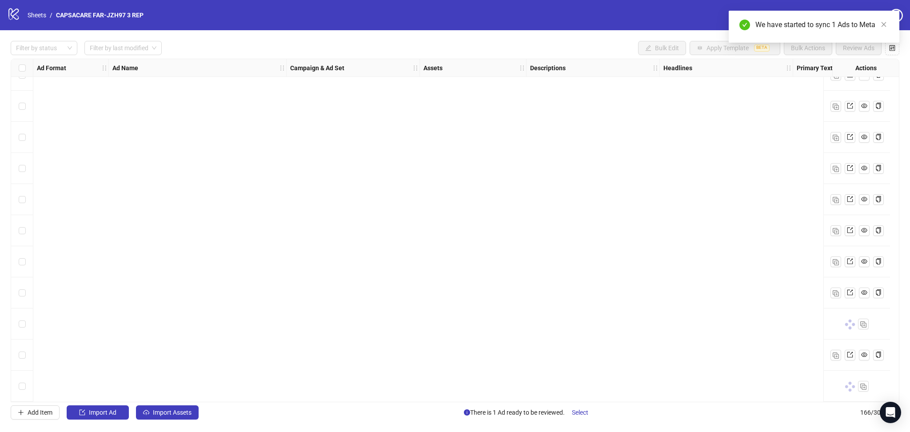
scroll to position [4328, 0]
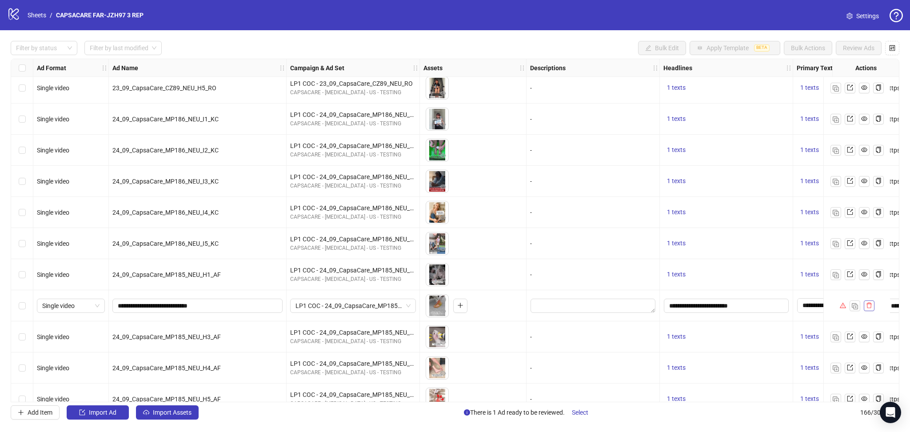
click at [871, 305] on icon "delete" at bounding box center [869, 305] width 6 height 6
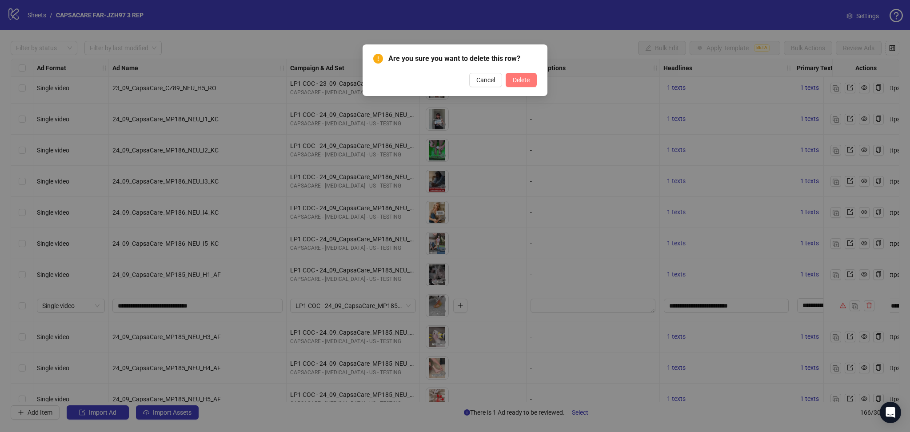
click at [519, 80] on span "Delete" at bounding box center [521, 79] width 17 height 7
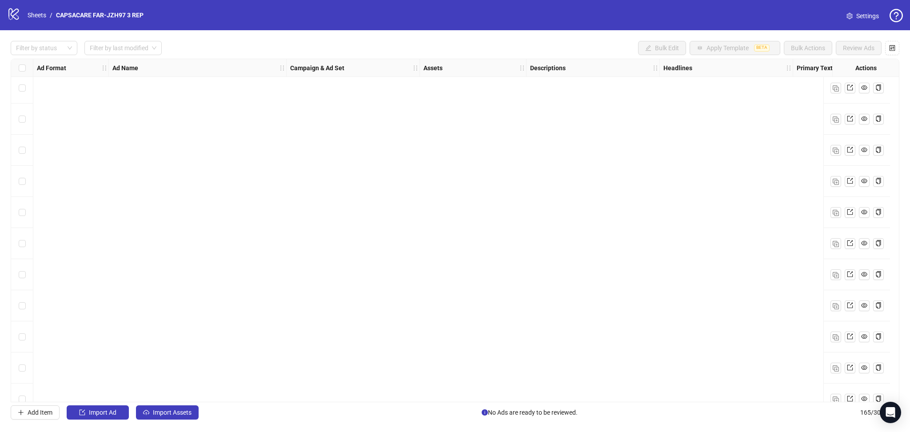
scroll to position [4811, 0]
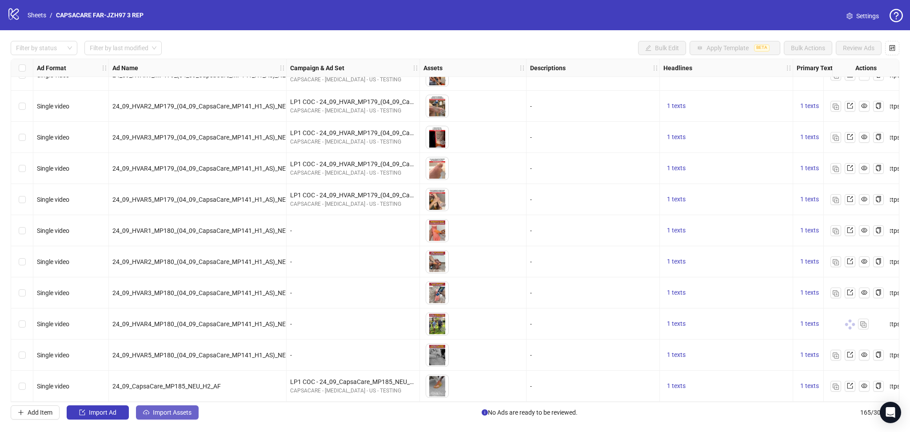
click at [171, 408] on button "Import Assets" at bounding box center [167, 412] width 63 height 14
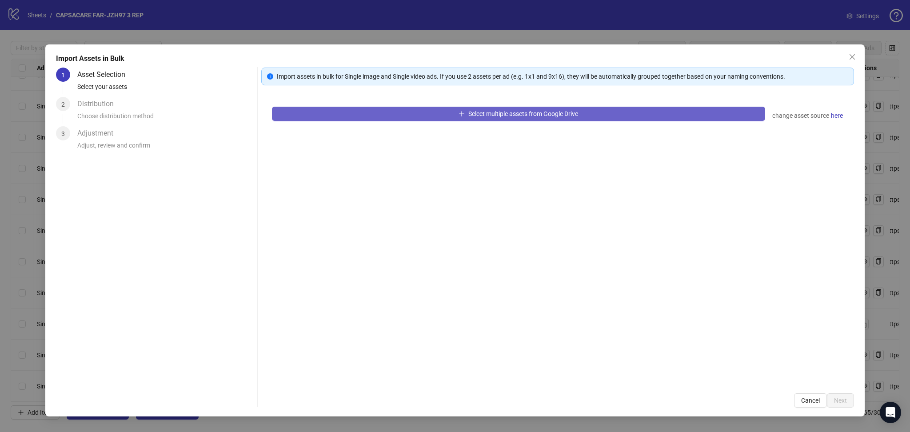
click at [359, 117] on button "Select multiple assets from Google Drive" at bounding box center [518, 114] width 493 height 14
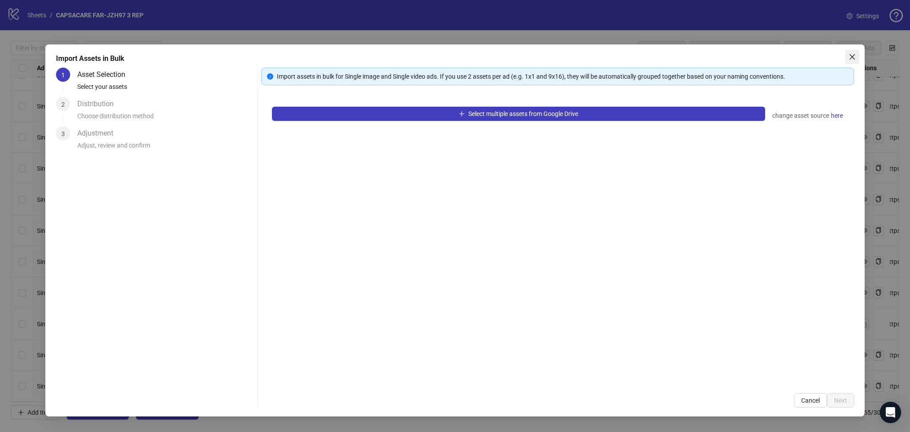
click at [855, 55] on icon "close" at bounding box center [852, 56] width 7 height 7
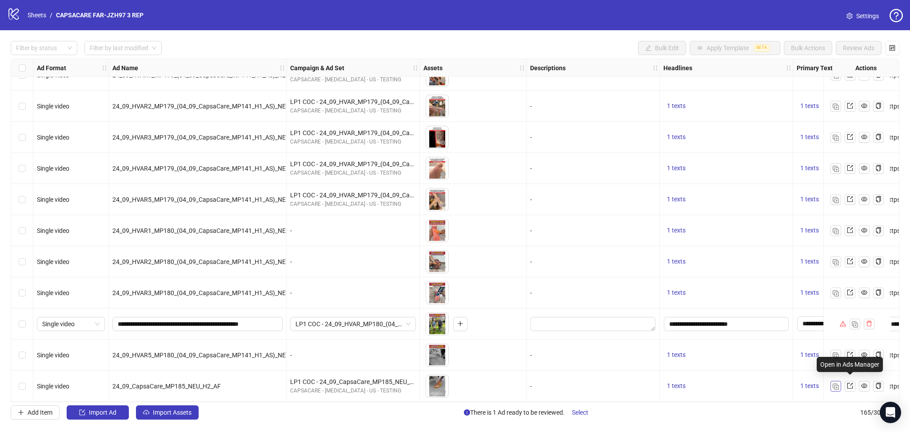
click at [836, 384] on img "button" at bounding box center [836, 387] width 6 height 6
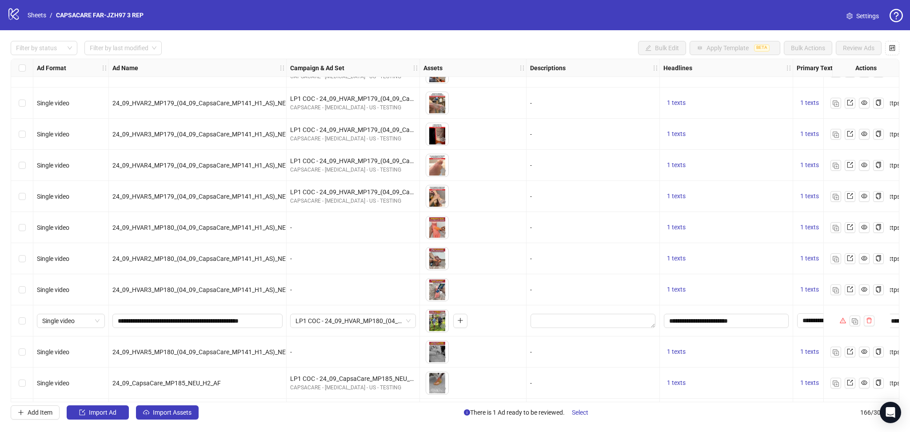
scroll to position [4842, 0]
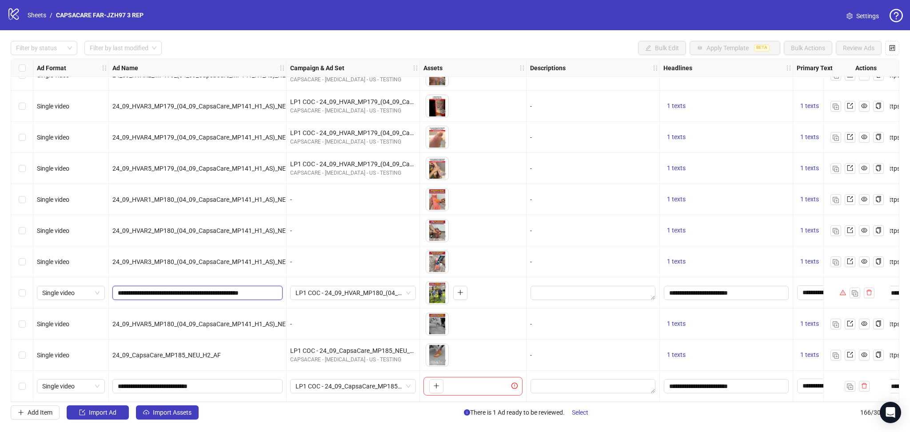
click at [178, 288] on input "**********" at bounding box center [197, 293] width 158 height 10
click at [168, 408] on button "Import Assets" at bounding box center [167, 412] width 63 height 14
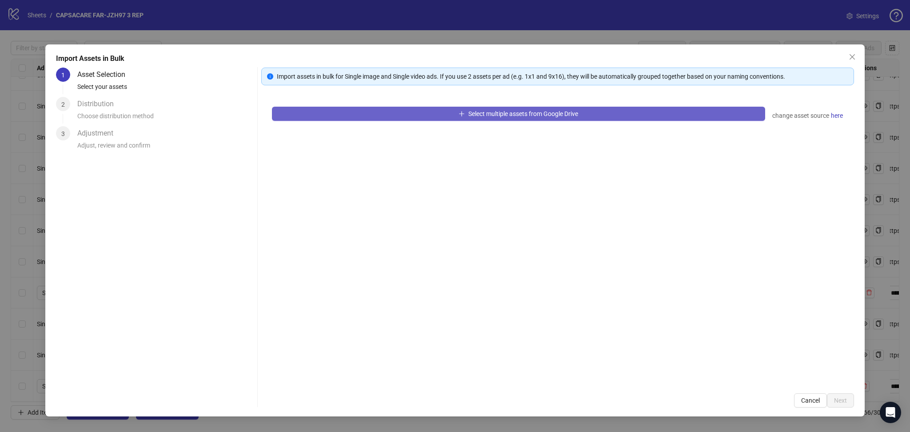
drag, startPoint x: 374, startPoint y: 125, endPoint x: 374, endPoint y: 117, distance: 8.0
click at [374, 125] on div "Select multiple assets from Google Drive change asset source here" at bounding box center [557, 239] width 593 height 287
click at [374, 115] on button "Select multiple assets from Google Drive" at bounding box center [518, 114] width 493 height 14
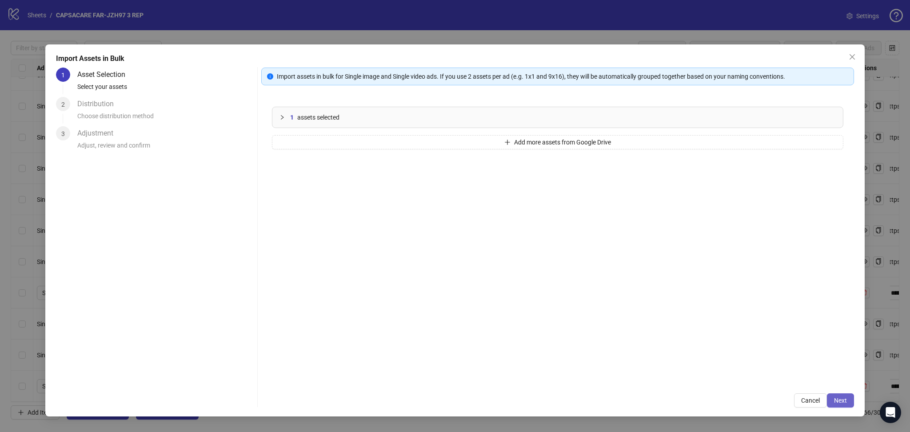
click at [850, 405] on button "Next" at bounding box center [840, 400] width 27 height 14
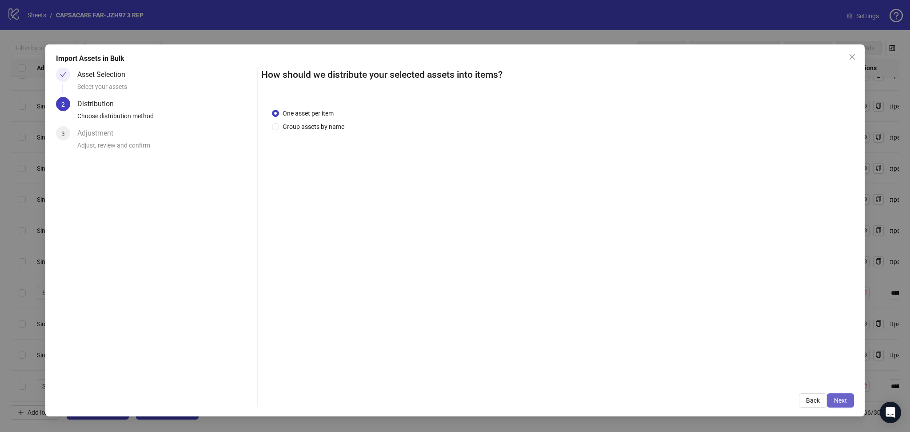
click at [840, 394] on button "Next" at bounding box center [840, 400] width 27 height 14
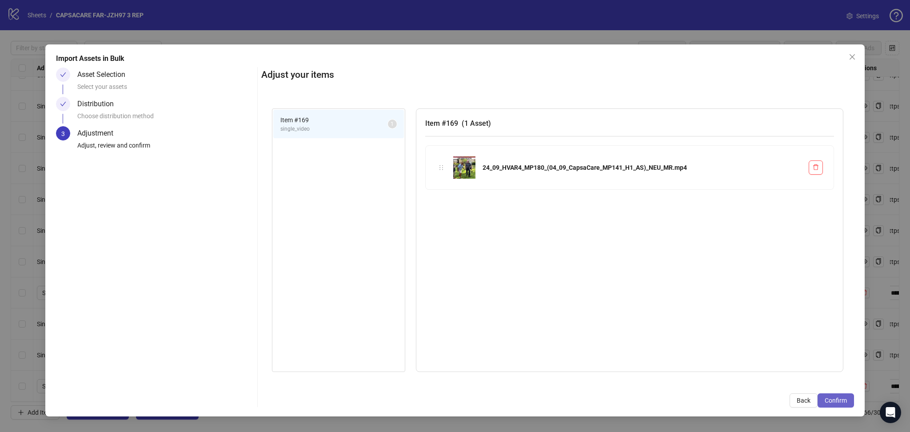
click at [836, 398] on span "Confirm" at bounding box center [836, 400] width 22 height 7
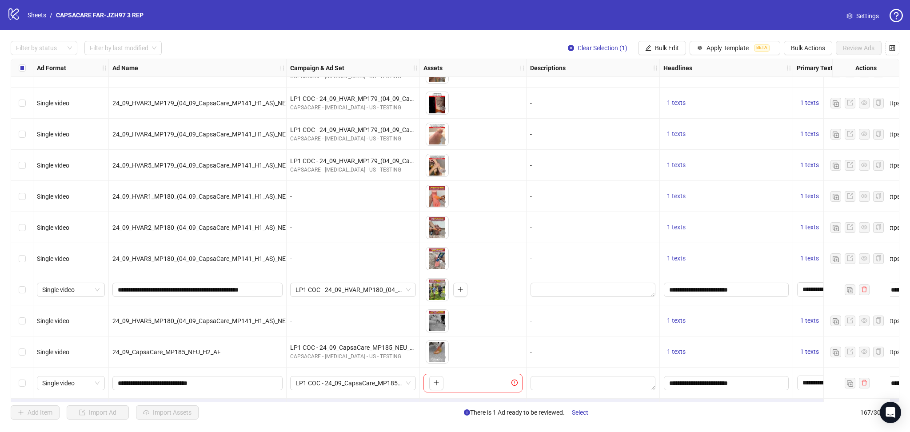
scroll to position [4873, 0]
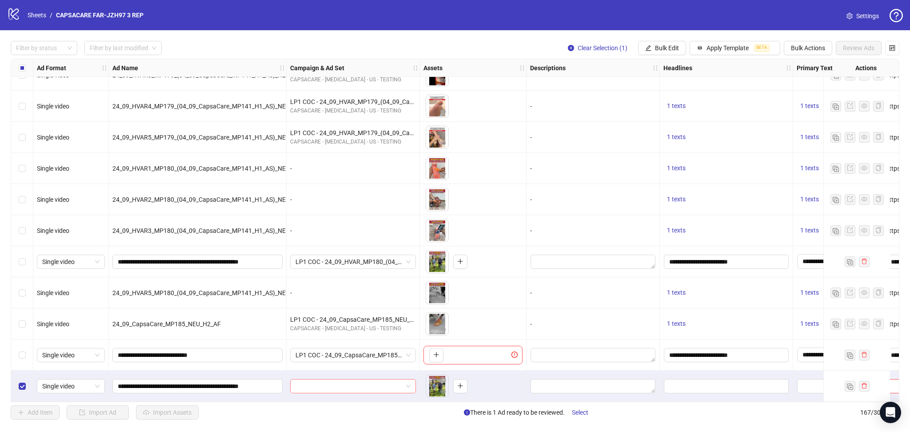
click at [342, 384] on input "search" at bounding box center [349, 386] width 107 height 13
paste input "**********"
type input "**********"
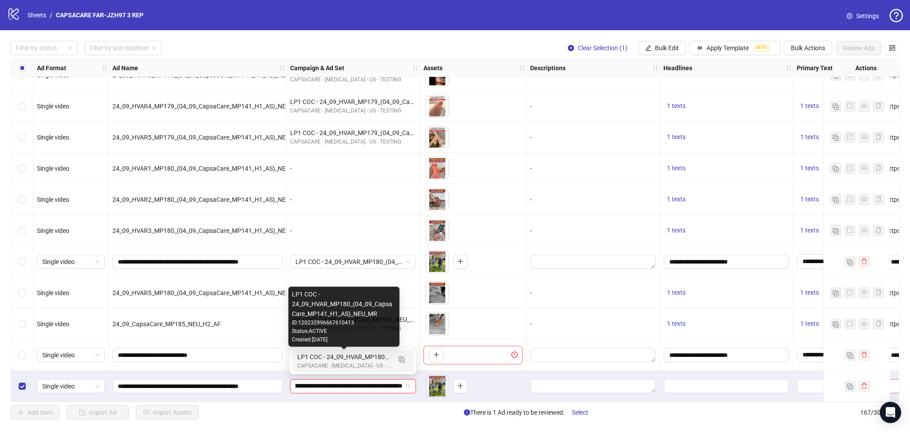
click at [343, 360] on div "LP1 COC - 24_09_HVAR_MP180_(04_09_CapsaCare_MP141_H1_AS)_NEU_MR" at bounding box center [344, 357] width 94 height 10
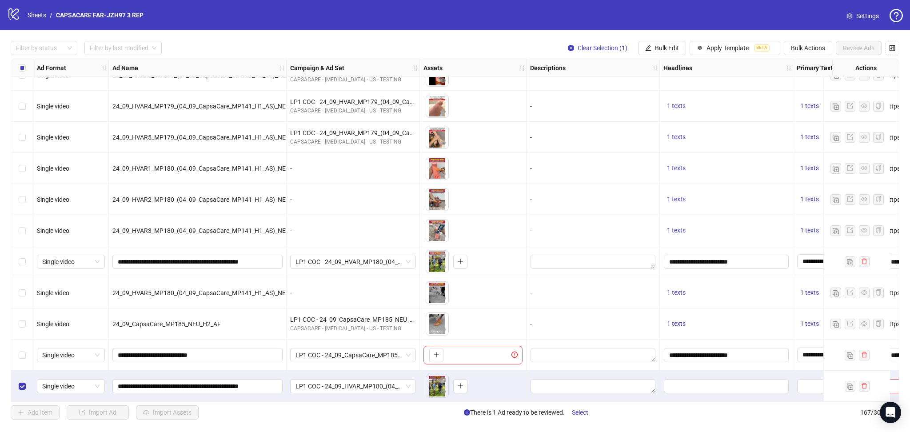
click at [13, 352] on div "Select row 166" at bounding box center [22, 355] width 22 height 31
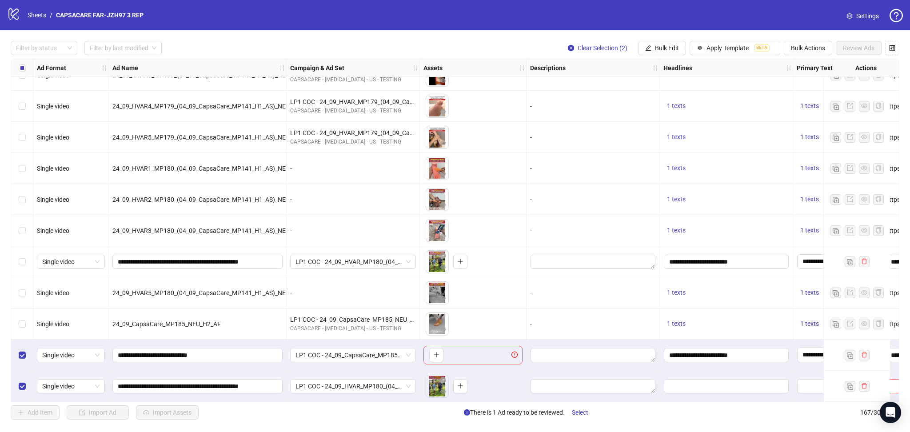
scroll to position [4873, 238]
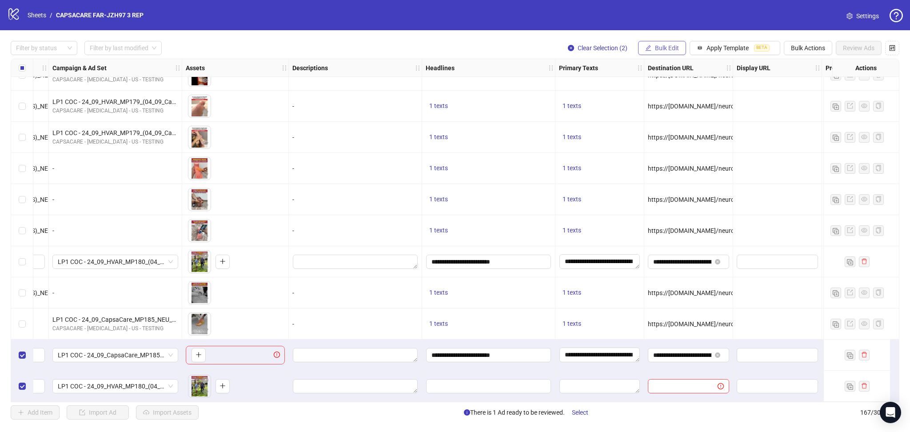
click at [672, 49] on span "Bulk Edit" at bounding box center [667, 47] width 24 height 7
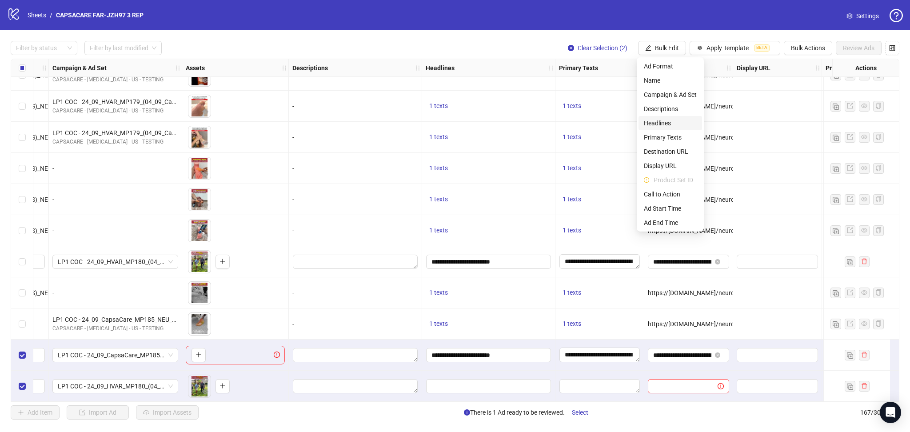
click at [664, 118] on span "Headlines" at bounding box center [670, 123] width 53 height 10
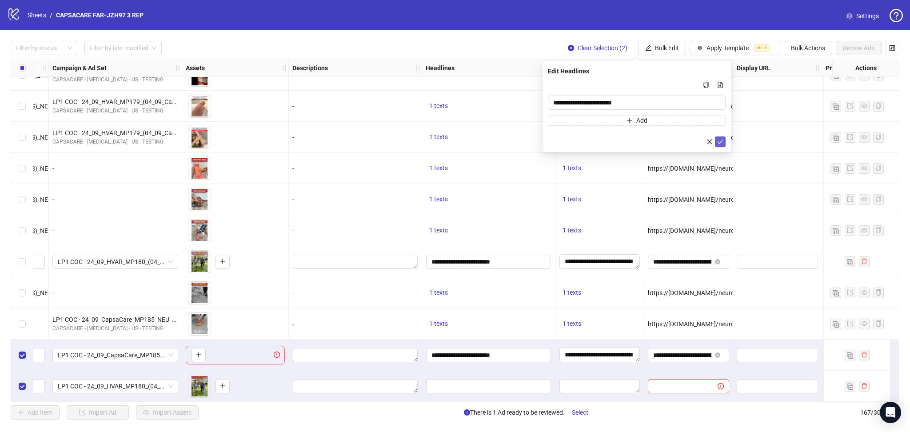
click at [723, 143] on icon "check" at bounding box center [720, 142] width 6 height 6
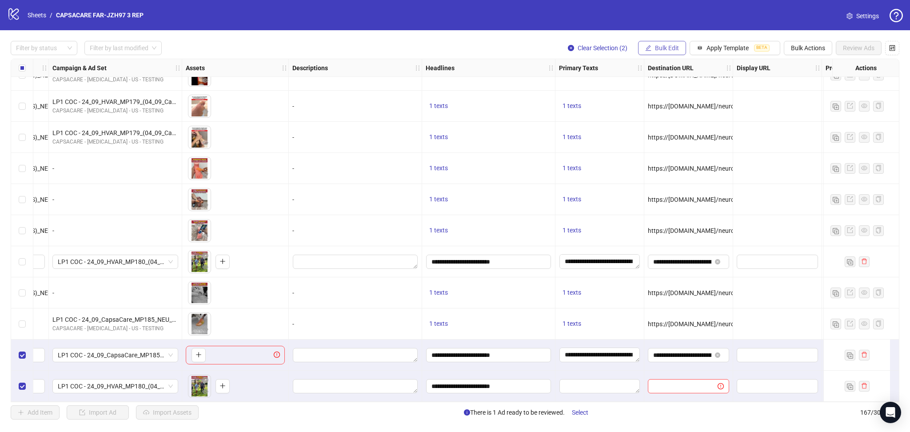
click at [663, 47] on span "Bulk Edit" at bounding box center [667, 47] width 24 height 7
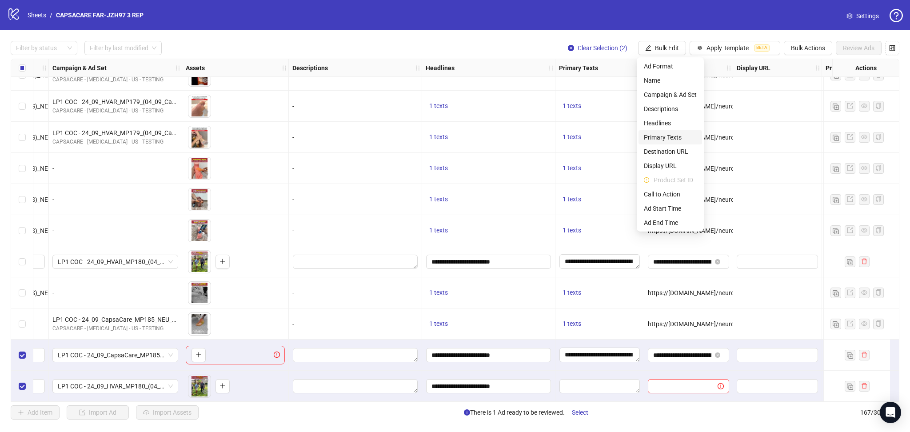
drag, startPoint x: 667, startPoint y: 132, endPoint x: 671, endPoint y: 137, distance: 6.2
click at [667, 132] on li "Primary Texts" at bounding box center [671, 137] width 64 height 14
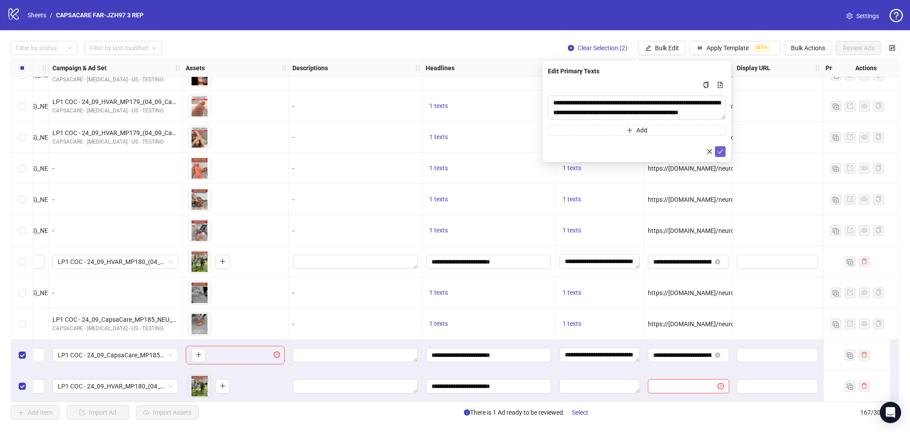
click at [719, 149] on icon "check" at bounding box center [720, 151] width 6 height 6
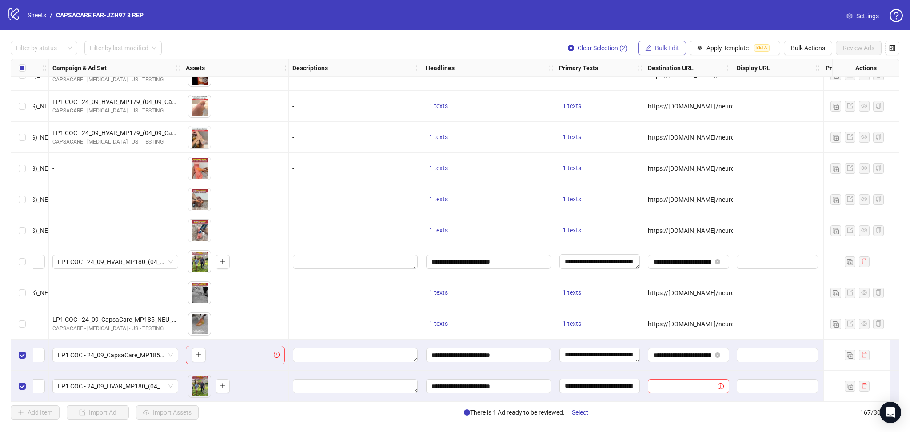
click at [670, 49] on span "Bulk Edit" at bounding box center [667, 47] width 24 height 7
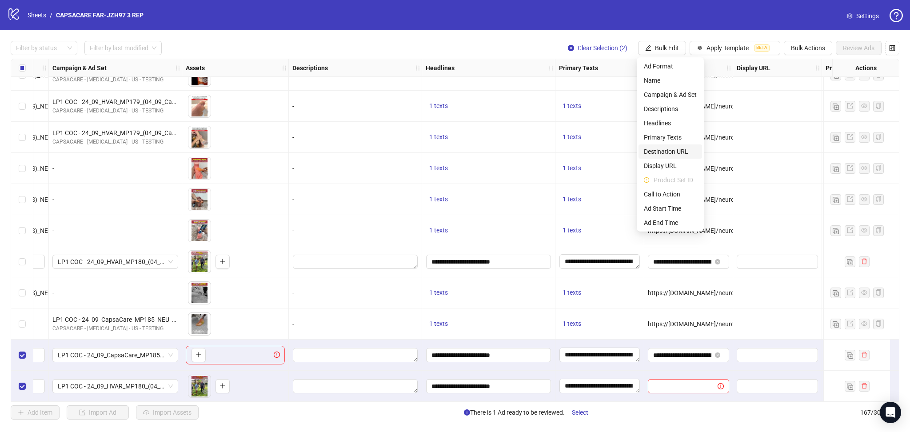
click at [673, 154] on span "Destination URL" at bounding box center [670, 152] width 53 height 10
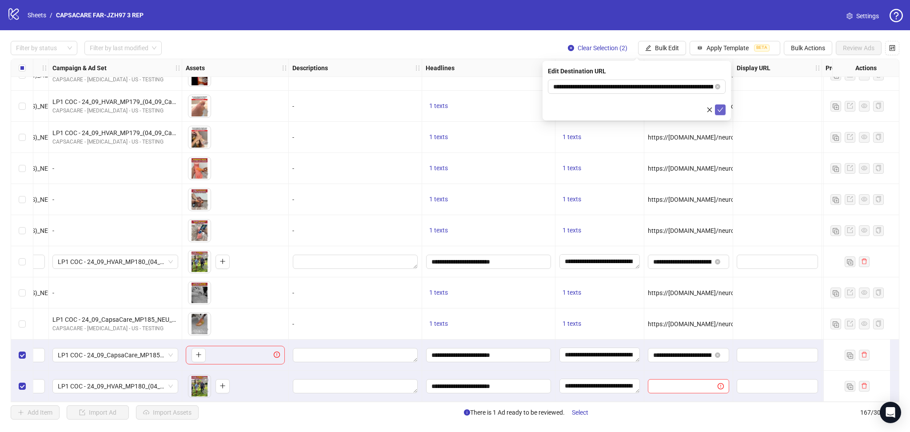
click at [721, 111] on icon "check" at bounding box center [720, 110] width 6 height 6
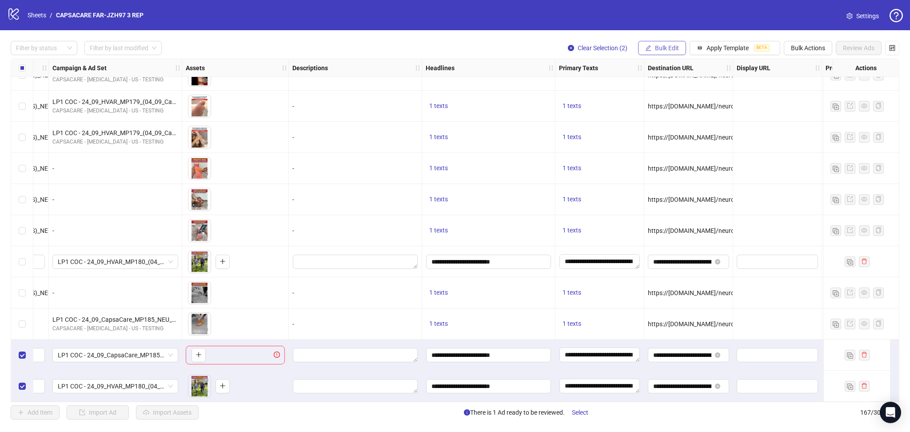
click at [663, 46] on span "Bulk Edit" at bounding box center [667, 47] width 24 height 7
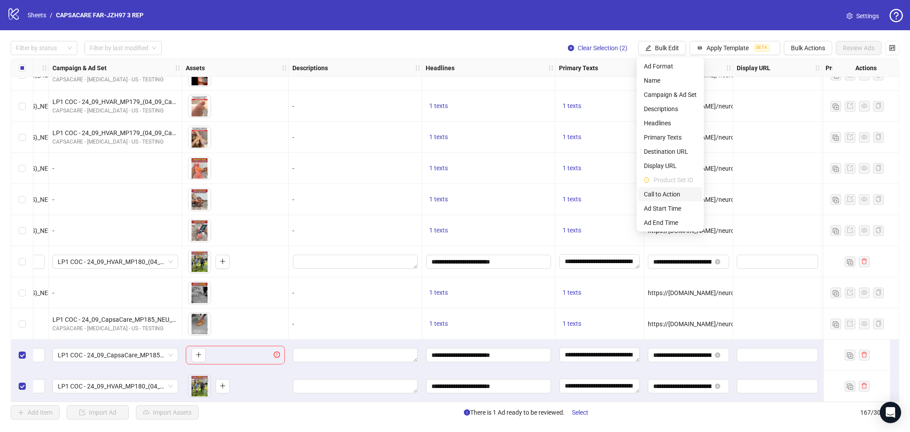
click at [667, 194] on span "Call to Action" at bounding box center [670, 194] width 53 height 10
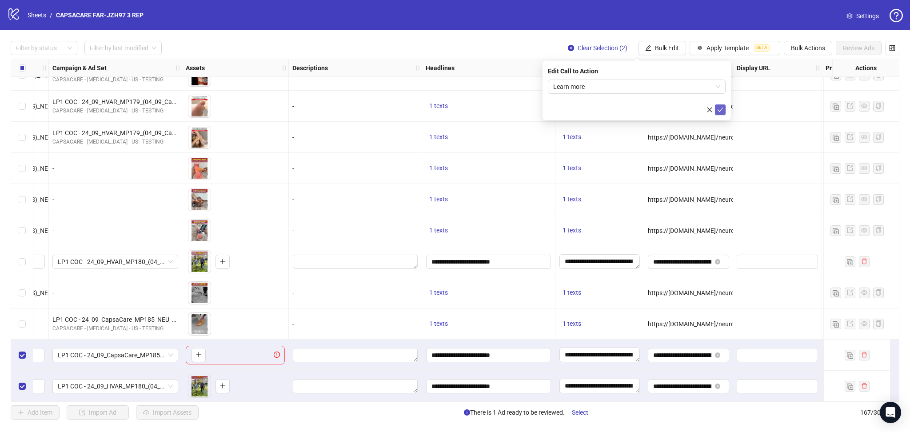
click at [719, 109] on icon "check" at bounding box center [720, 110] width 6 height 6
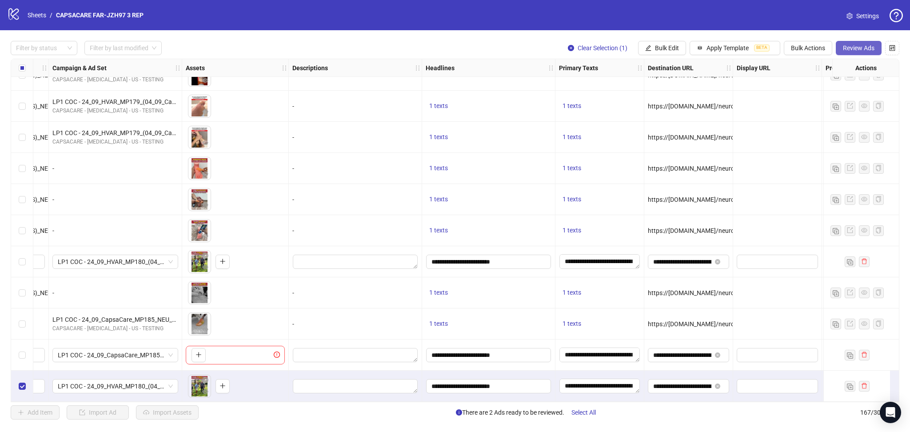
click at [862, 43] on button "Review Ads" at bounding box center [859, 48] width 46 height 14
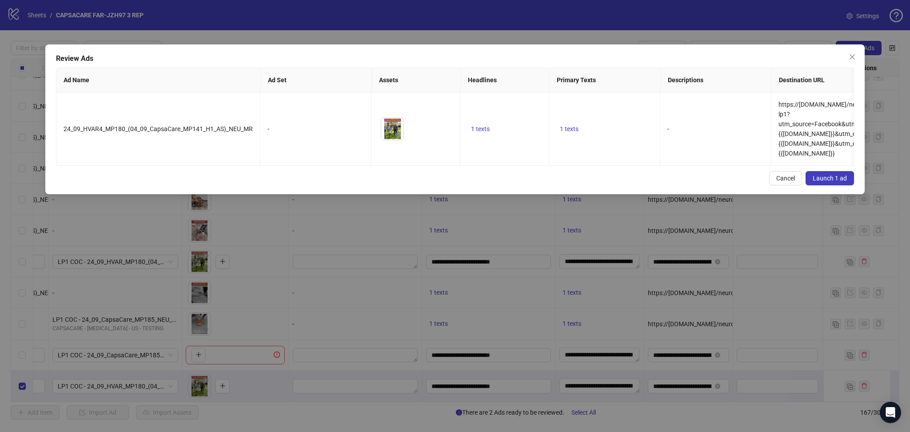
click at [842, 182] on span "Launch 1 ad" at bounding box center [830, 178] width 34 height 7
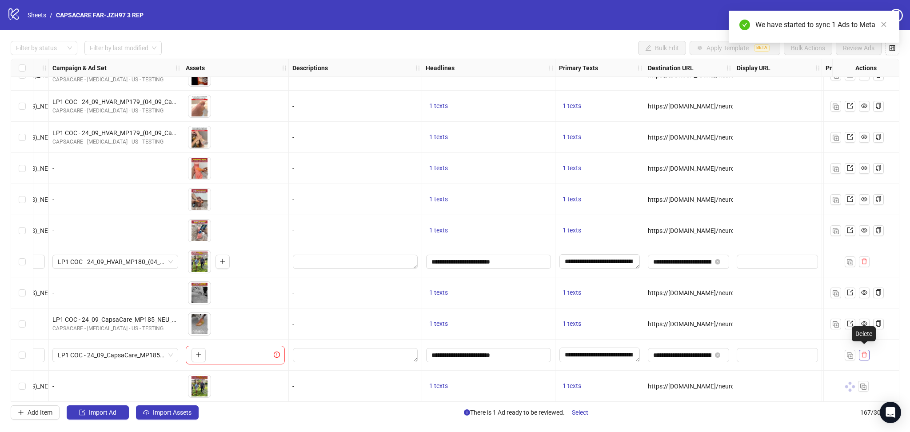
click at [865, 352] on icon "delete" at bounding box center [864, 355] width 6 height 6
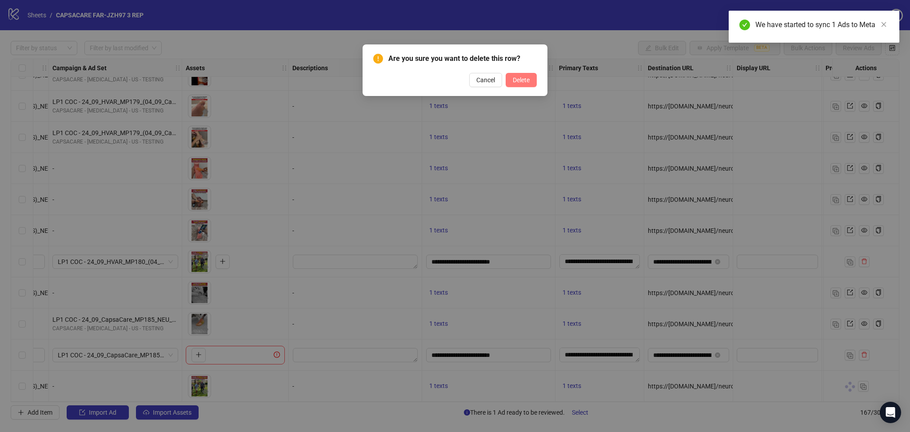
click at [528, 76] on span "Delete" at bounding box center [521, 79] width 17 height 7
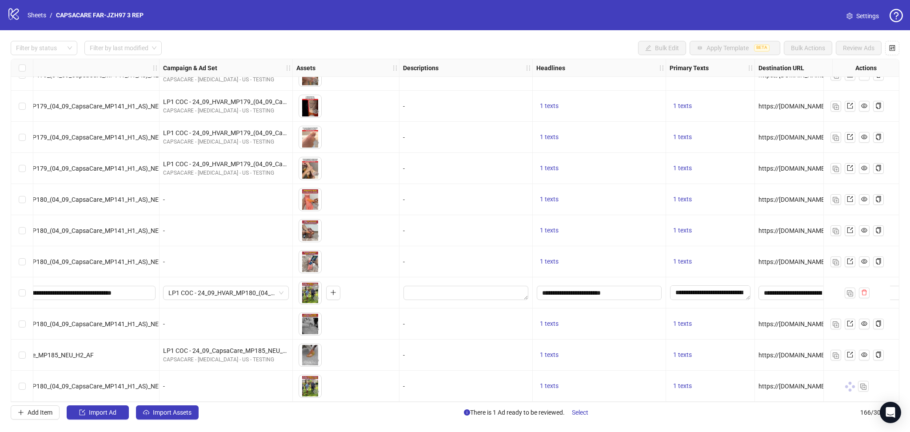
scroll to position [4842, 0]
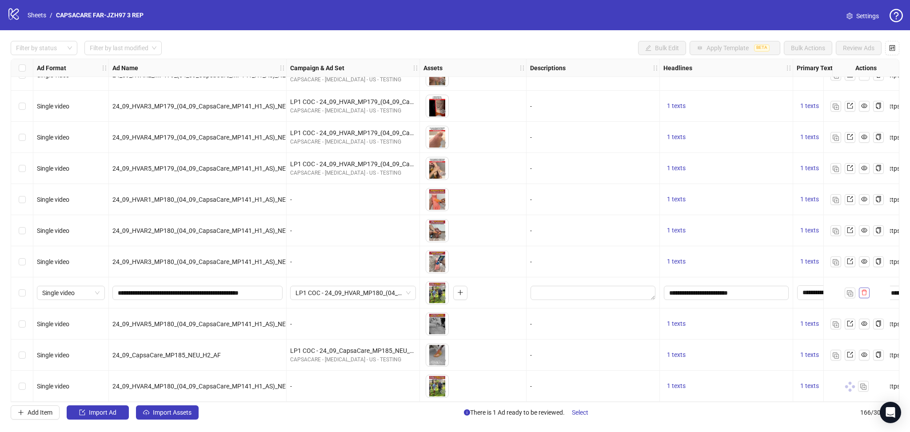
click at [864, 289] on icon "delete" at bounding box center [864, 292] width 6 height 6
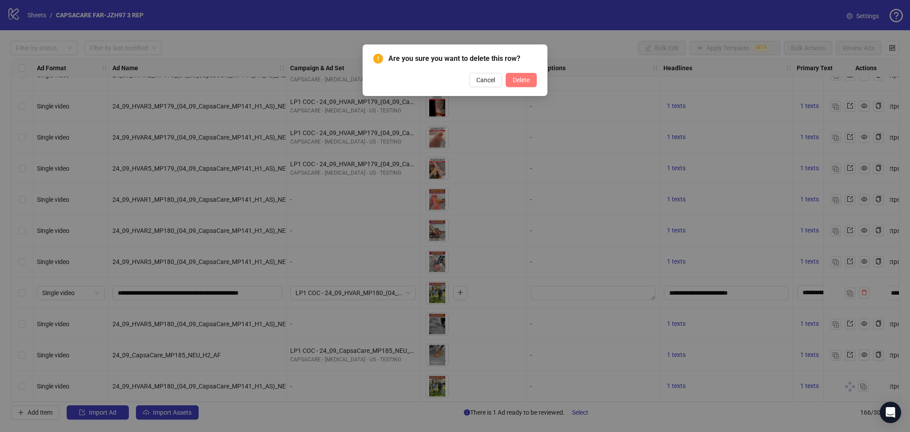
click at [523, 79] on span "Delete" at bounding box center [521, 79] width 17 height 7
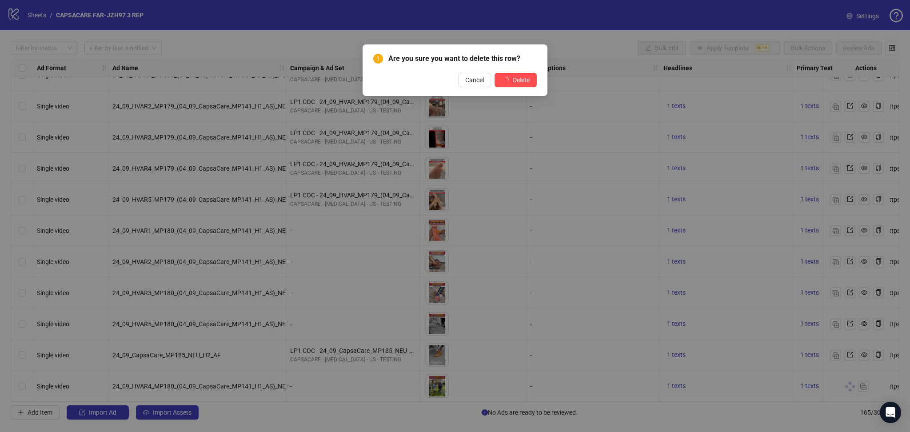
scroll to position [4811, 0]
